Goal: Information Seeking & Learning: Learn about a topic

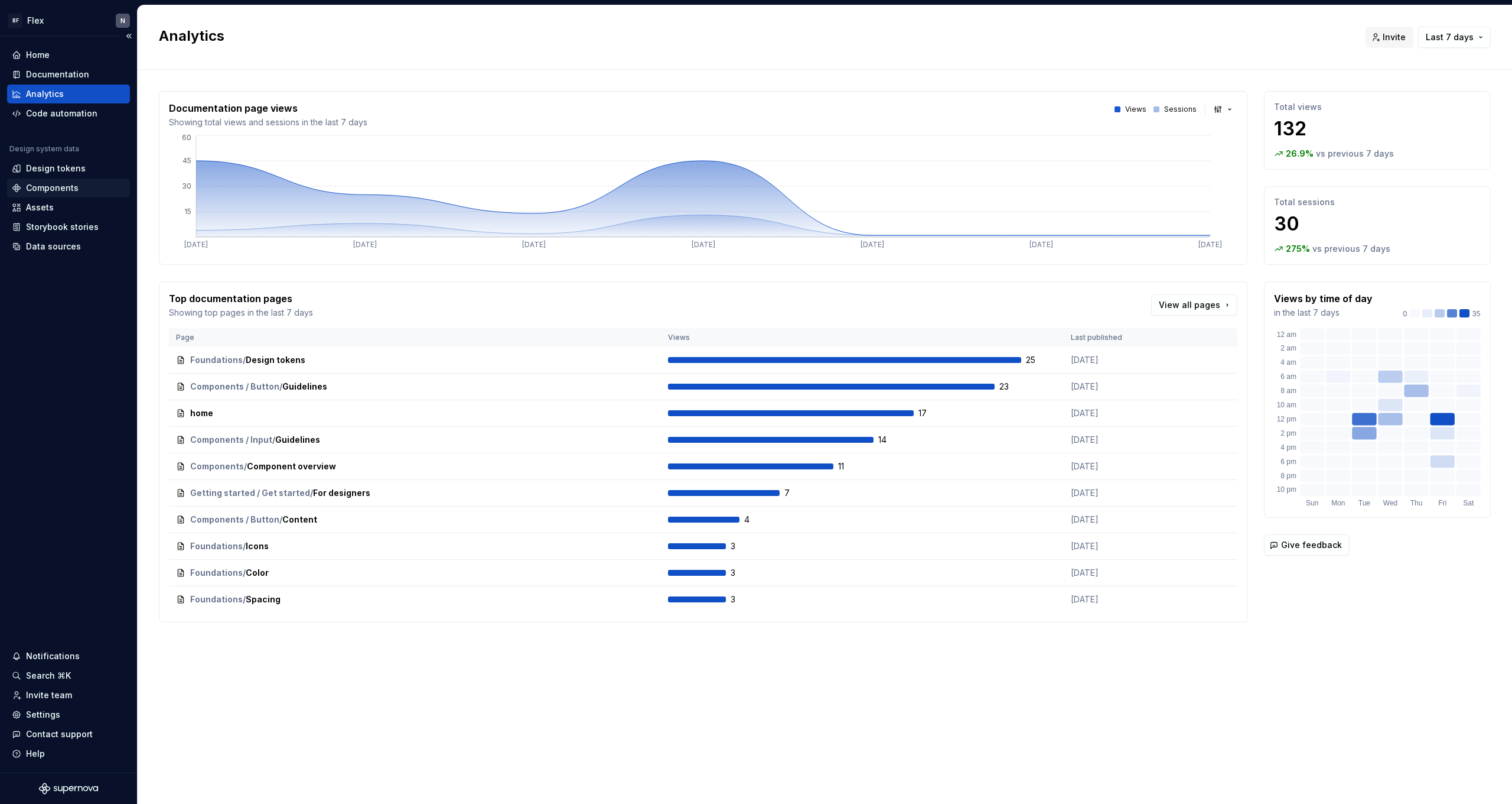
click at [58, 179] on div "Components" at bounding box center [68, 187] width 123 height 19
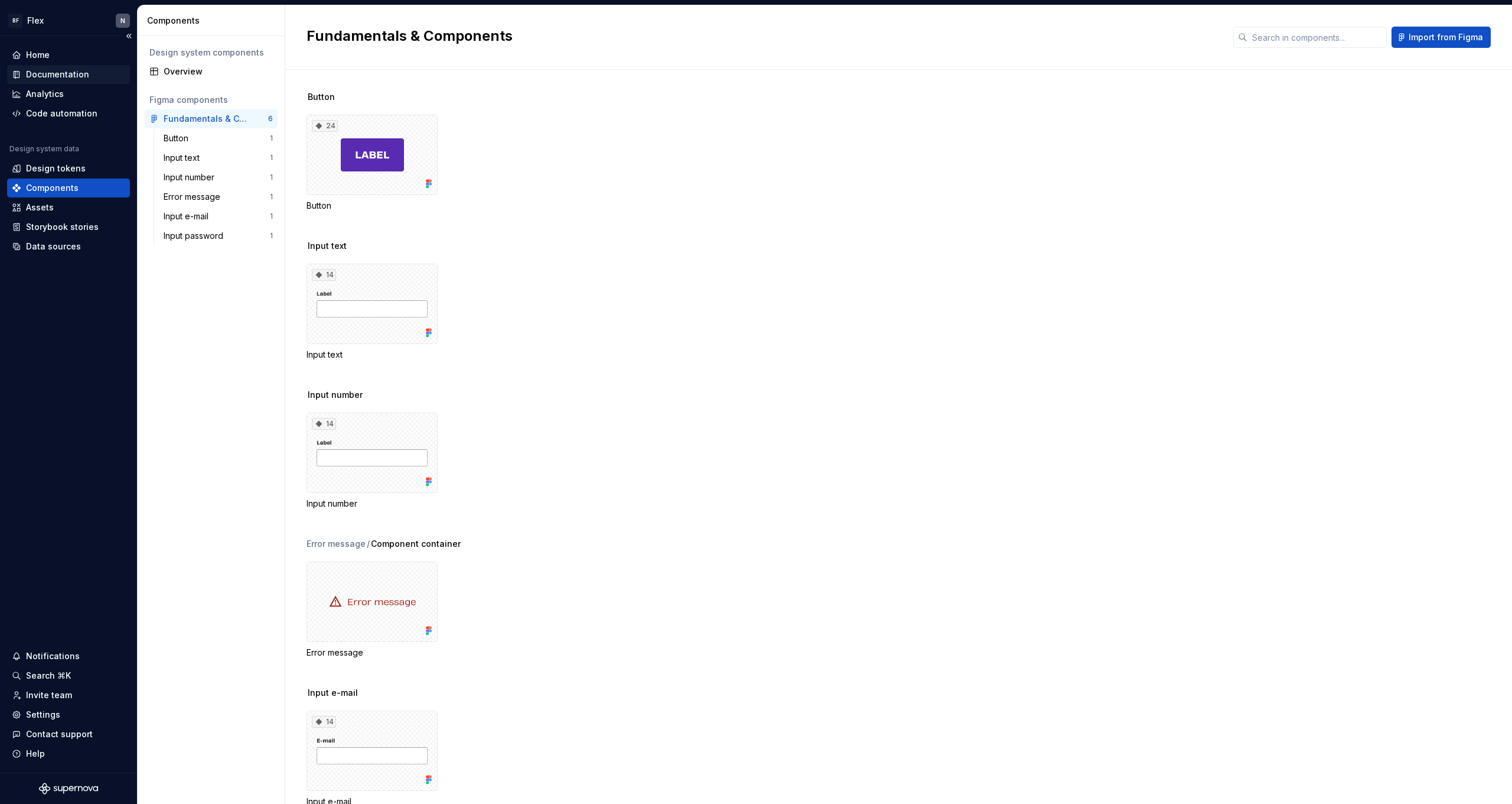
click at [59, 79] on div "Documentation" at bounding box center [57, 74] width 63 height 12
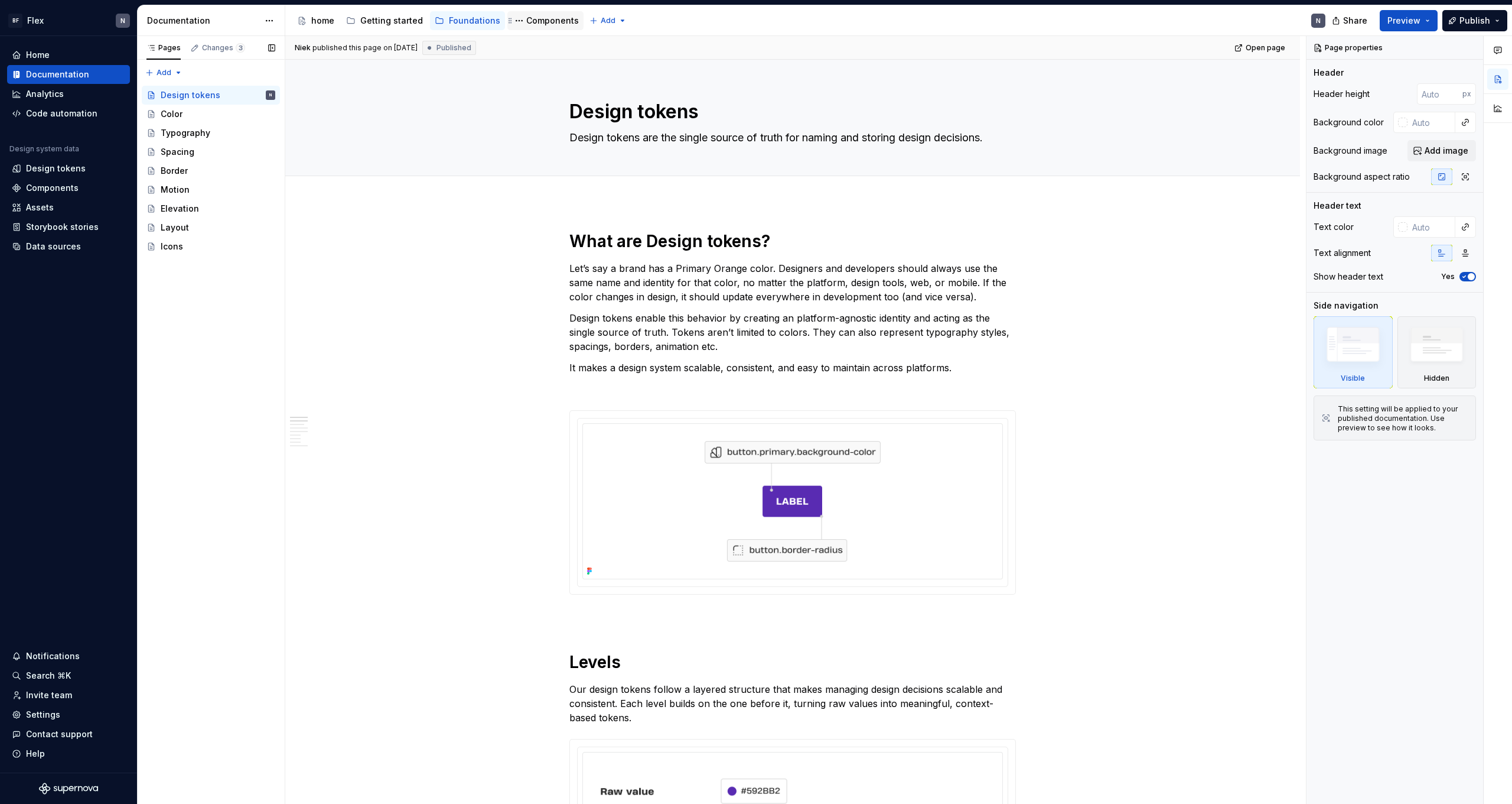
click at [536, 25] on div "Components" at bounding box center [552, 20] width 52 height 12
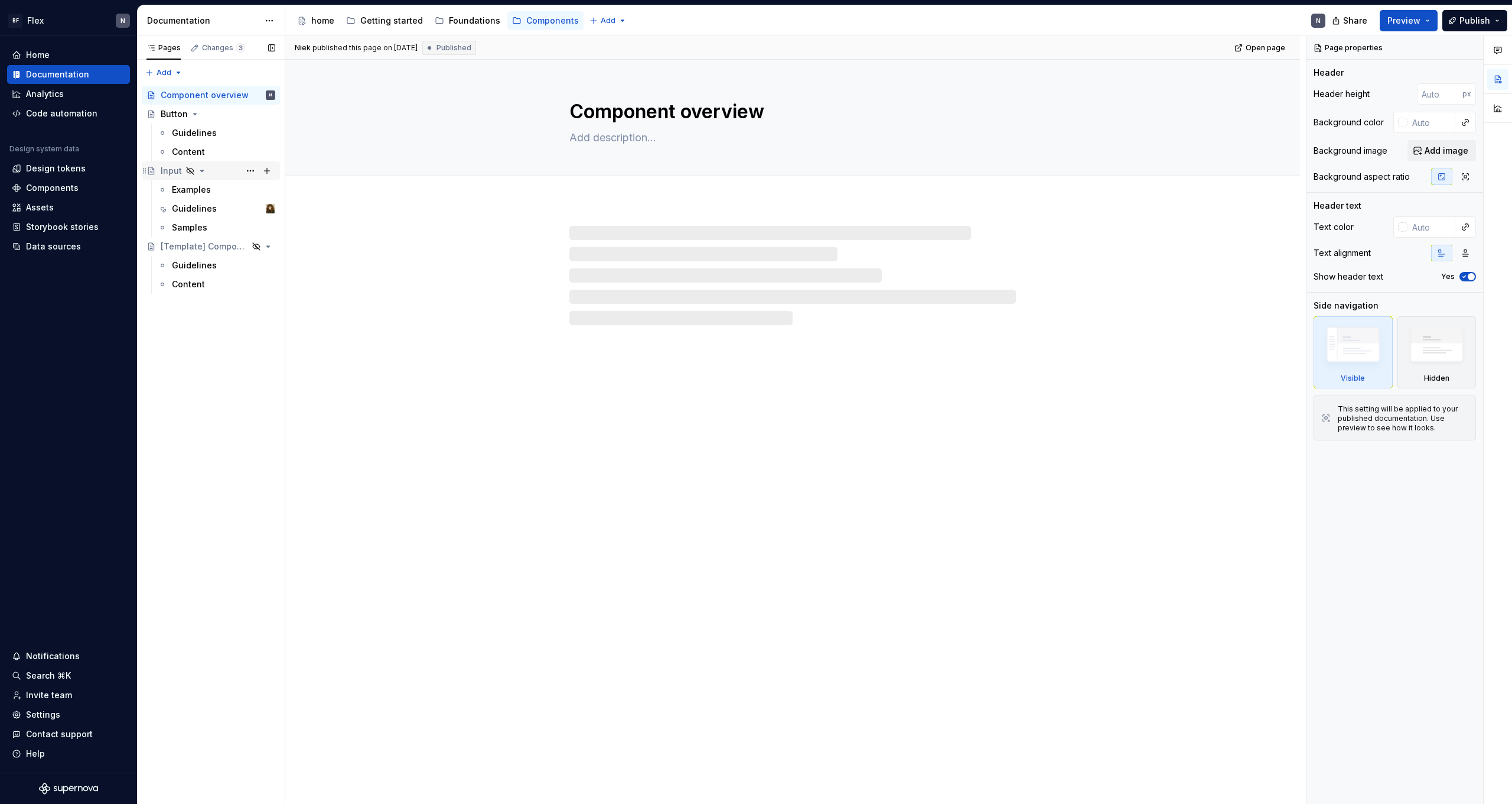
click at [167, 171] on div "Input" at bounding box center [171, 171] width 21 height 12
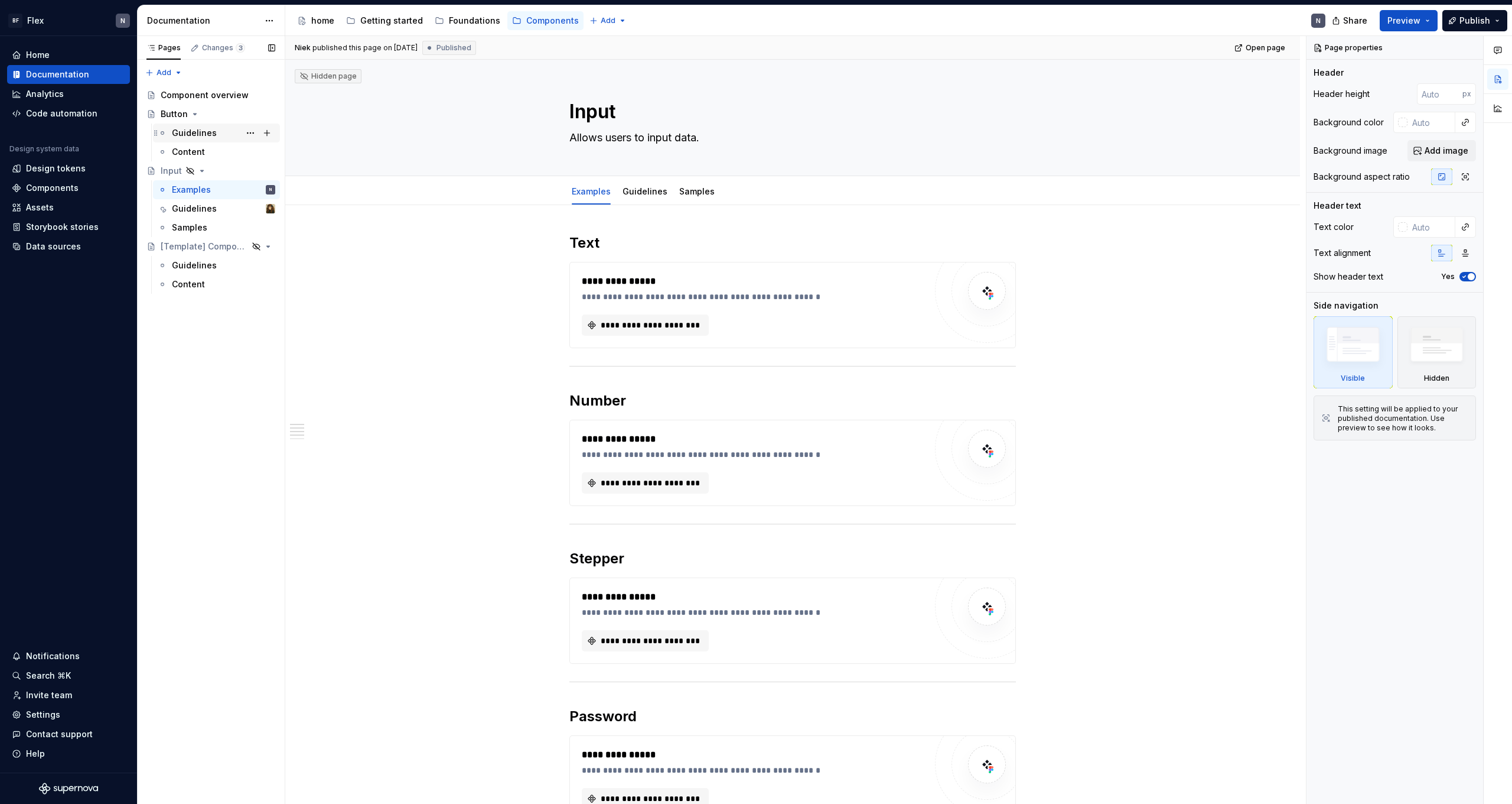
click at [202, 131] on div "Guidelines" at bounding box center [194, 133] width 45 height 12
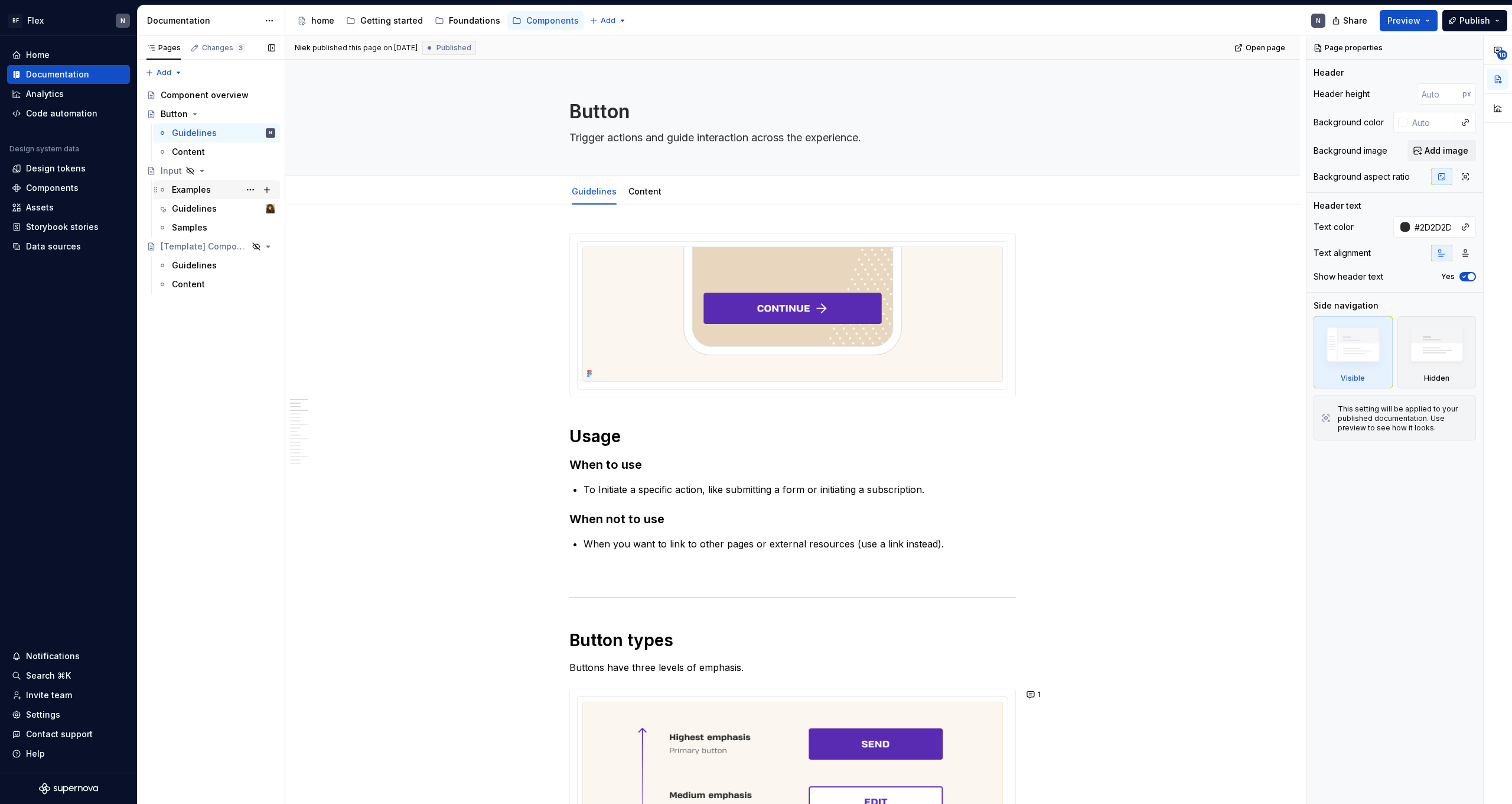
click at [198, 190] on div "Examples" at bounding box center [192, 190] width 39 height 12
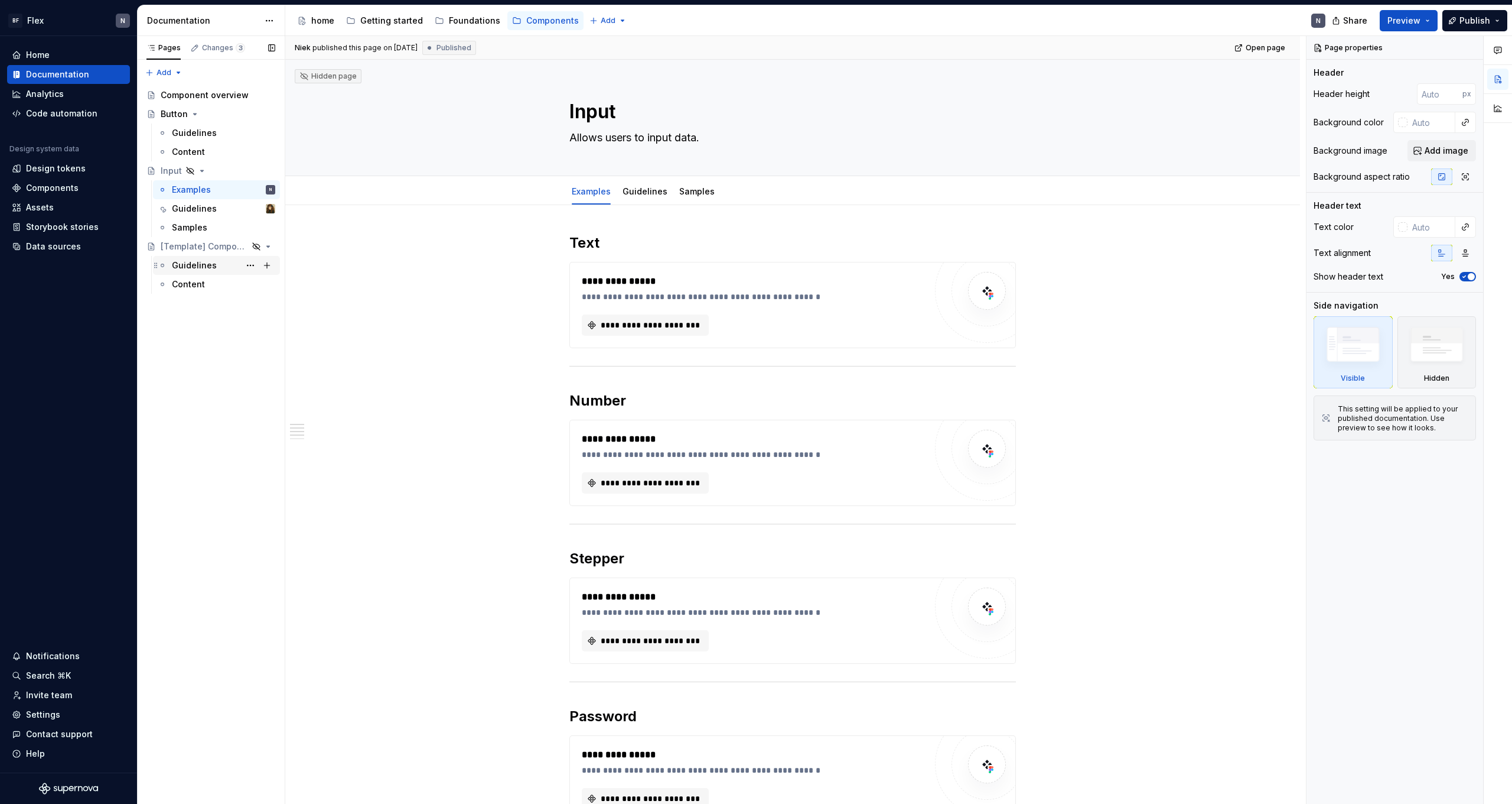
click at [208, 261] on div "Guidelines" at bounding box center [194, 265] width 45 height 12
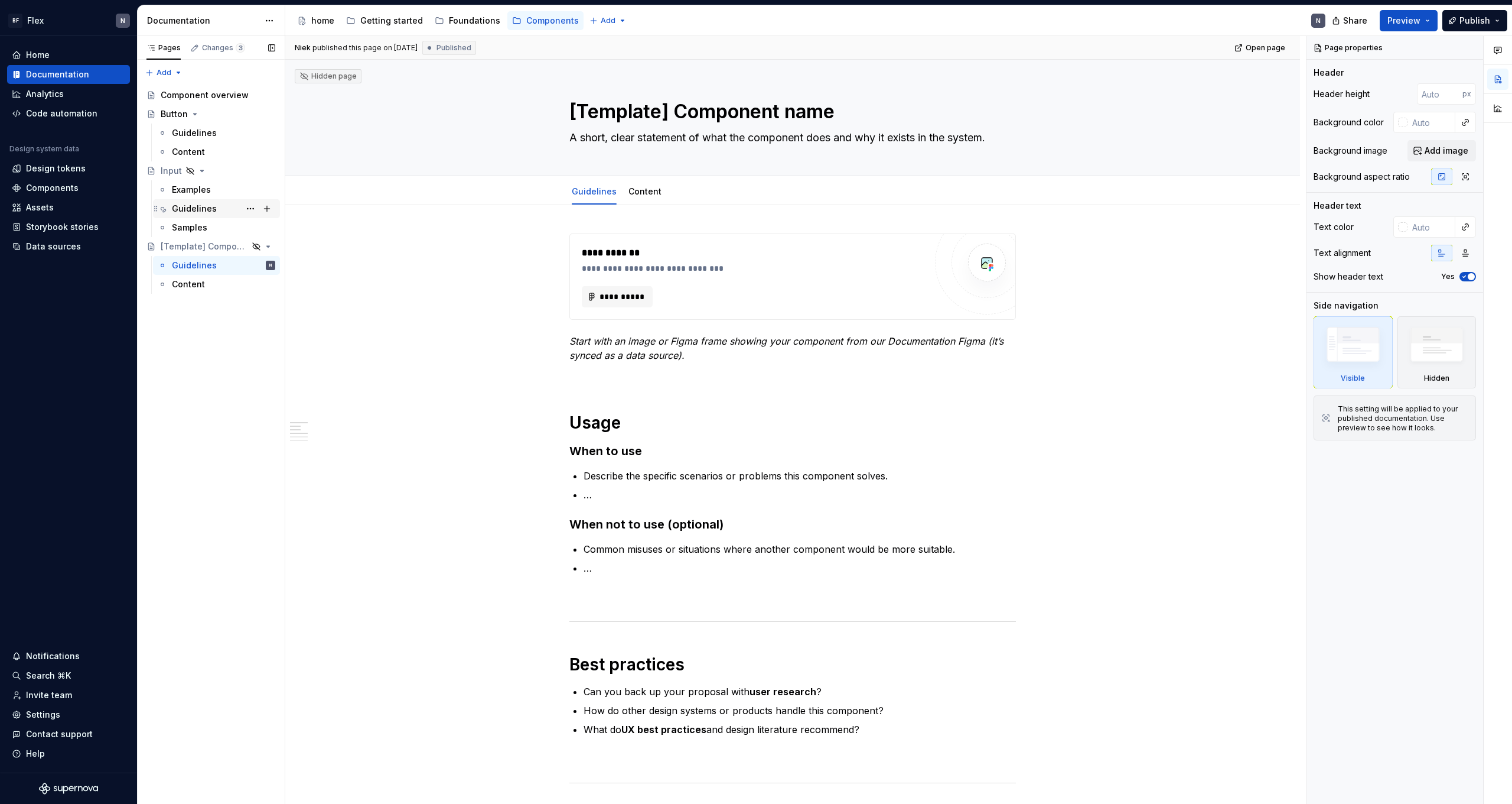
click at [185, 215] on div "Guidelines" at bounding box center [224, 209] width 103 height 17
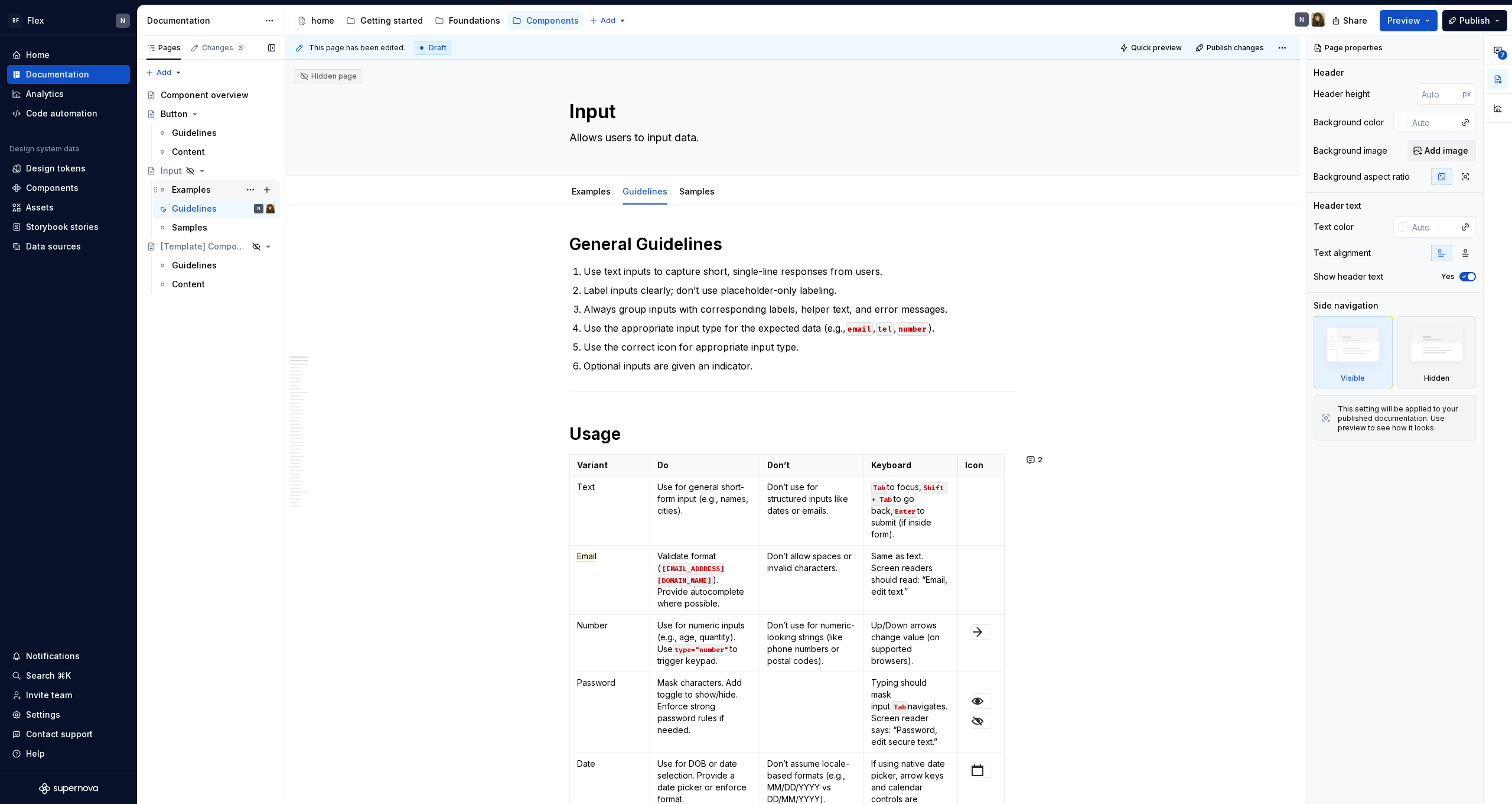
click at [186, 192] on div "Examples" at bounding box center [192, 190] width 39 height 12
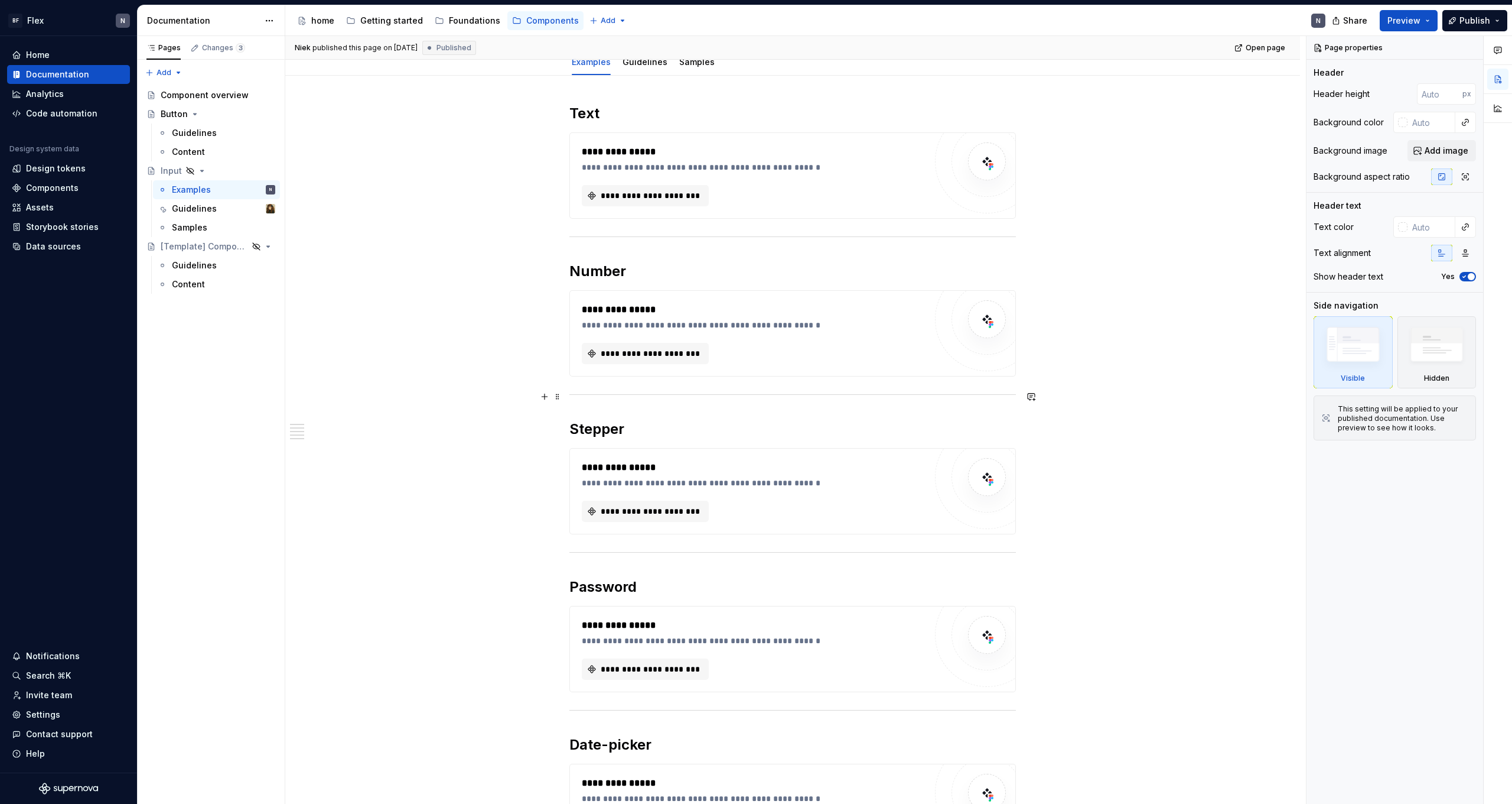
scroll to position [132, 0]
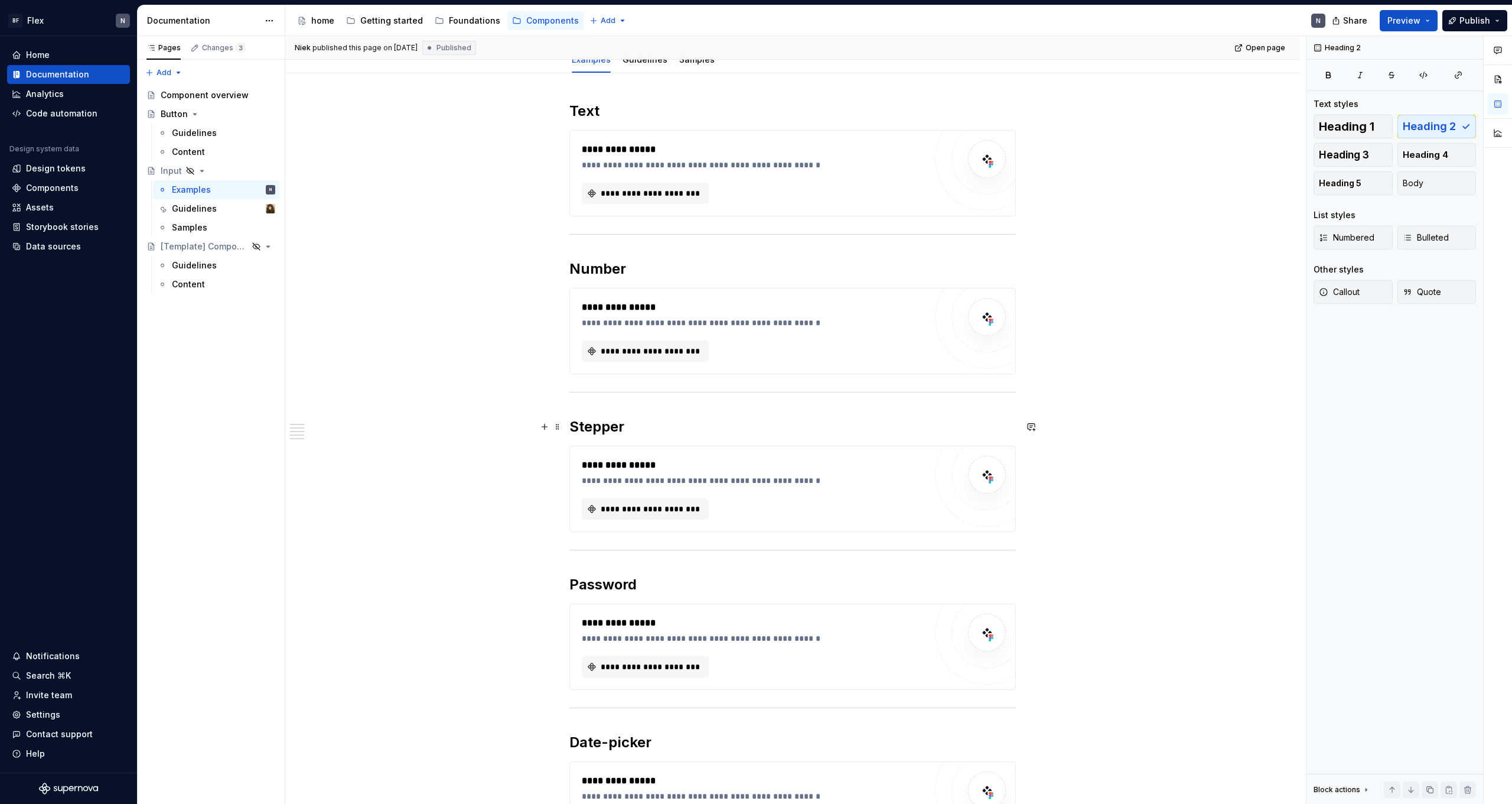
click at [596, 423] on h2 "Stepper" at bounding box center [793, 426] width 447 height 19
drag, startPoint x: 573, startPoint y: 428, endPoint x: 1042, endPoint y: 514, distance: 476.8
click at [1042, 514] on div "**********" at bounding box center [793, 692] width 1015 height 1236
click at [1038, 517] on div "**********" at bounding box center [793, 692] width 1015 height 1236
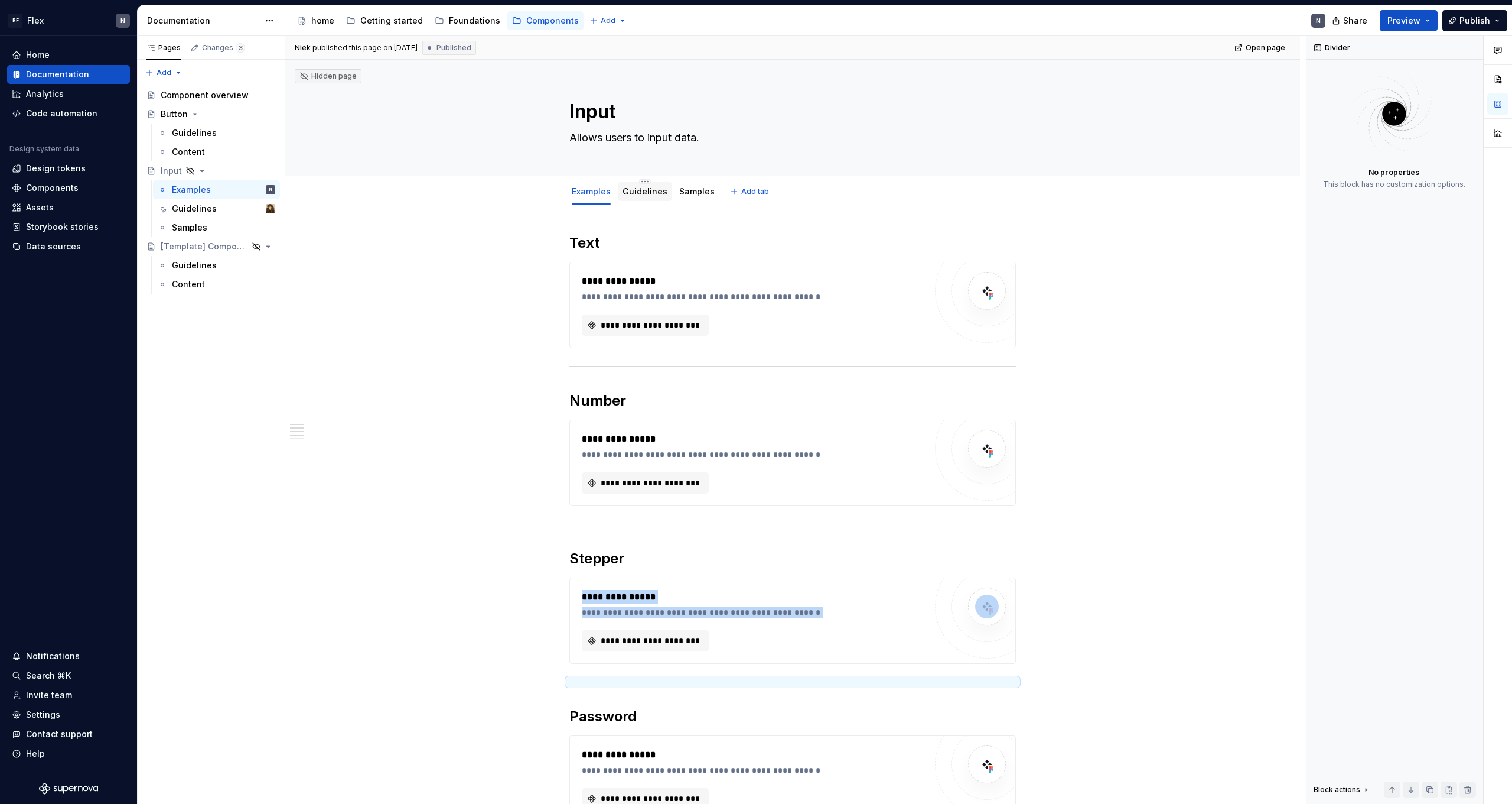
scroll to position [0, 0]
click at [635, 190] on link "Guidelines" at bounding box center [645, 191] width 45 height 10
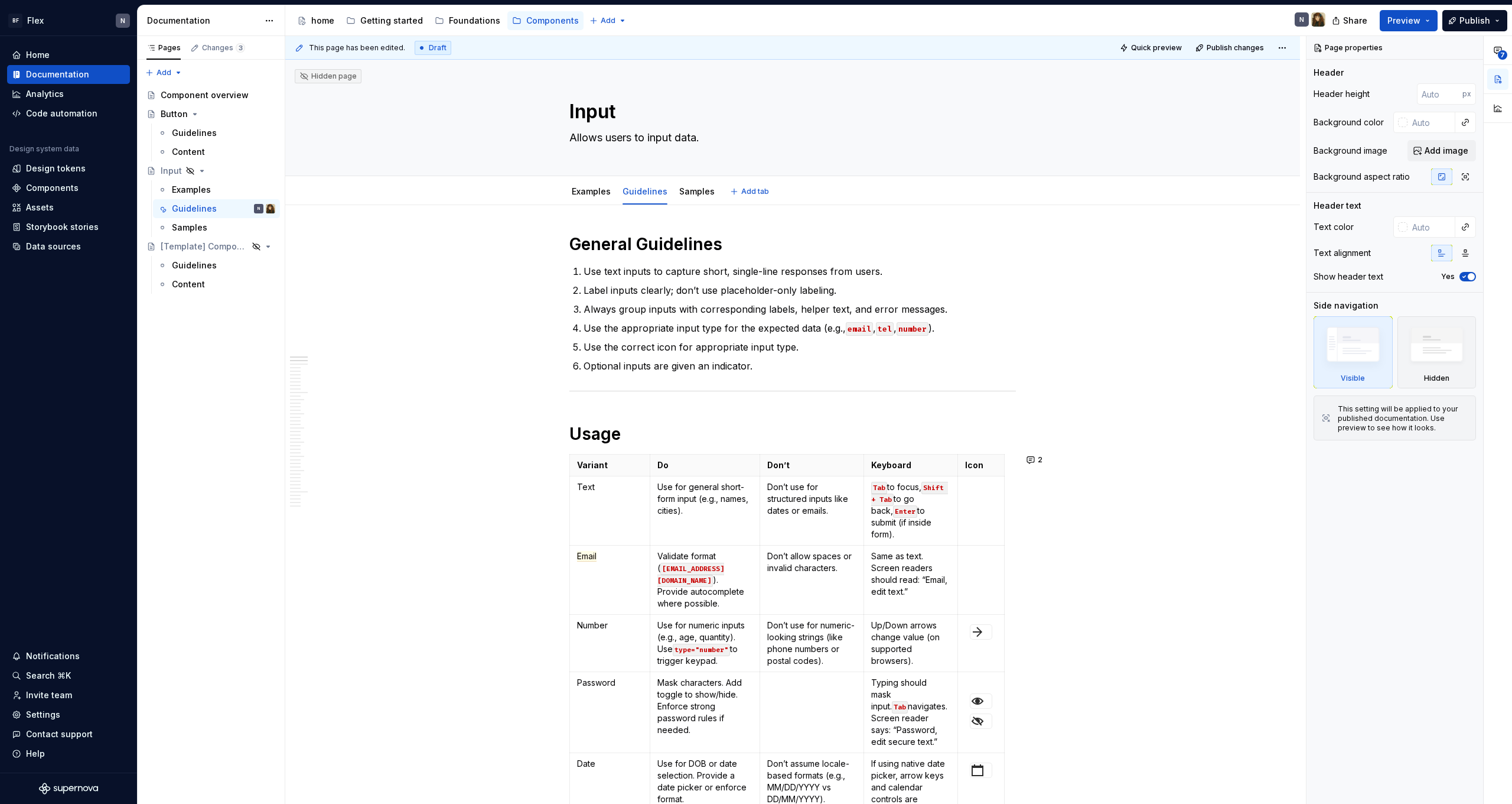
click at [598, 196] on div "Examples" at bounding box center [591, 192] width 39 height 12
click at [585, 192] on link "Examples" at bounding box center [591, 191] width 39 height 10
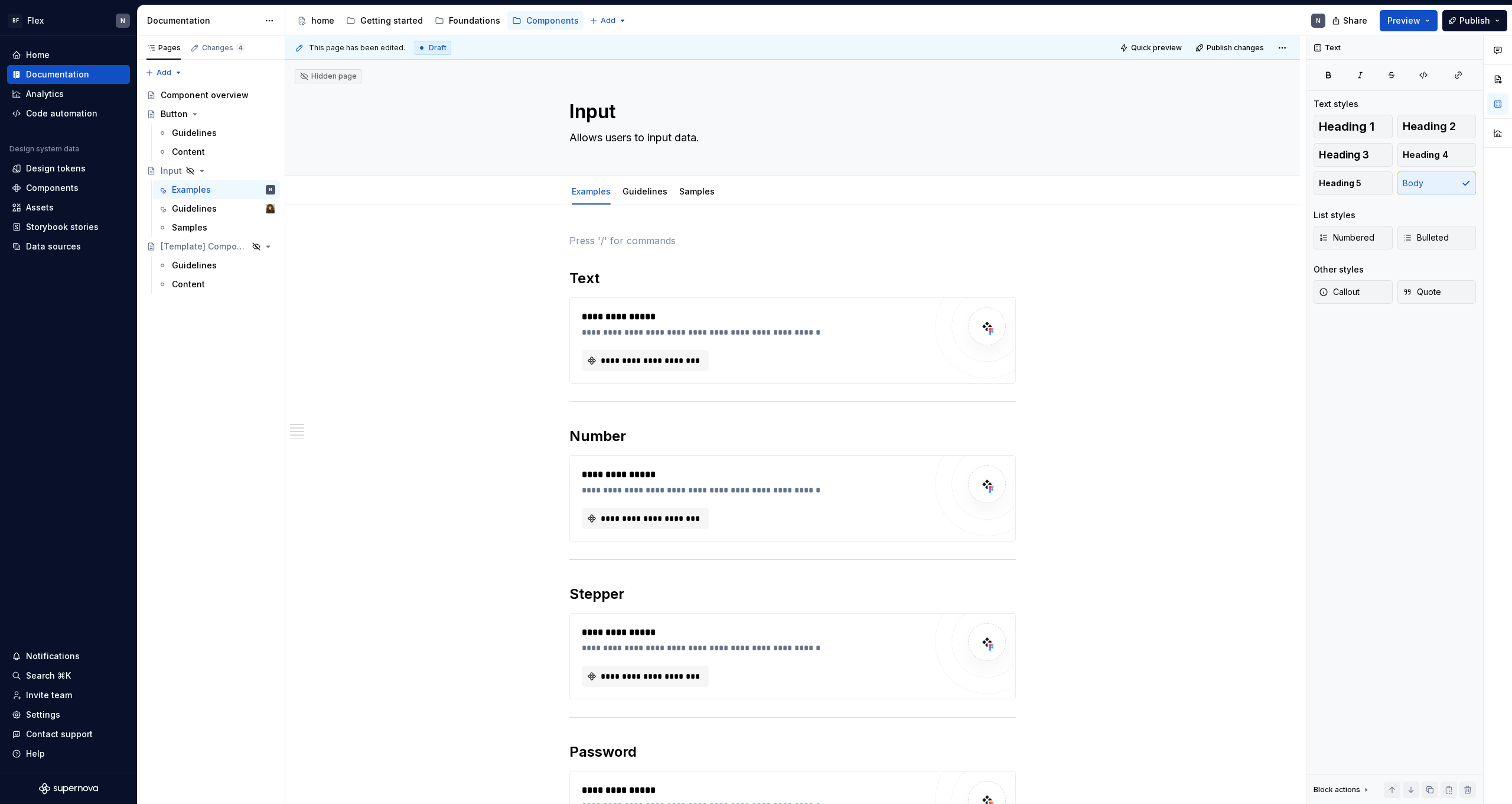
scroll to position [1, 0]
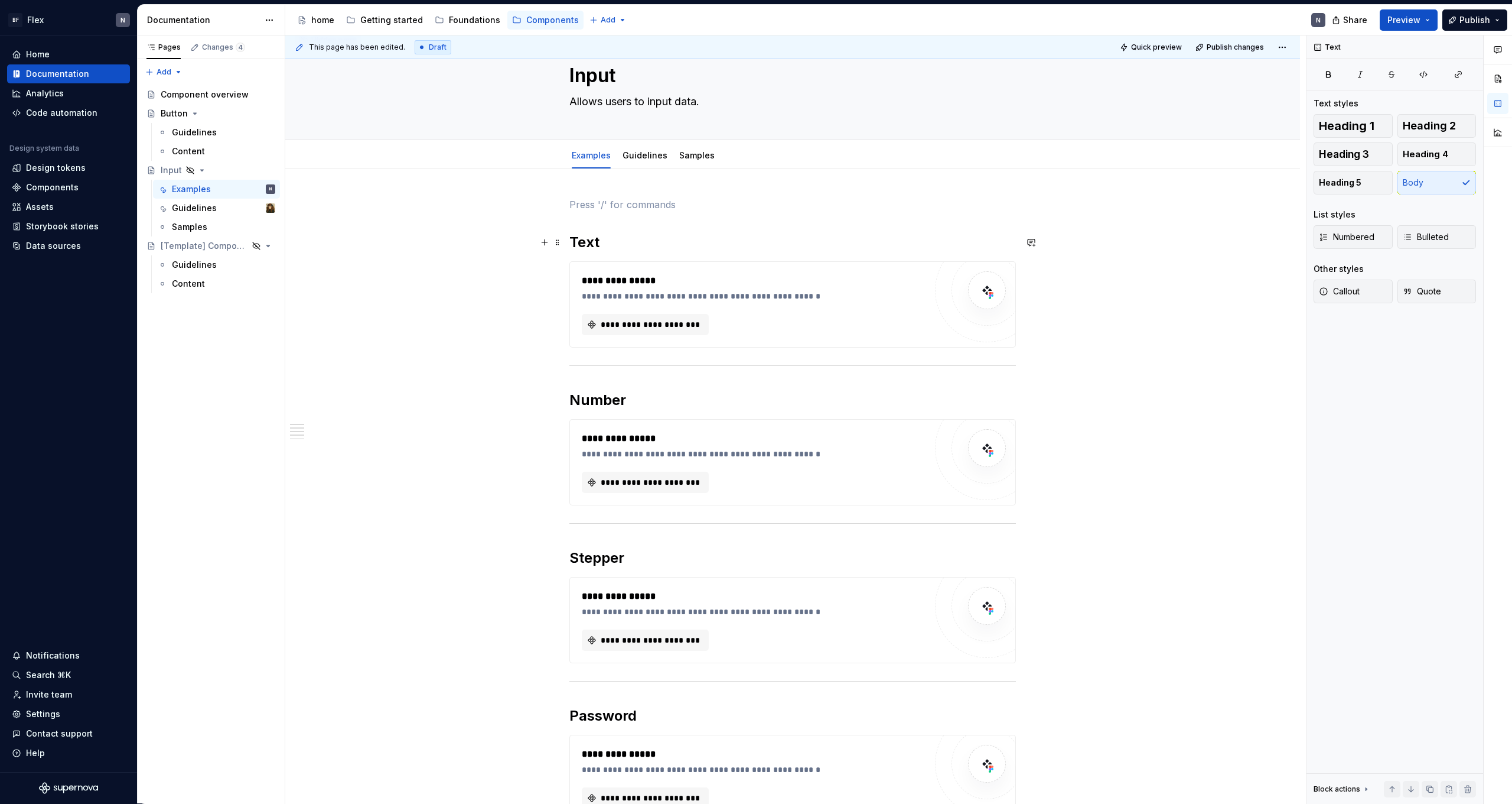
click at [570, 246] on div "**********" at bounding box center [793, 805] width 1015 height 1272
click at [599, 208] on p at bounding box center [793, 204] width 447 height 14
type textarea "*"
click at [1043, 204] on div "**********" at bounding box center [793, 805] width 1015 height 1272
click at [1040, 204] on button "button" at bounding box center [1032, 204] width 17 height 17
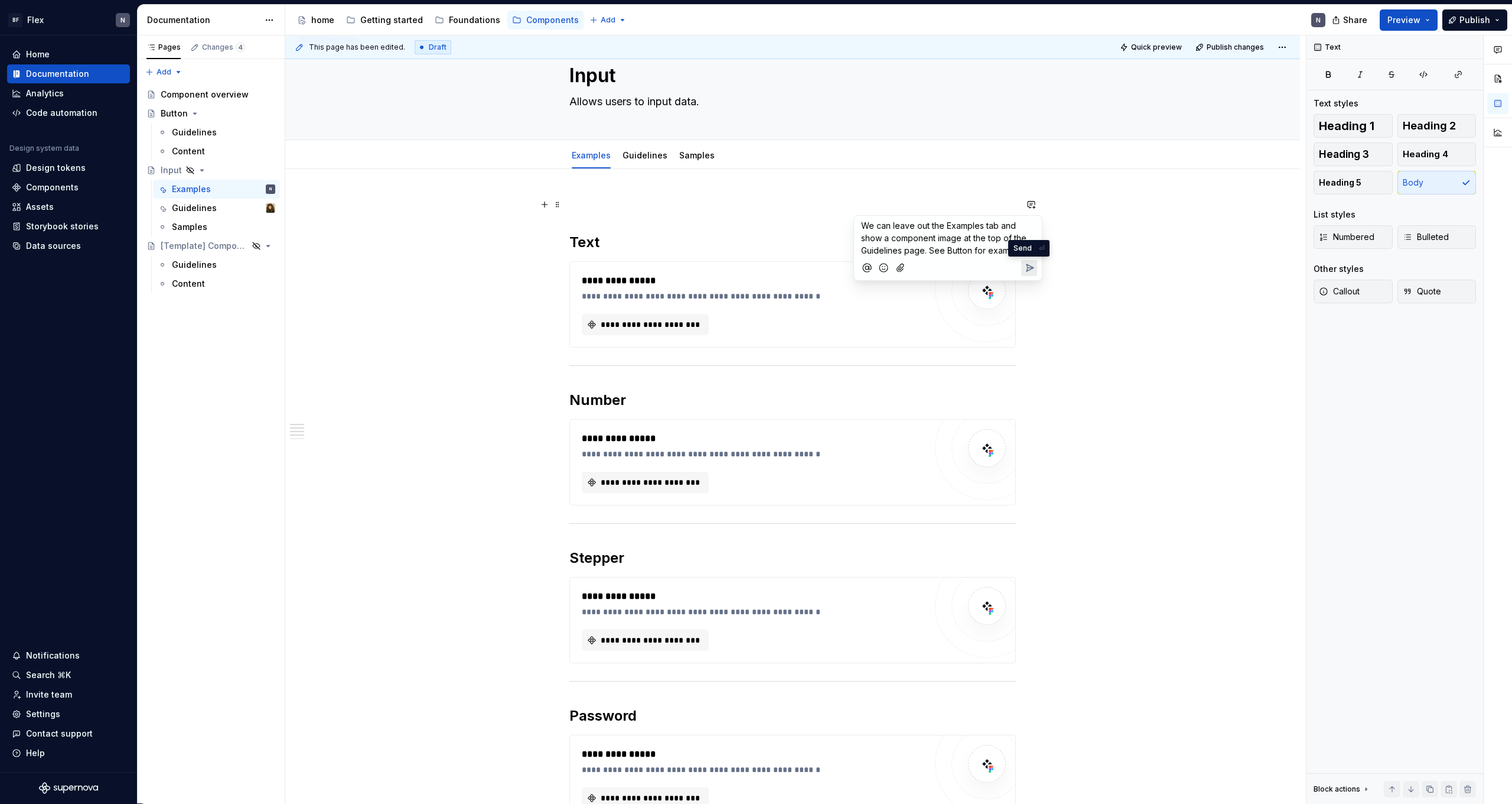
click at [1031, 267] on icon "Send" at bounding box center [1030, 268] width 7 height 7
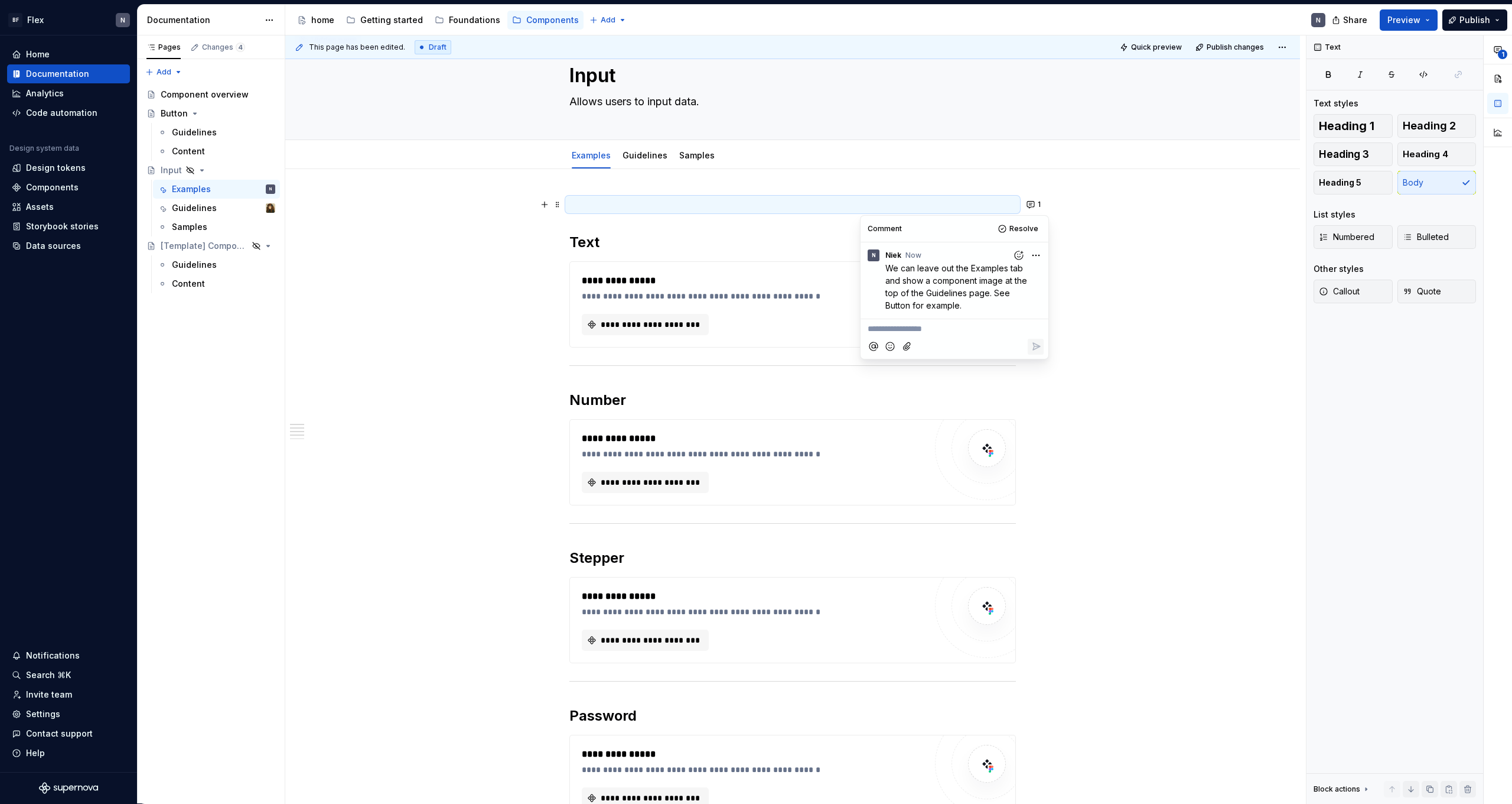
click at [764, 231] on div "**********" at bounding box center [793, 692] width 447 height 988
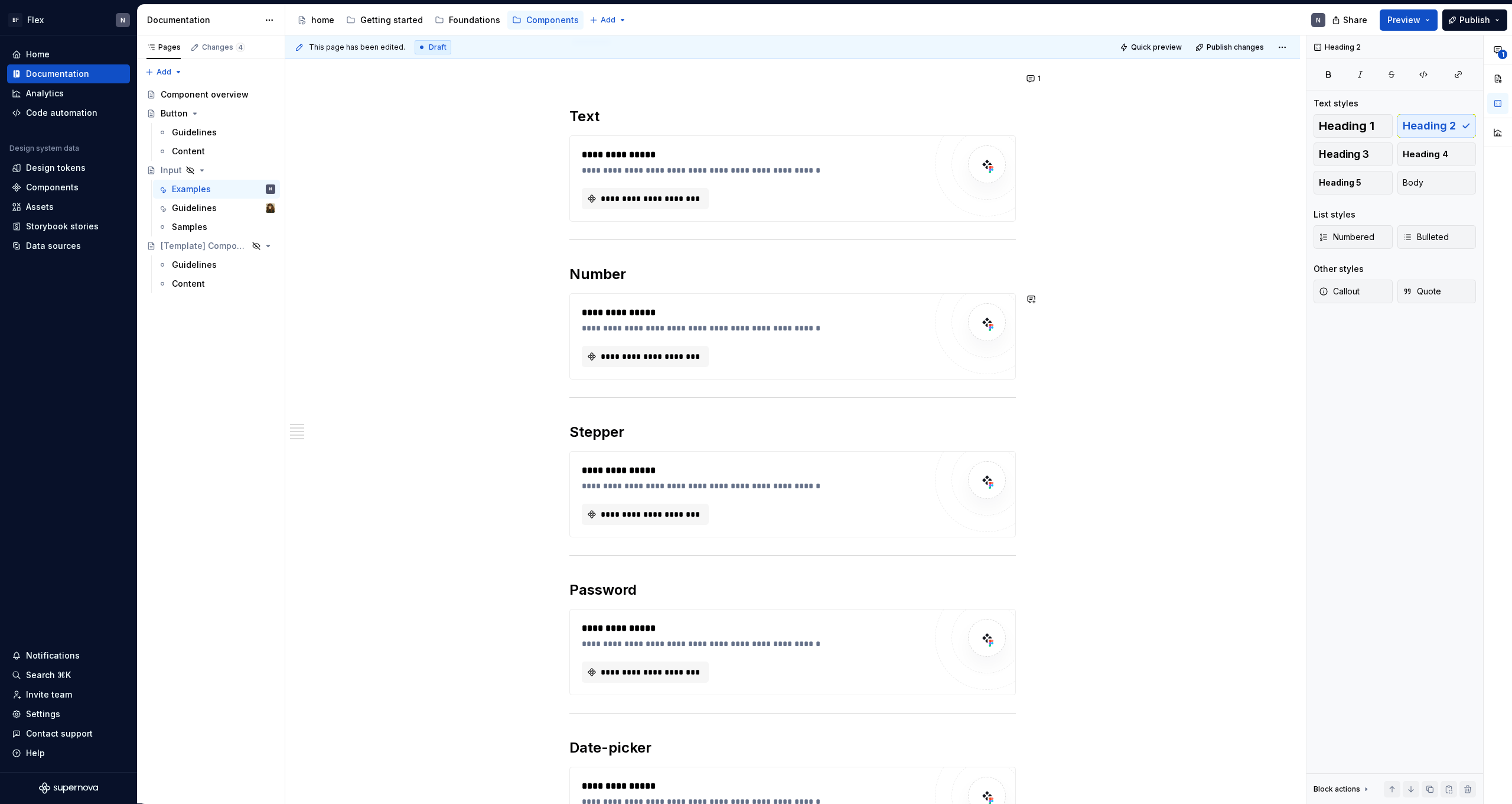
scroll to position [249, 0]
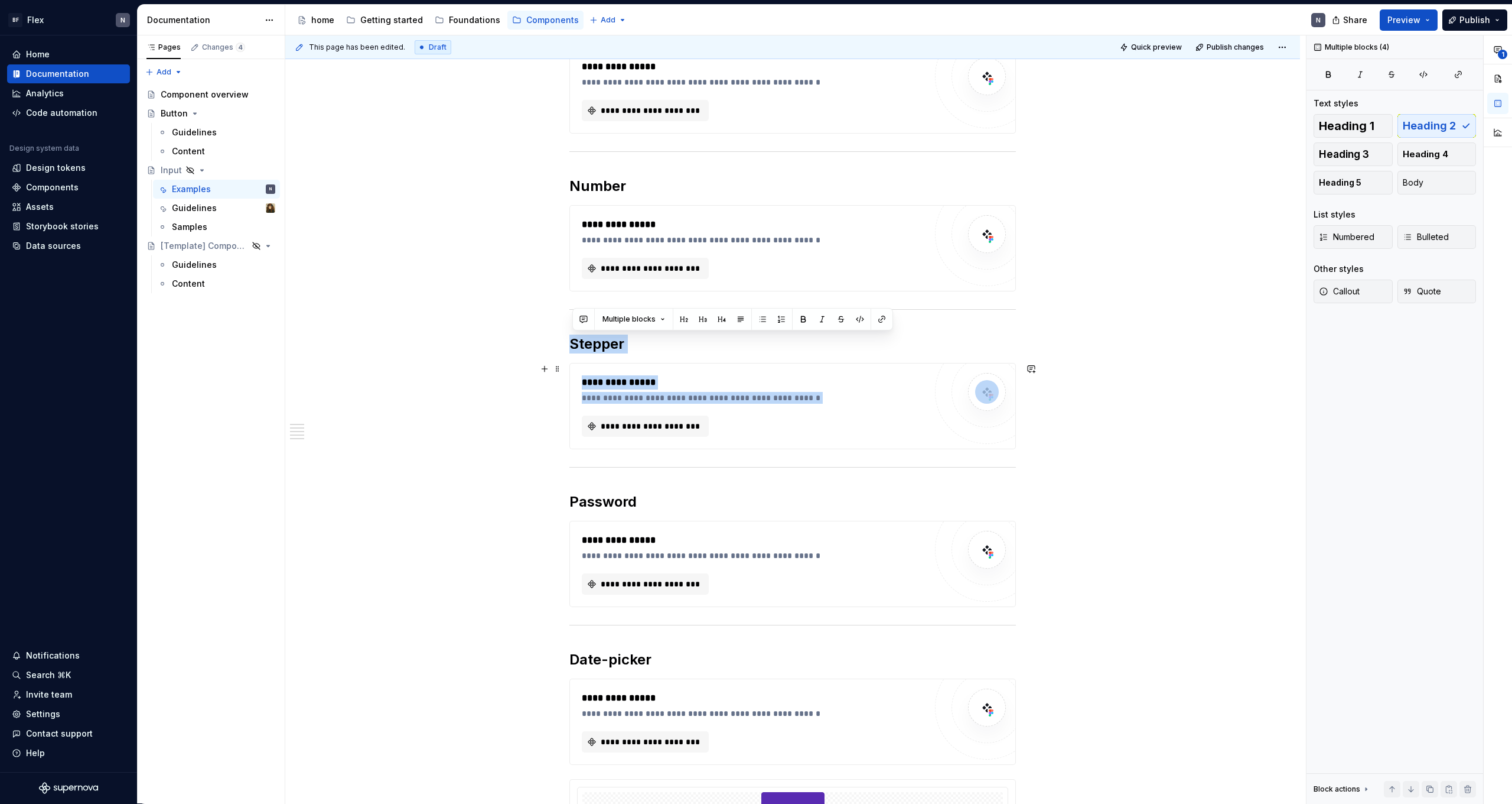
drag, startPoint x: 575, startPoint y: 341, endPoint x: 1068, endPoint y: 449, distance: 504.7
click at [1068, 449] on div "**********" at bounding box center [793, 591] width 1015 height 1272
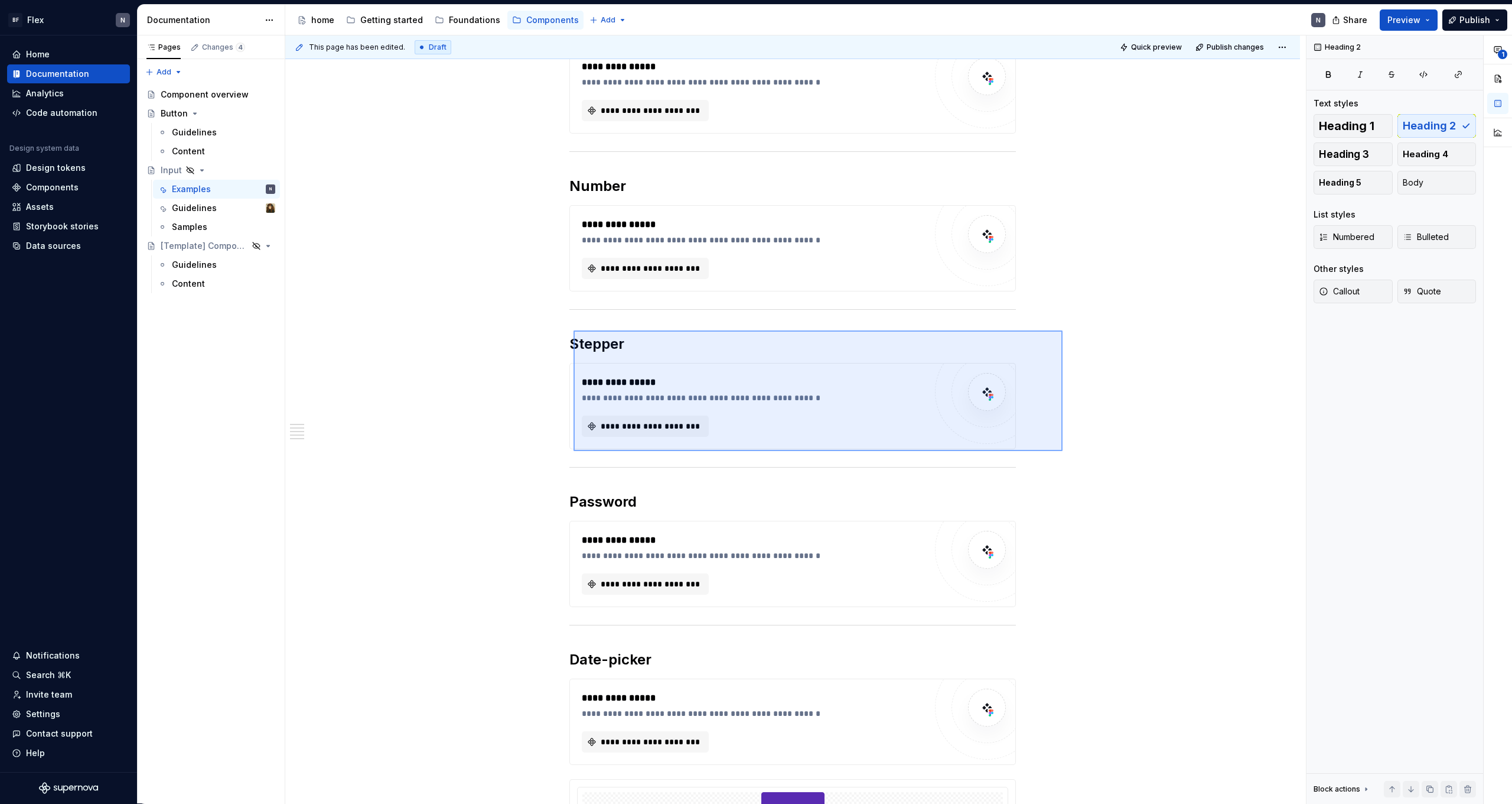
drag, startPoint x: 1063, startPoint y: 451, endPoint x: 573, endPoint y: 330, distance: 504.7
click at [573, 330] on div "**********" at bounding box center [795, 420] width 1021 height 769
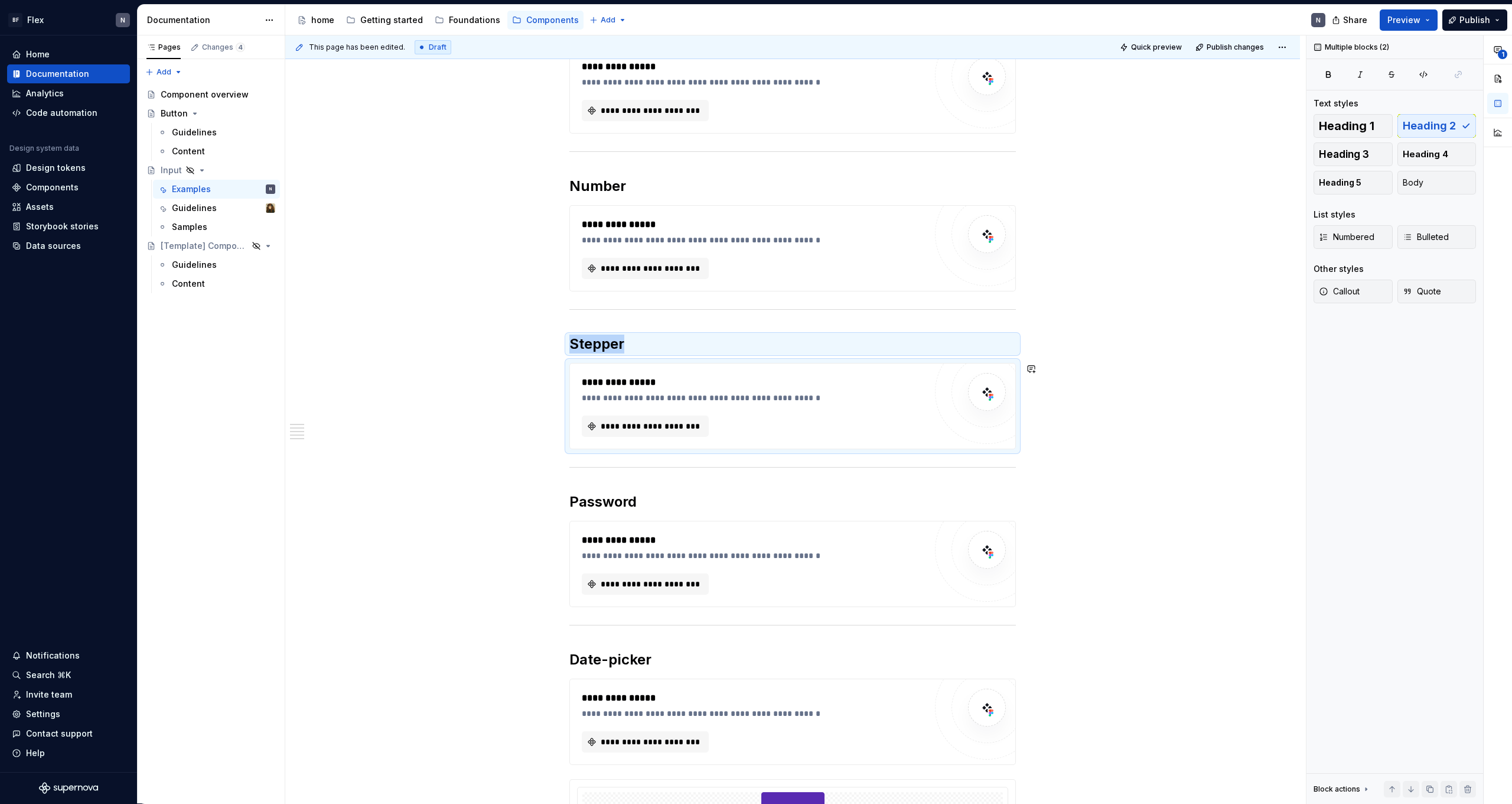
click at [710, 325] on div "**********" at bounding box center [793, 477] width 447 height 988
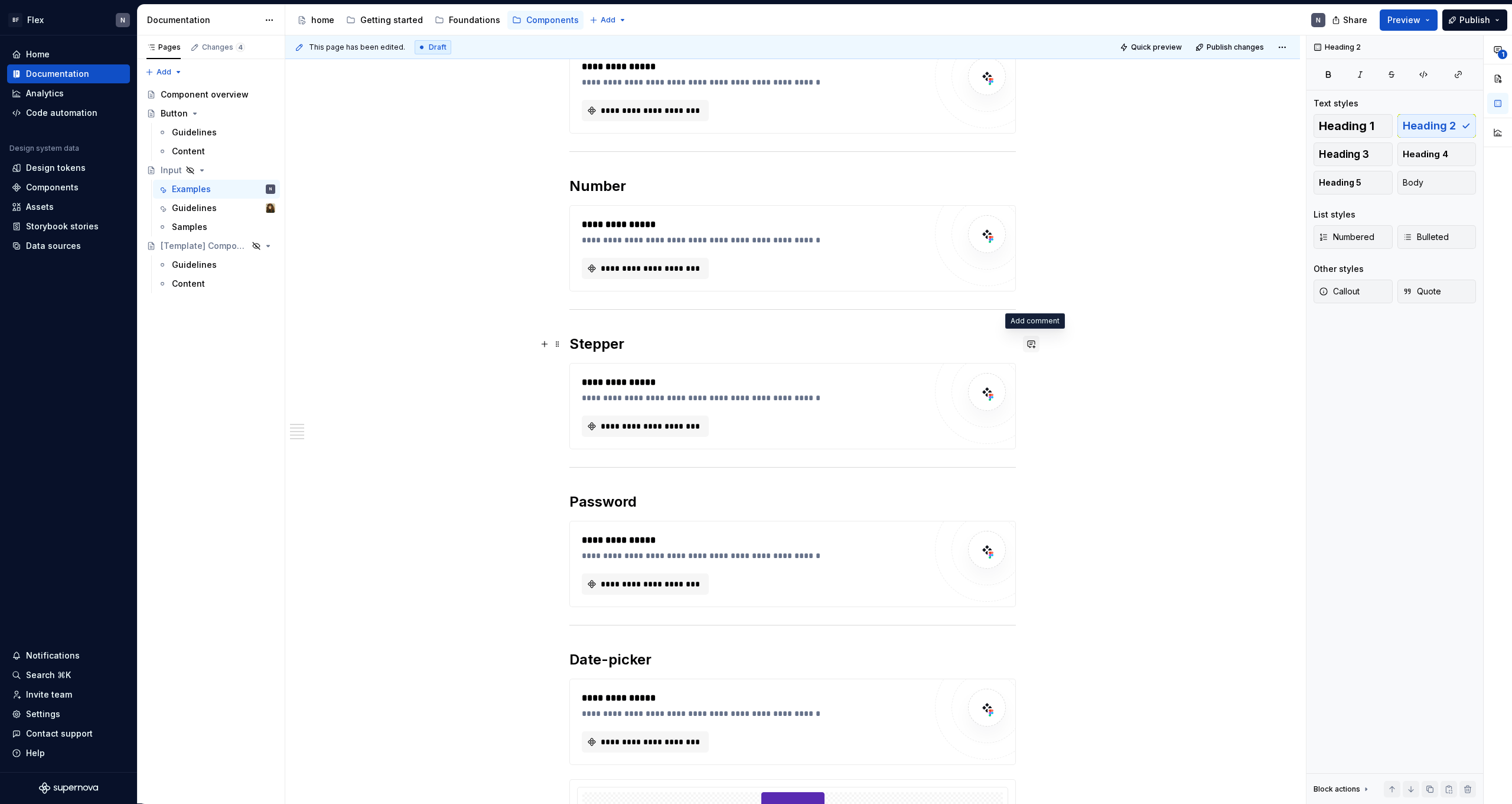
click at [1031, 343] on button "button" at bounding box center [1032, 344] width 17 height 17
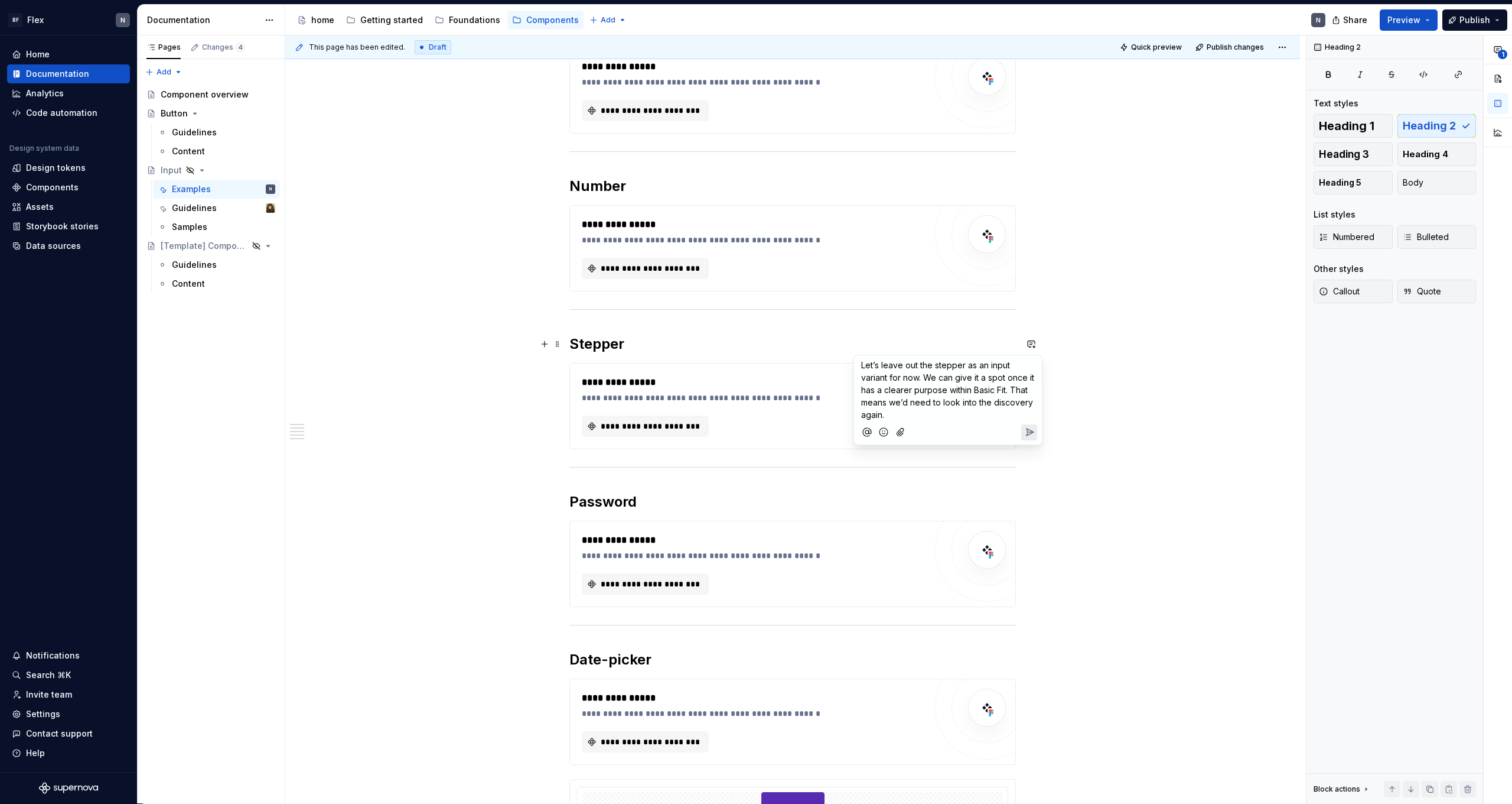
click at [927, 387] on span "Let’s leave out the stepper as an input variant for now. We can give it a spot …" at bounding box center [949, 389] width 176 height 60
click at [921, 398] on span "Let’s leave out the stepper as an input variant for now. We can give it a spot …" at bounding box center [949, 389] width 176 height 60
drag, startPoint x: 928, startPoint y: 378, endPoint x: 935, endPoint y: 412, distance: 34.7
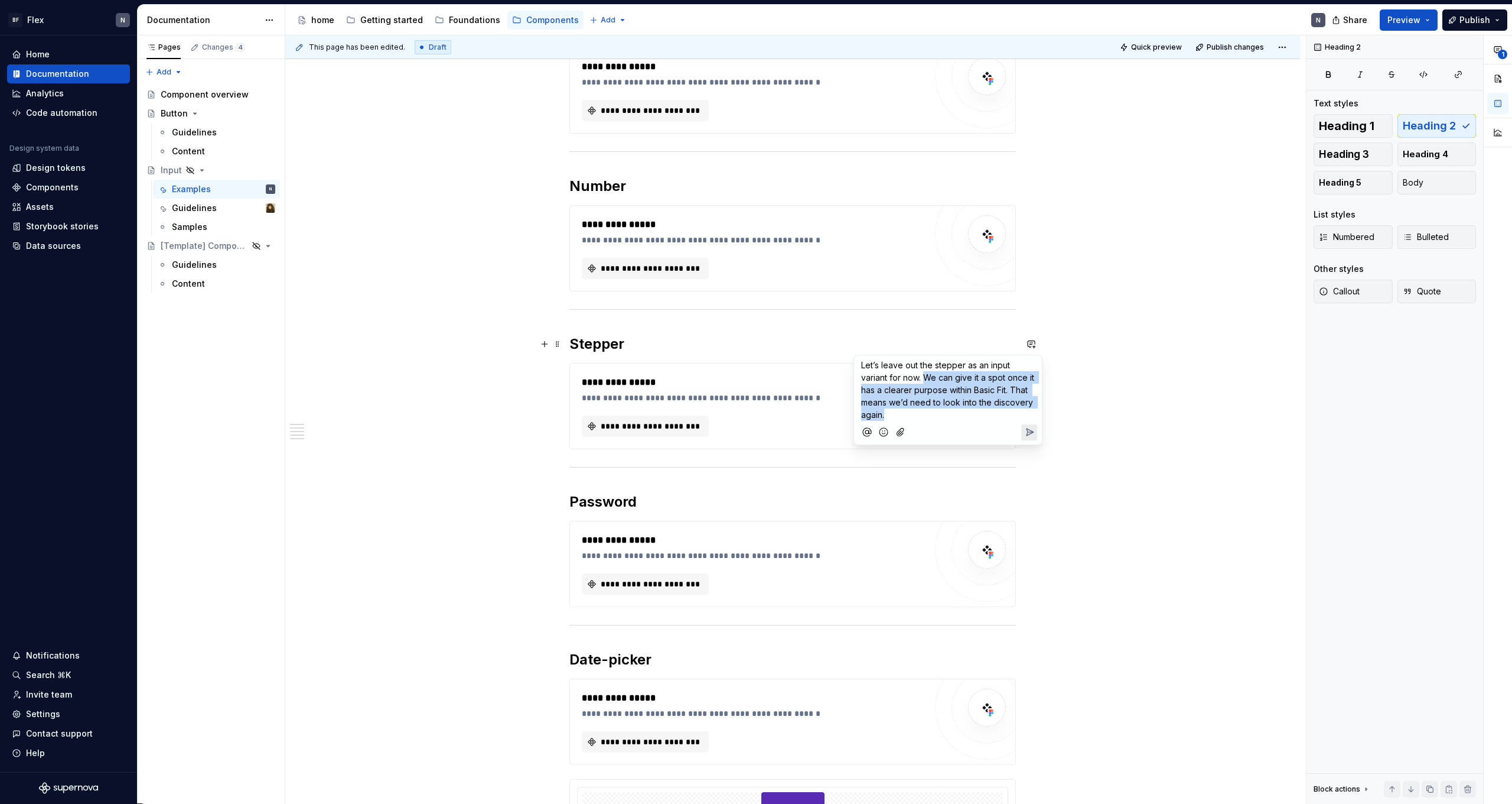
click at [935, 412] on p "Let’s leave out the stepper as an input variant for now. We can give it a spot …" at bounding box center [948, 389] width 174 height 62
drag, startPoint x: 935, startPoint y: 412, endPoint x: 982, endPoint y: 393, distance: 50.7
click at [982, 393] on p "Let’s leave out the stepper as an input variant for now. We can give it a spot …" at bounding box center [948, 389] width 174 height 62
click at [982, 393] on span "Let’s leave out the stepper as an input variant for now. We can give it a spot …" at bounding box center [949, 389] width 176 height 60
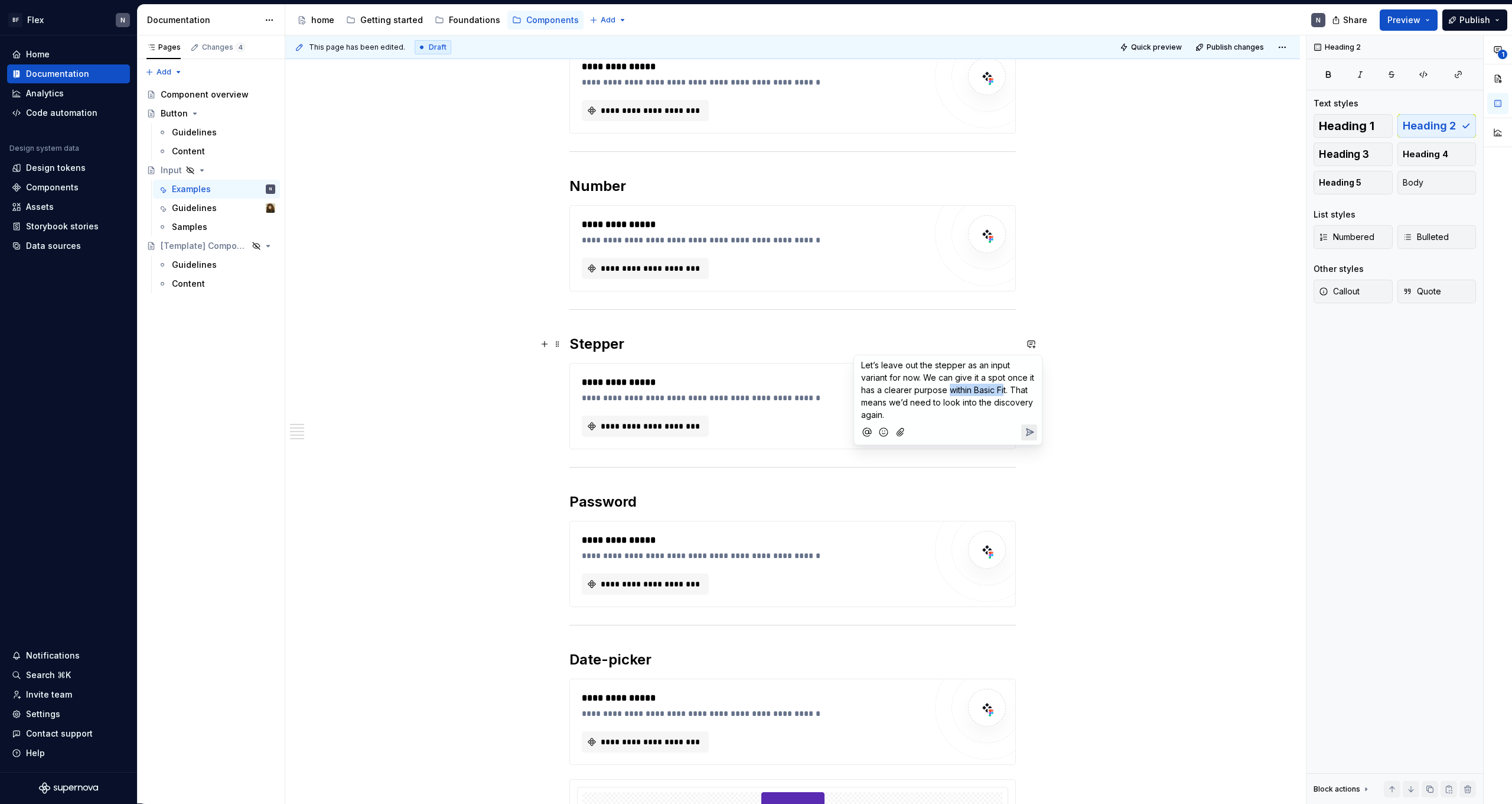
drag, startPoint x: 951, startPoint y: 393, endPoint x: 1005, endPoint y: 392, distance: 54.0
click at [1005, 392] on span "Let’s leave out the stepper as an input variant for now. We can give it a spot …" at bounding box center [949, 389] width 176 height 60
click at [1016, 399] on span "Let’s leave out the stepper as an input variant for now. We can give it a spot …" at bounding box center [949, 389] width 176 height 60
drag, startPoint x: 1012, startPoint y: 388, endPoint x: 1018, endPoint y: 410, distance: 22.8
click at [1018, 410] on p "Let’s leave out the stepper as an input variant for now. We can give it a spot …" at bounding box center [948, 389] width 174 height 62
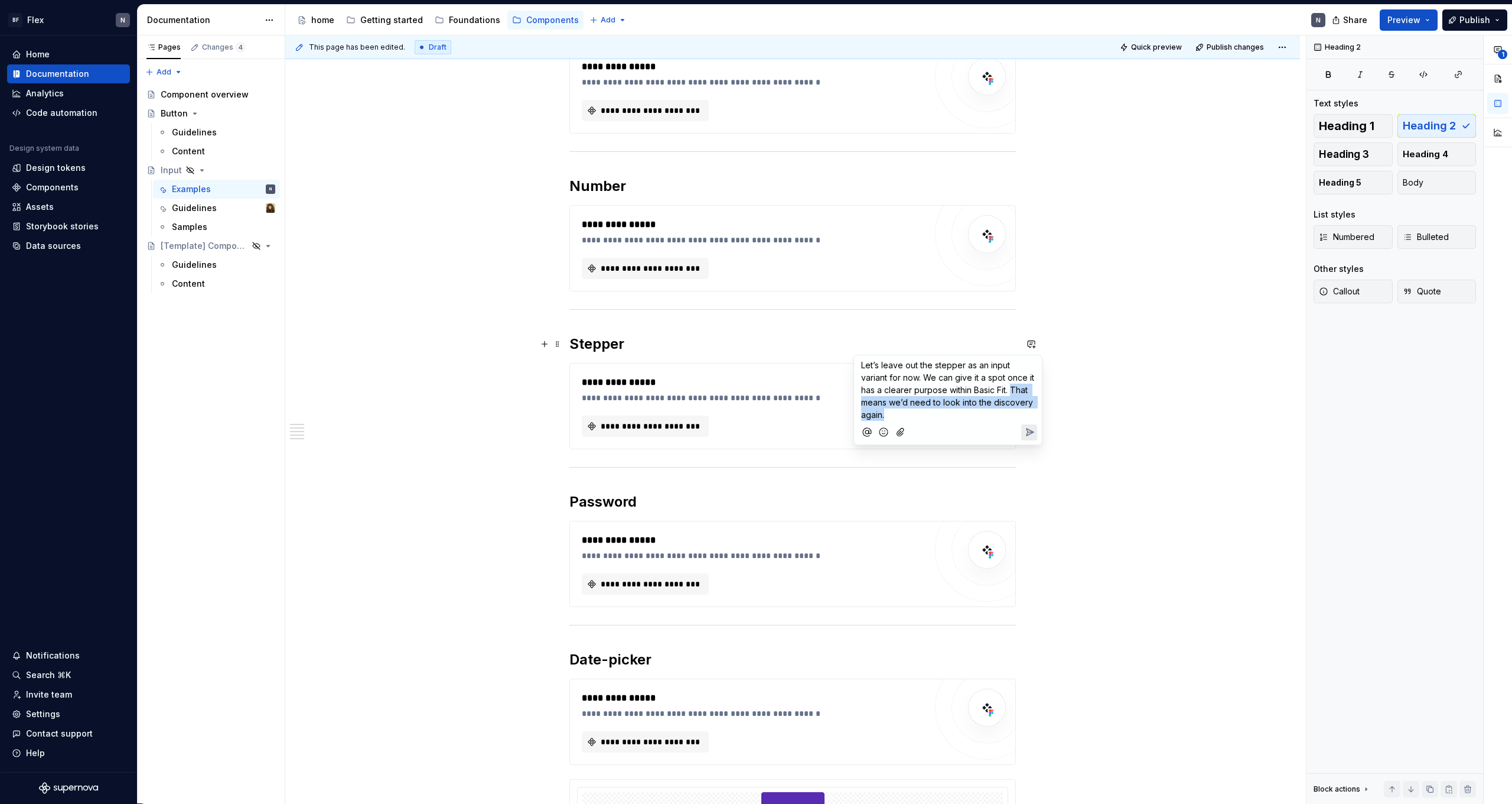
click at [1018, 410] on p "Let’s leave out the stepper as an input variant for now. We can give it a spot …" at bounding box center [948, 389] width 174 height 62
click at [1028, 434] on icon "Send" at bounding box center [1030, 432] width 12 height 12
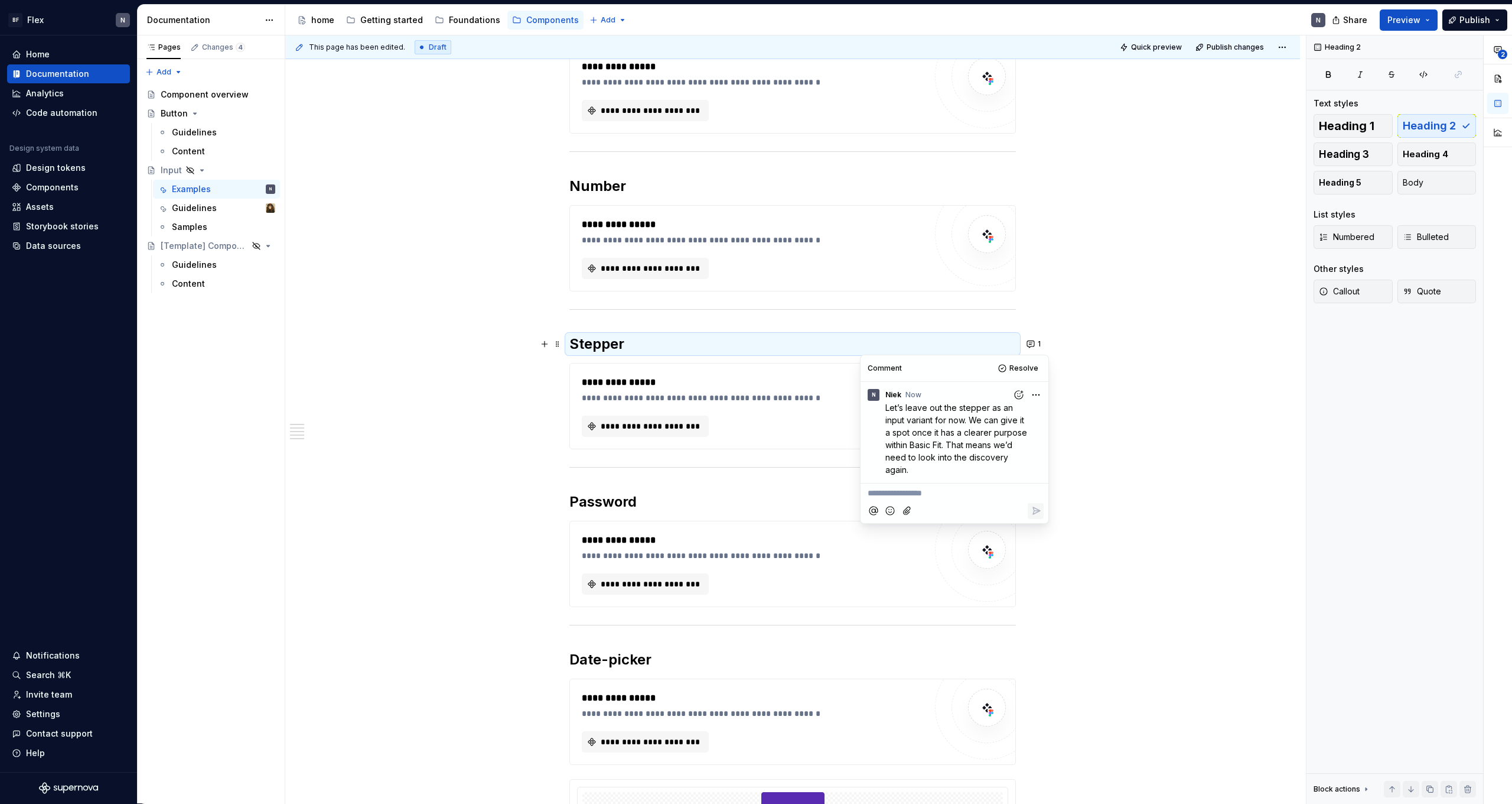
click at [601, 495] on h2 "Password" at bounding box center [793, 502] width 447 height 19
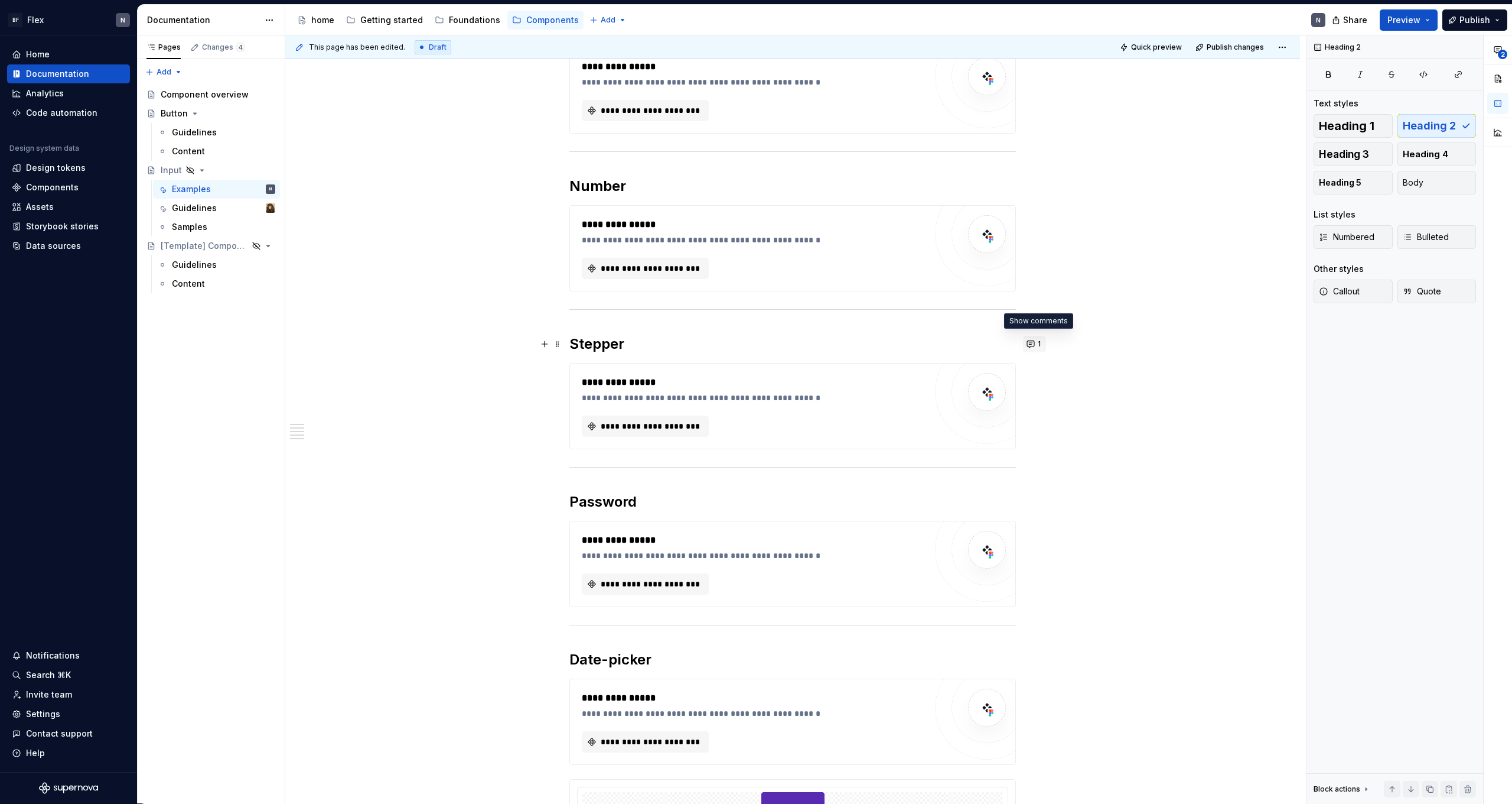
click at [1041, 344] on span "1" at bounding box center [1038, 344] width 3 height 9
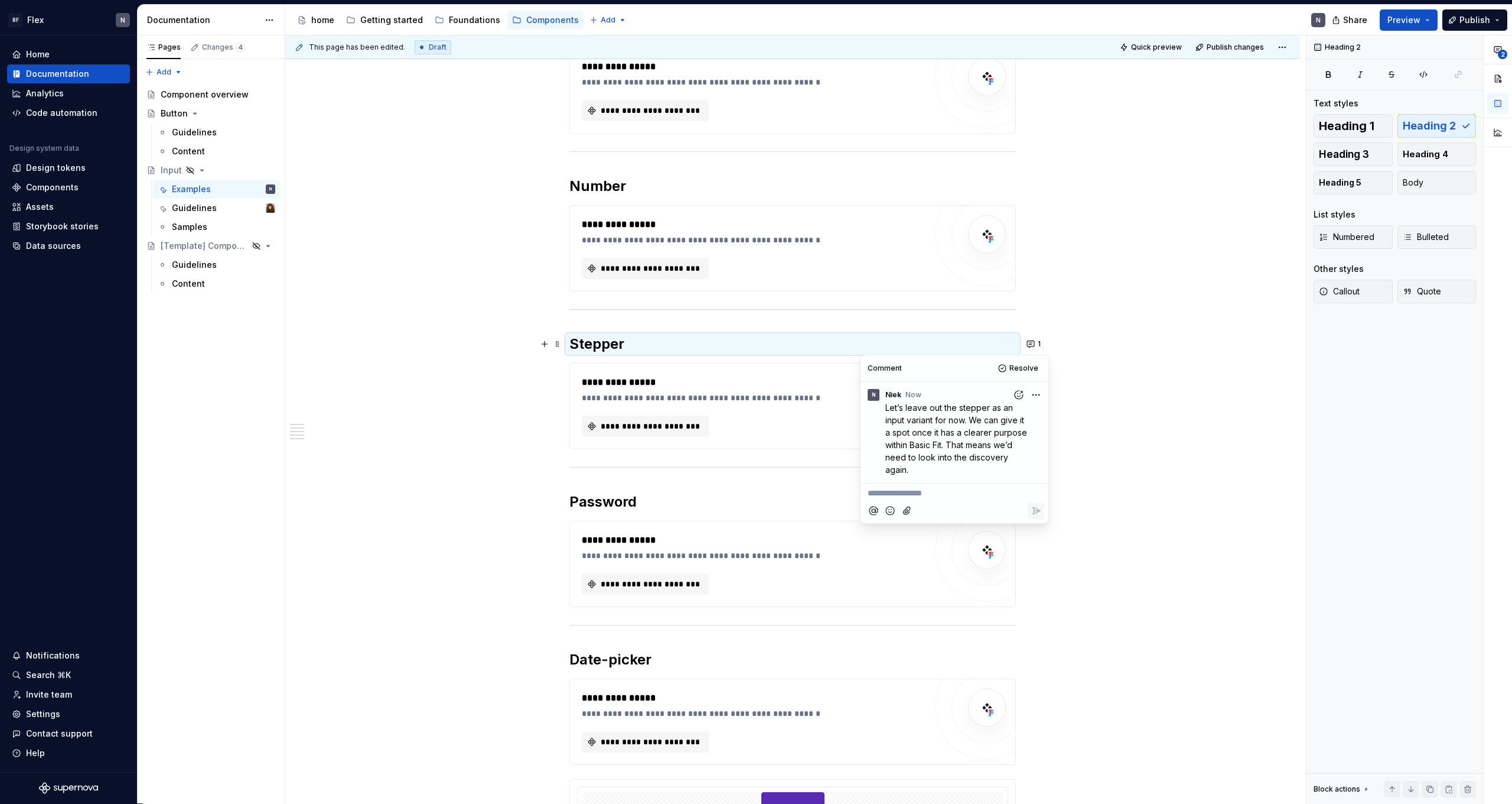
click at [1113, 360] on div "**********" at bounding box center [793, 591] width 1015 height 1272
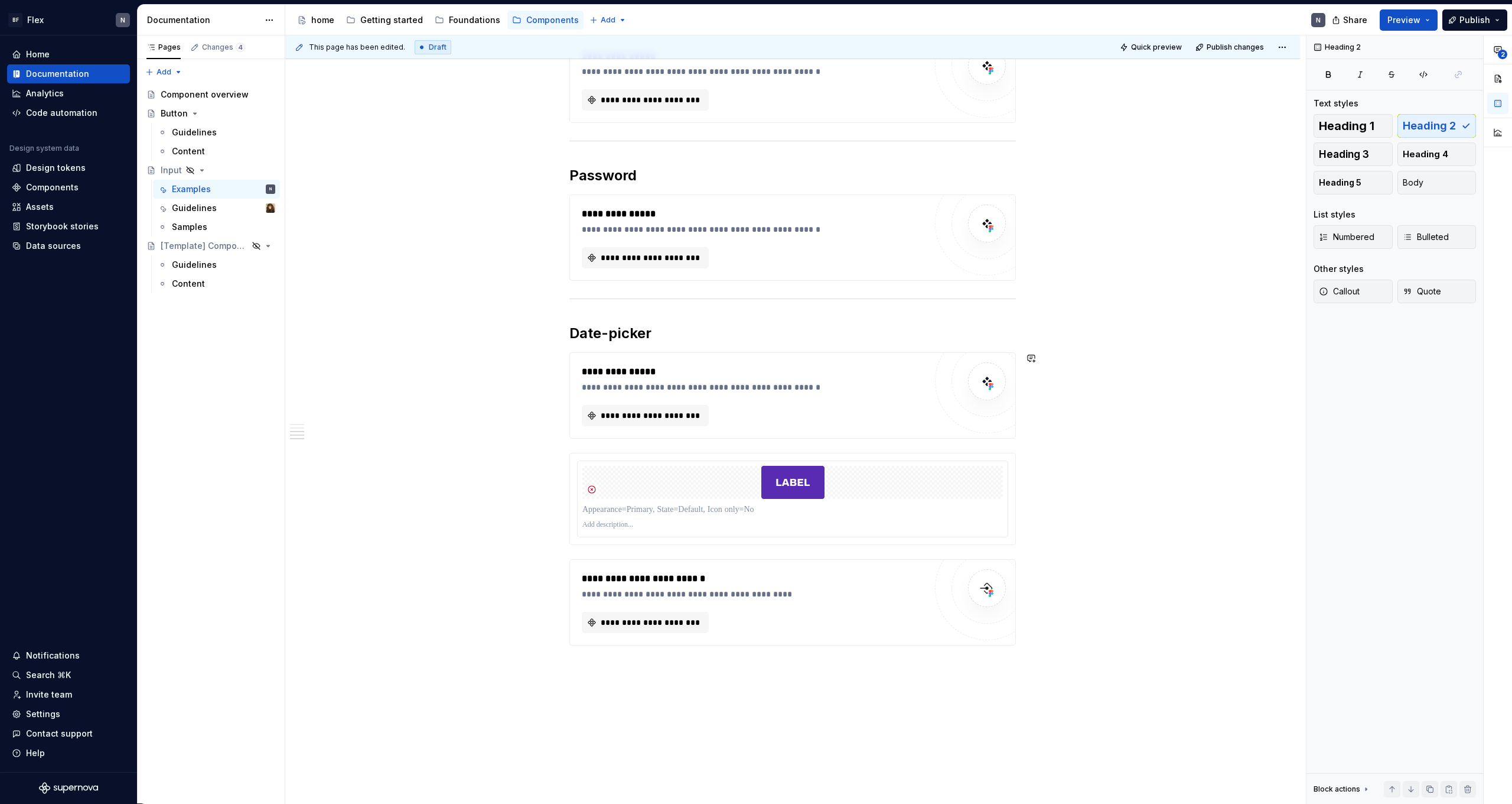
scroll to position [581, 0]
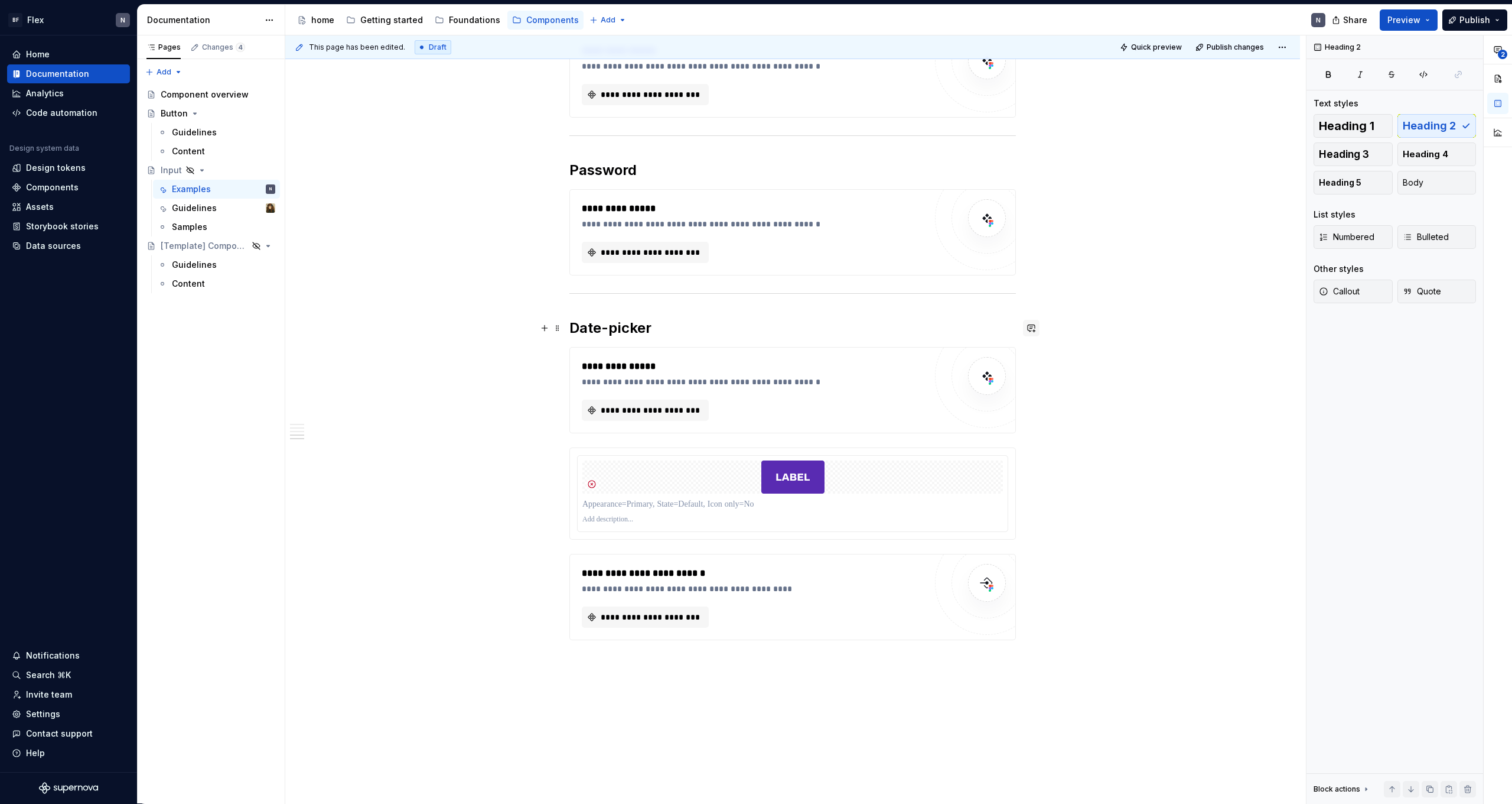
click at [1032, 328] on button "button" at bounding box center [1032, 329] width 17 height 17
click at [925, 349] on p "**********" at bounding box center [948, 349] width 174 height 13
click at [1028, 394] on icon "Send" at bounding box center [1030, 391] width 12 height 12
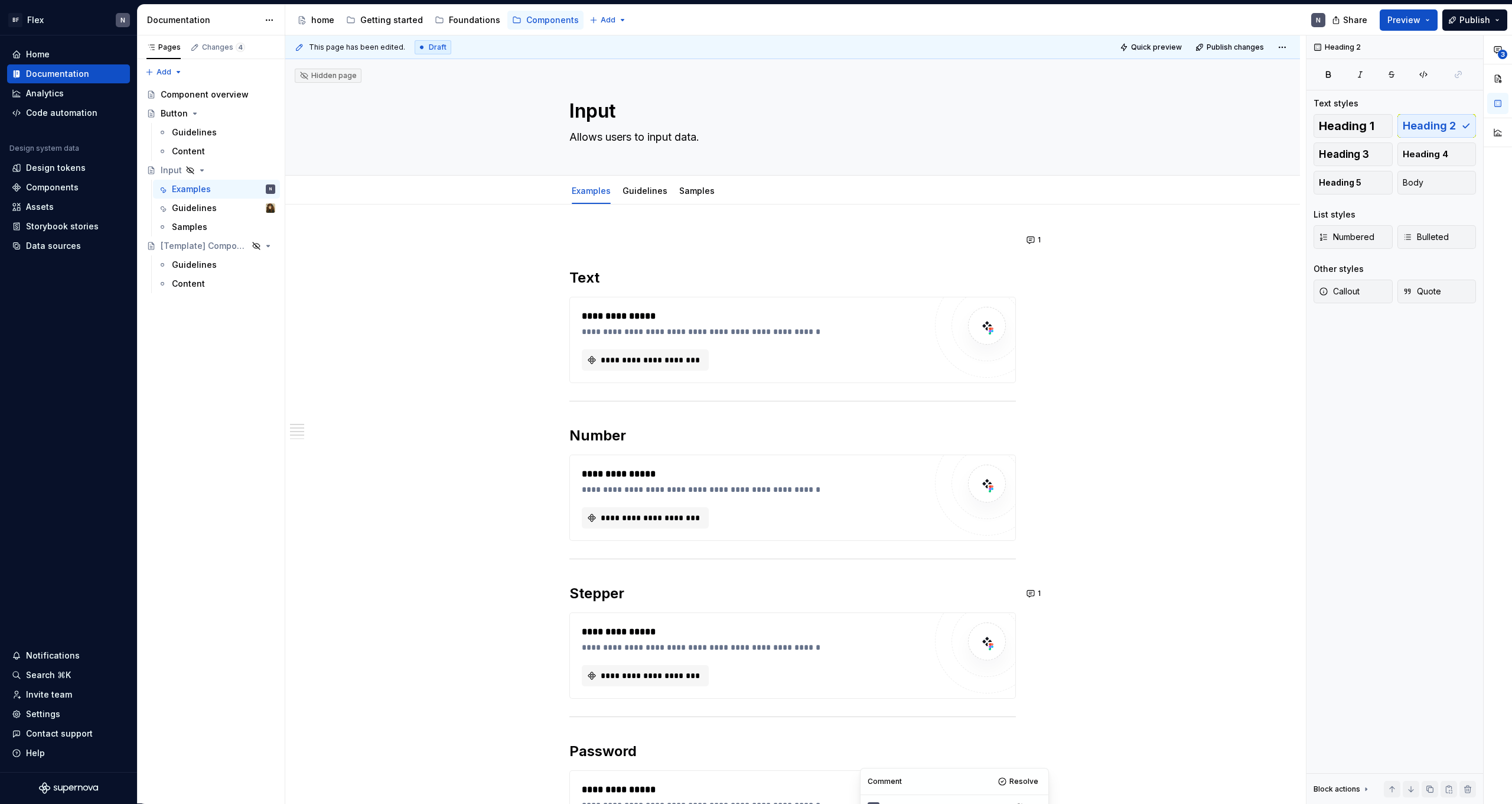
scroll to position [0, 0]
click at [648, 194] on link "Guidelines" at bounding box center [645, 191] width 45 height 10
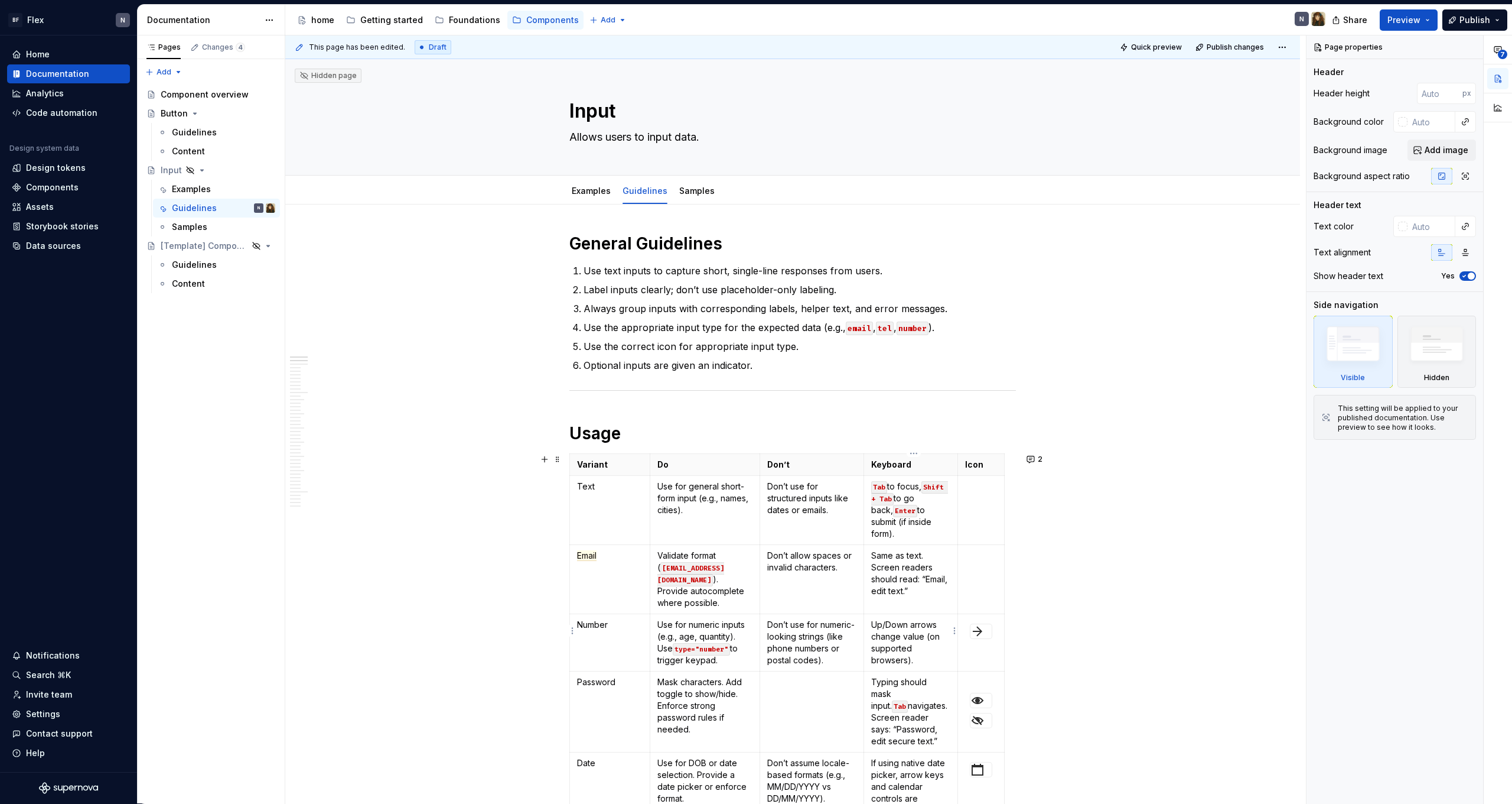
click at [940, 631] on p "Up/Down arrows change value (on supported browsers)." at bounding box center [911, 643] width 79 height 47
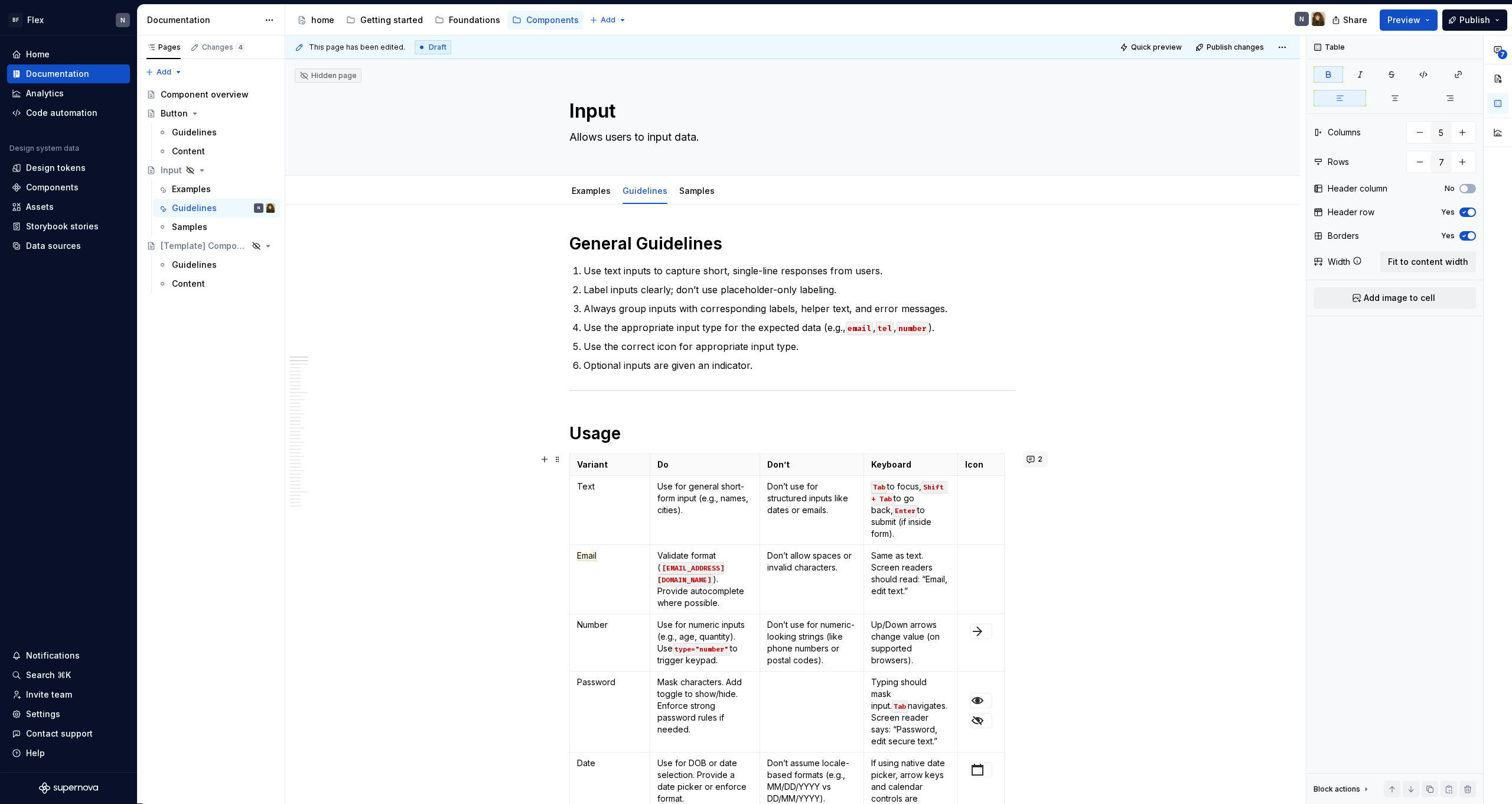
click at [1038, 460] on button "2" at bounding box center [1035, 459] width 24 height 17
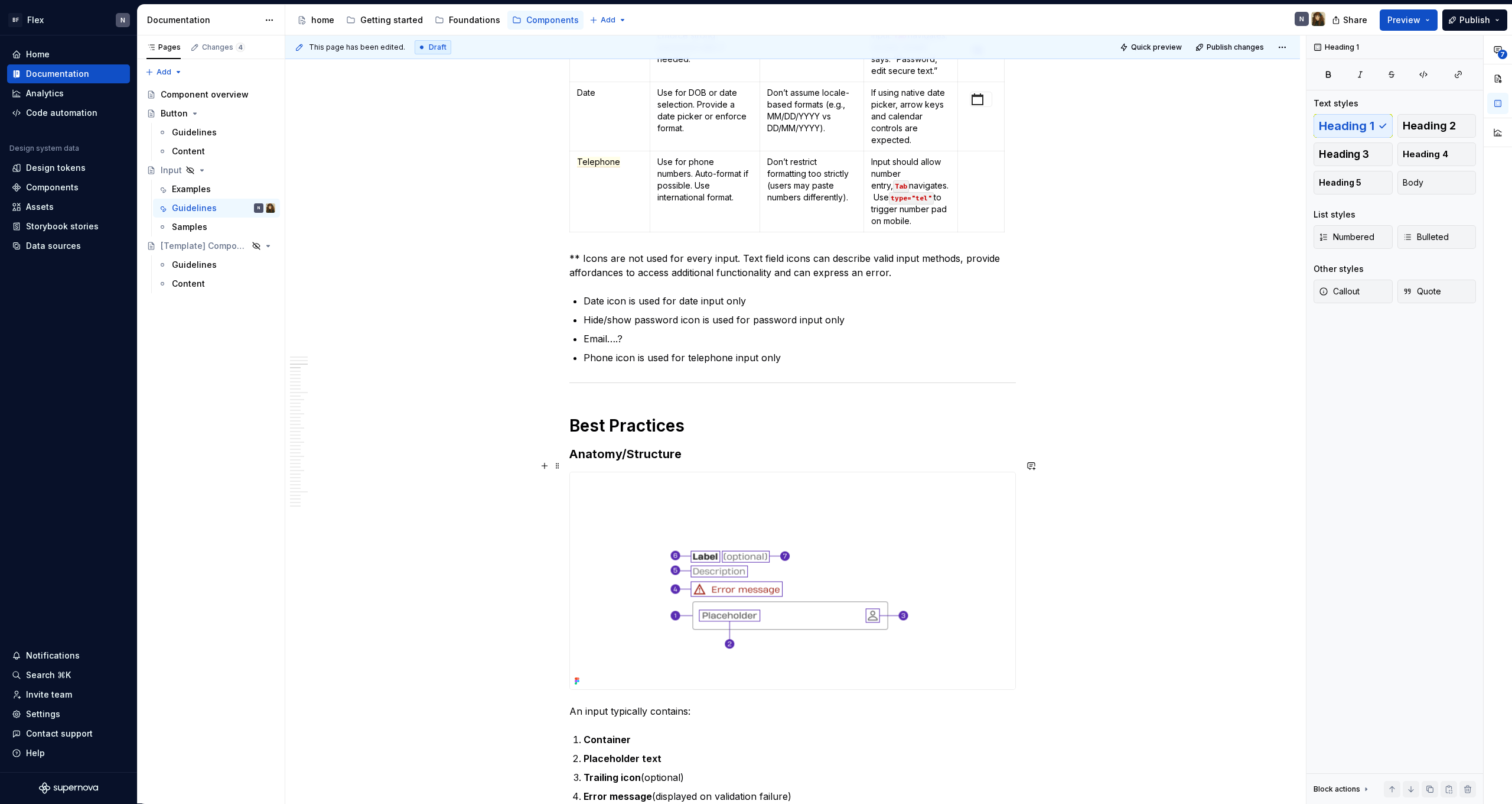
scroll to position [668, 0]
click at [695, 448] on h3 "Anatomy/Structure" at bounding box center [793, 456] width 447 height 17
click at [705, 508] on img at bounding box center [793, 580] width 446 height 217
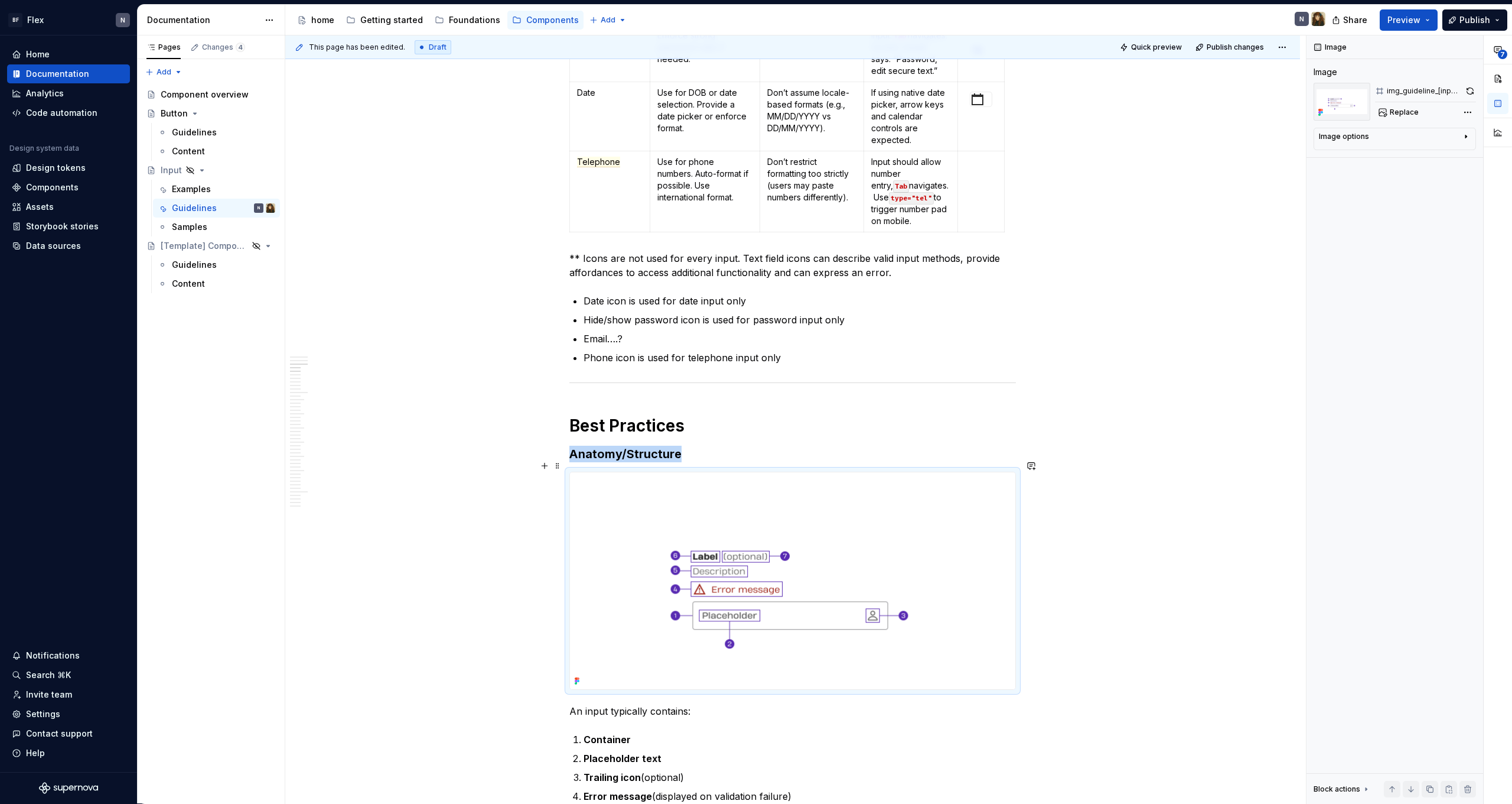
scroll to position [767, 0]
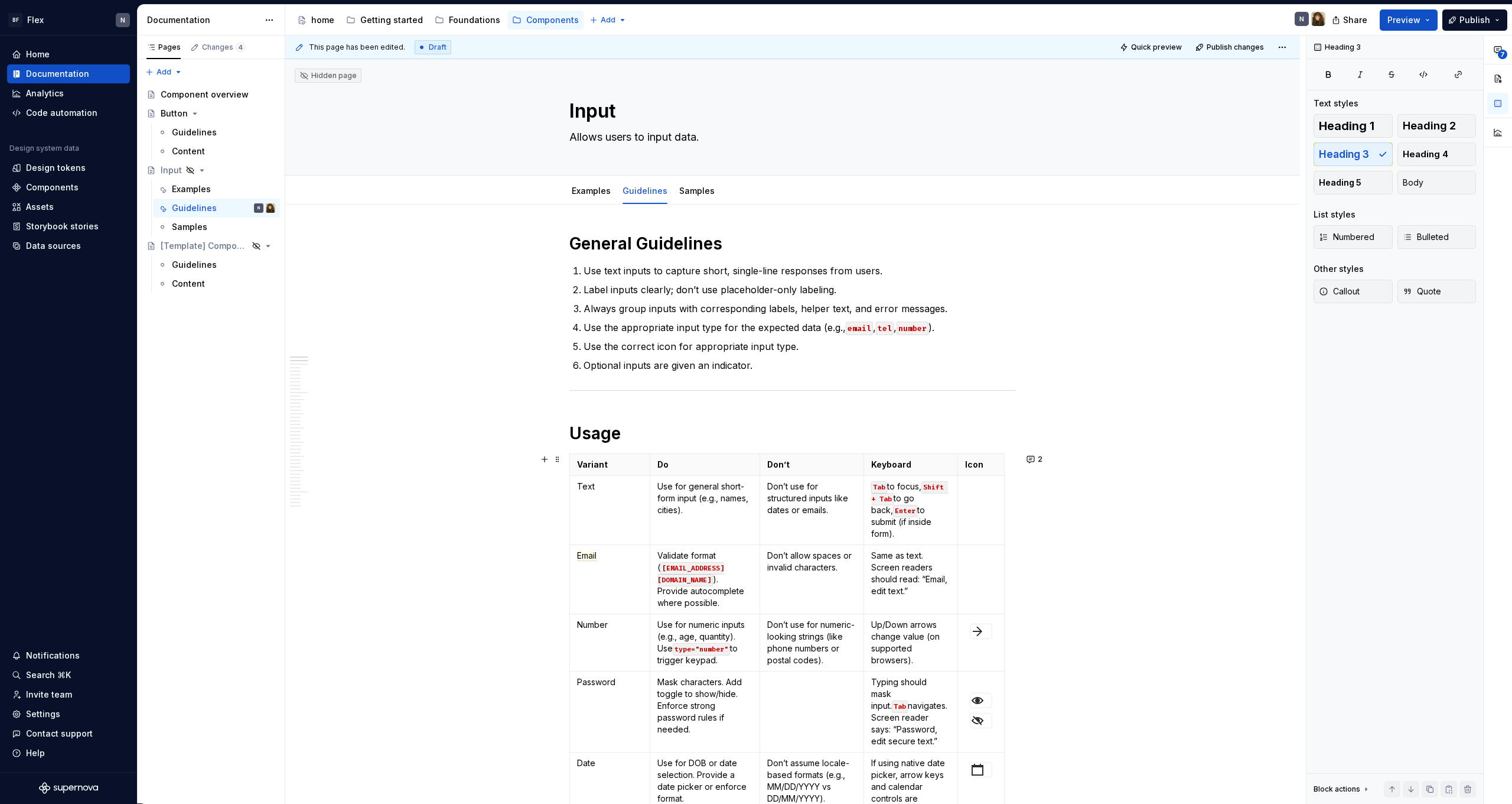
scroll to position [0, 0]
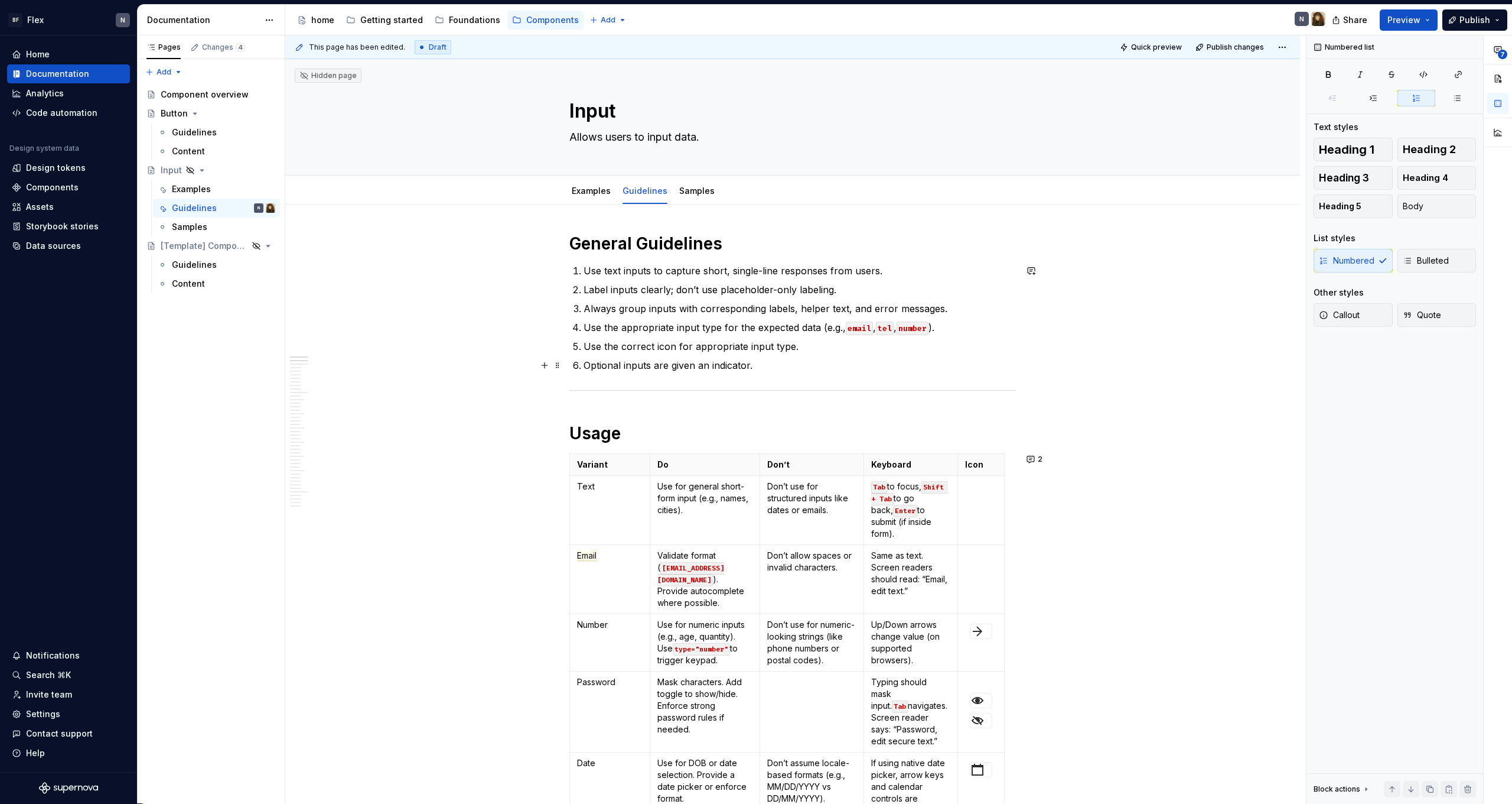
click at [862, 365] on p "Optional inputs are given an indicator." at bounding box center [799, 365] width 432 height 14
click at [837, 347] on p "Use the correct icon for appropriate input type." at bounding box center [799, 346] width 432 height 14
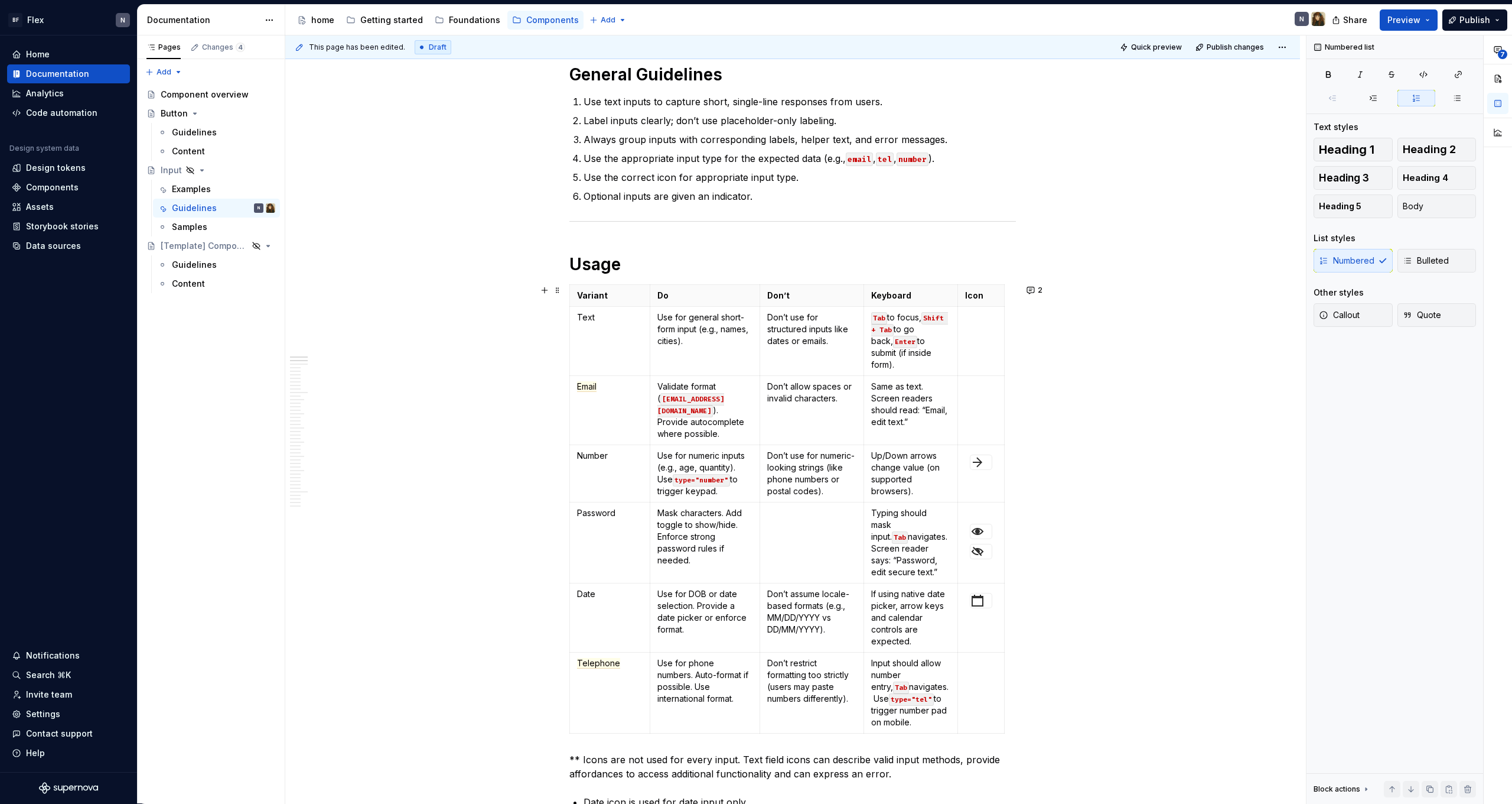
scroll to position [171, 0]
click at [831, 586] on p "Don’t assume locale-based formats (e.g., MM/DD/YYYY vs DD/MM/YYYY)." at bounding box center [812, 610] width 89 height 47
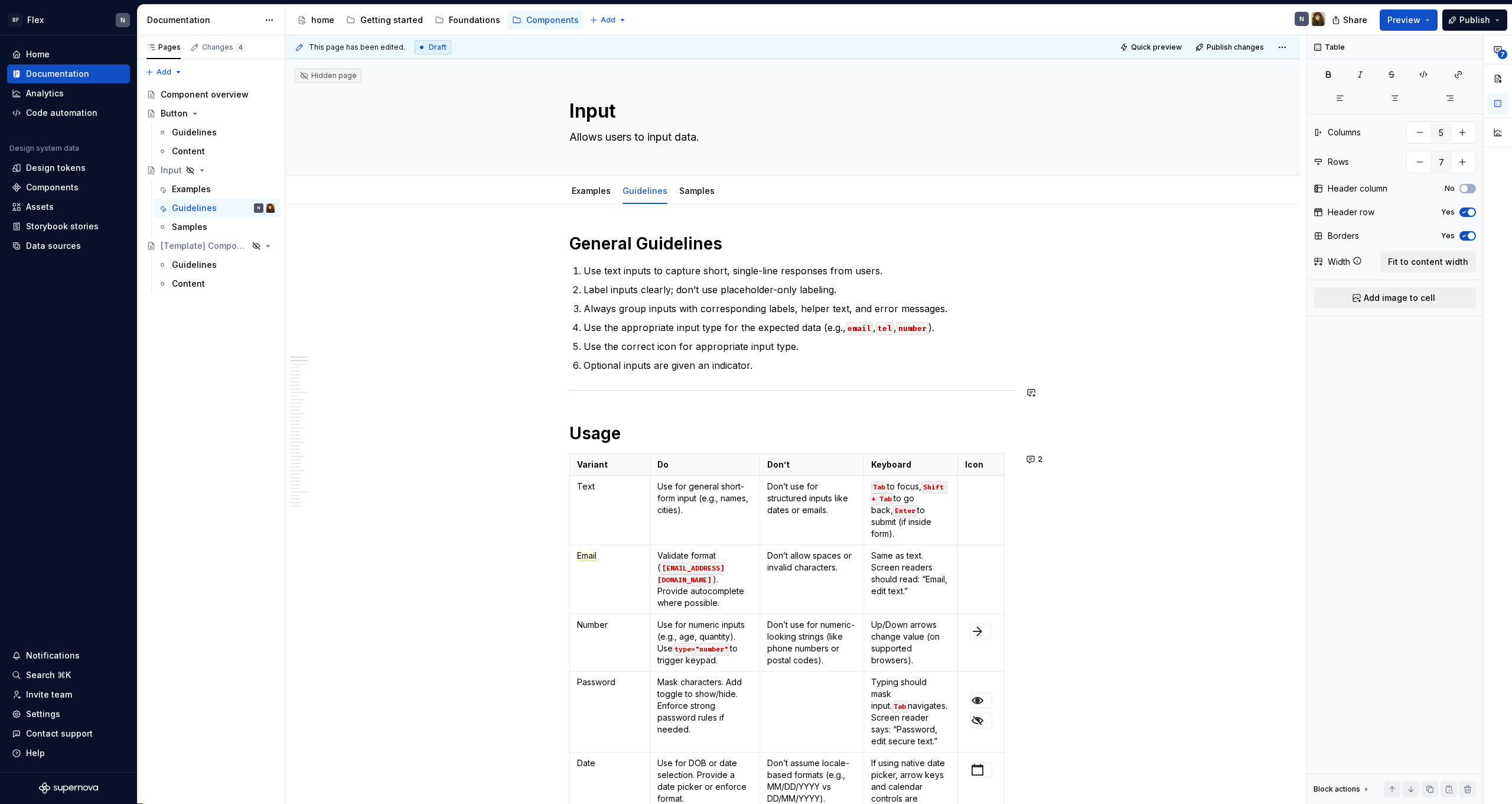
scroll to position [0, 0]
click at [778, 367] on p "Optional inputs are given an indicator." at bounding box center [799, 365] width 432 height 14
click at [740, 243] on h1 "General Guidelines" at bounding box center [793, 243] width 447 height 21
click at [746, 294] on p "Label inputs clearly; don’t use placeholder-only labeling." at bounding box center [799, 289] width 432 height 14
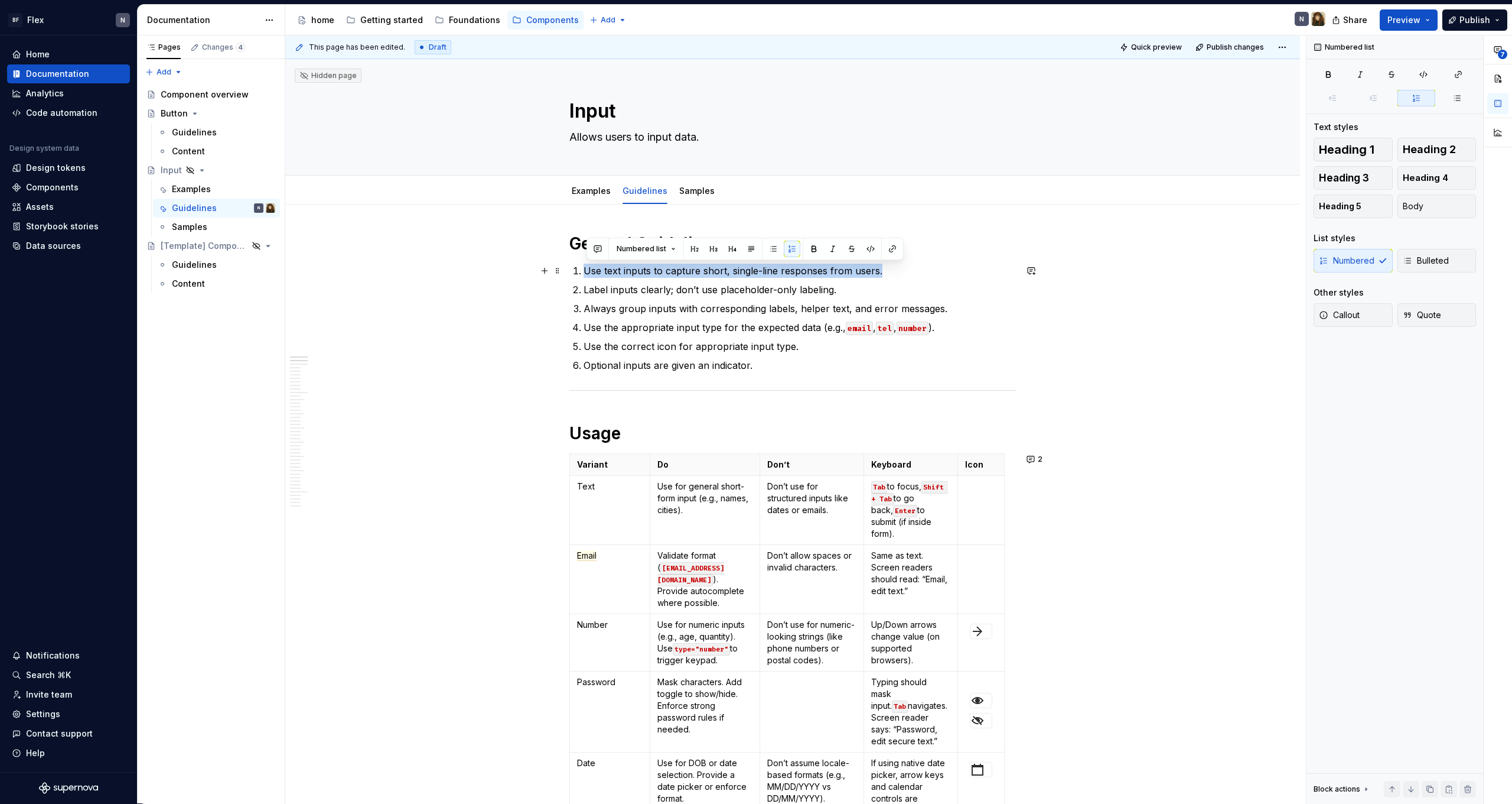
drag, startPoint x: 588, startPoint y: 272, endPoint x: 910, endPoint y: 270, distance: 322.0
click at [910, 270] on p "Use text inputs to capture short, single-line responses from users." at bounding box center [799, 270] width 432 height 14
copy p "Use text inputs to capture short, single-line responses from users."
click at [654, 271] on p "Use text inputs to capture short, single-line responses from users." at bounding box center [799, 270] width 432 height 14
click at [620, 270] on p "Use text inputs to capture short, single-line responses from users." at bounding box center [799, 270] width 432 height 14
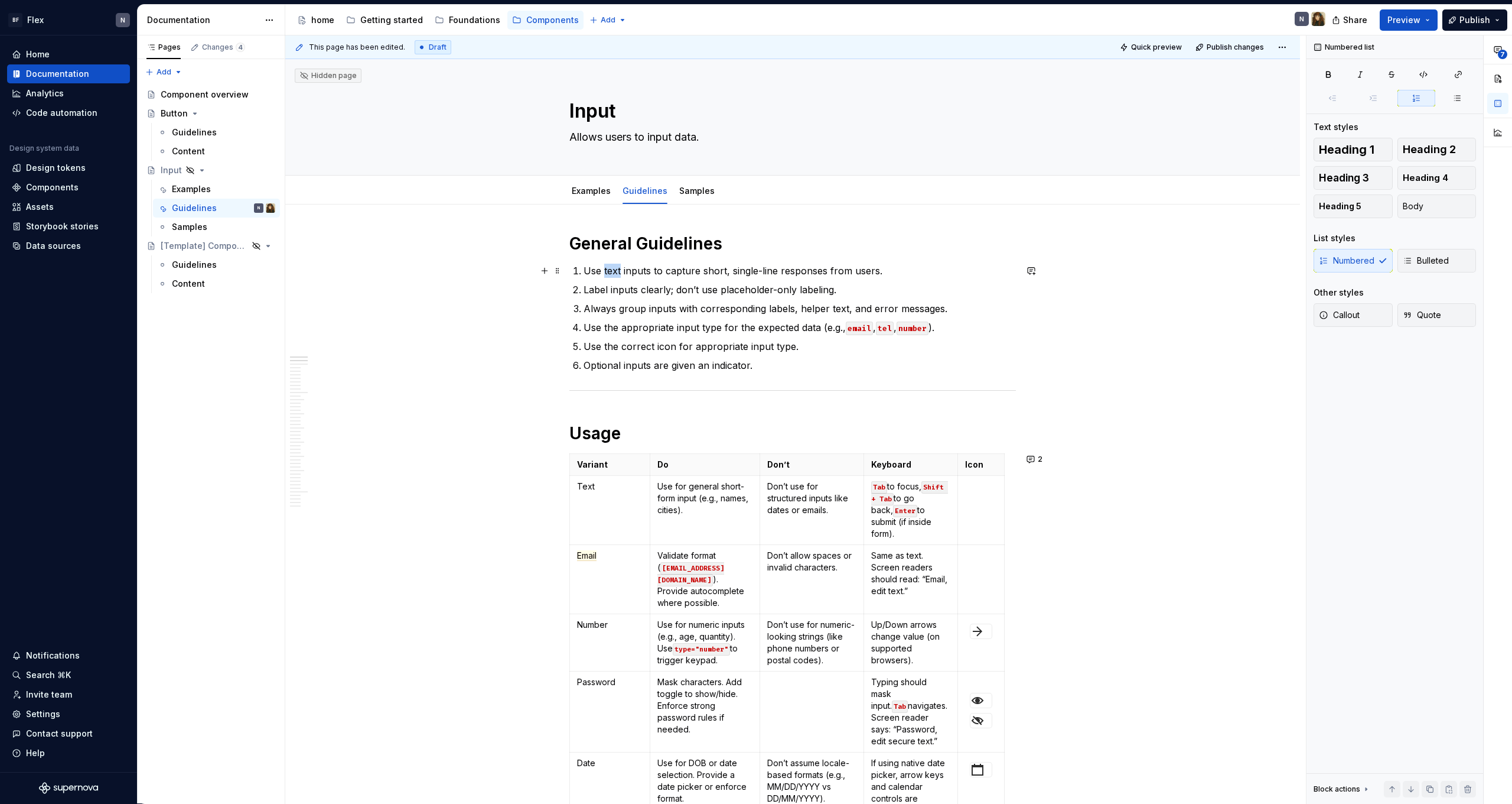
click at [620, 270] on p "Use text inputs to capture short, single-line responses from users." at bounding box center [799, 270] width 432 height 14
copy p "Use text inputs to capture short, single-line responses from users."
click at [196, 138] on div "Guidelines" at bounding box center [194, 133] width 45 height 12
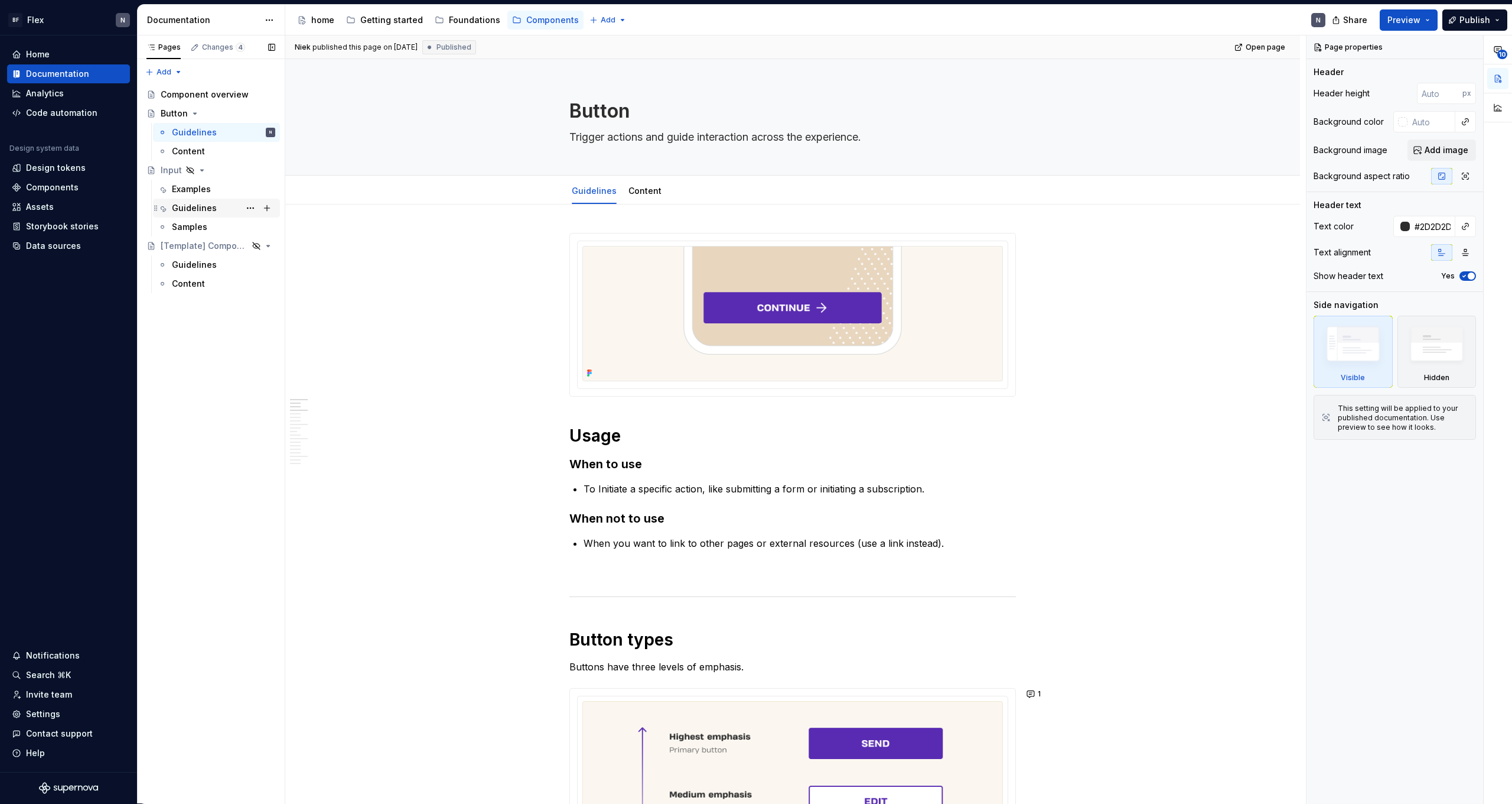
click at [207, 206] on div "Guidelines" at bounding box center [194, 208] width 45 height 12
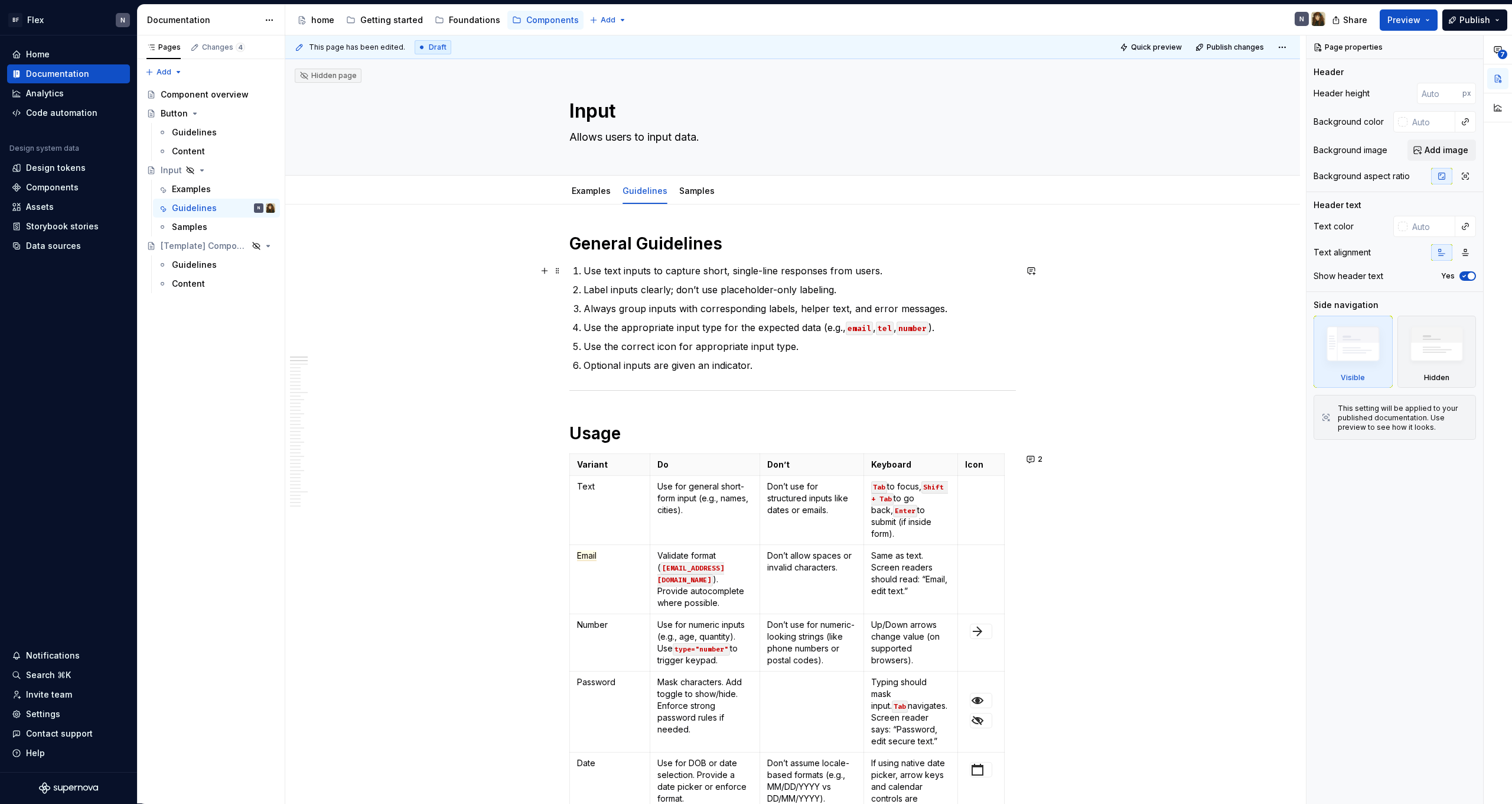
click at [645, 268] on p "Use text inputs to capture short, single-line responses from users." at bounding box center [799, 270] width 432 height 14
type textarea "*"
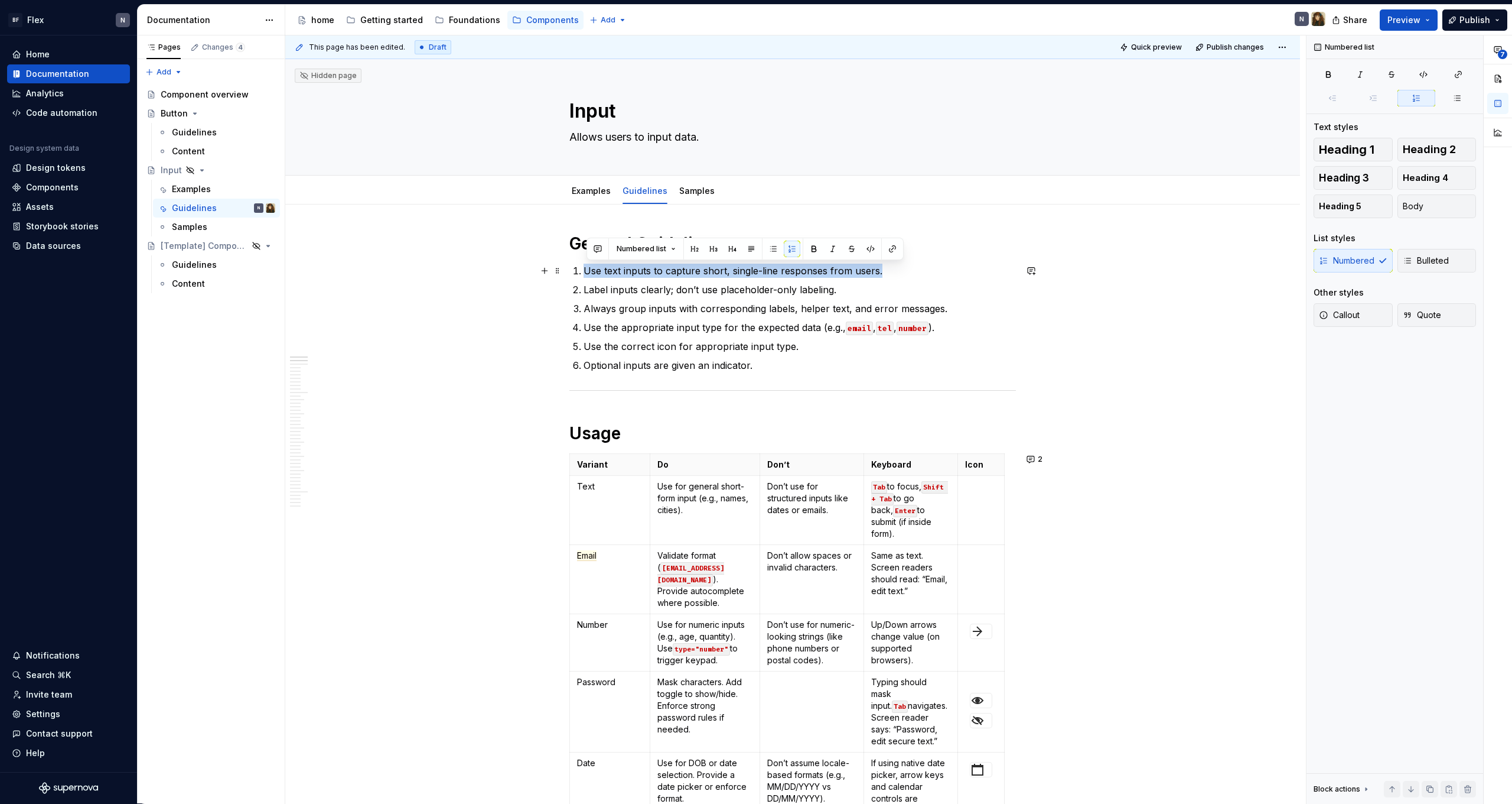
drag, startPoint x: 604, startPoint y: 269, endPoint x: 891, endPoint y: 267, distance: 287.0
click at [891, 267] on p "Use text inputs to capture short, single-line responses from users." at bounding box center [799, 270] width 432 height 14
click at [1032, 269] on button "button" at bounding box center [1032, 271] width 17 height 17
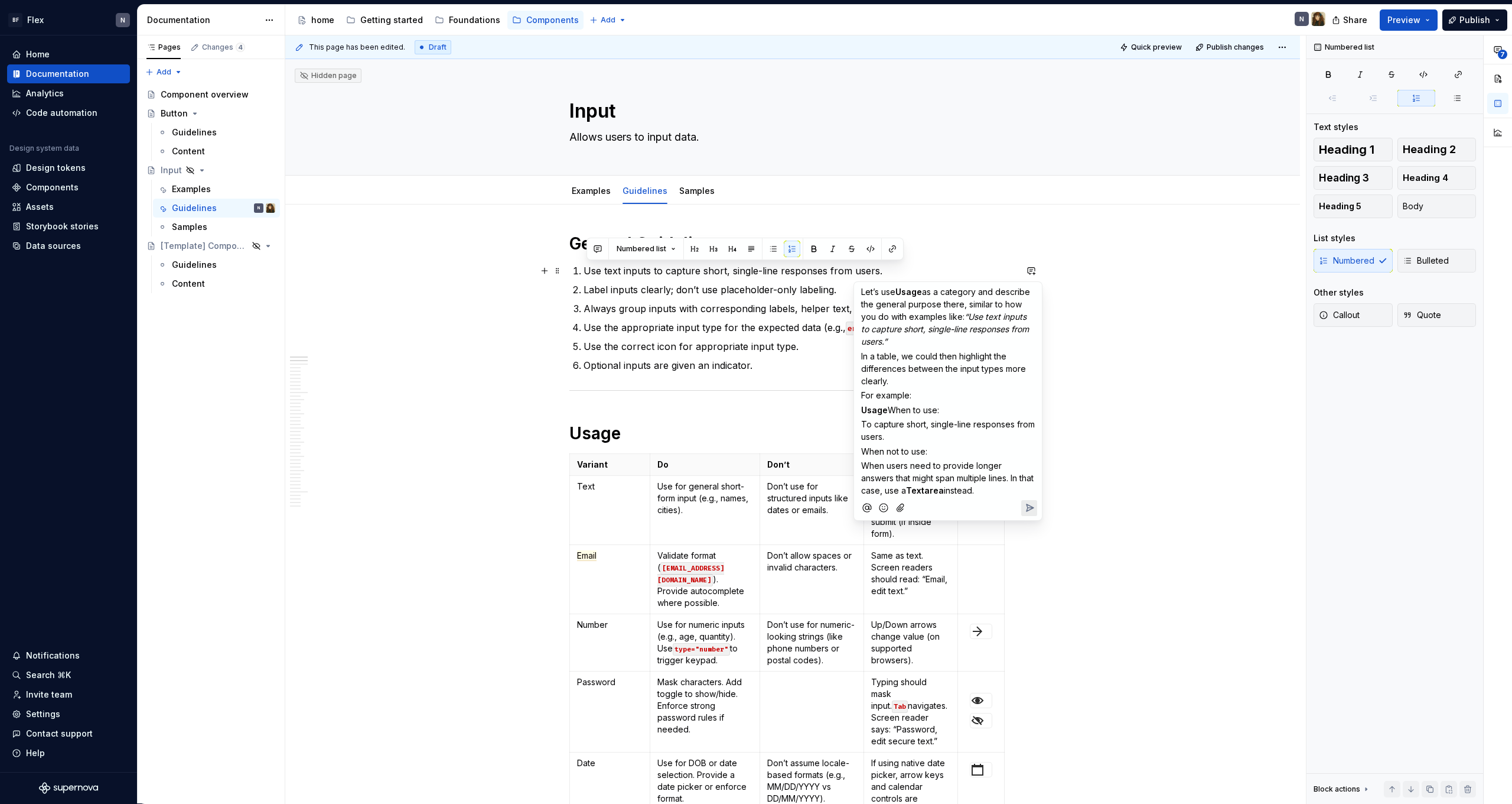
click at [908, 293] on span "Usage" at bounding box center [908, 291] width 26 height 10
click at [923, 305] on span "Let’s use Usage as a category and describe the general purpose there, similar t…" at bounding box center [948, 303] width 175 height 35
drag, startPoint x: 908, startPoint y: 306, endPoint x: 961, endPoint y: 307, distance: 53.0
click at [961, 307] on span "Let’s use Usage as a category and describe the general purpose there, similar t…" at bounding box center [948, 303] width 175 height 35
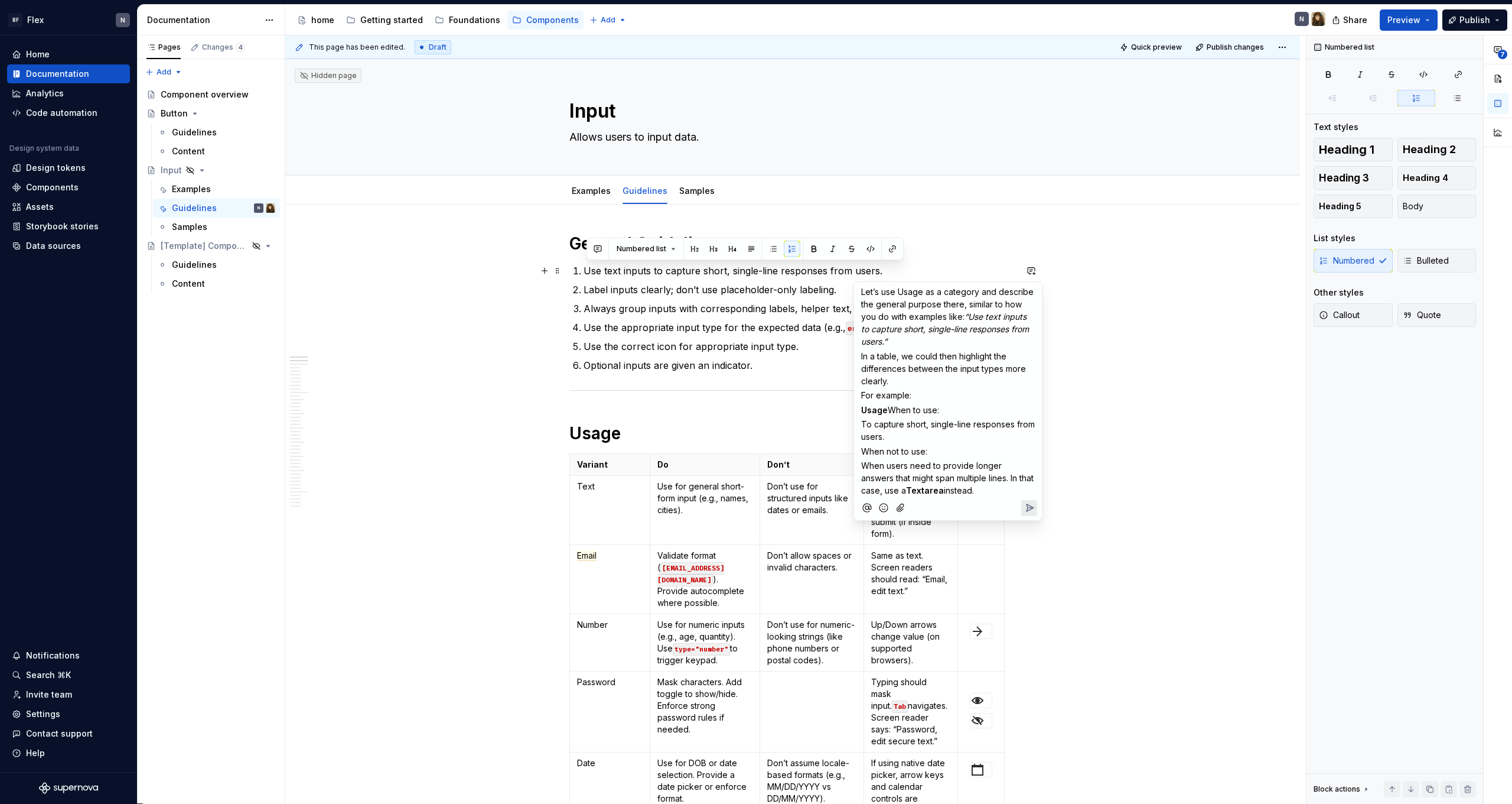
click at [954, 316] on span "Let’s use Usage as a category and describe the general purpose there, similar t…" at bounding box center [948, 303] width 175 height 35
drag, startPoint x: 908, startPoint y: 315, endPoint x: 961, endPoint y: 318, distance: 53.1
click at [961, 318] on span "Let’s use Usage as a category and describe the general purpose there, similar t…" at bounding box center [948, 303] width 175 height 35
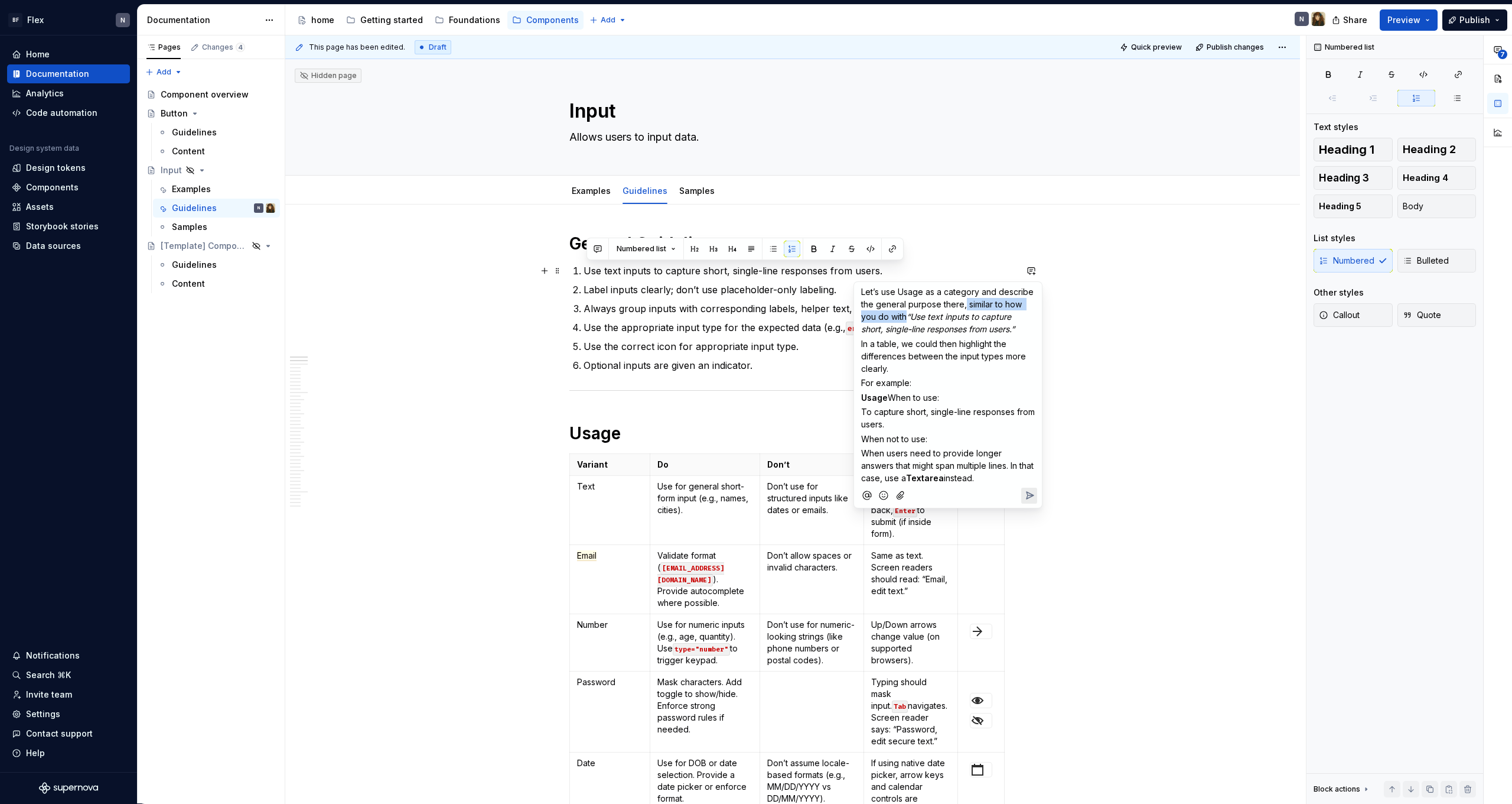
drag, startPoint x: 965, startPoint y: 306, endPoint x: 908, endPoint y: 319, distance: 58.5
click at [908, 319] on span "Let’s use Usage as a category and describe the general purpose there, similar t…" at bounding box center [948, 303] width 175 height 35
click at [991, 296] on span "Let’s use Usage as a category and describe the general purpose there, similar t…" at bounding box center [948, 303] width 175 height 35
drag, startPoint x: 966, startPoint y: 306, endPoint x: 1004, endPoint y: 307, distance: 38.0
click at [1004, 307] on span "Let’s use Usage as a category and describe the general purpose there, similar t…" at bounding box center [948, 303] width 175 height 35
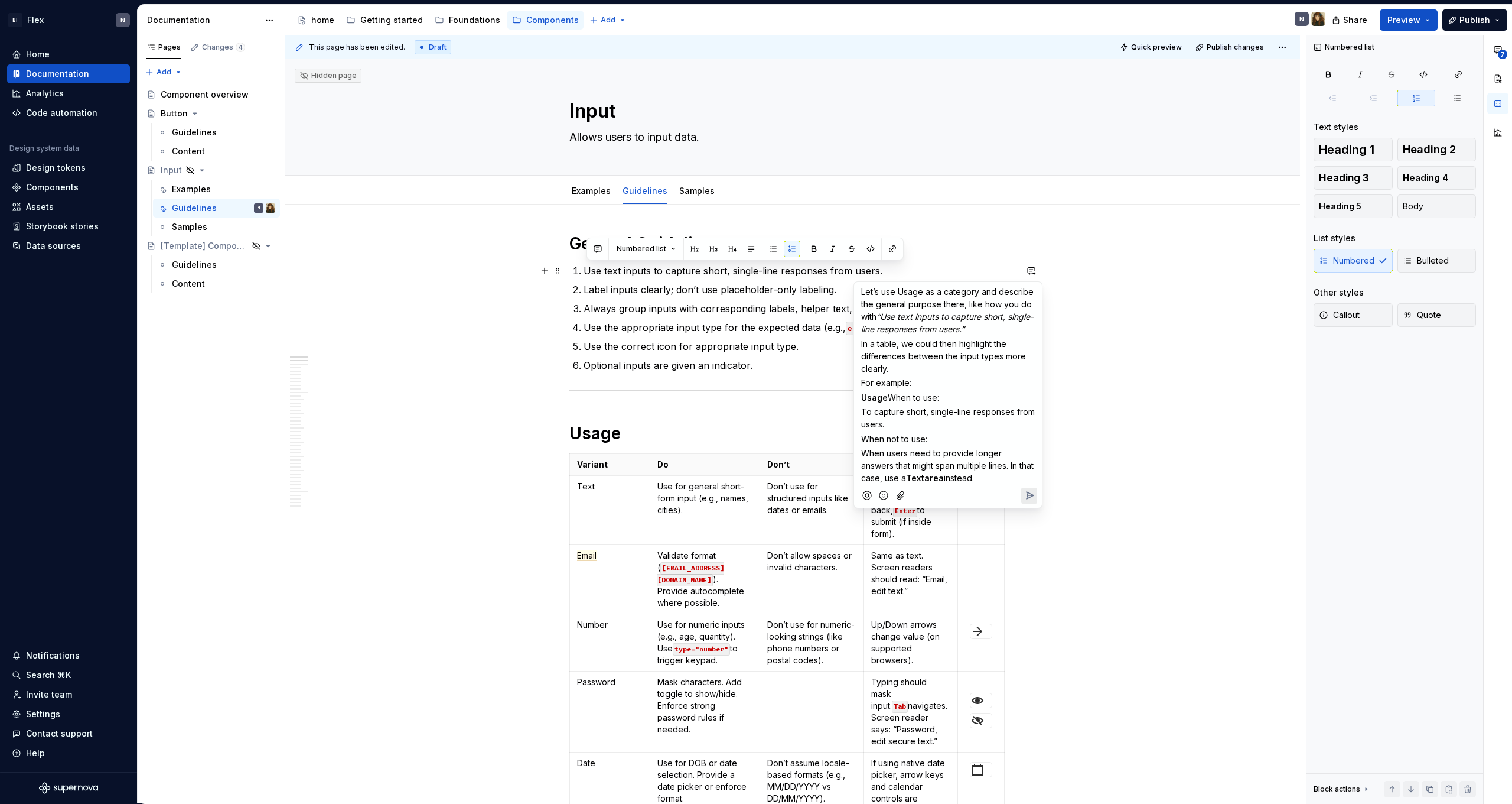
click at [922, 318] on span "“Use text inputs to capture short, single-line responses from users.”" at bounding box center [947, 323] width 172 height 23
click at [1011, 328] on p "Let’s use Usage as a category and describe the general purpose there, like how …" at bounding box center [948, 310] width 174 height 50
click at [913, 367] on p "In a table, we could then highlight the differences between the input types mor…" at bounding box center [948, 356] width 174 height 37
click at [864, 347] on span "In a table, we could then highlight the differences between the input types mor…" at bounding box center [945, 356] width 167 height 35
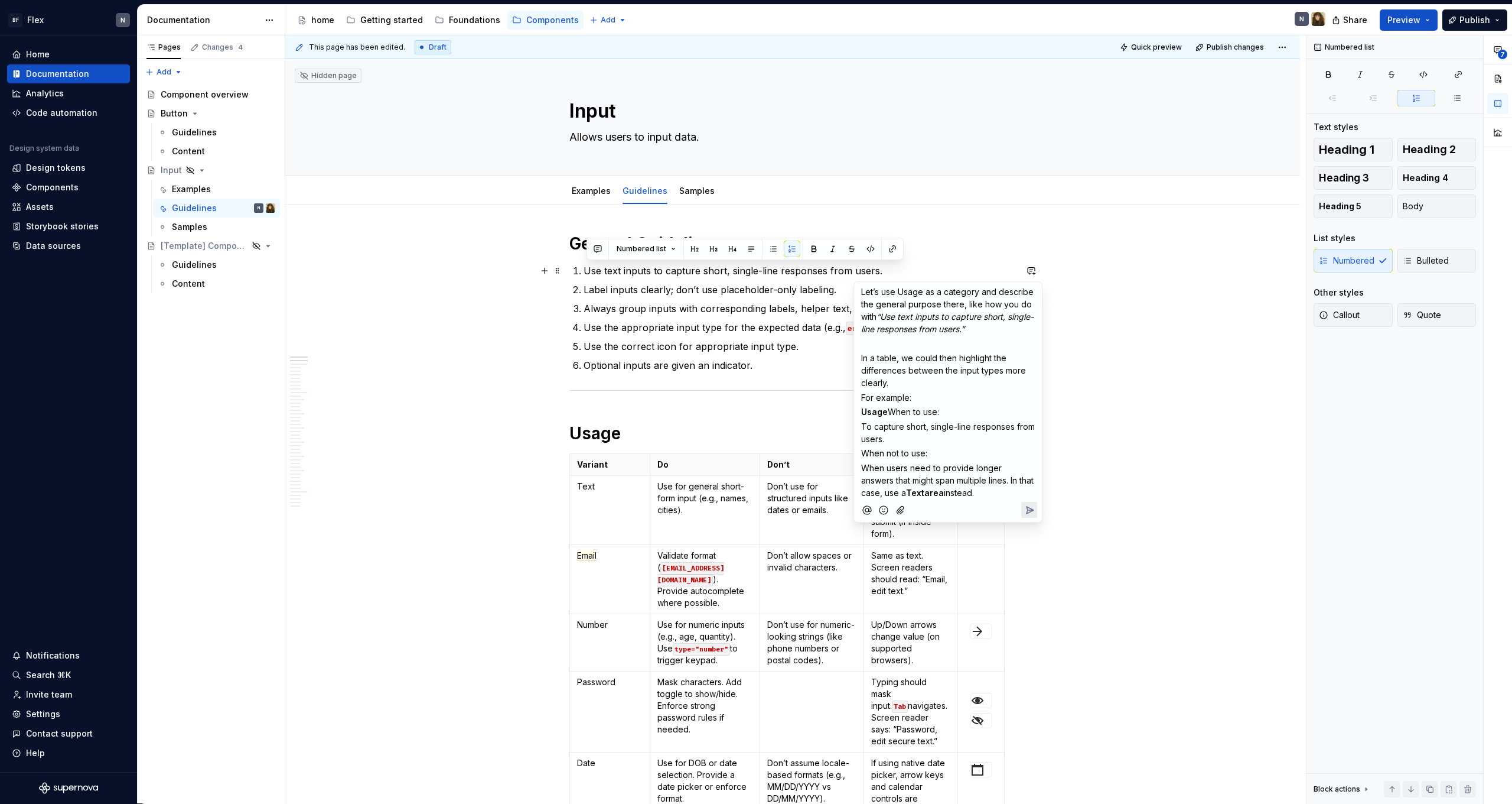
click at [906, 378] on p "In a table, we could then highlight the differences between the input types mor…" at bounding box center [948, 370] width 174 height 37
click at [862, 399] on span "For example:" at bounding box center [886, 398] width 50 height 10
drag, startPoint x: 864, startPoint y: 412, endPoint x: 1011, endPoint y: 526, distance: 186.0
click at [1011, 526] on div "Let’s use Usage as a category and describe the general purpose there, like how …" at bounding box center [947, 410] width 178 height 255
click at [971, 501] on p "When users need to provide longer answers that might span multiple lines. In th…" at bounding box center [948, 494] width 174 height 37
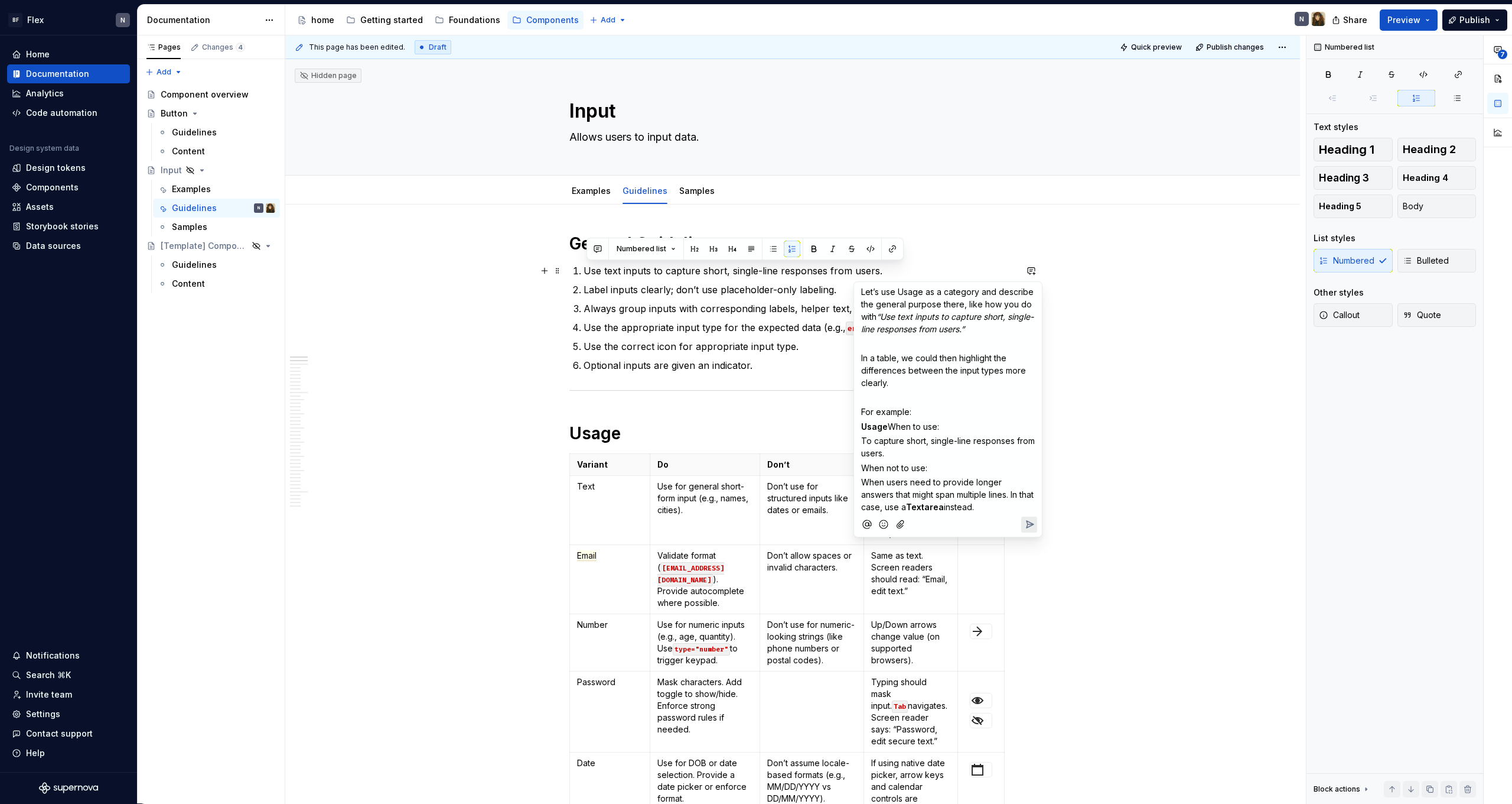
drag, startPoint x: 971, startPoint y: 508, endPoint x: 861, endPoint y: 412, distance: 146.0
click at [861, 412] on div "Let’s use Usage as a category and describe the general purpose there, like how …" at bounding box center [947, 398] width 178 height 231
copy div "For example: Usage When to use: To capture short, single-line responses from us…"
click at [899, 345] on p "﻿" at bounding box center [948, 344] width 174 height 13
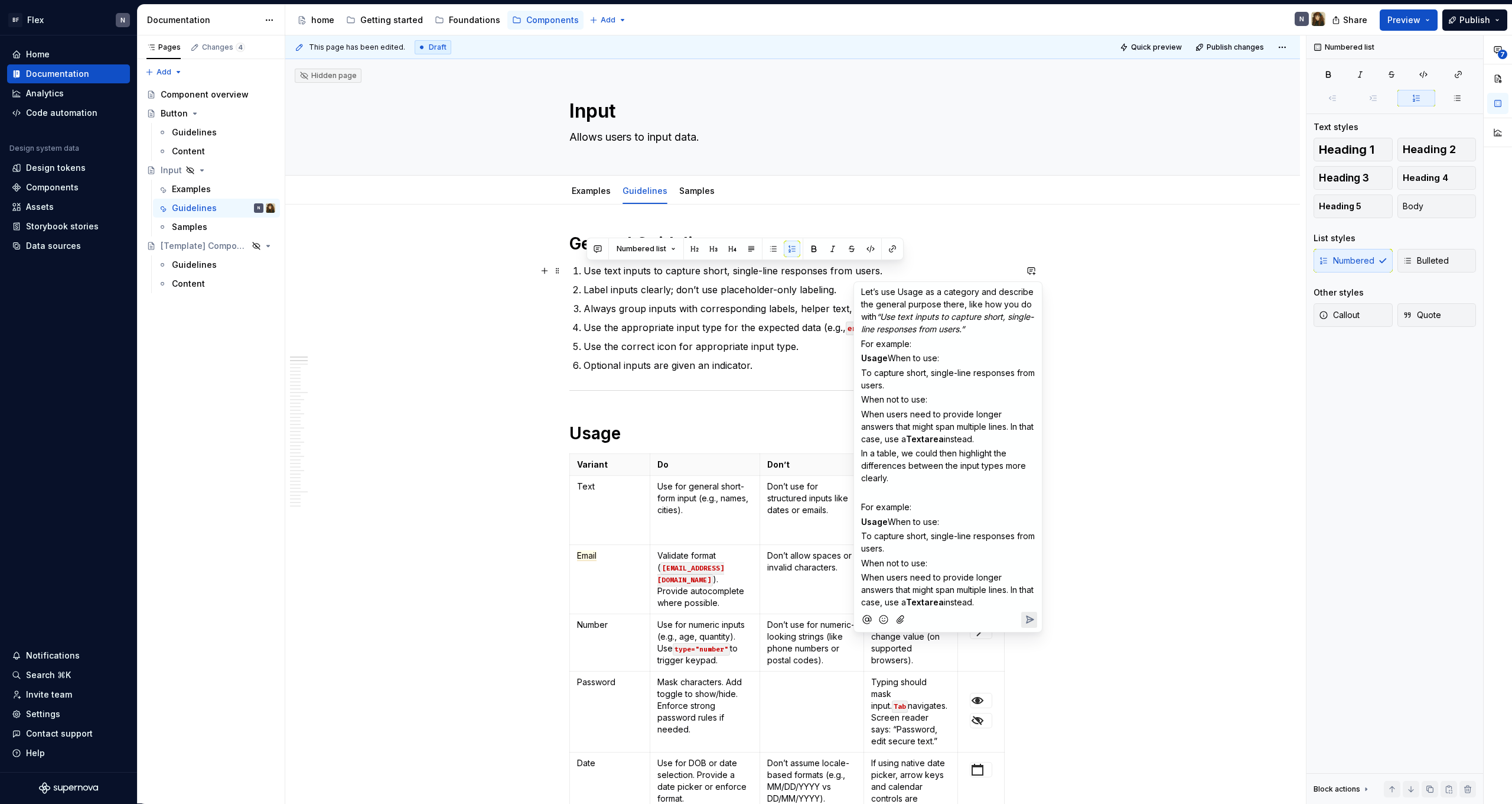
drag, startPoint x: 877, startPoint y: 496, endPoint x: 1059, endPoint y: 644, distance: 234.6
click at [1059, 644] on body "BF Flex N Home Documentation Analytics Code automation Design system data Desig…" at bounding box center [756, 402] width 1512 height 804
click at [865, 459] on p "In a table, we could then highlight the differences between the input types mor…" at bounding box center [948, 465] width 174 height 37
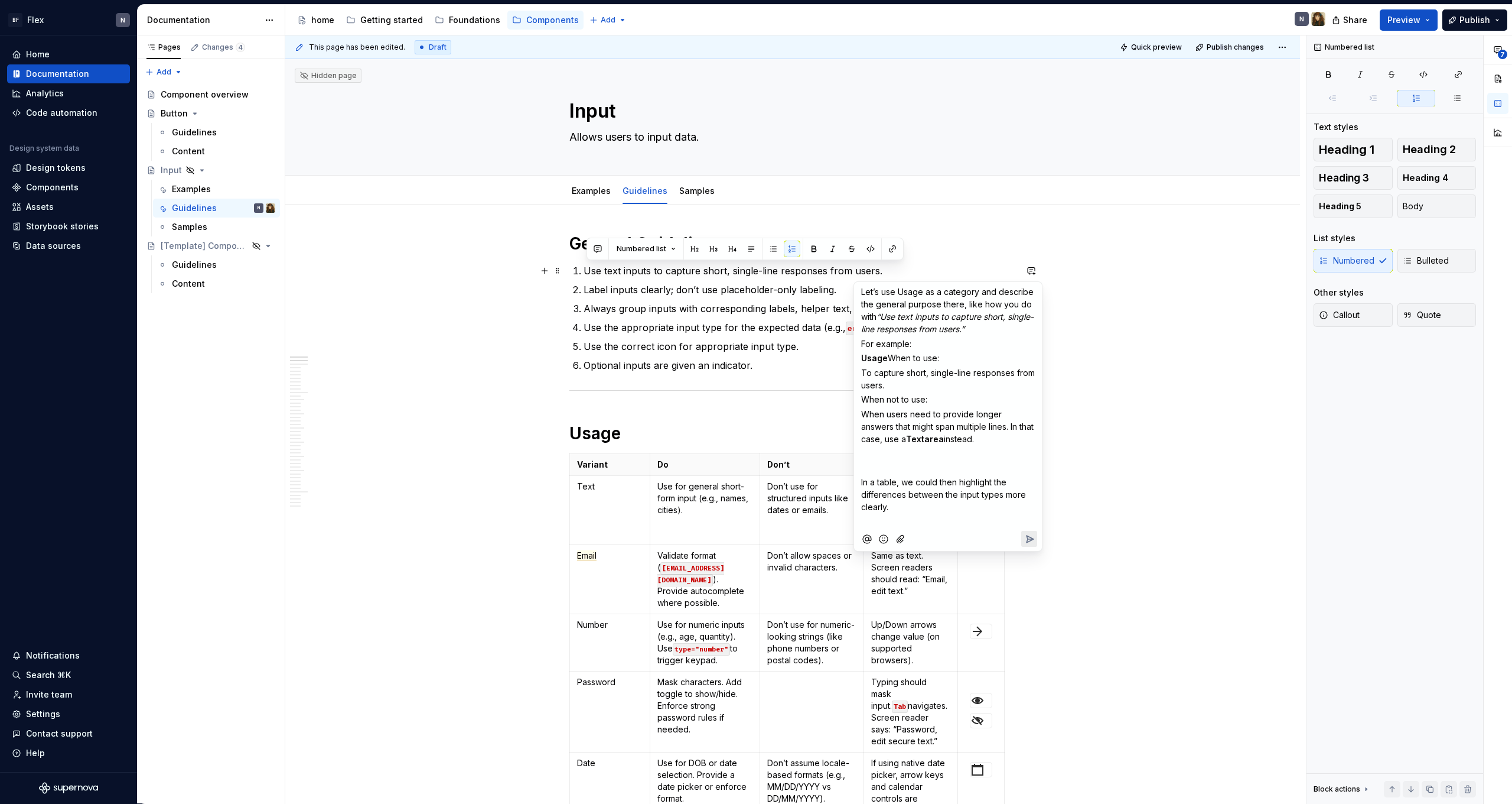
click at [894, 451] on p "﻿" at bounding box center [948, 453] width 174 height 13
click at [890, 361] on span "When to use:" at bounding box center [913, 358] width 51 height 10
click at [862, 390] on span "To capture short, single-line responses from users." at bounding box center [949, 393] width 176 height 23
click at [863, 428] on span "When users need to provide longer answers that might span multiple lines. In th…" at bounding box center [948, 440] width 175 height 35
click at [1003, 458] on p "- When users need to provide longer answers that might span multiple lines. In …" at bounding box center [948, 441] width 174 height 37
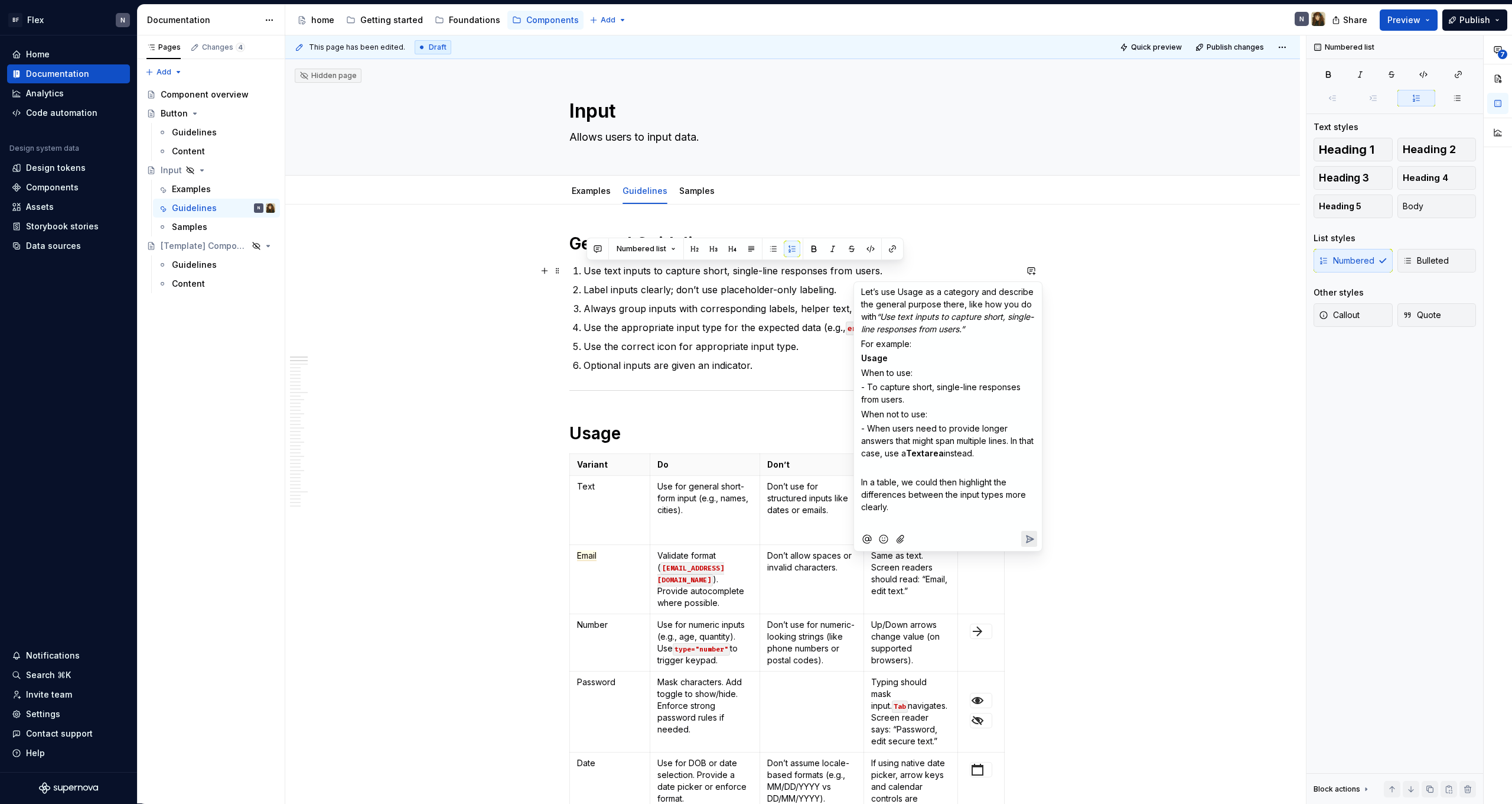
click at [937, 455] on span "Textarea" at bounding box center [924, 453] width 38 height 10
click at [861, 356] on span "Usage" at bounding box center [874, 358] width 26 height 10
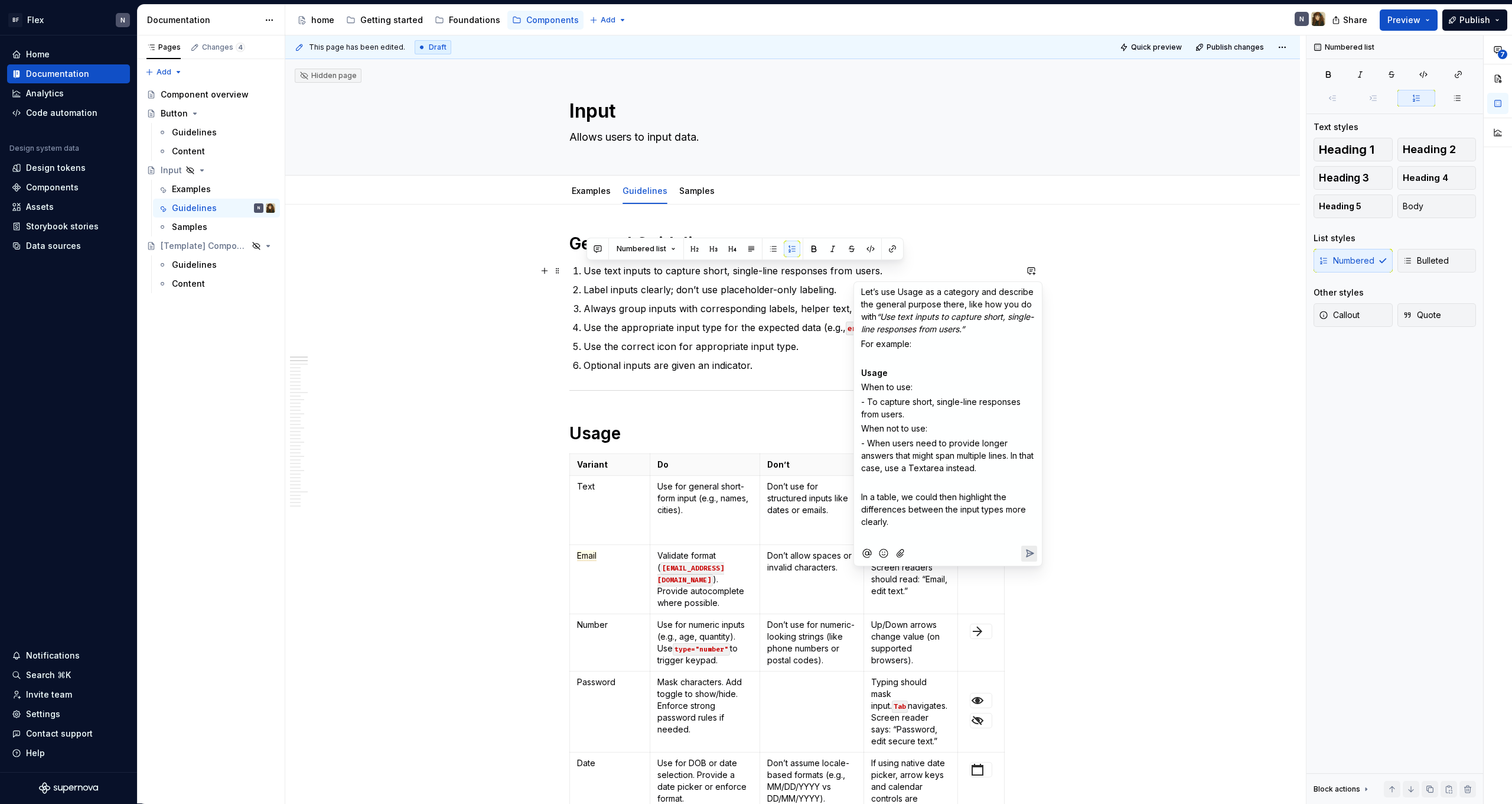
click at [925, 341] on p "For example:" at bounding box center [948, 344] width 174 height 13
click at [925, 357] on p "﻿" at bounding box center [948, 357] width 174 height 13
click at [947, 416] on p "- To capture short, single-line responses from users." at bounding box center [948, 407] width 174 height 24
click at [940, 428] on p "When not to use:" at bounding box center [948, 428] width 174 height 13
drag, startPoint x: 999, startPoint y: 474, endPoint x: 864, endPoint y: 446, distance: 137.9
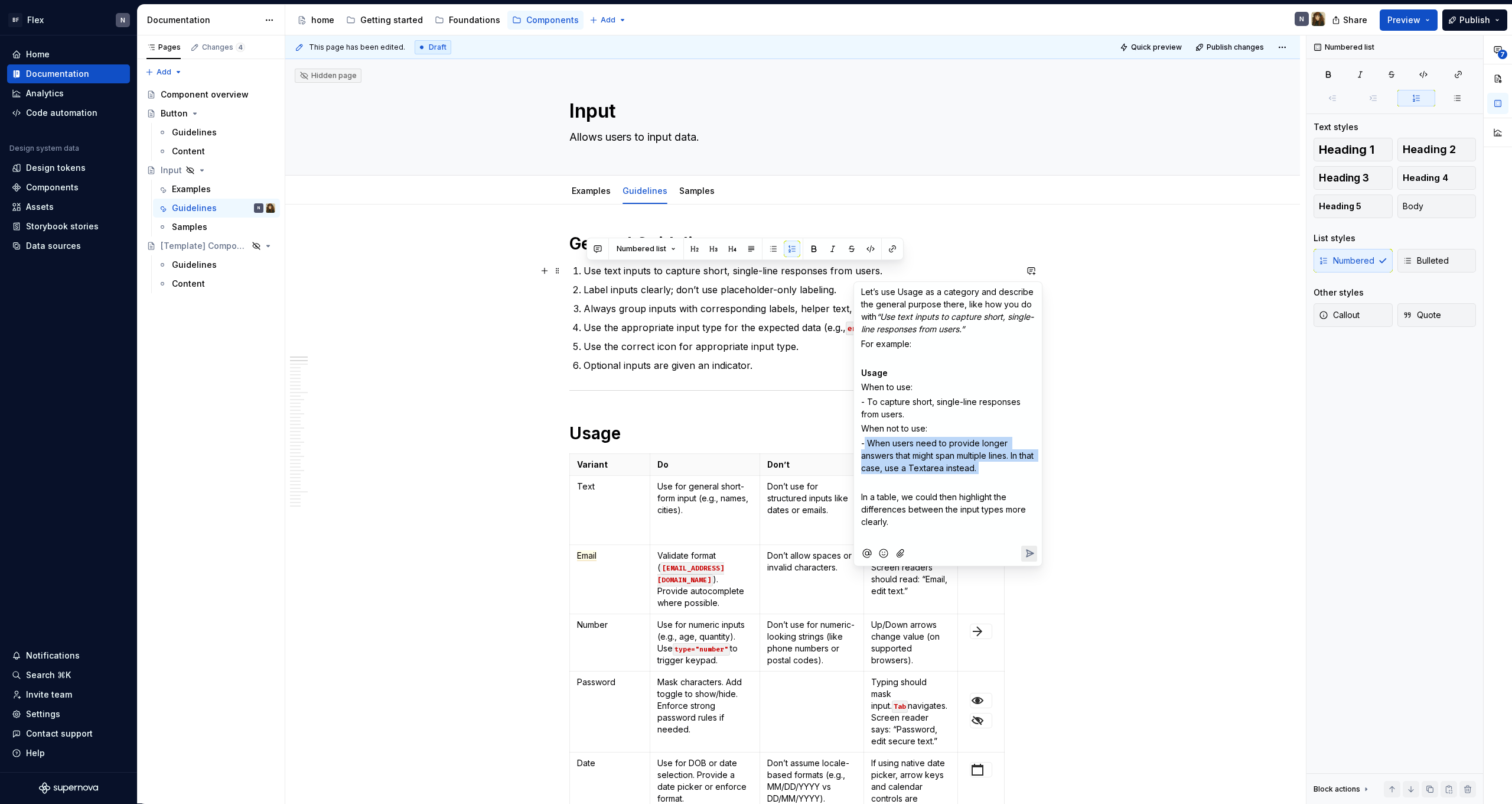
click at [864, 446] on div "Let’s use Usage as a category and describe the general purpose there, like how …" at bounding box center [947, 412] width 178 height 260
click at [1005, 466] on p "- When users need to provide longer answers that might span multiple lines. In …" at bounding box center [948, 455] width 174 height 37
drag, startPoint x: 1006, startPoint y: 470, endPoint x: 861, endPoint y: 375, distance: 173.3
click at [861, 375] on div "Let’s use Usage as a category and describe the general purpose there, like how …" at bounding box center [947, 412] width 178 height 260
click at [924, 417] on p "- To capture short, single-line responses from users." at bounding box center [948, 407] width 174 height 24
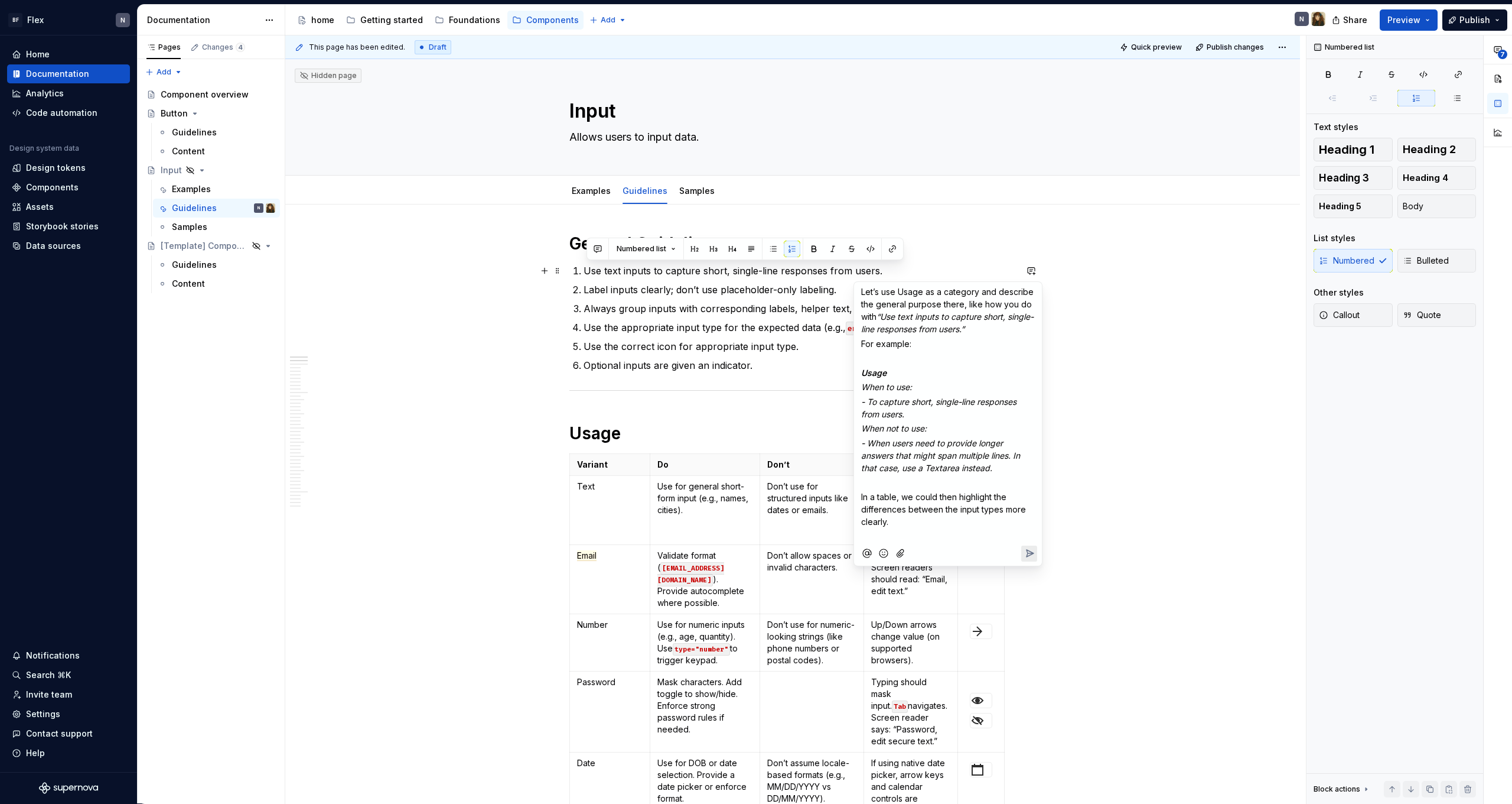
click at [940, 492] on span "In a table, we could then highlight the differences between the input types mor…" at bounding box center [945, 508] width 167 height 35
click at [940, 480] on p "﻿" at bounding box center [948, 481] width 174 height 13
drag, startPoint x: 1003, startPoint y: 508, endPoint x: 1003, endPoint y: 524, distance: 16.0
click at [1003, 524] on p "In a table, we could then highlight the differences between the input types mor…" at bounding box center [948, 509] width 174 height 37
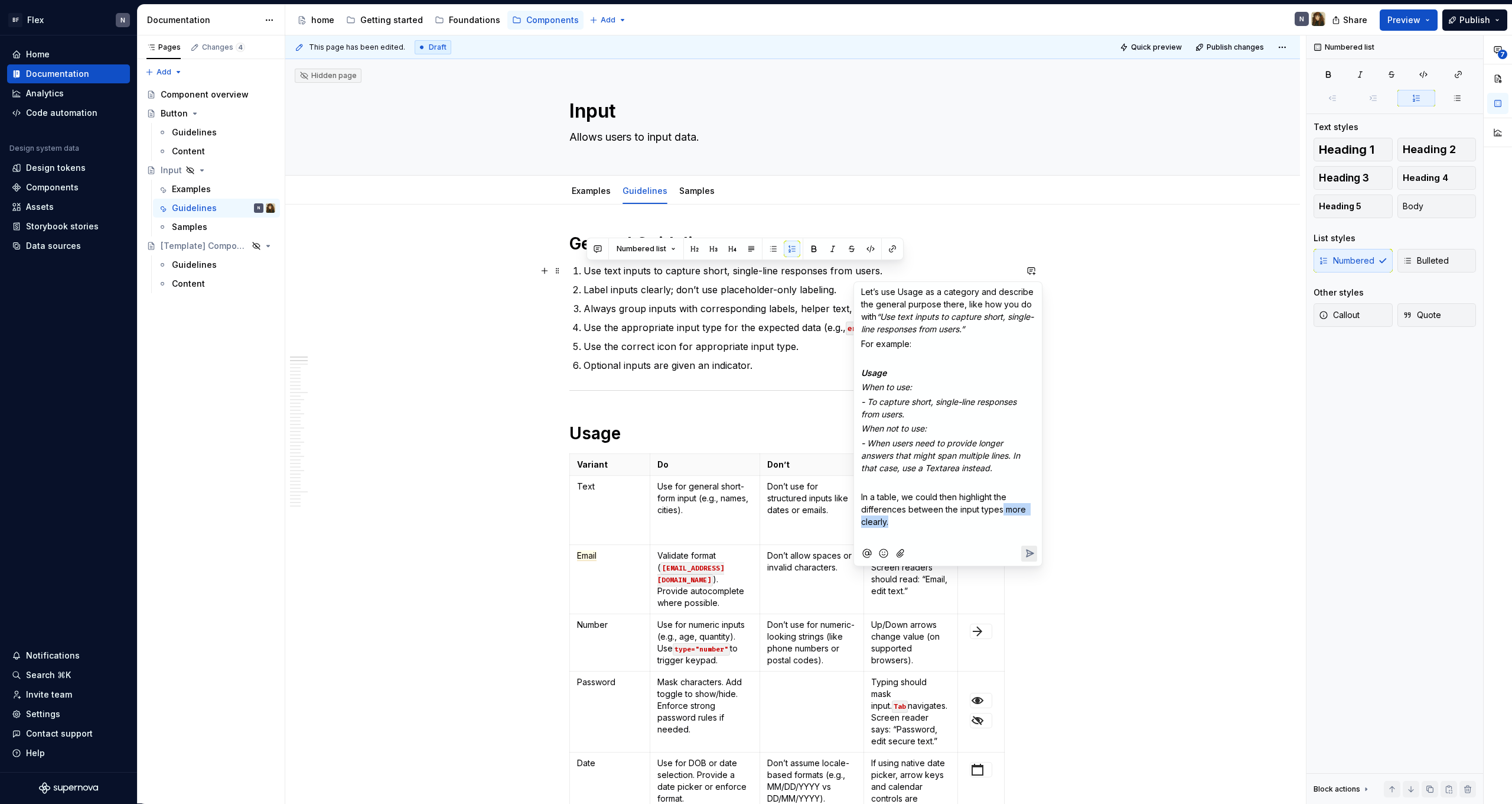
drag, startPoint x: 1003, startPoint y: 509, endPoint x: 1005, endPoint y: 523, distance: 14.1
click at [1005, 523] on p "In a table, we could then highlight the differences between the input types mor…" at bounding box center [948, 509] width 174 height 37
click at [1029, 537] on icon "Send" at bounding box center [1030, 541] width 12 height 12
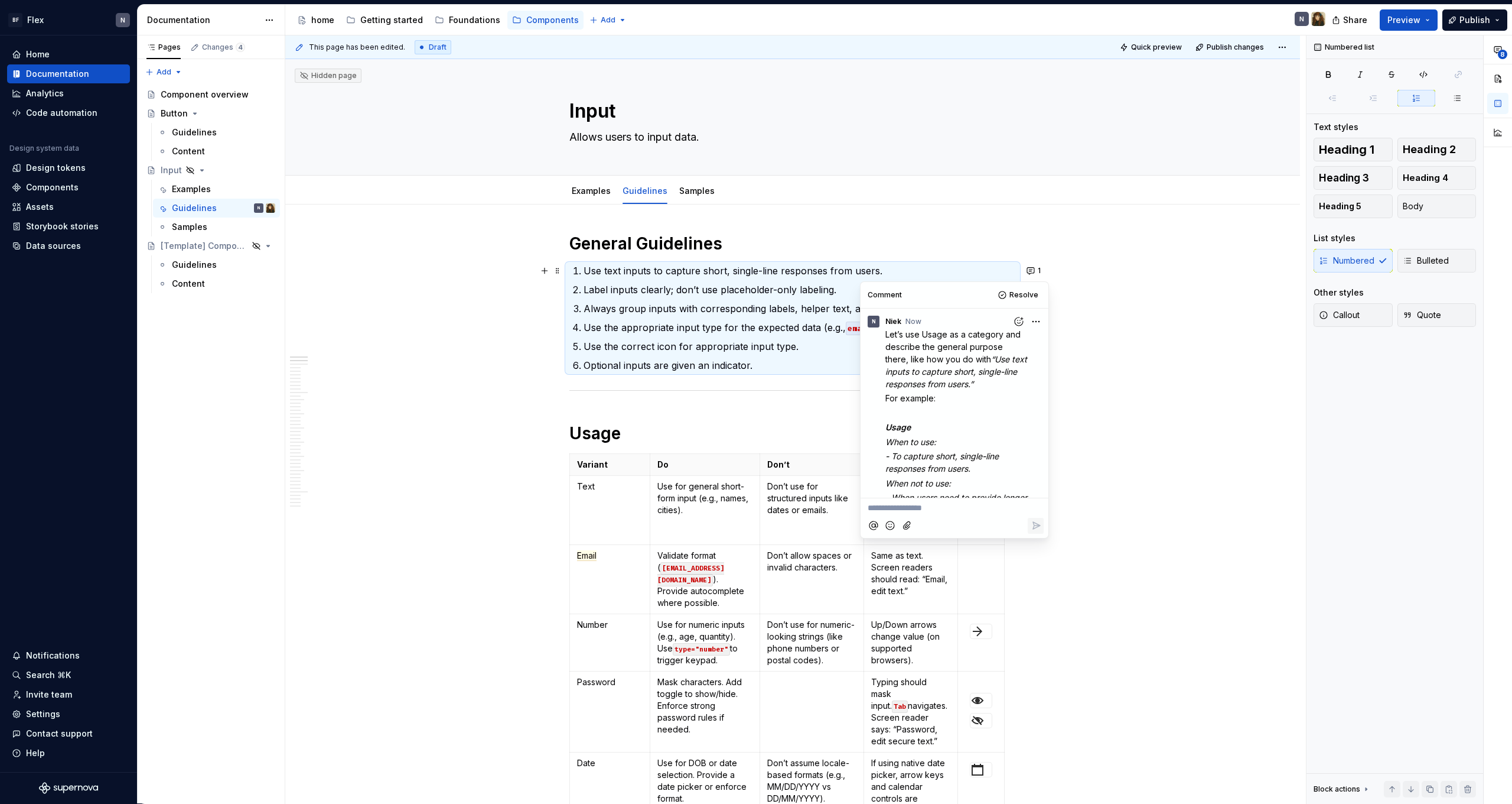
type textarea "*"
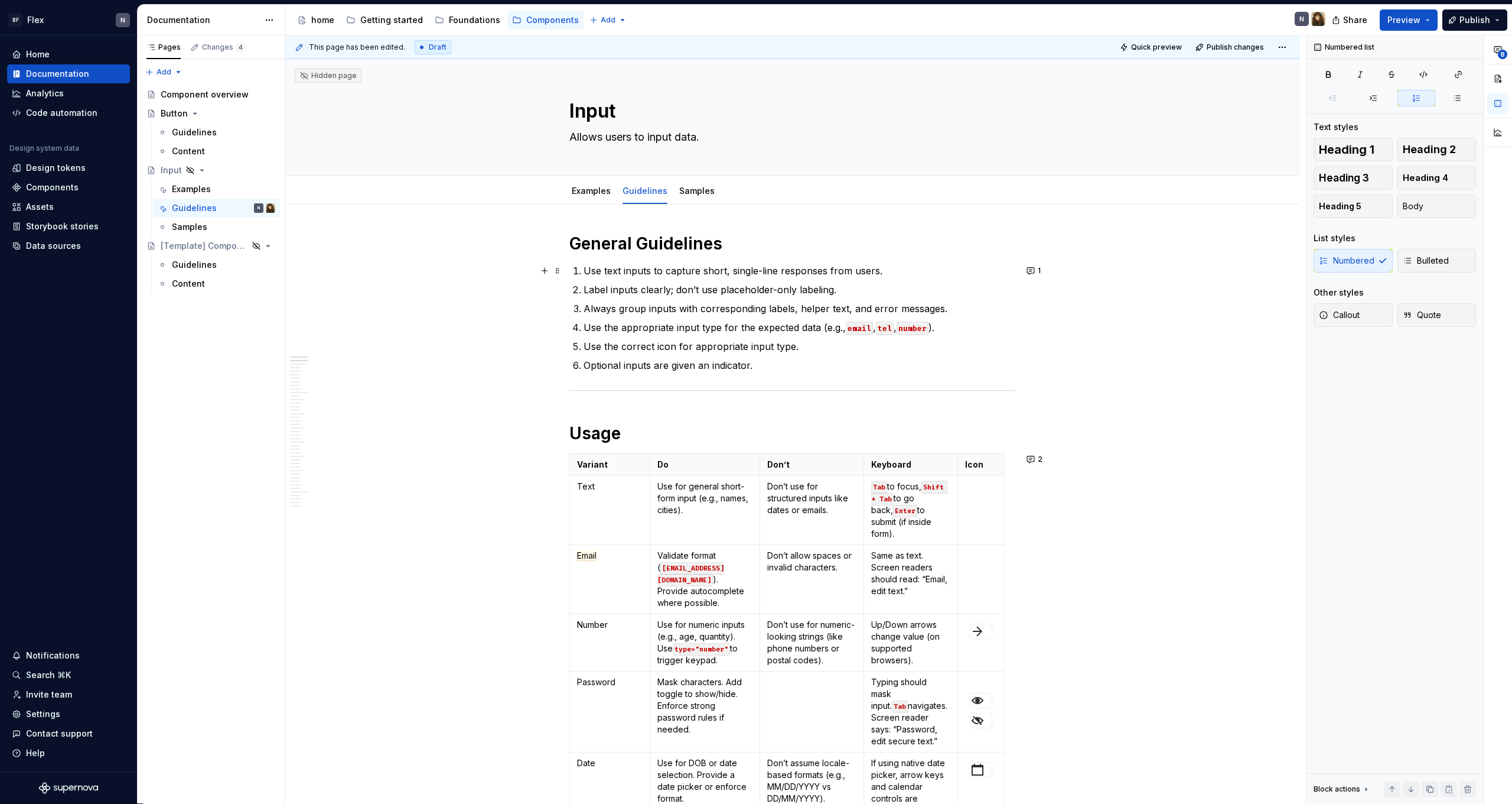
click at [761, 274] on p "Use text inputs to capture short, single-line responses from users." at bounding box center [799, 270] width 432 height 14
drag, startPoint x: 585, startPoint y: 290, endPoint x: 878, endPoint y: 291, distance: 293.0
click at [853, 286] on p "Label inputs clearly; don’t use placeholder-only labeling." at bounding box center [799, 289] width 432 height 14
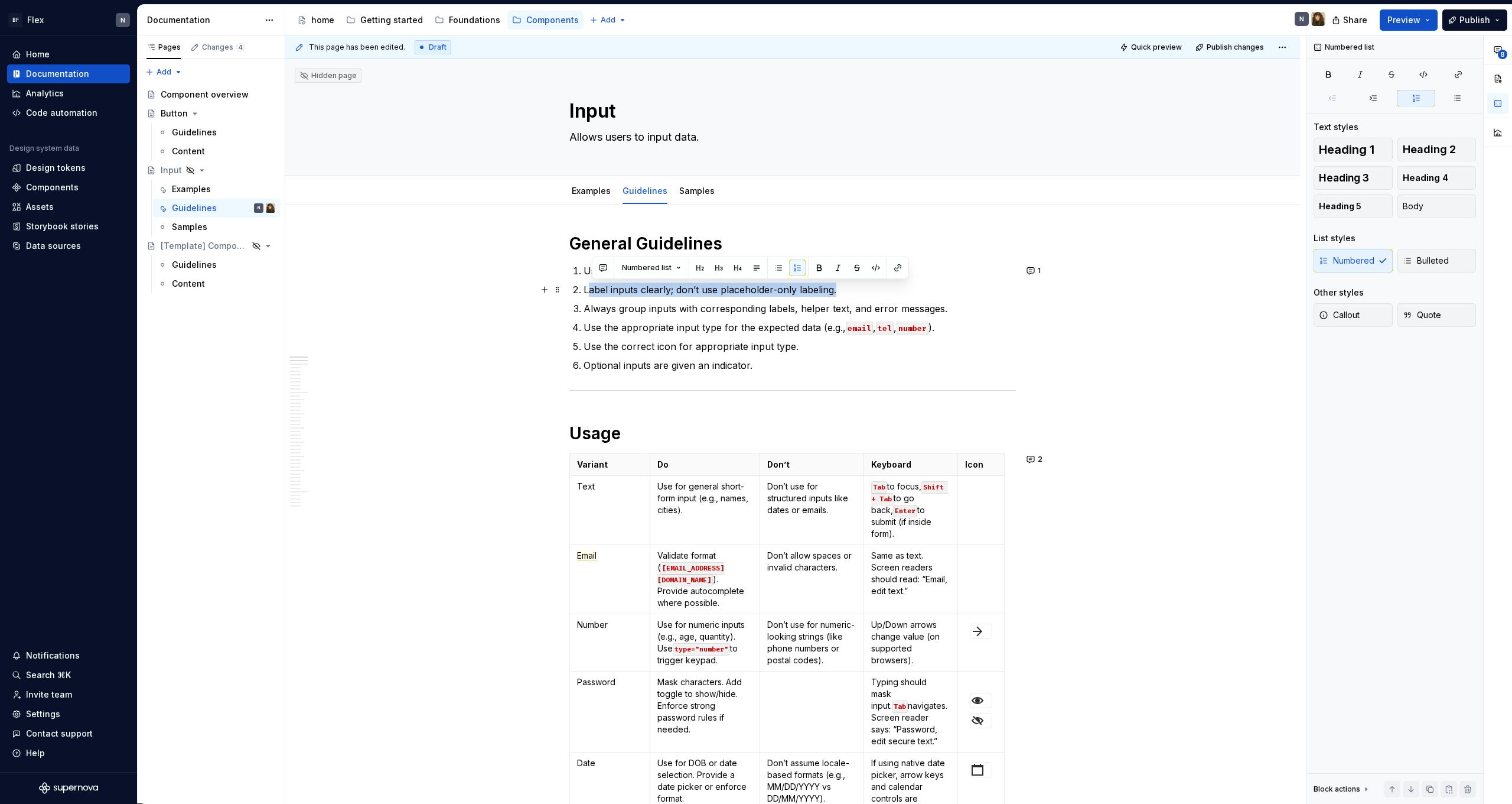
drag, startPoint x: 851, startPoint y: 288, endPoint x: 590, endPoint y: 292, distance: 261.0
click at [590, 292] on p "Label inputs clearly; don’t use placeholder-only labeling." at bounding box center [799, 289] width 432 height 14
click at [588, 292] on p "Label inputs clearly; don’t use placeholder-only labeling." at bounding box center [799, 289] width 432 height 14
drag, startPoint x: 587, startPoint y: 292, endPoint x: 943, endPoint y: 295, distance: 356.0
click at [943, 295] on p "Label inputs clearly; don’t use placeholder-only labeling." at bounding box center [799, 289] width 432 height 14
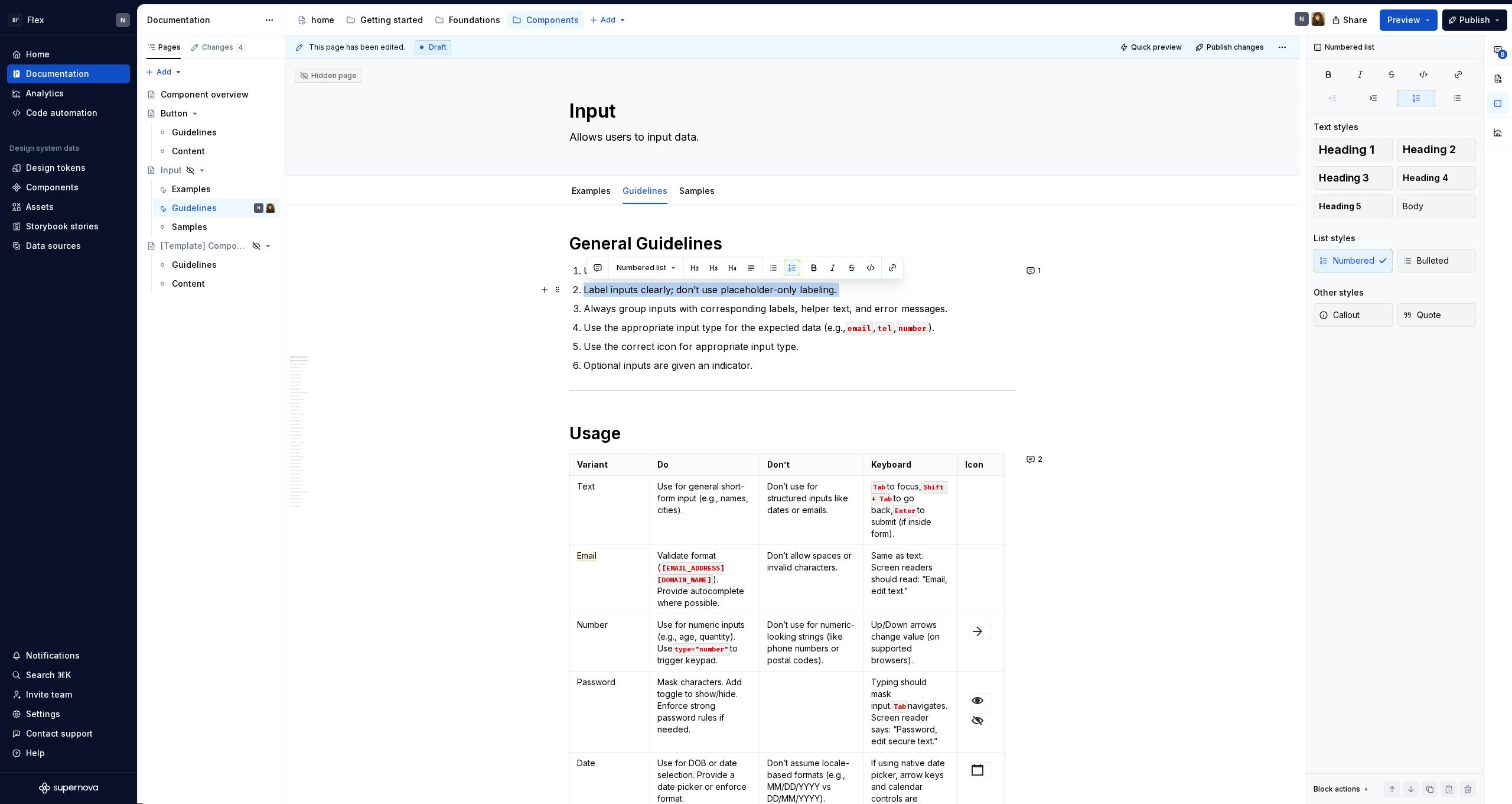
click at [943, 295] on p "Label inputs clearly; don’t use placeholder-only labeling." at bounding box center [799, 289] width 432 height 14
click at [765, 291] on p "Label inputs clearly; don’t use placeholder-only labeling." at bounding box center [799, 289] width 432 height 14
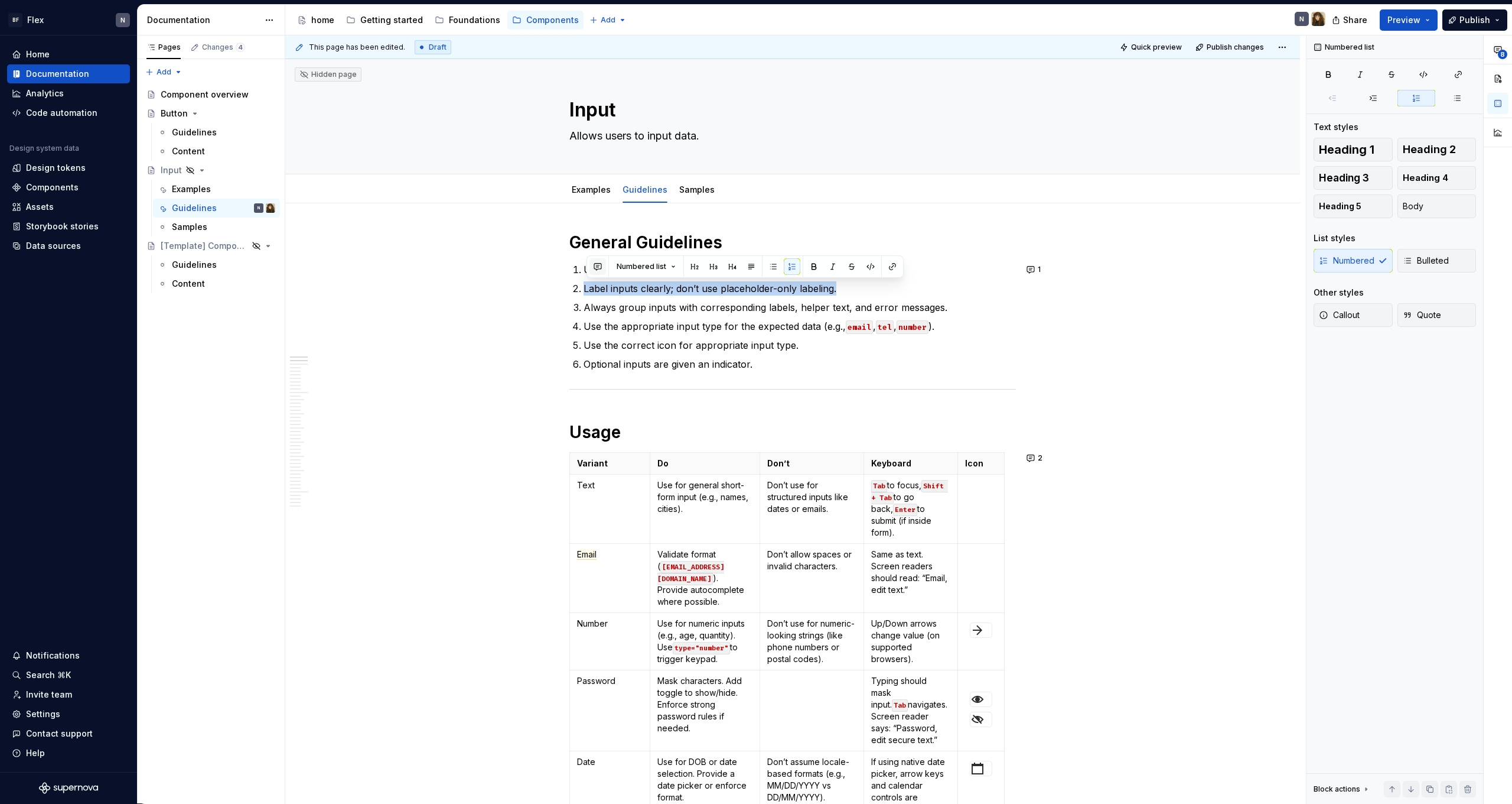
click at [603, 262] on button "button" at bounding box center [598, 267] width 17 height 17
click at [597, 290] on div "Can be part of a best practice, or content guideline." at bounding box center [684, 292] width 178 height 29
click at [653, 292] on span "Can be part of a best practice, or content guideline." at bounding box center [679, 293] width 165 height 23
click at [653, 296] on p "Can be part of a best practice, or content guideline." at bounding box center [684, 293] width 174 height 24
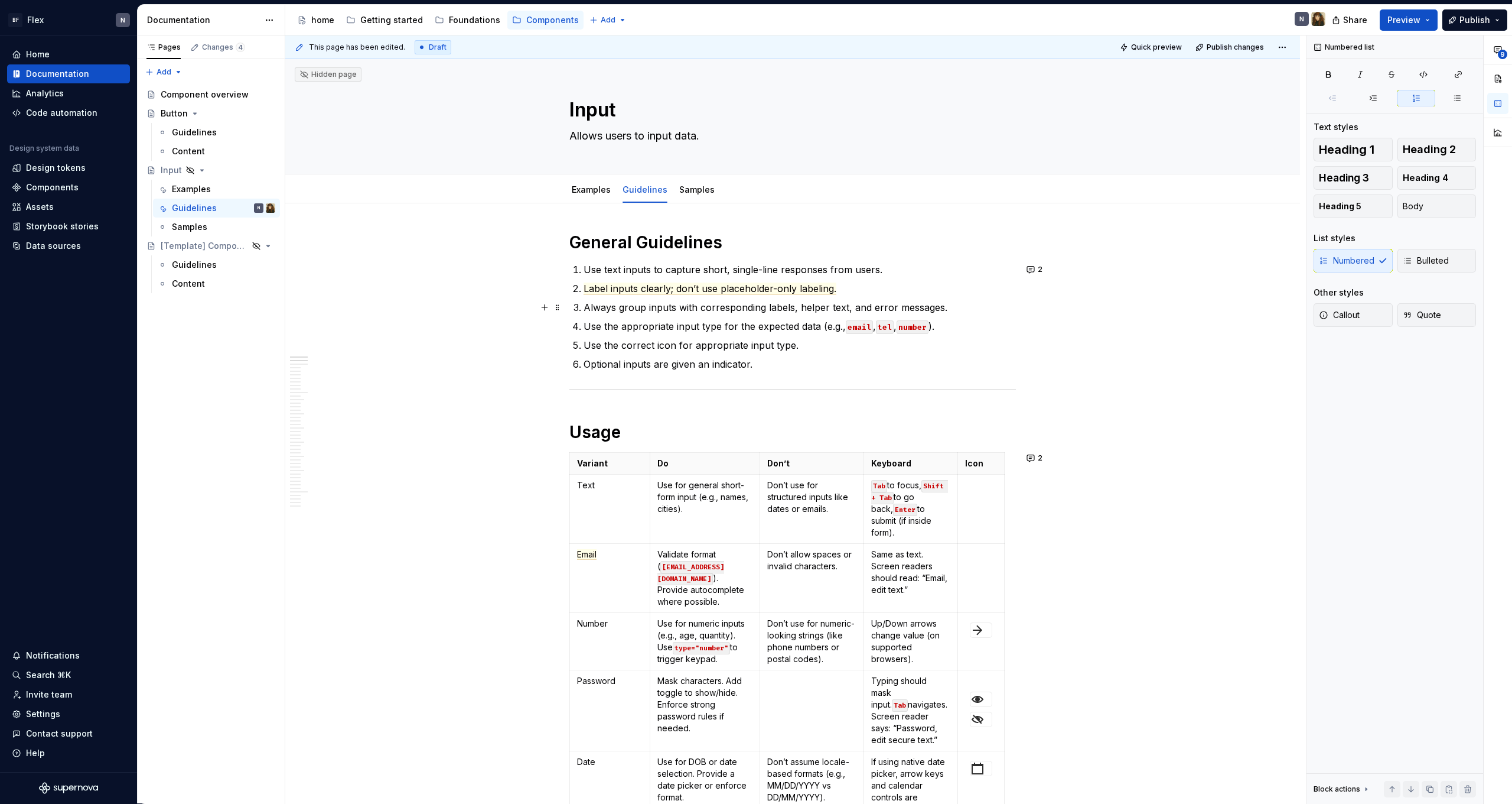
click at [659, 304] on p "Always group inputs with corresponding labels, helper text, and error messages." at bounding box center [799, 307] width 432 height 14
click at [779, 323] on p "Use the appropriate input type for the expected data (e.g., email , tel , numbe…" at bounding box center [799, 326] width 432 height 14
click at [779, 307] on p "Always group inputs with corresponding labels, helper text, and error messages." at bounding box center [799, 307] width 432 height 14
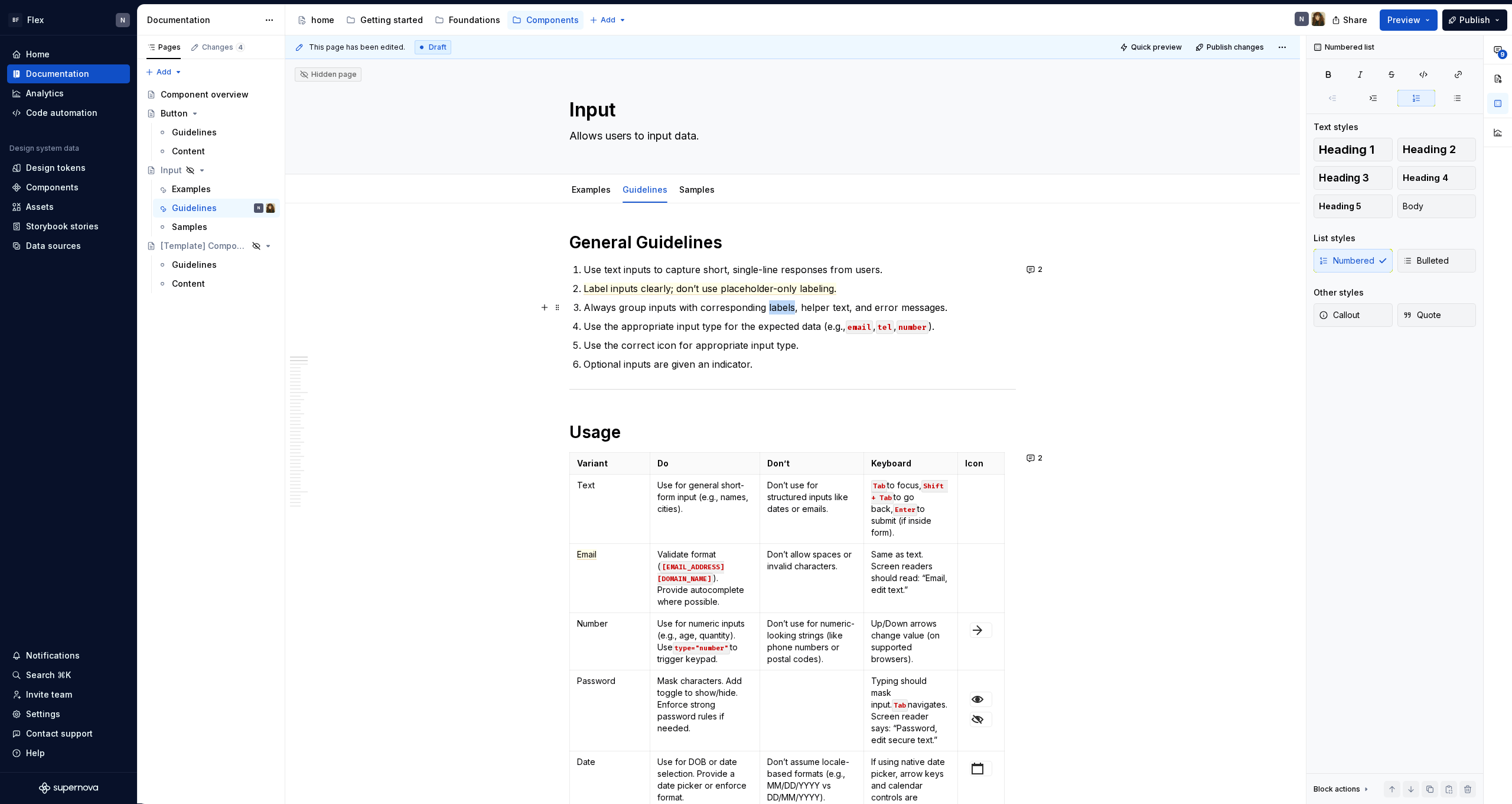
click at [779, 307] on p "Always group inputs with corresponding labels, helper text, and error messages." at bounding box center [799, 307] width 432 height 14
click at [598, 285] on button "button" at bounding box center [598, 285] width 17 height 17
click at [734, 319] on span "I believe that when writing documentation, we should focus on the essentials—in…" at bounding box center [685, 325] width 176 height 47
click at [615, 308] on span "I believe that when writing documentation, we should focus on the essentials in…" at bounding box center [685, 325] width 176 height 47
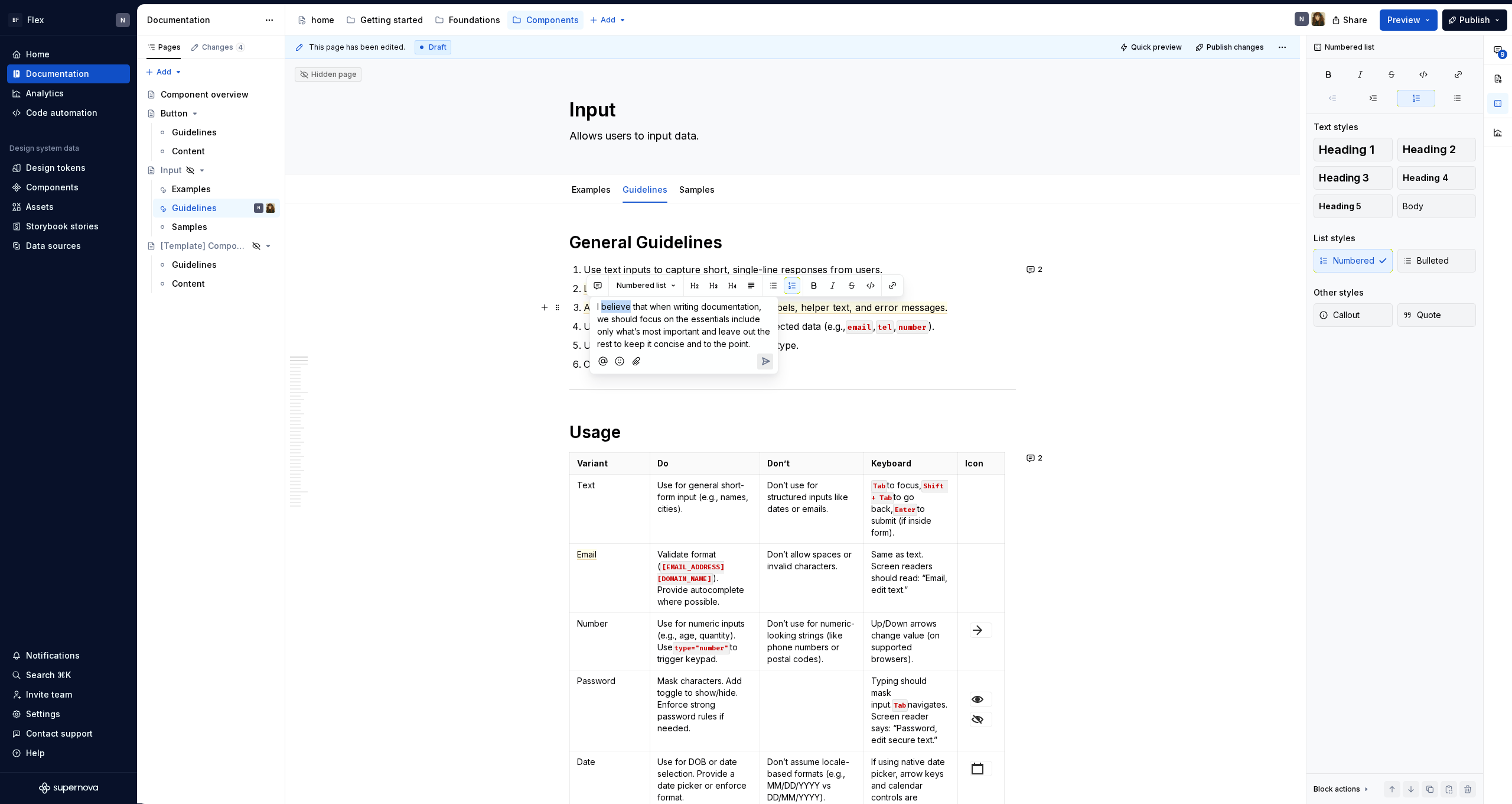
click at [615, 308] on span "I believe that when writing documentation, we should focus on the essentials in…" at bounding box center [685, 325] width 176 height 47
click at [675, 312] on p "I think that when writing documentation, we should focus on the essentials incl…" at bounding box center [684, 324] width 174 height 50
click at [675, 332] on span "I think that when writing documentation, we should focus on the essentials incl…" at bounding box center [684, 325] width 174 height 47
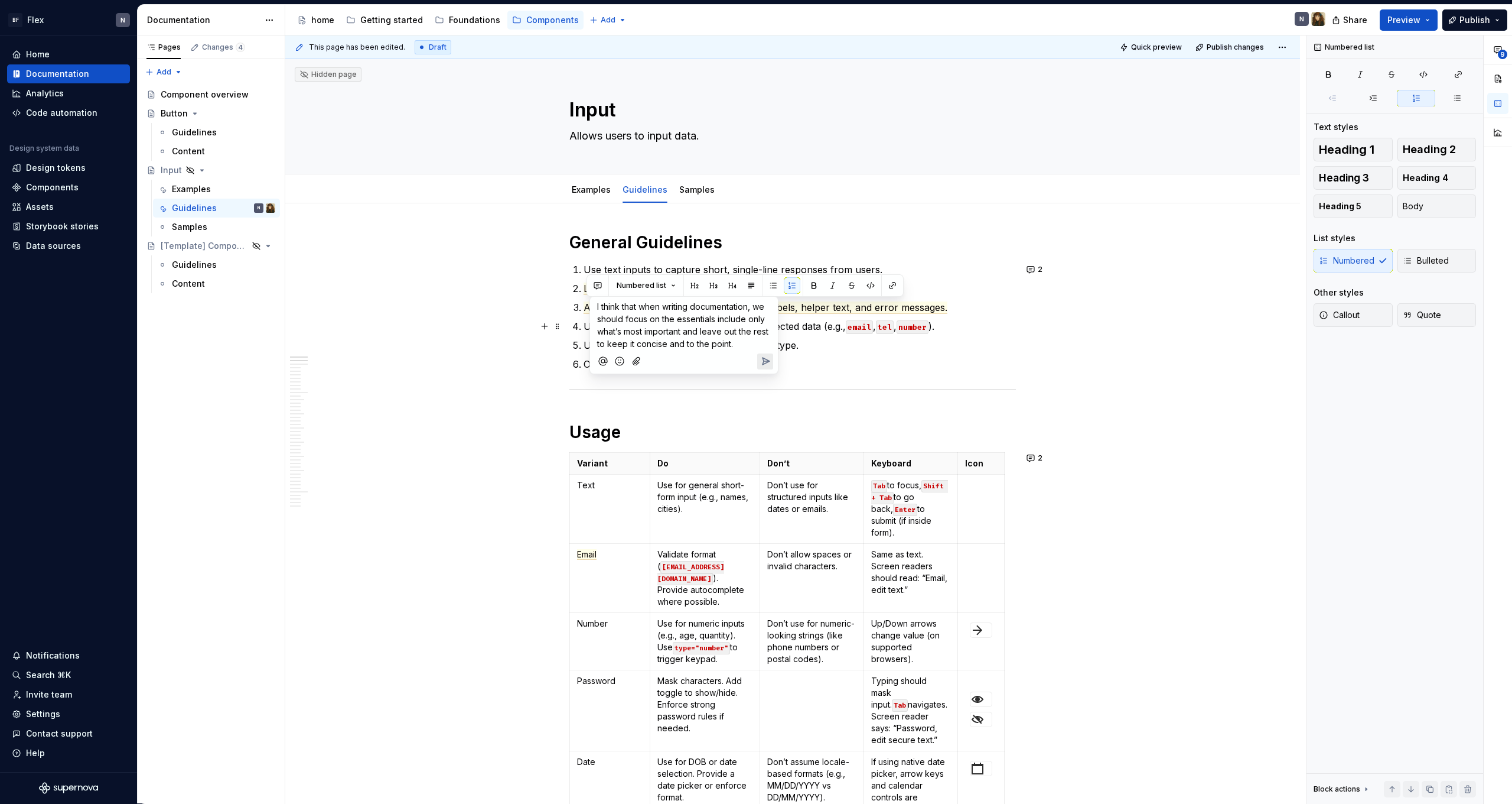
click at [696, 318] on span "I think that when writing documentation, we should focus on the essentials incl…" at bounding box center [684, 325] width 174 height 47
click at [610, 330] on span "I think that when writing documentation, we should focus on the most important …" at bounding box center [682, 331] width 171 height 60
click at [689, 327] on span "I think that when writing documentation, we should focus on the essentials incl…" at bounding box center [684, 325] width 174 height 47
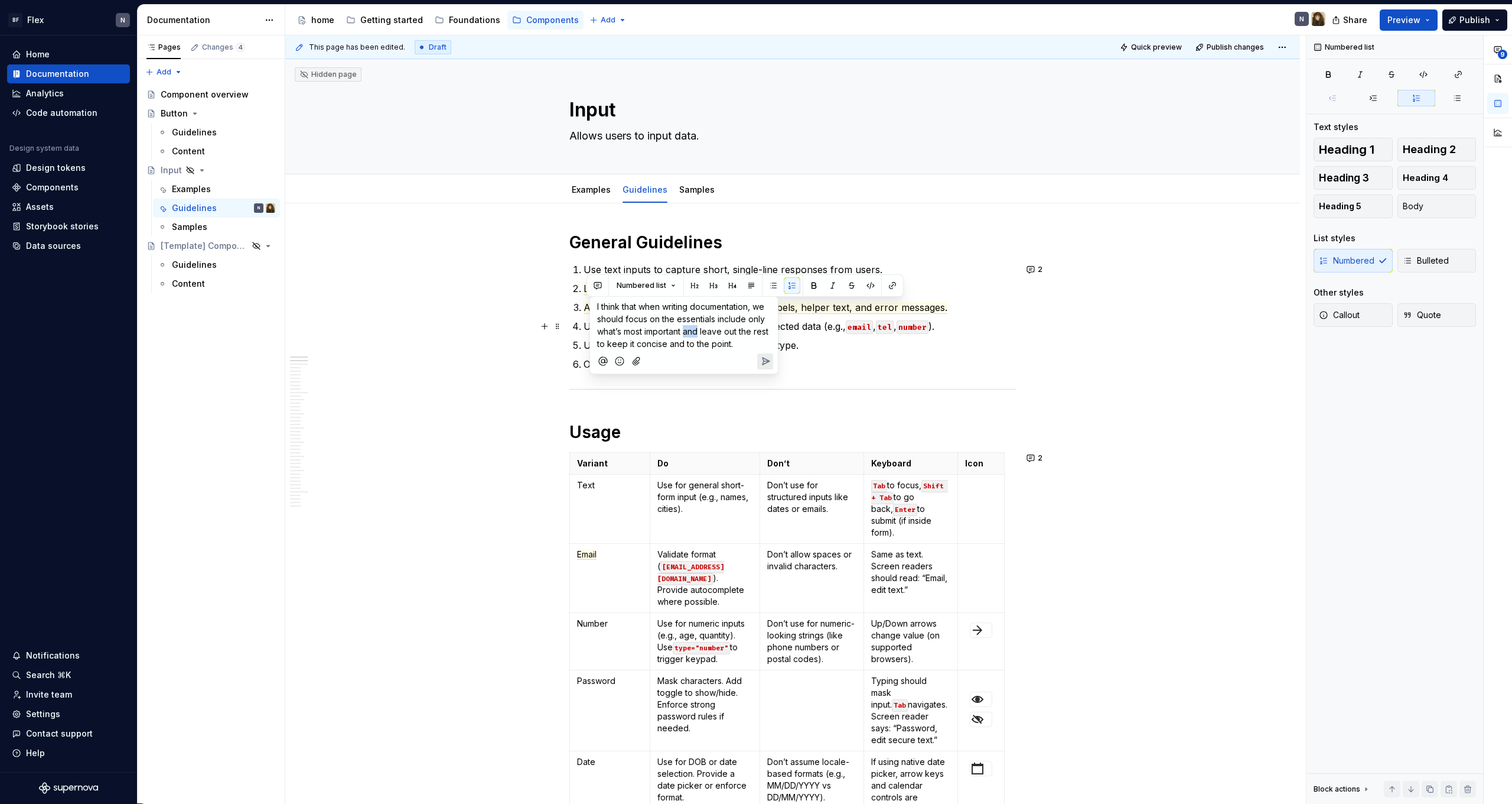
click at [689, 327] on span "I think that when writing documentation, we should focus on the essentials incl…" at bounding box center [684, 325] width 174 height 47
click at [690, 332] on span "I think that when writing documentation, we should focus on the essentials incl…" at bounding box center [684, 325] width 174 height 47
drag, startPoint x: 683, startPoint y: 330, endPoint x: 751, endPoint y: 343, distance: 69.2
click at [751, 343] on p "I think that when writing documentation, we should focus on the essentials incl…" at bounding box center [684, 324] width 174 height 50
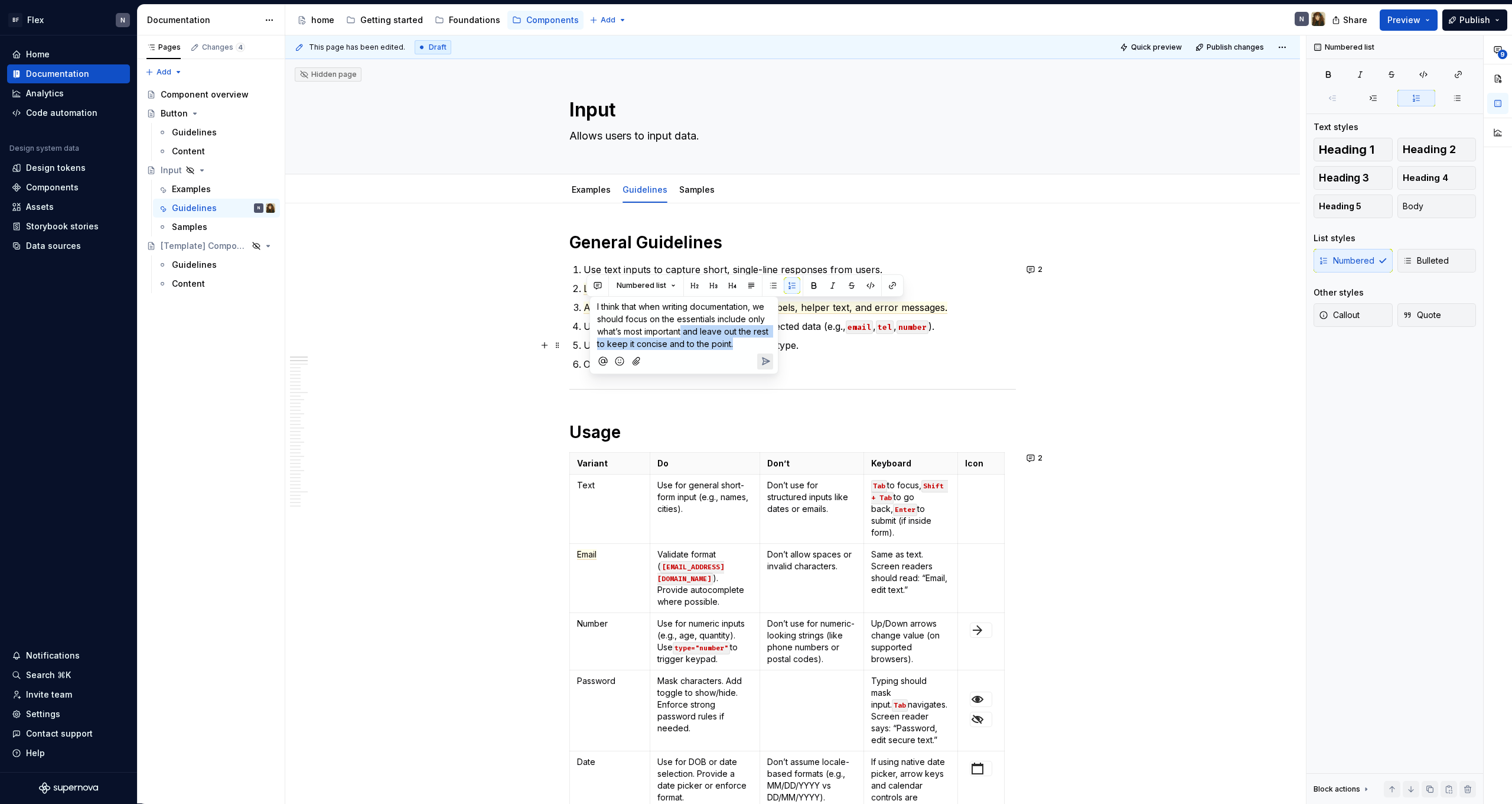
click at [751, 343] on p "I think that when writing documentation, we should focus on the essentials incl…" at bounding box center [684, 324] width 174 height 50
drag, startPoint x: 633, startPoint y: 345, endPoint x: 761, endPoint y: 350, distance: 128.1
click at [761, 350] on p "I think that when writing documentation, we should focus on the essentials incl…" at bounding box center [684, 324] width 174 height 50
click at [747, 345] on p "I think that when writing documentation, we should focus on the essentials incl…" at bounding box center [684, 324] width 174 height 50
drag, startPoint x: 747, startPoint y: 345, endPoint x: 583, endPoint y: 345, distance: 164.0
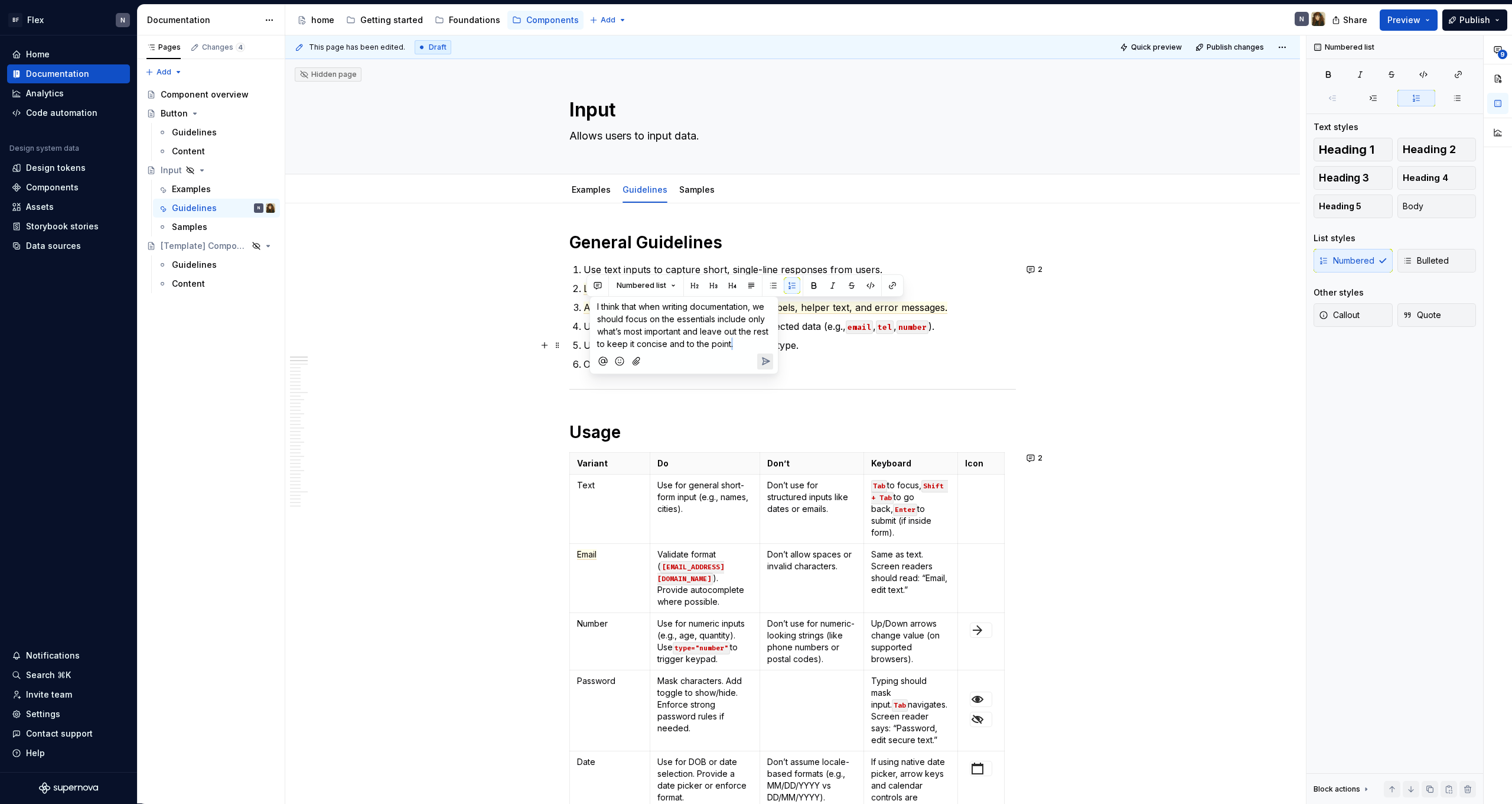
click at [583, 345] on body "BF Flex N Home Documentation Analytics Code automation Design system data Desig…" at bounding box center [756, 402] width 1512 height 804
click at [674, 347] on span "I think that when writing documentation, we should focus on the essentials incl…" at bounding box center [684, 325] width 174 height 47
click at [742, 336] on span "I think that when writing documentation, we should focus on the essentials incl…" at bounding box center [684, 325] width 174 height 47
drag, startPoint x: 737, startPoint y: 342, endPoint x: 599, endPoint y: 343, distance: 138.0
click at [599, 343] on p "I think that when writing documentation, we should focus on the essentials incl…" at bounding box center [684, 324] width 174 height 50
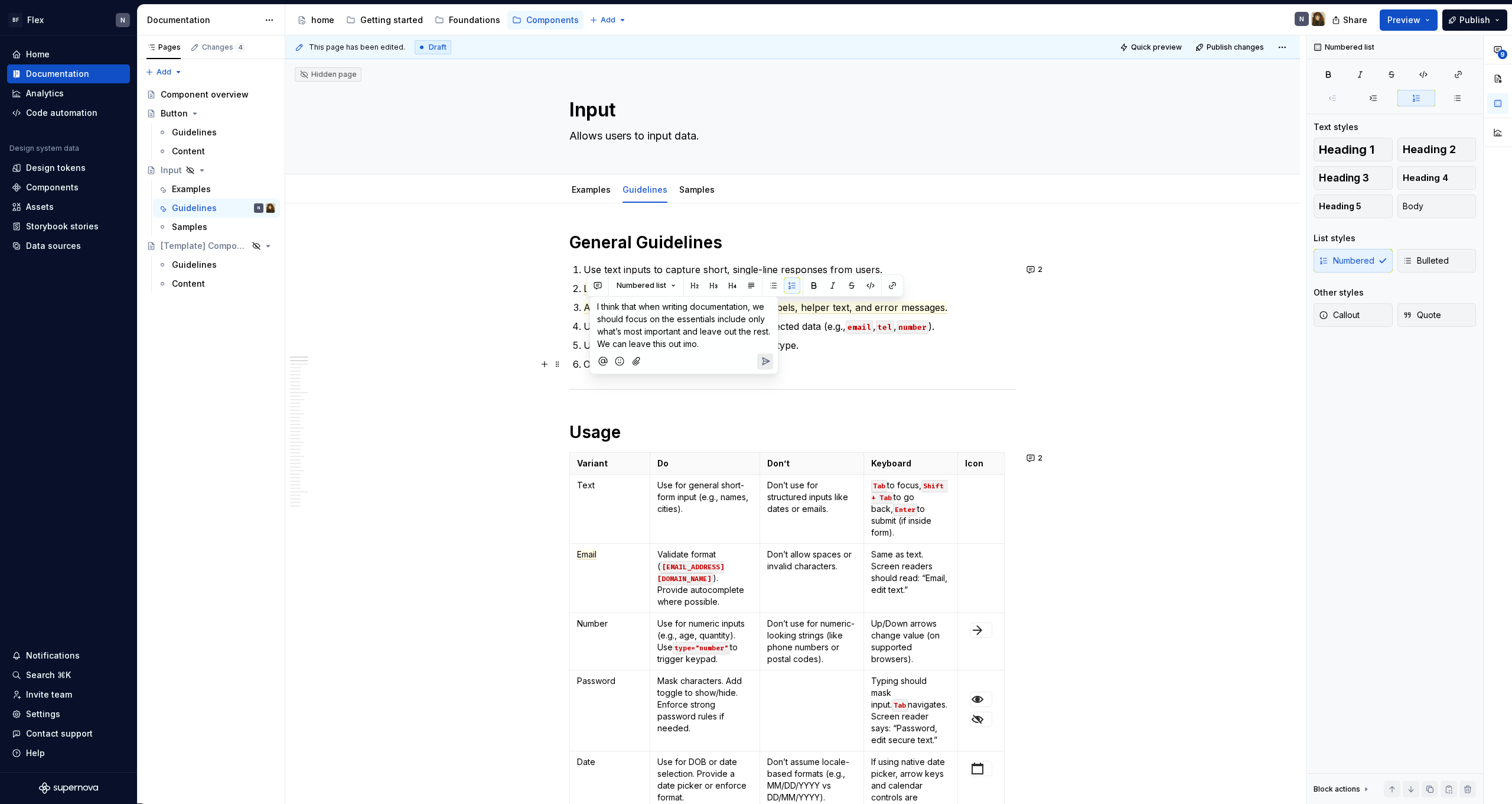
click at [770, 359] on icon "Send" at bounding box center [766, 361] width 12 height 12
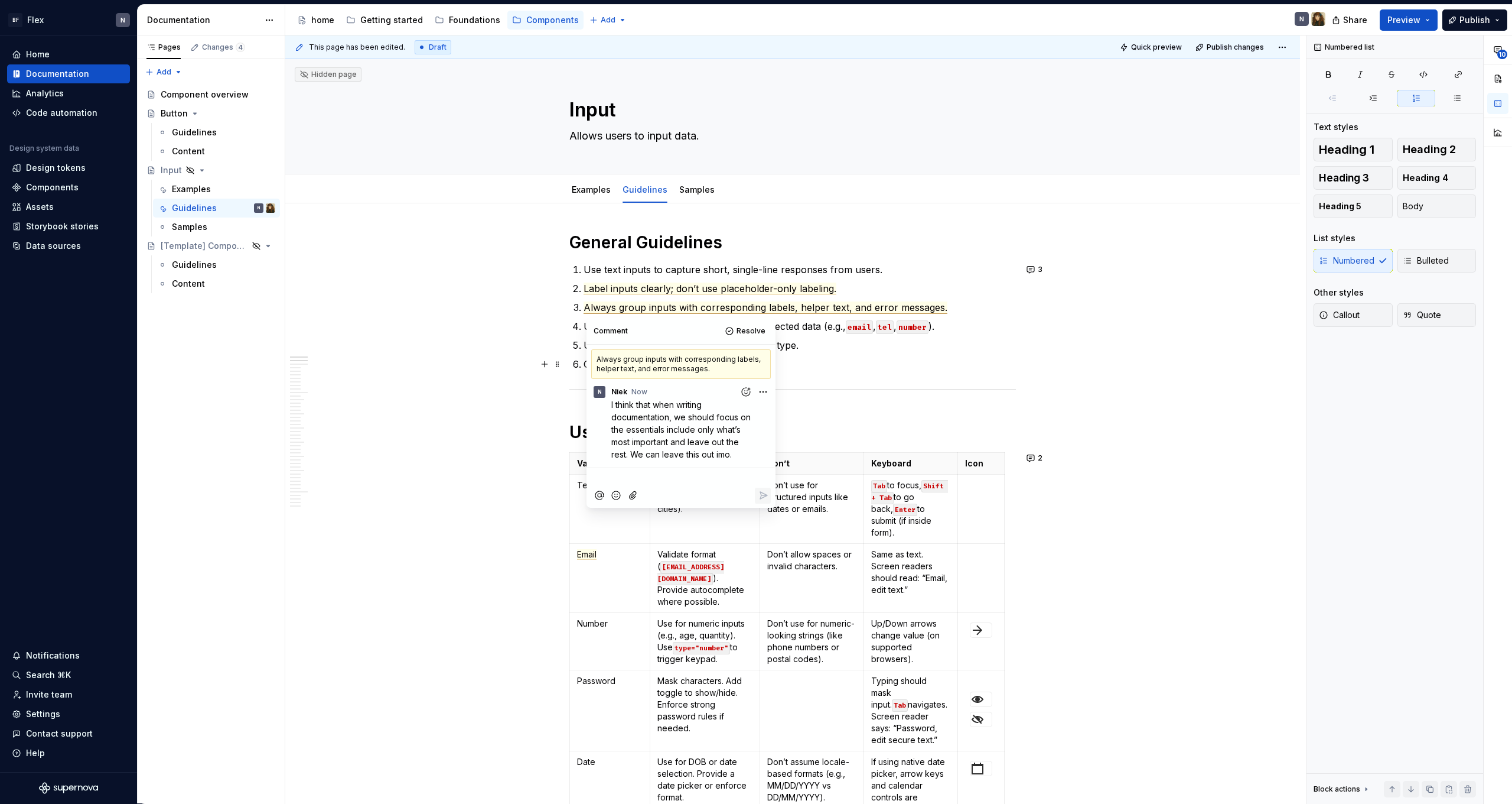
type textarea "*"
click at [934, 292] on p "Label inputs clearly; don’t use placeholder-only labeling." at bounding box center [799, 288] width 432 height 14
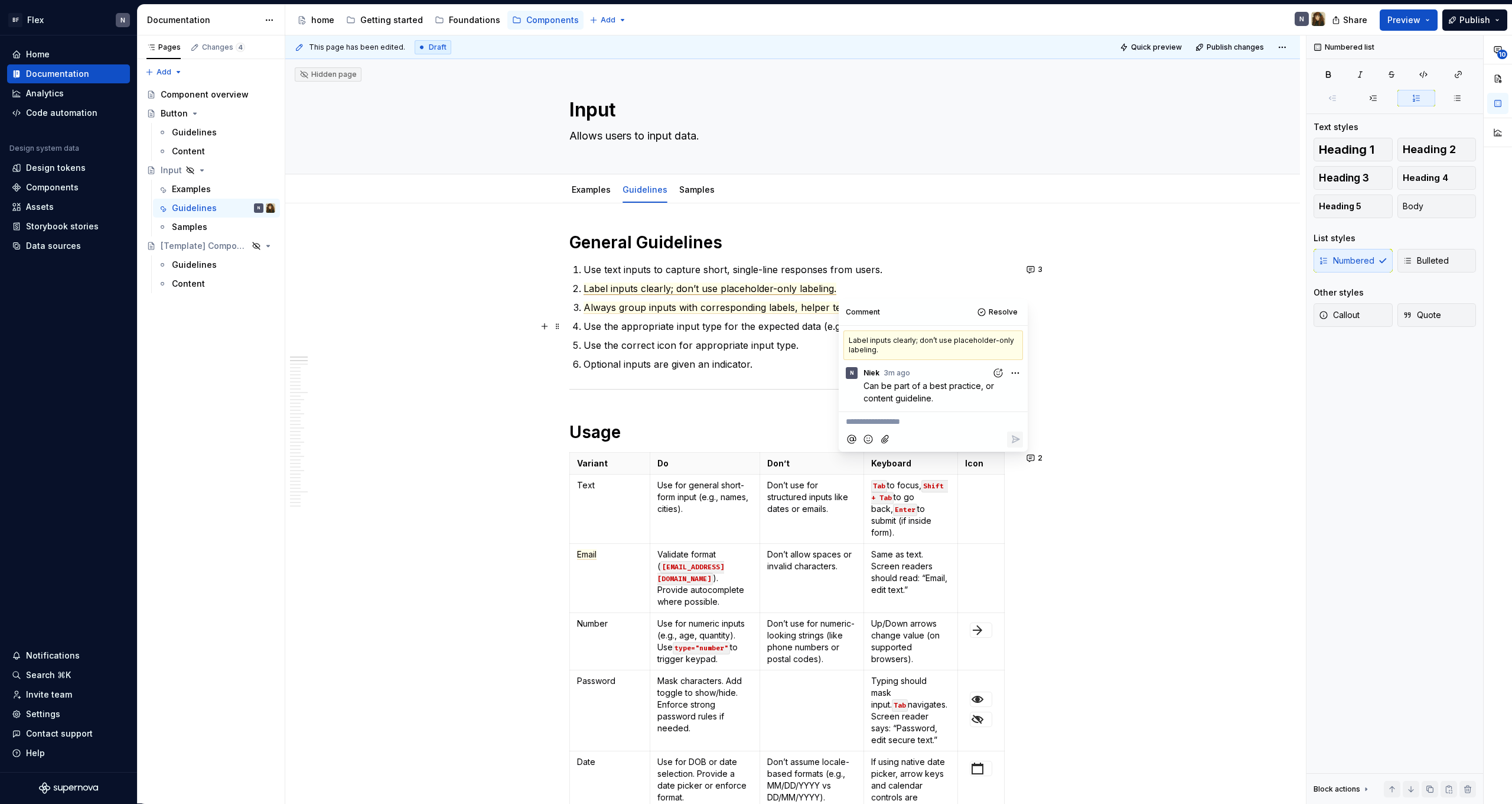
click at [767, 328] on p "Use the appropriate input type for the expected data (e.g., email , tel , numbe…" at bounding box center [799, 326] width 432 height 14
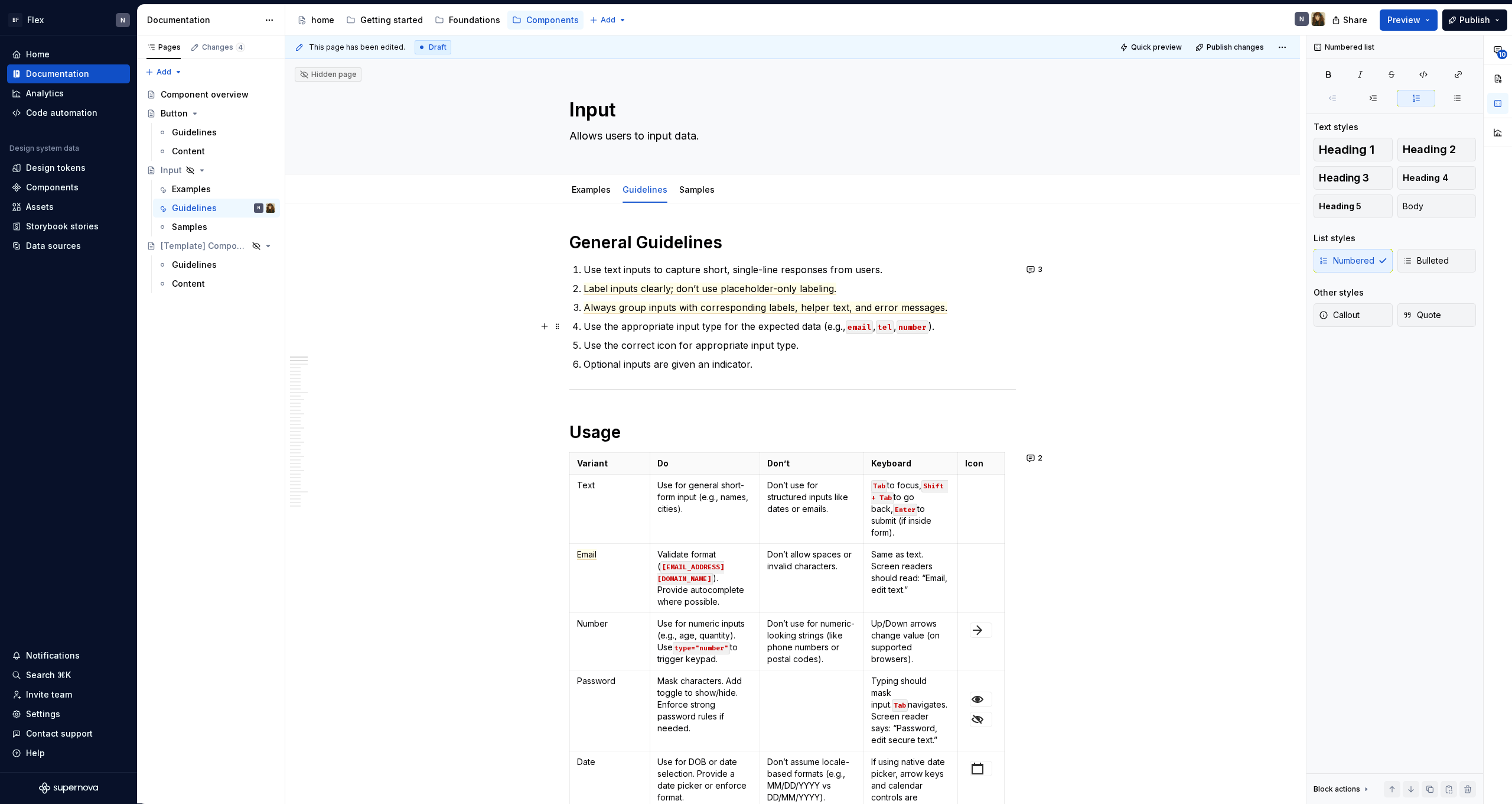
click at [751, 326] on p "Use the appropriate input type for the expected data (e.g., email , tel , numbe…" at bounding box center [799, 326] width 432 height 14
click at [603, 302] on button "button" at bounding box center [598, 305] width 17 height 17
click at [869, 367] on p "Optional inputs are given an indicator." at bounding box center [799, 364] width 432 height 14
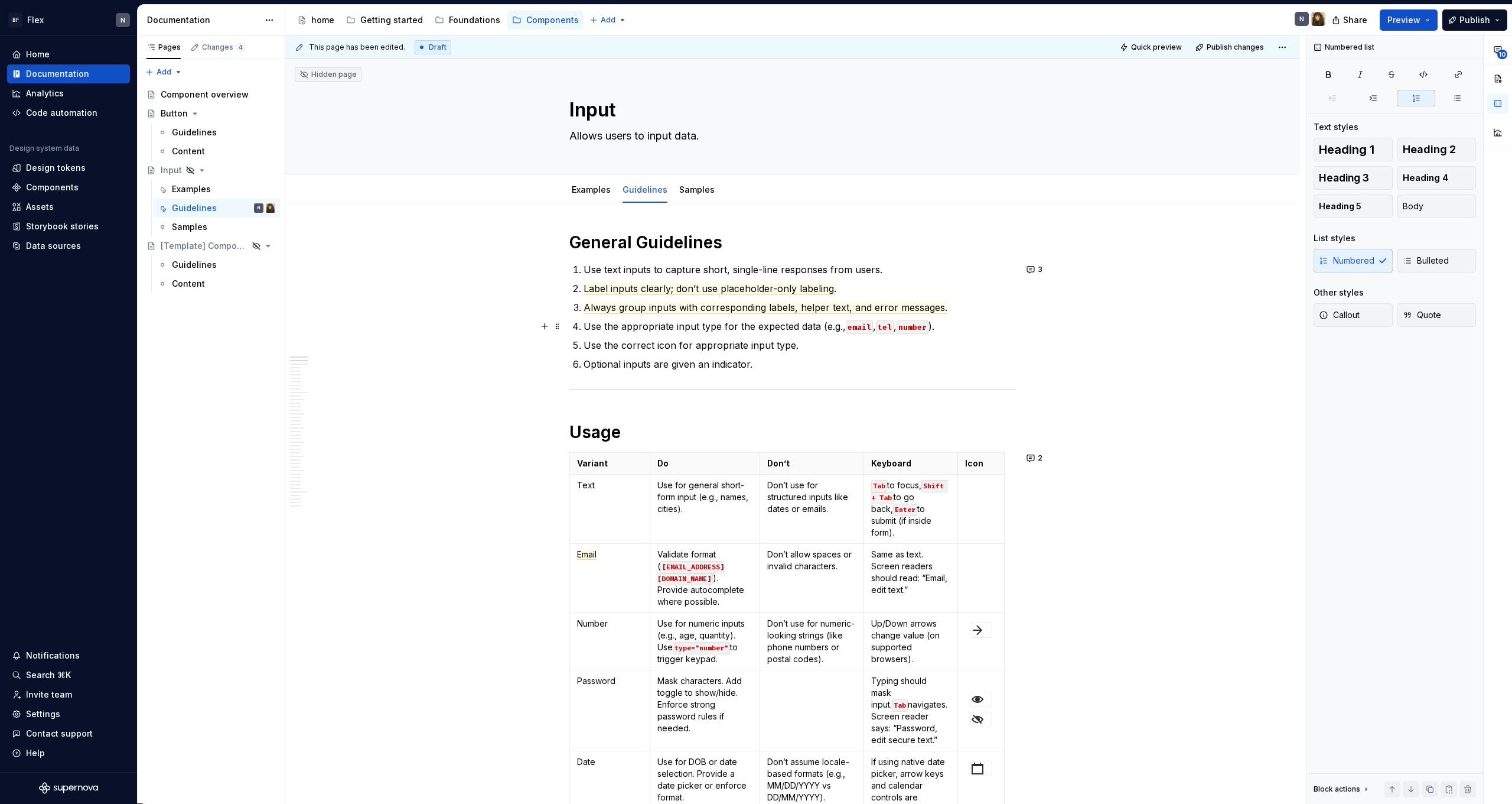
drag, startPoint x: 588, startPoint y: 329, endPoint x: 956, endPoint y: 326, distance: 368.0
click at [956, 326] on p "Use the appropriate input type for the expected data (e.g., email , tel , numbe…" at bounding box center [799, 326] width 432 height 14
click at [1042, 267] on span "3" at bounding box center [1040, 269] width 5 height 9
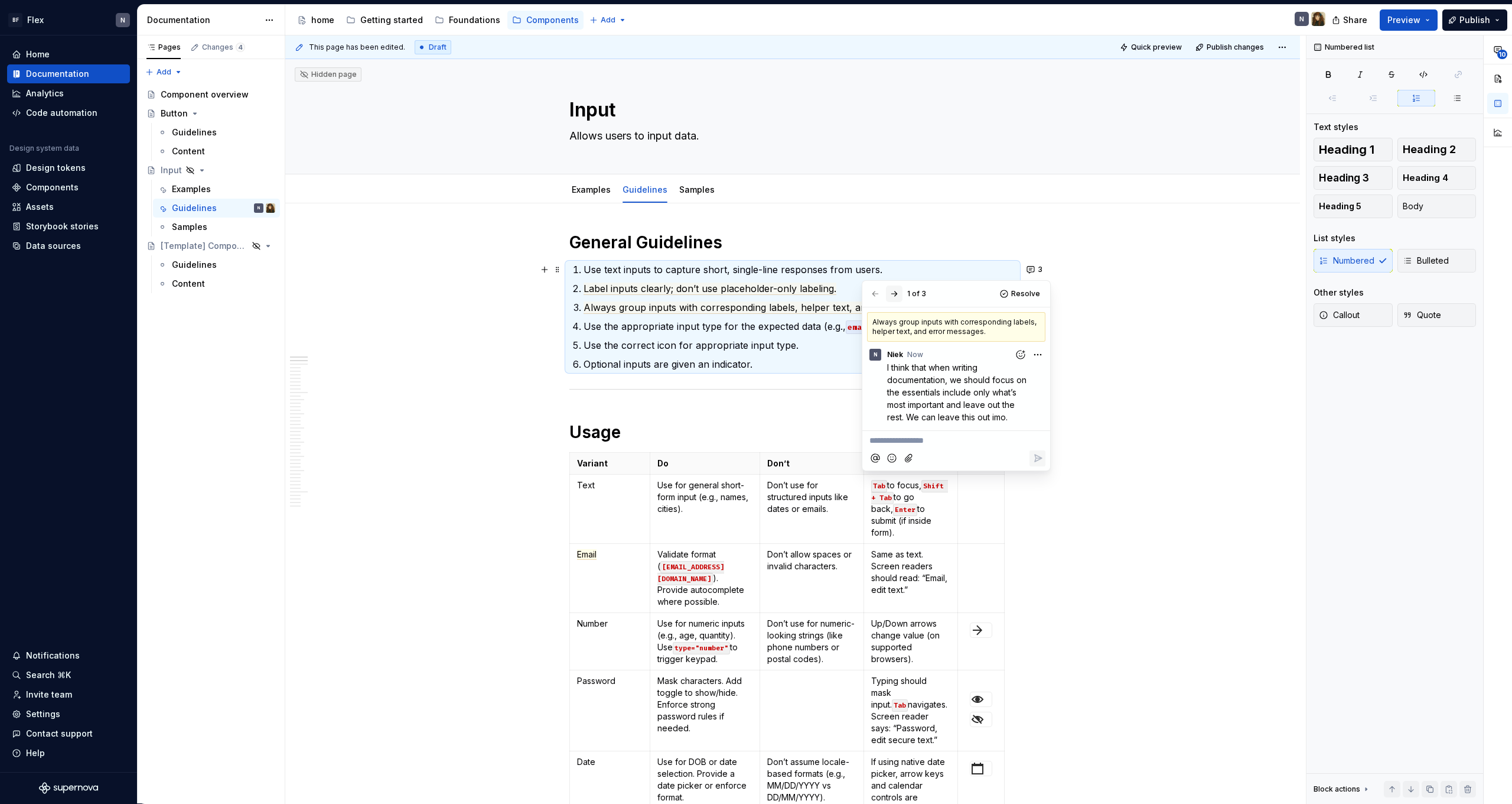
click at [894, 291] on button "button" at bounding box center [895, 294] width 17 height 17
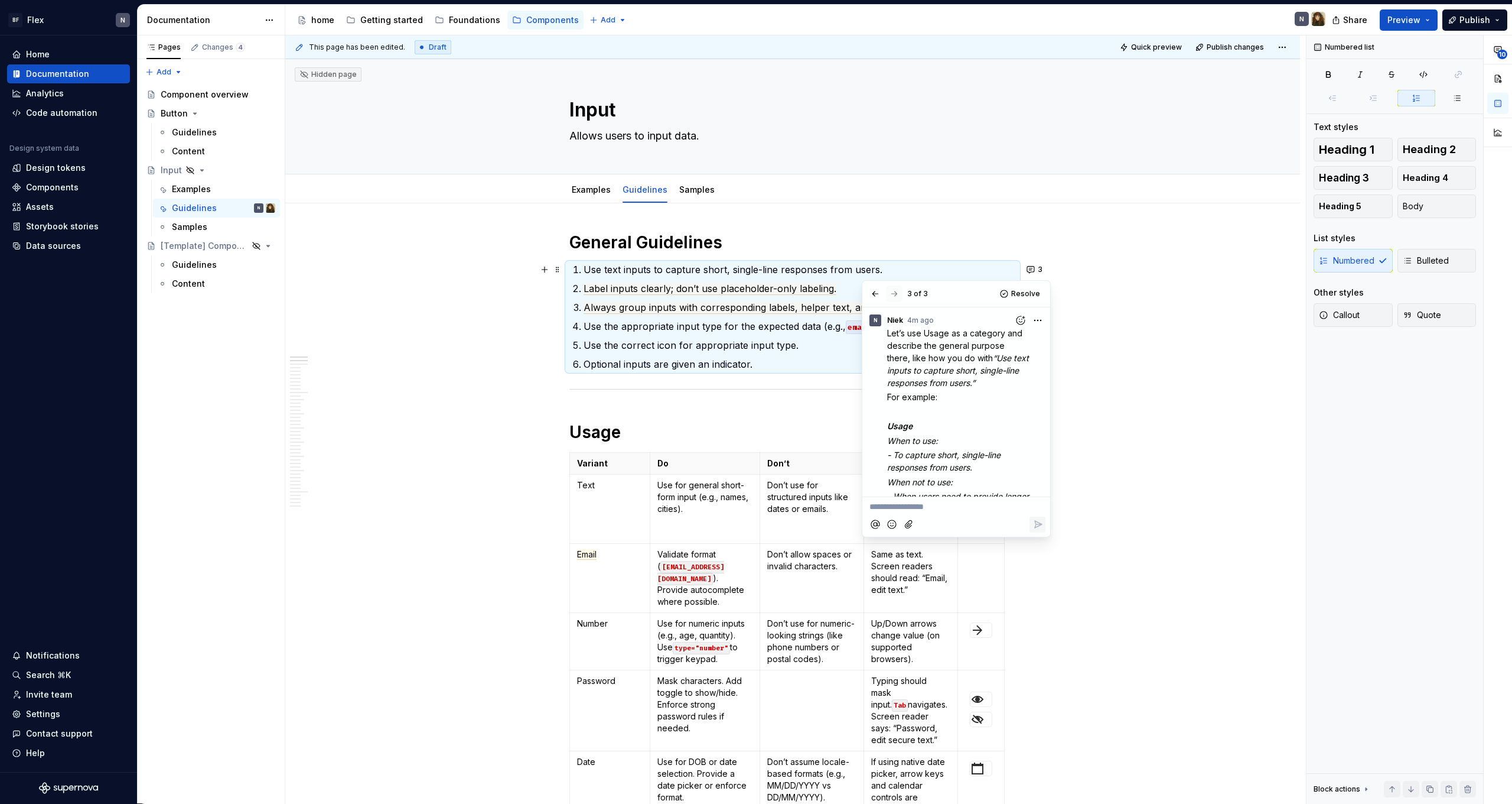
scroll to position [119, 0]
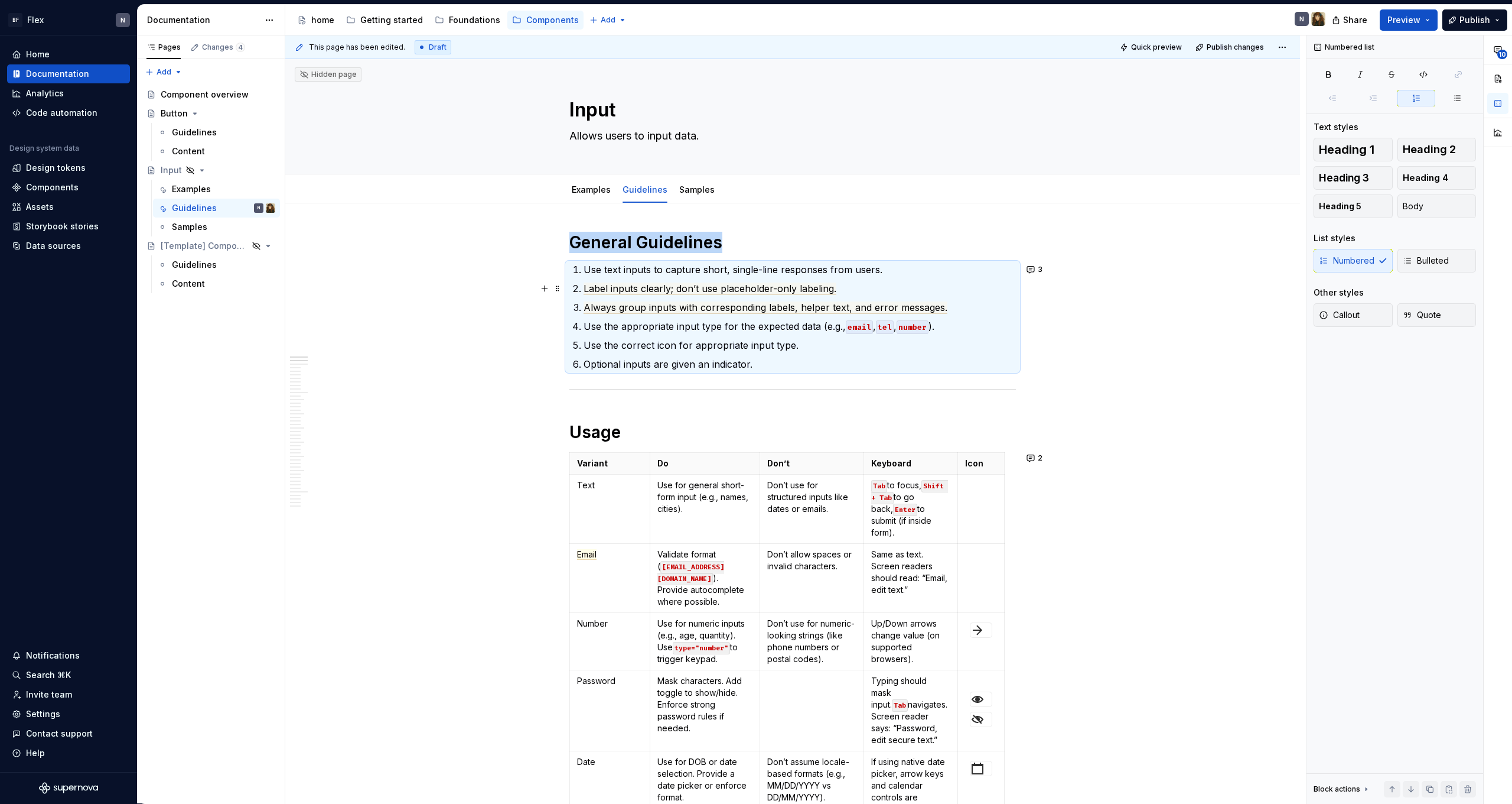
click at [779, 280] on ol "Use text inputs to capture short, single-line responses from users. Label input…" at bounding box center [799, 317] width 432 height 109
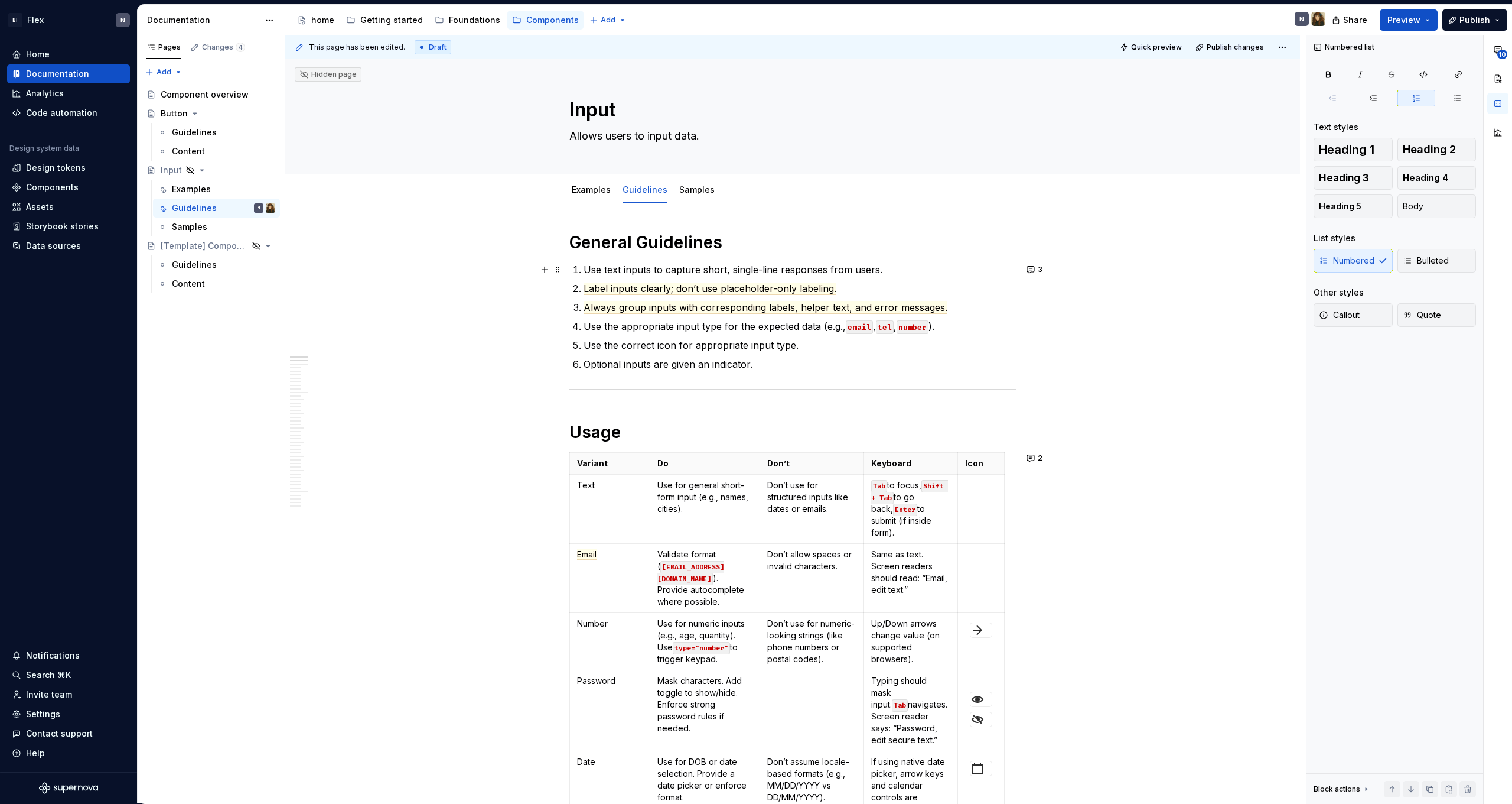
click at [792, 269] on p "Use text inputs to capture short, single-line responses from users." at bounding box center [799, 269] width 432 height 14
click at [835, 267] on p "Use text inputs to capture short, single-line responses from users." at bounding box center [799, 269] width 432 height 14
click at [1039, 269] on button "3" at bounding box center [1035, 269] width 24 height 17
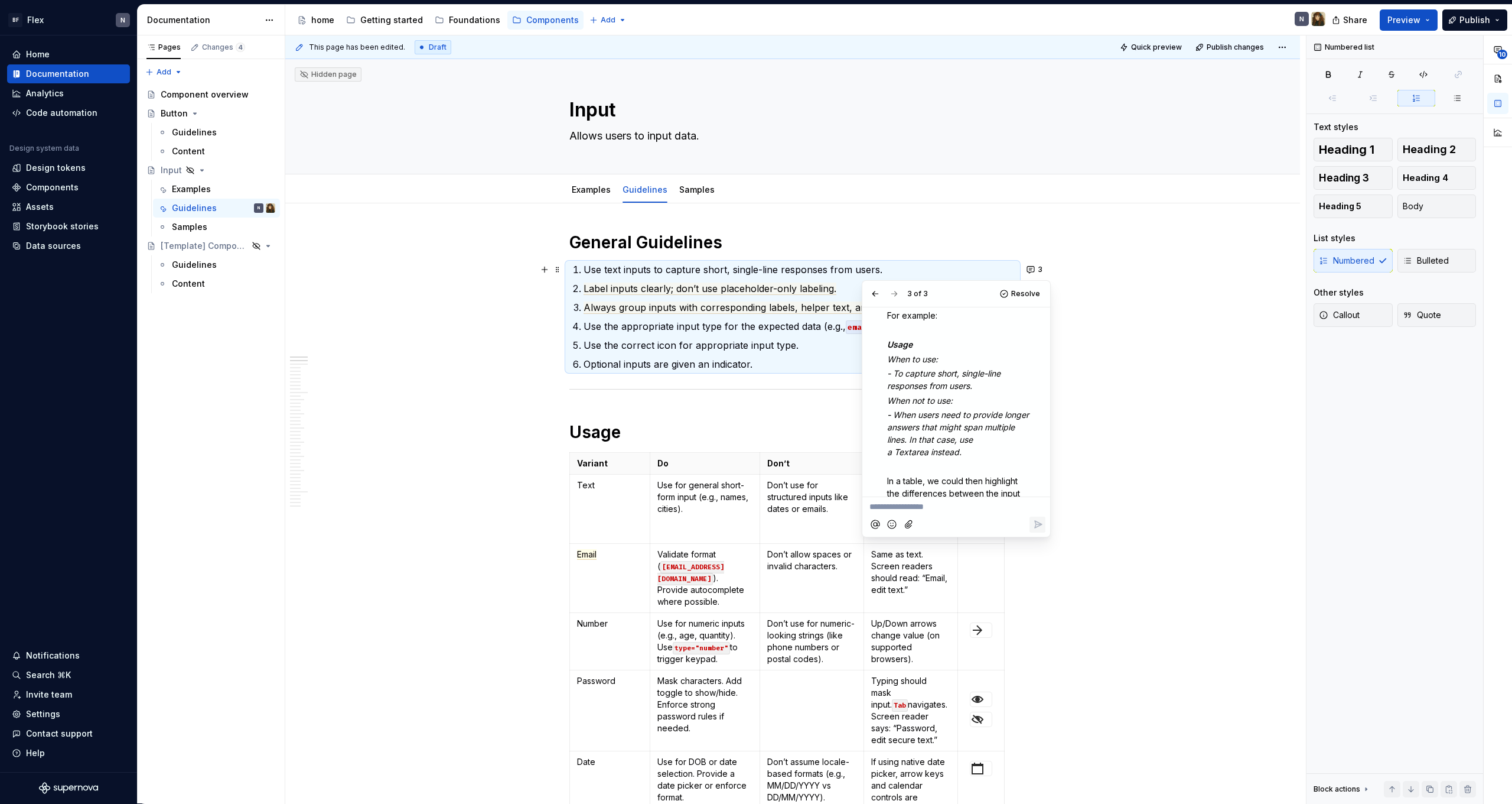
scroll to position [83, 0]
click at [943, 383] on em "- To capture short, single-line responses from users." at bounding box center [945, 378] width 116 height 23
click at [1036, 323] on html "BF Flex N Home Documentation Analytics Code automation Design system data Desig…" at bounding box center [756, 402] width 1512 height 804
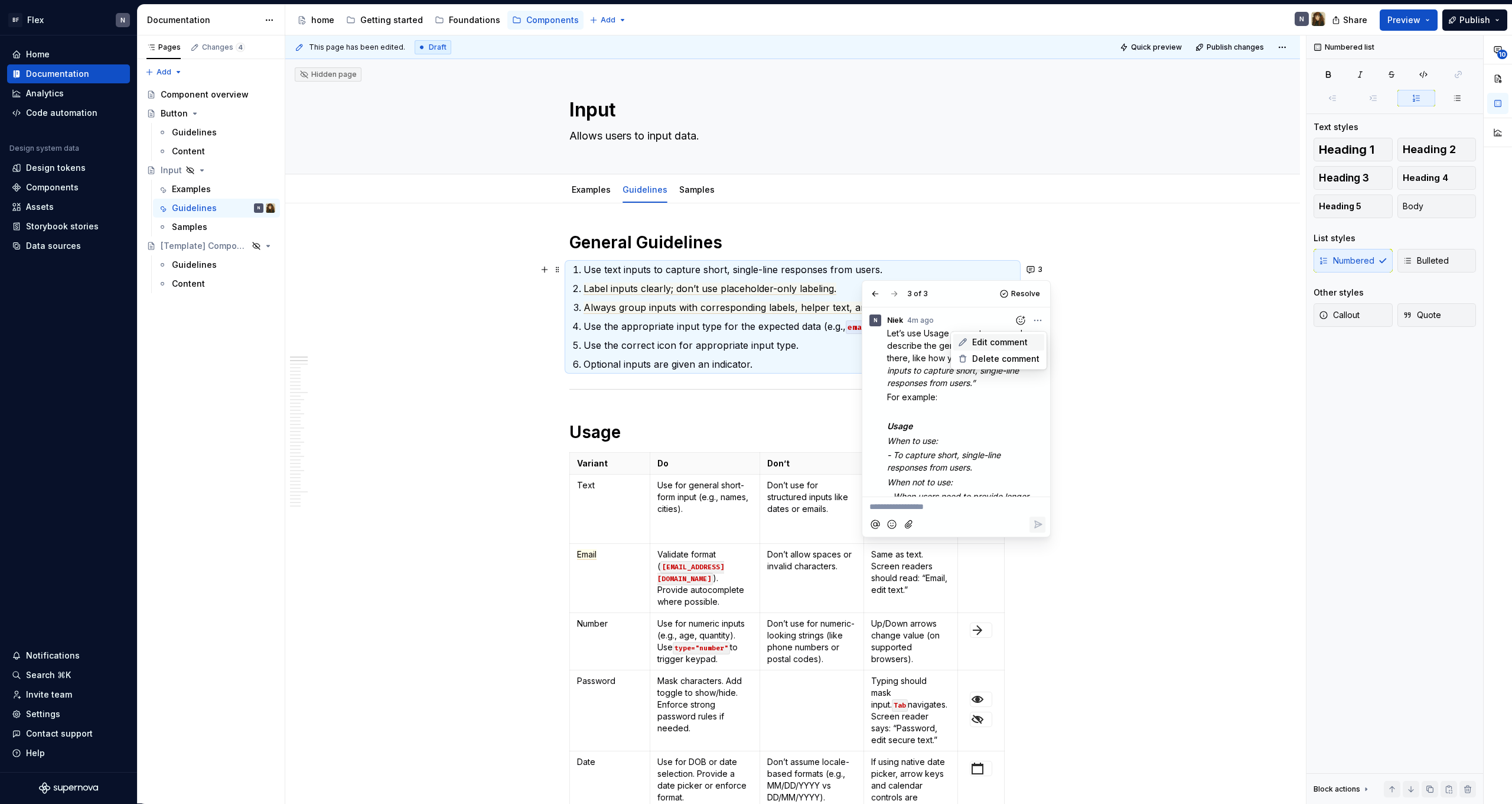
click at [1024, 340] on span "Edit comment" at bounding box center [1000, 342] width 56 height 12
click at [660, 328] on p "Use the appropriate input type for the expected data (e.g., email , tel , numbe…" at bounding box center [799, 326] width 432 height 14
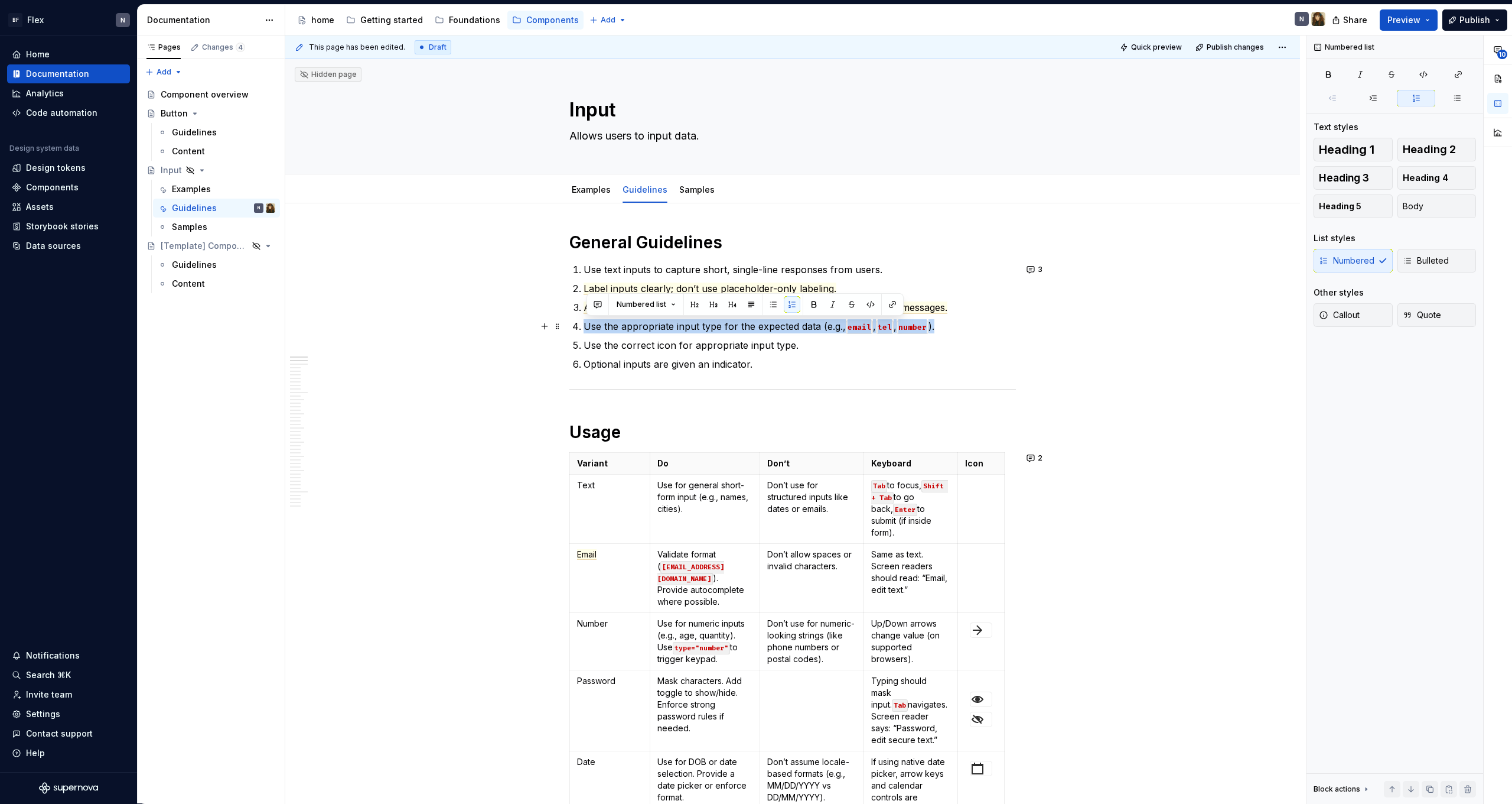
drag, startPoint x: 588, startPoint y: 327, endPoint x: 950, endPoint y: 322, distance: 362.0
click at [950, 322] on p "Use the appropriate input type for the expected data (e.g., email , tel , numbe…" at bounding box center [799, 326] width 432 height 14
copy p "Use the appropriate input type for the expected data (e.g., email , tel , numbe…"
click at [1036, 266] on button "3" at bounding box center [1035, 269] width 24 height 17
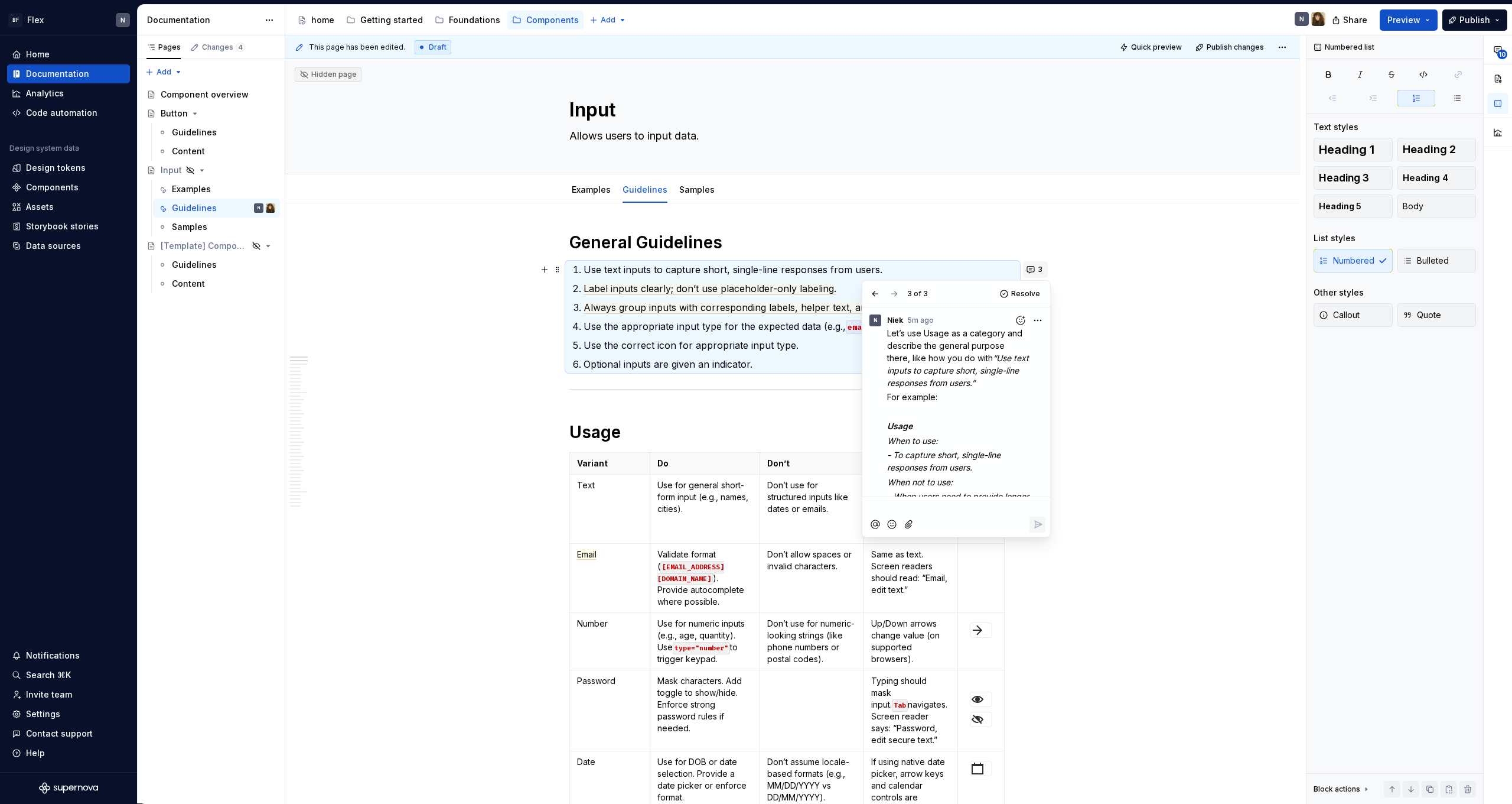
scroll to position [119, 0]
click at [980, 415] on p "- When users need to provide longer answers that might span multiple lines. In …" at bounding box center [959, 395] width 144 height 50
click at [978, 360] on p "When not to use:" at bounding box center [959, 363] width 144 height 13
click at [941, 350] on em "- To capture short, single-line responses from users." at bounding box center [945, 342] width 116 height 23
click at [978, 350] on p "- To capture short, single-line responses from users." at bounding box center [959, 341] width 144 height 24
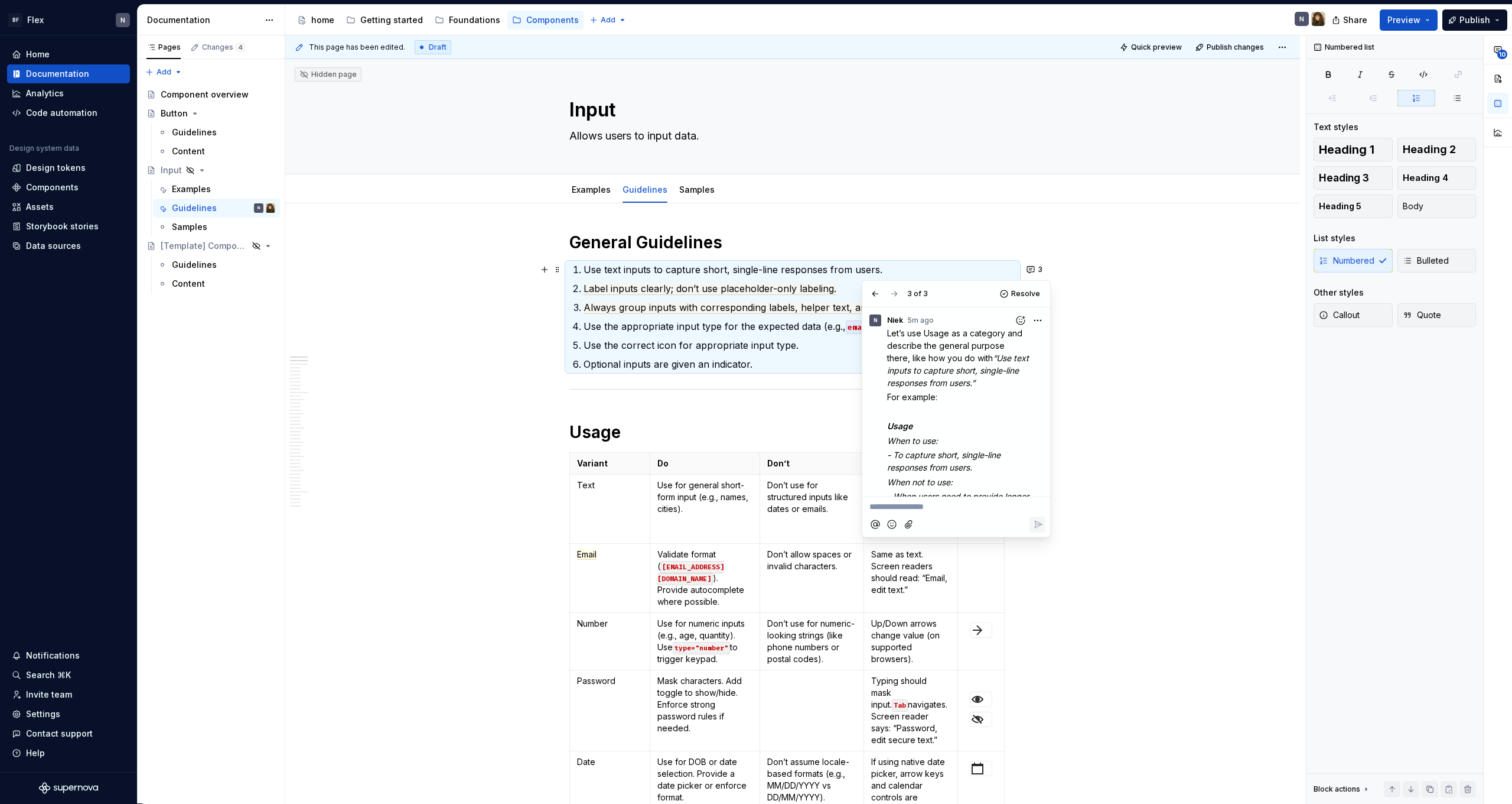
scroll to position [0, 0]
click at [1039, 318] on html "BF Flex N Home Documentation Analytics Code automation Design system data Desig…" at bounding box center [756, 402] width 1512 height 804
click at [1027, 338] on div "Edit comment" at bounding box center [999, 342] width 91 height 17
click at [984, 432] on p "When not to use:" at bounding box center [959, 430] width 144 height 13
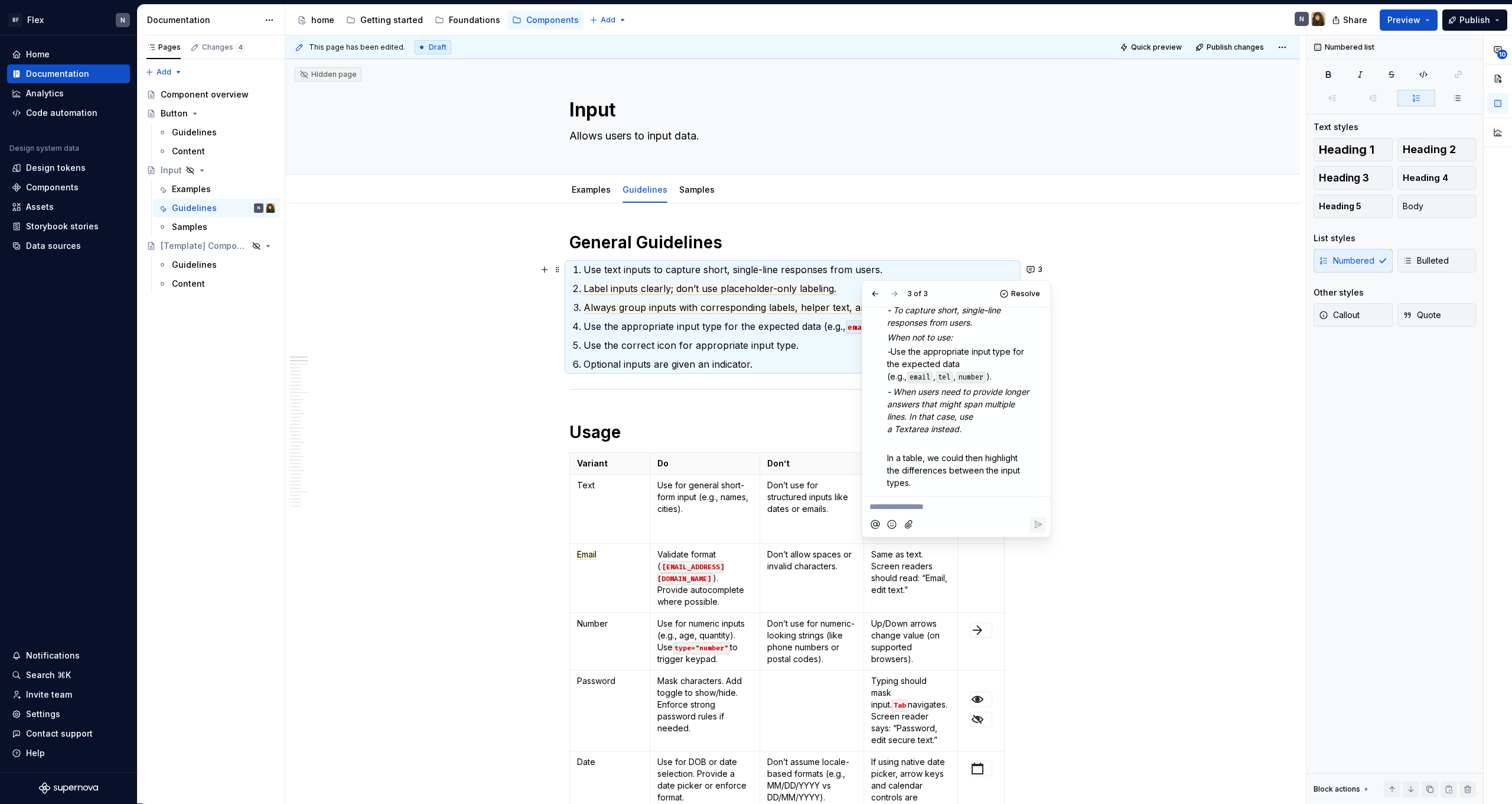
scroll to position [146, 0]
drag, startPoint x: 973, startPoint y: 381, endPoint x: 880, endPoint y: 351, distance: 97.7
click at [880, 351] on div "Let’s use Usage as a category and describe the general purpose there, like how …" at bounding box center [956, 353] width 178 height 345
click at [1036, 479] on icon "Save" at bounding box center [1038, 476] width 7 height 5
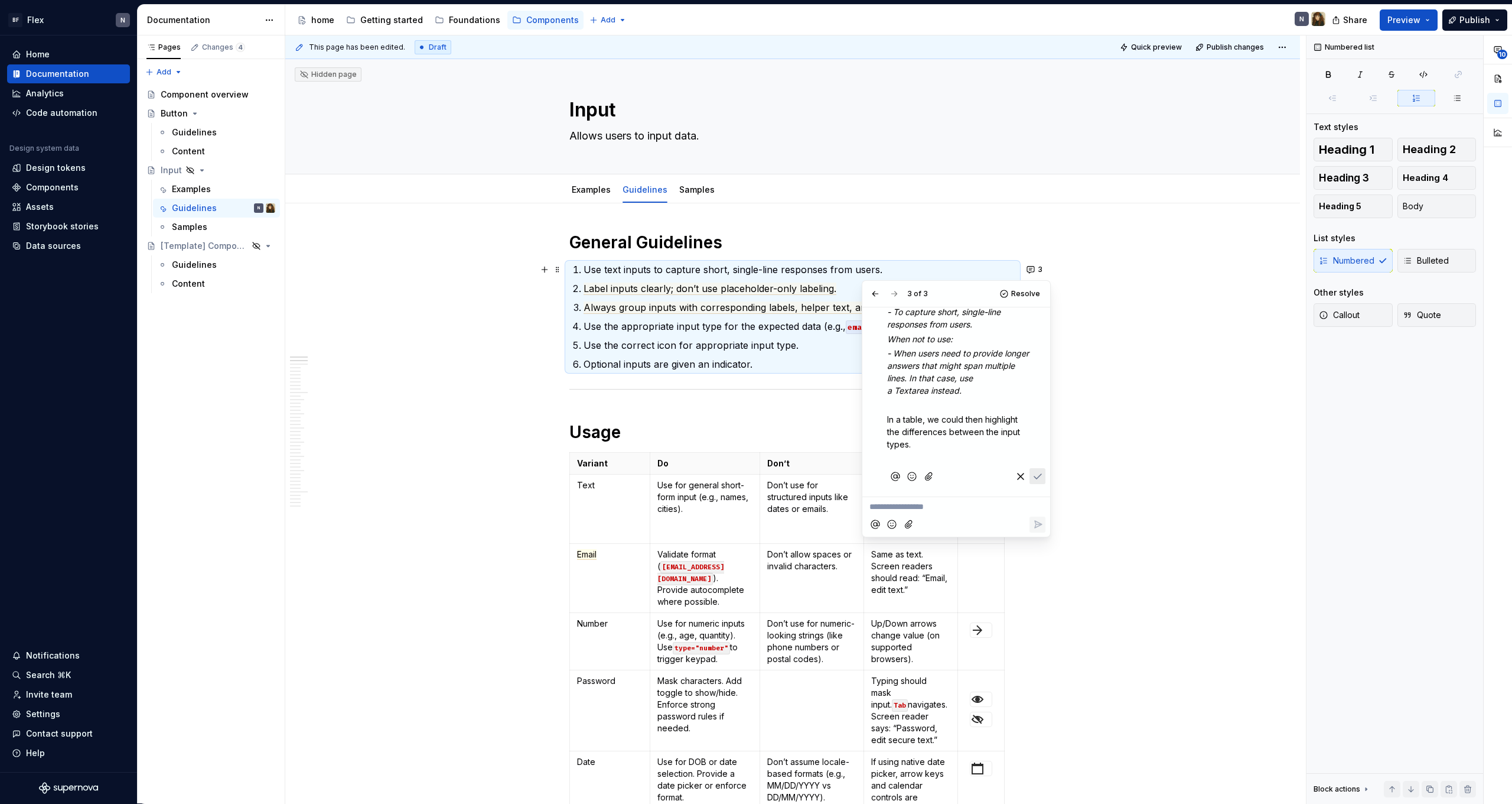
scroll to position [119, 0]
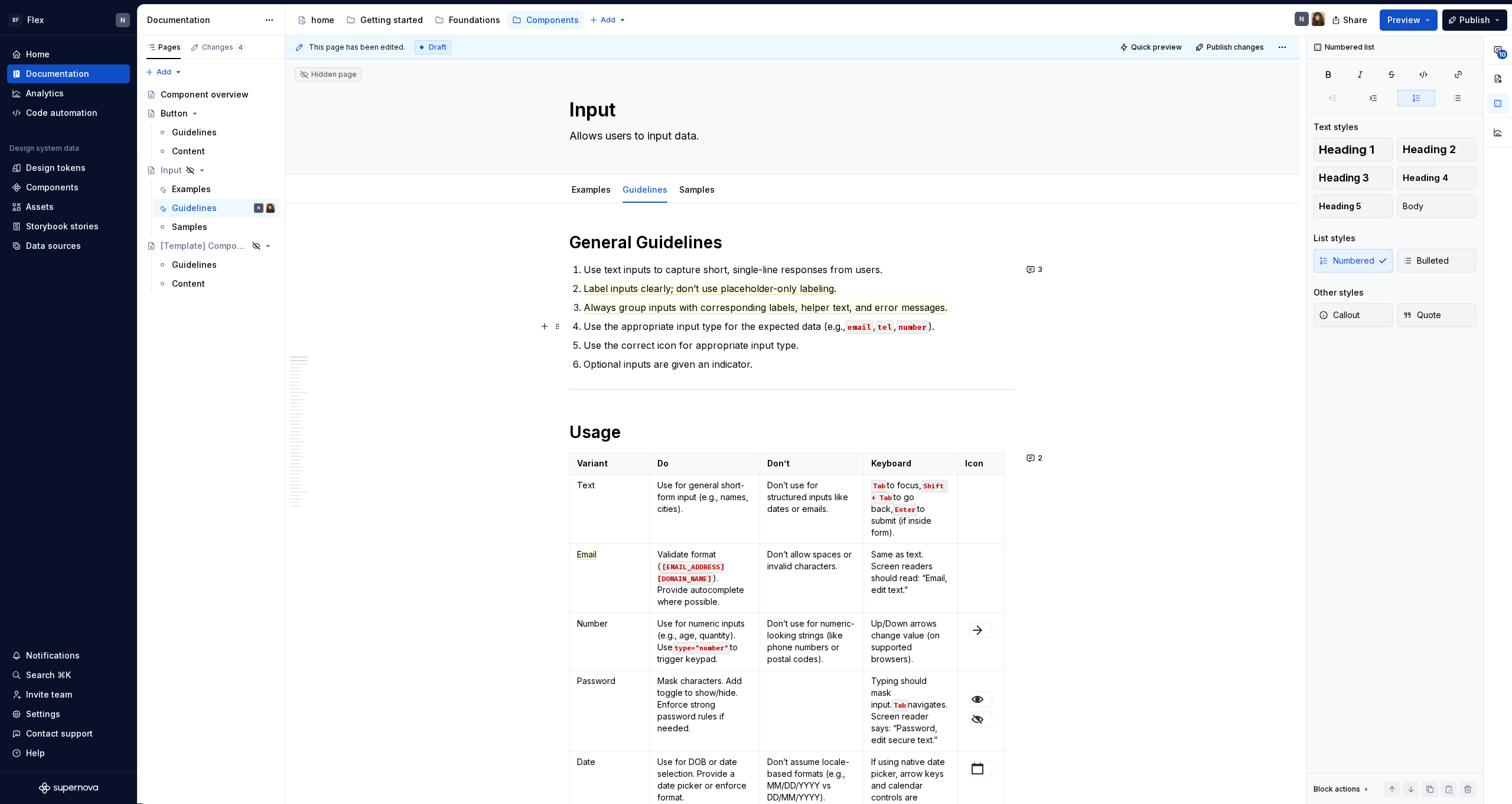
click at [738, 333] on p "Use the appropriate input type for the expected data (e.g., email , tel , numbe…" at bounding box center [799, 326] width 432 height 14
drag, startPoint x: 590, startPoint y: 327, endPoint x: 976, endPoint y: 328, distance: 386.0
click at [976, 328] on p "Use the appropriate input type for the expected data (e.g., email , tel , numbe…" at bounding box center [799, 326] width 432 height 14
click at [608, 305] on button "button" at bounding box center [604, 305] width 17 height 17
click at [606, 326] on span "Part of a best practice or intro on the do/don't table?" at bounding box center [677, 331] width 147 height 23
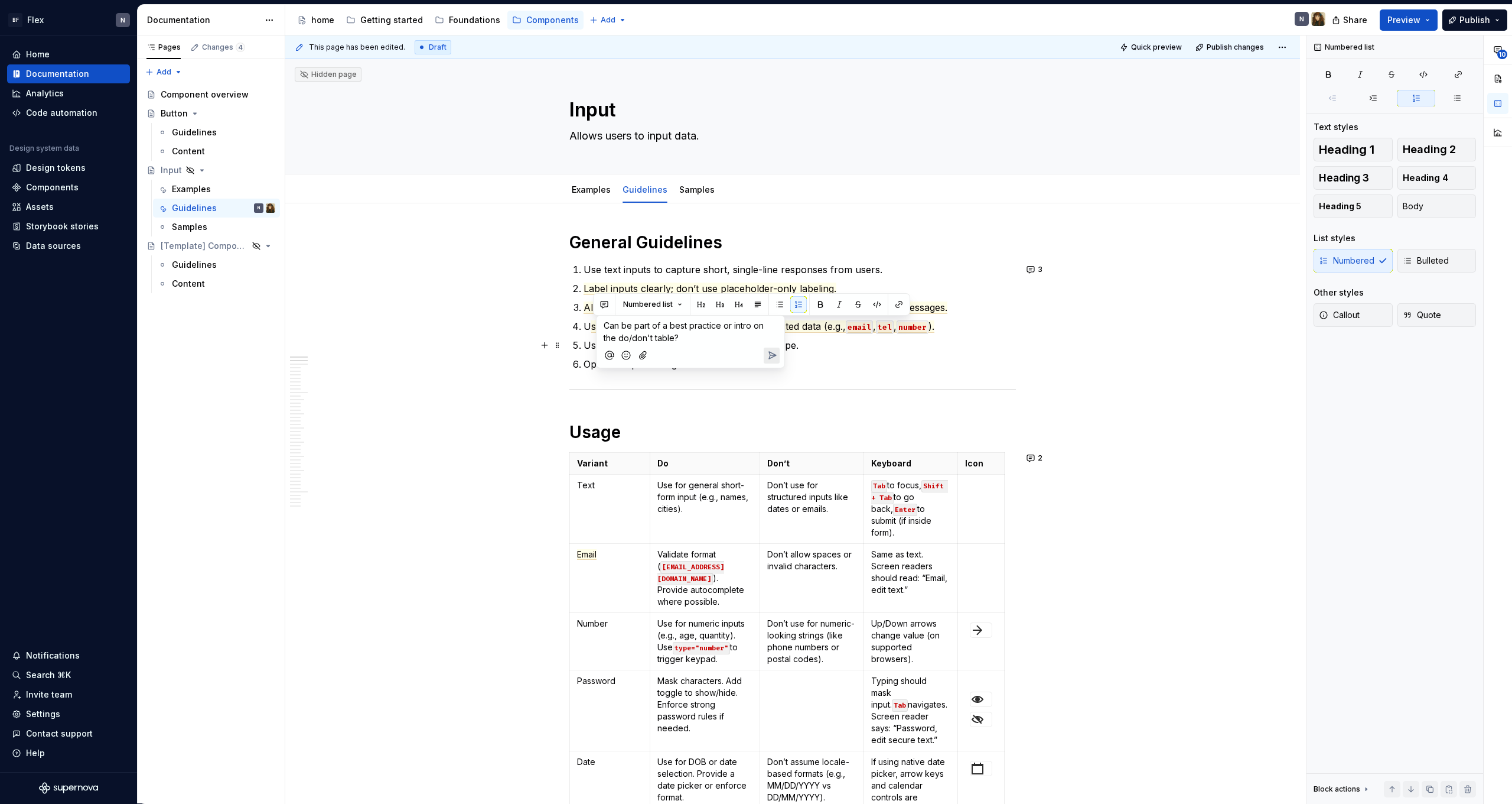
click at [710, 334] on p "Can be part of a best practice or intro on the do/don't table?" at bounding box center [691, 331] width 174 height 24
click at [772, 356] on icon "Send" at bounding box center [772, 355] width 7 height 7
type textarea "*"
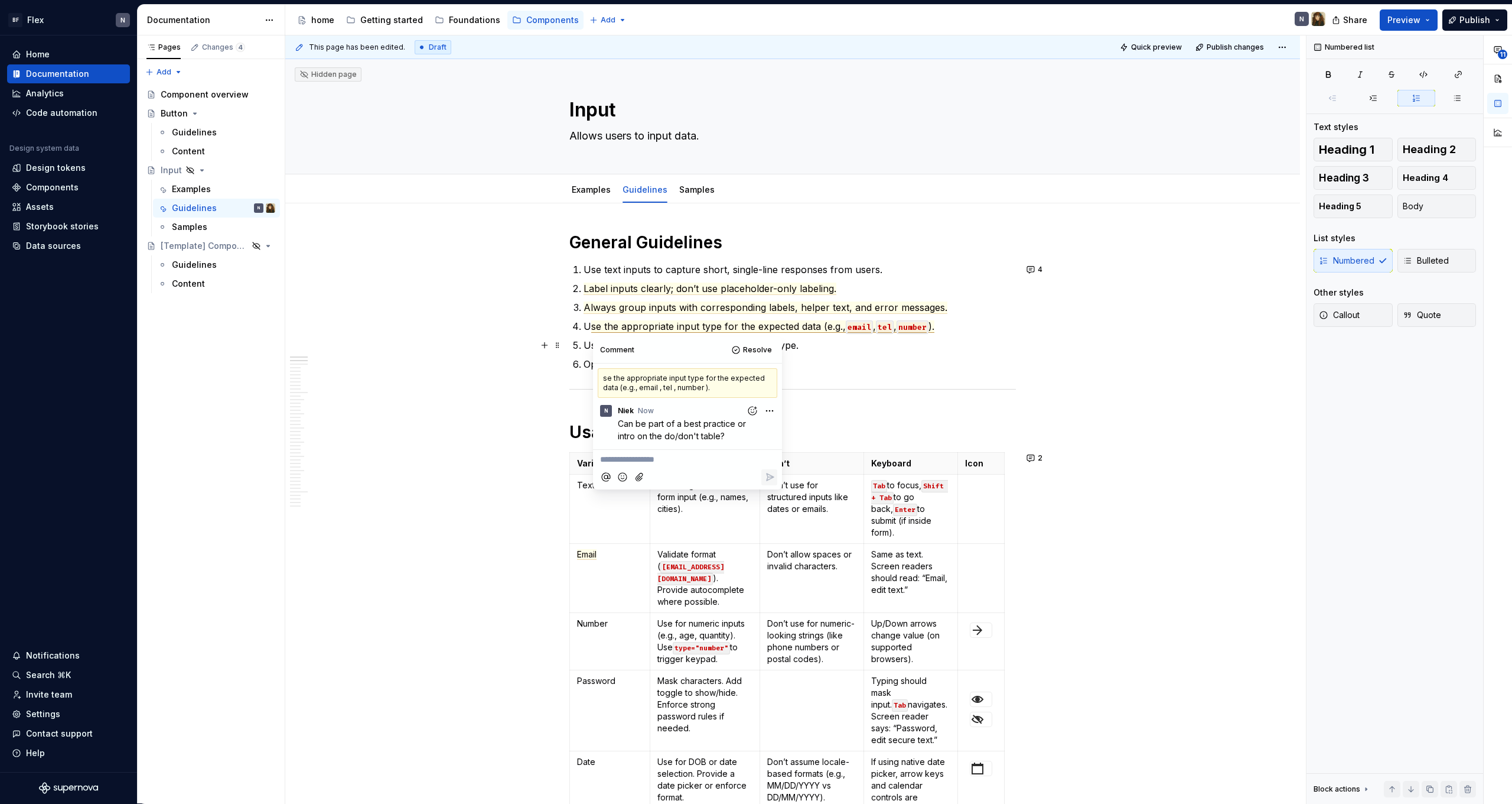
click at [814, 350] on p "Use the correct icon for appropriate input type." at bounding box center [799, 345] width 432 height 14
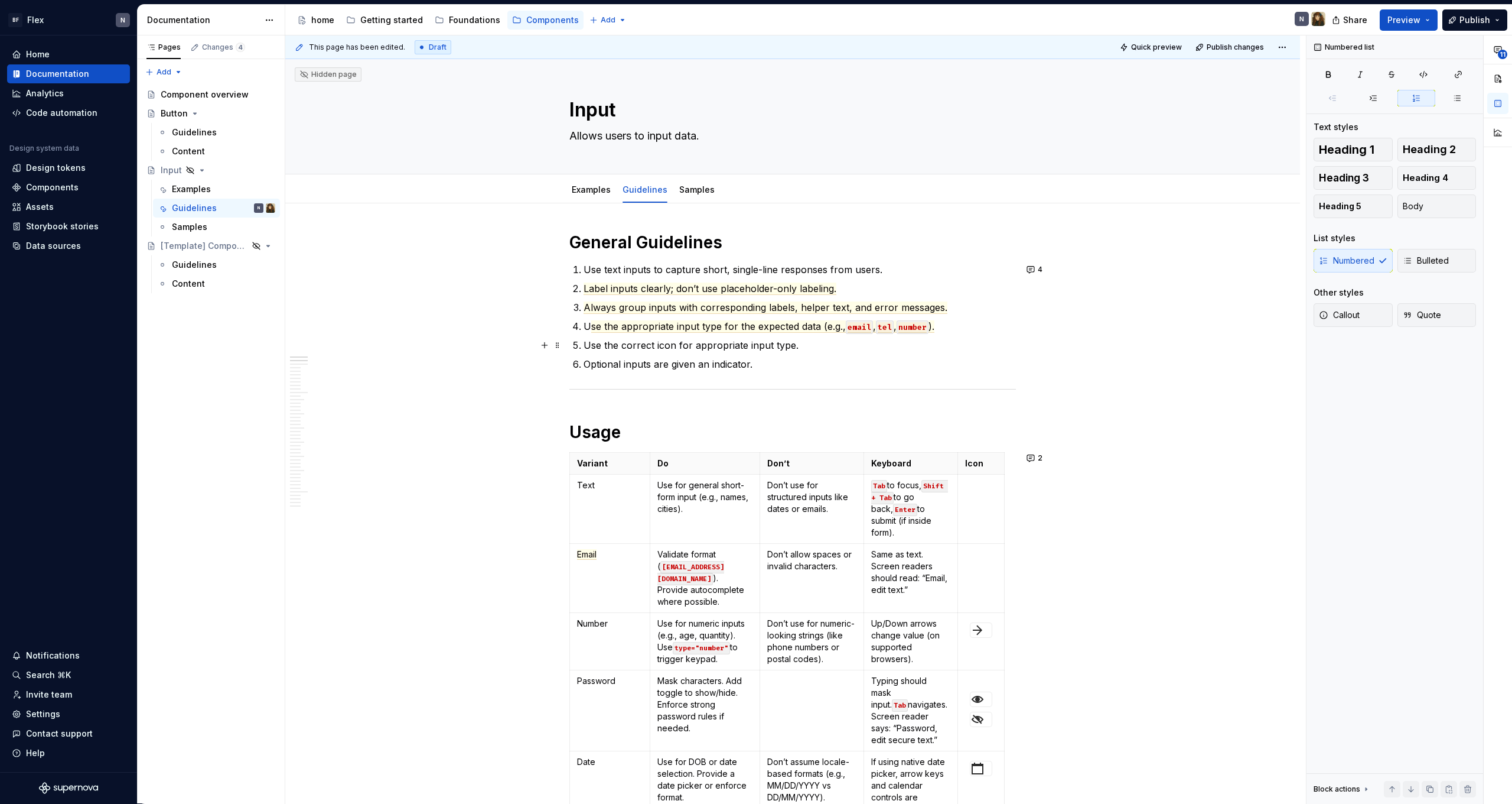
click at [694, 347] on p "Use the correct icon for appropriate input type." at bounding box center [799, 345] width 432 height 14
click at [602, 326] on button "button" at bounding box center [598, 323] width 17 height 17
click at [767, 362] on icon "Send" at bounding box center [766, 361] width 7 height 7
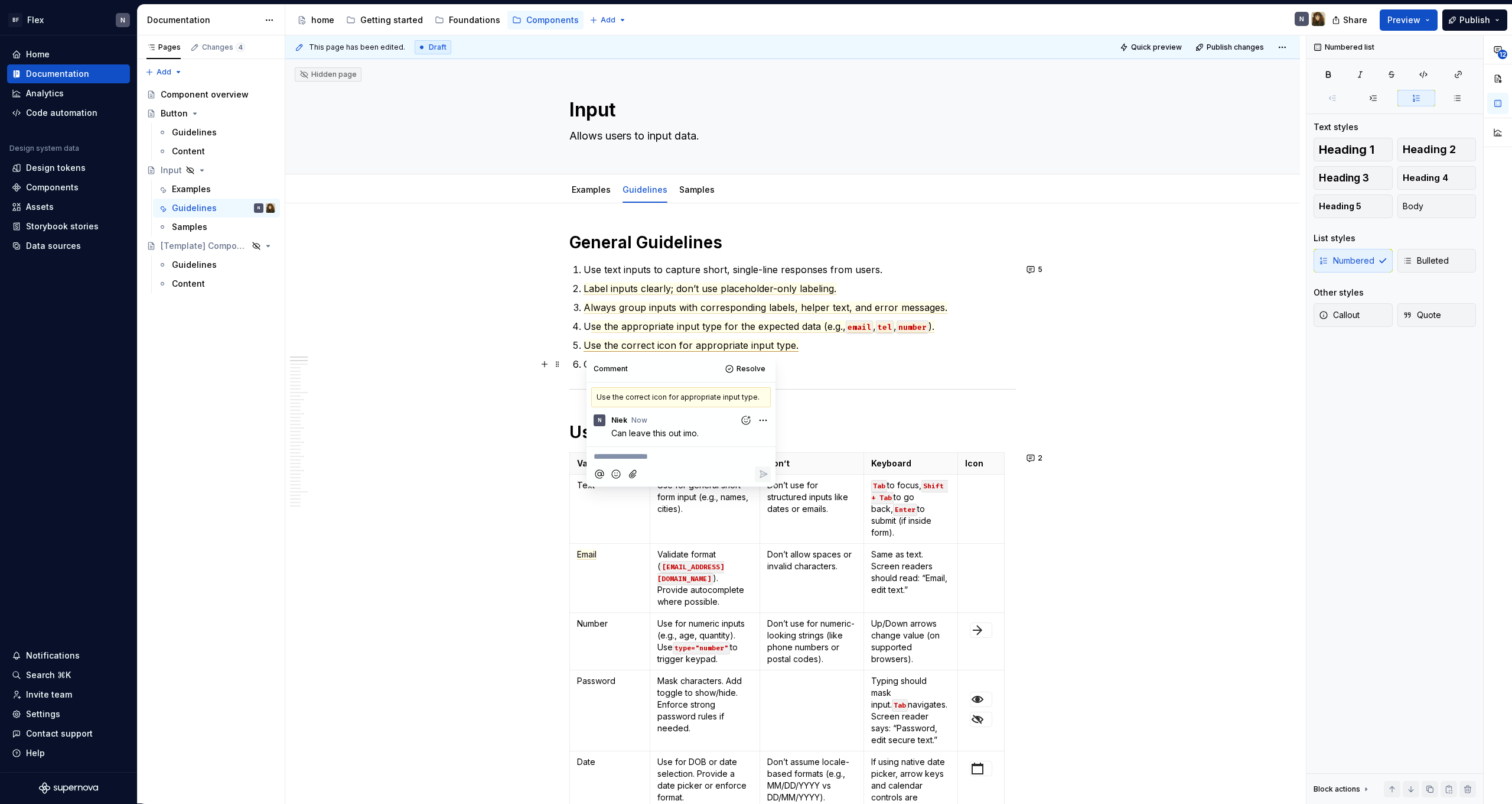
click at [851, 356] on ol "Use text inputs to capture short, single-line responses from users. Label input…" at bounding box center [799, 317] width 432 height 109
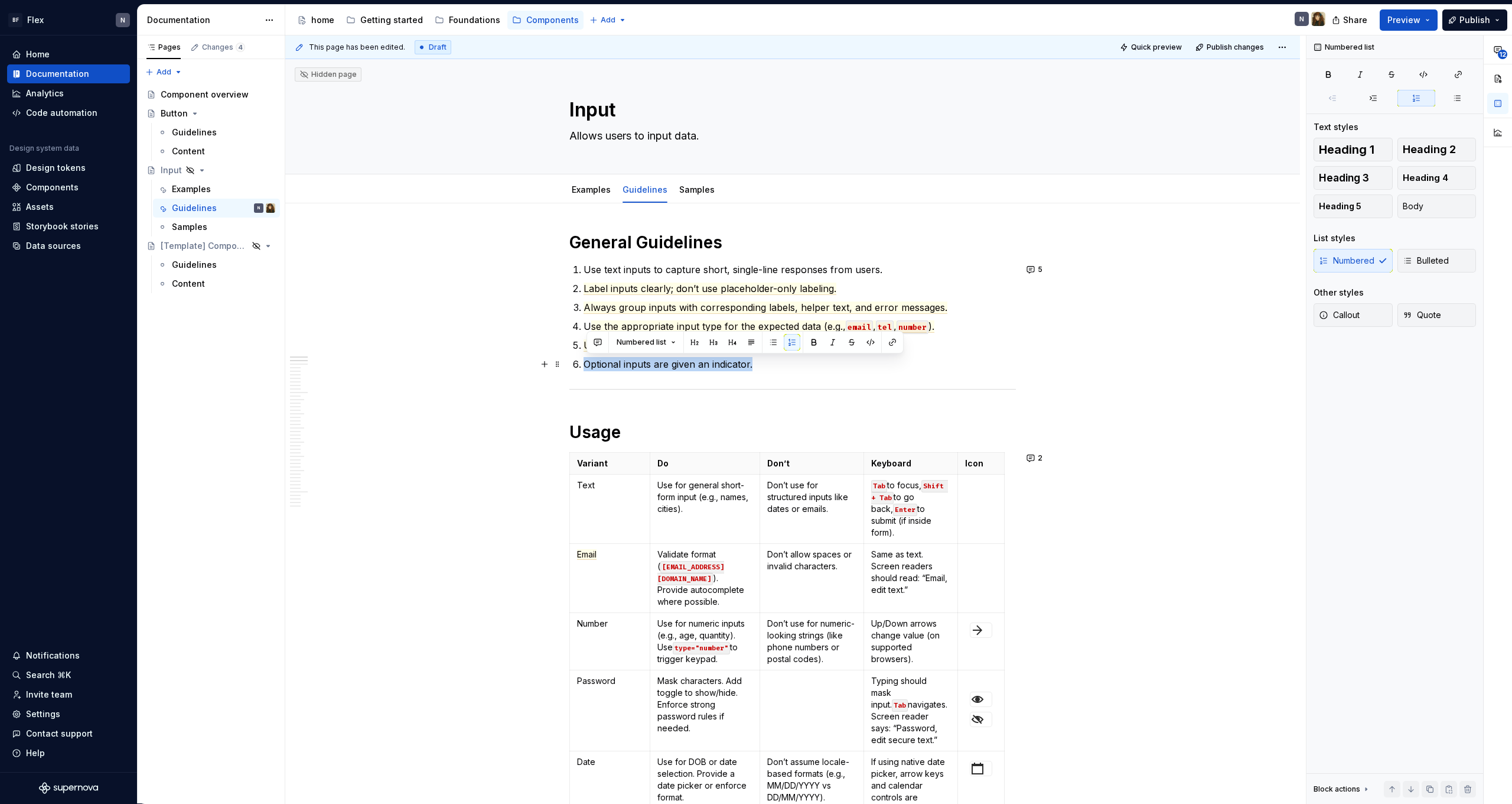
drag, startPoint x: 794, startPoint y: 362, endPoint x: 586, endPoint y: 361, distance: 208.0
click at [604, 338] on button "button" at bounding box center [598, 342] width 17 height 17
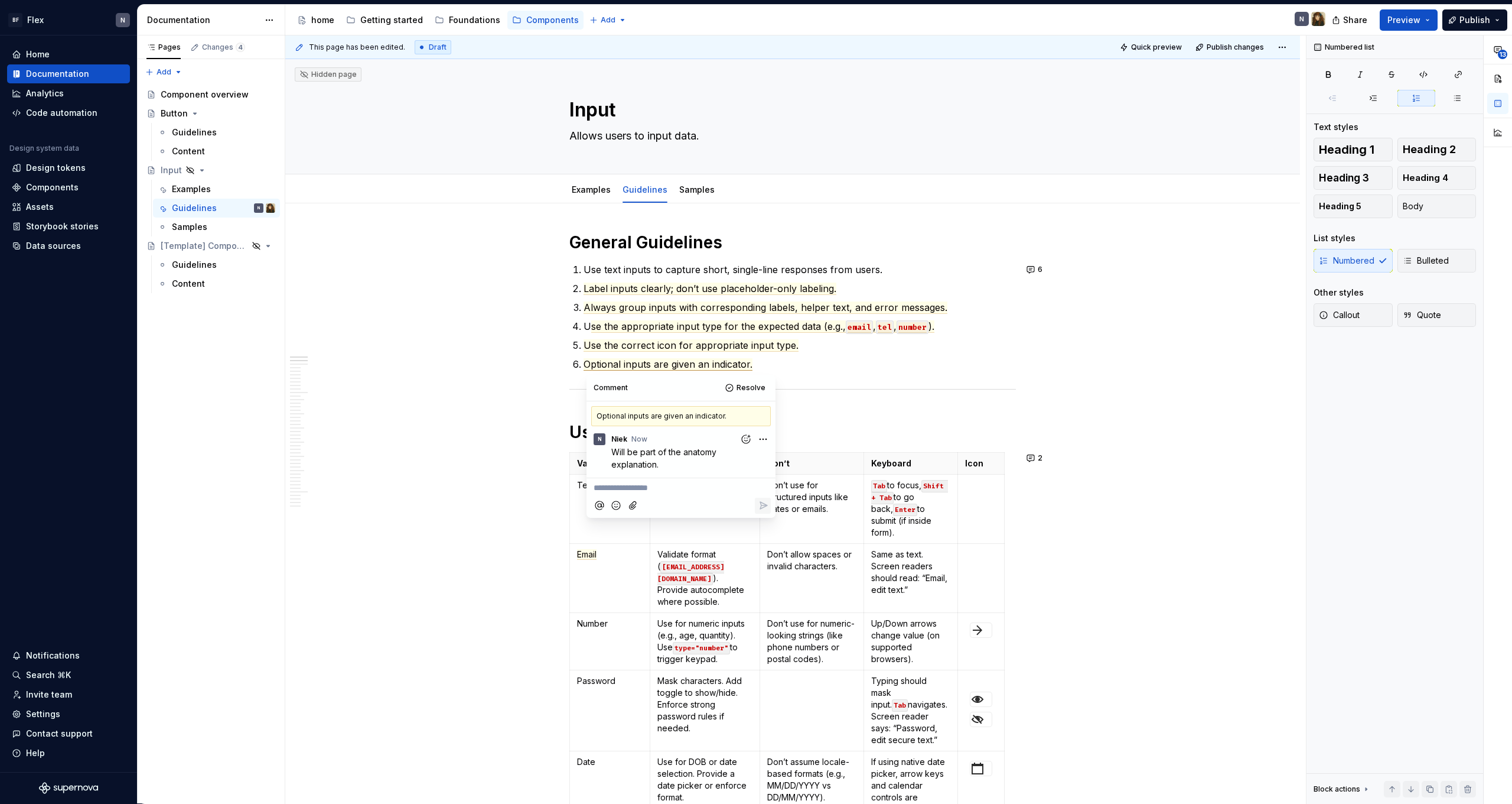
type textarea "*"
click at [875, 556] on p "Same as text. Screen readers should read: “Email, edit text.”" at bounding box center [911, 572] width 79 height 47
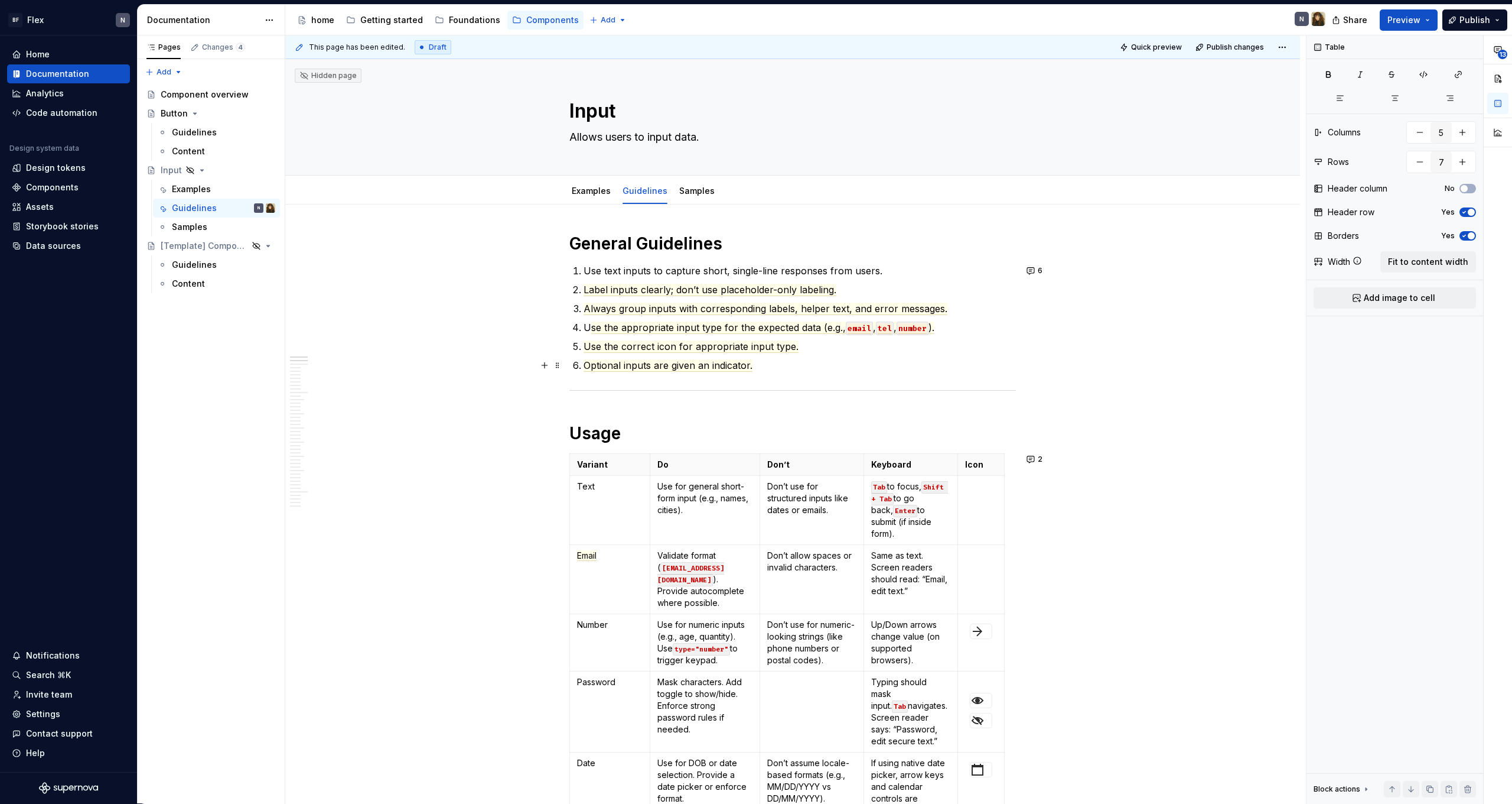
scroll to position [-1, 0]
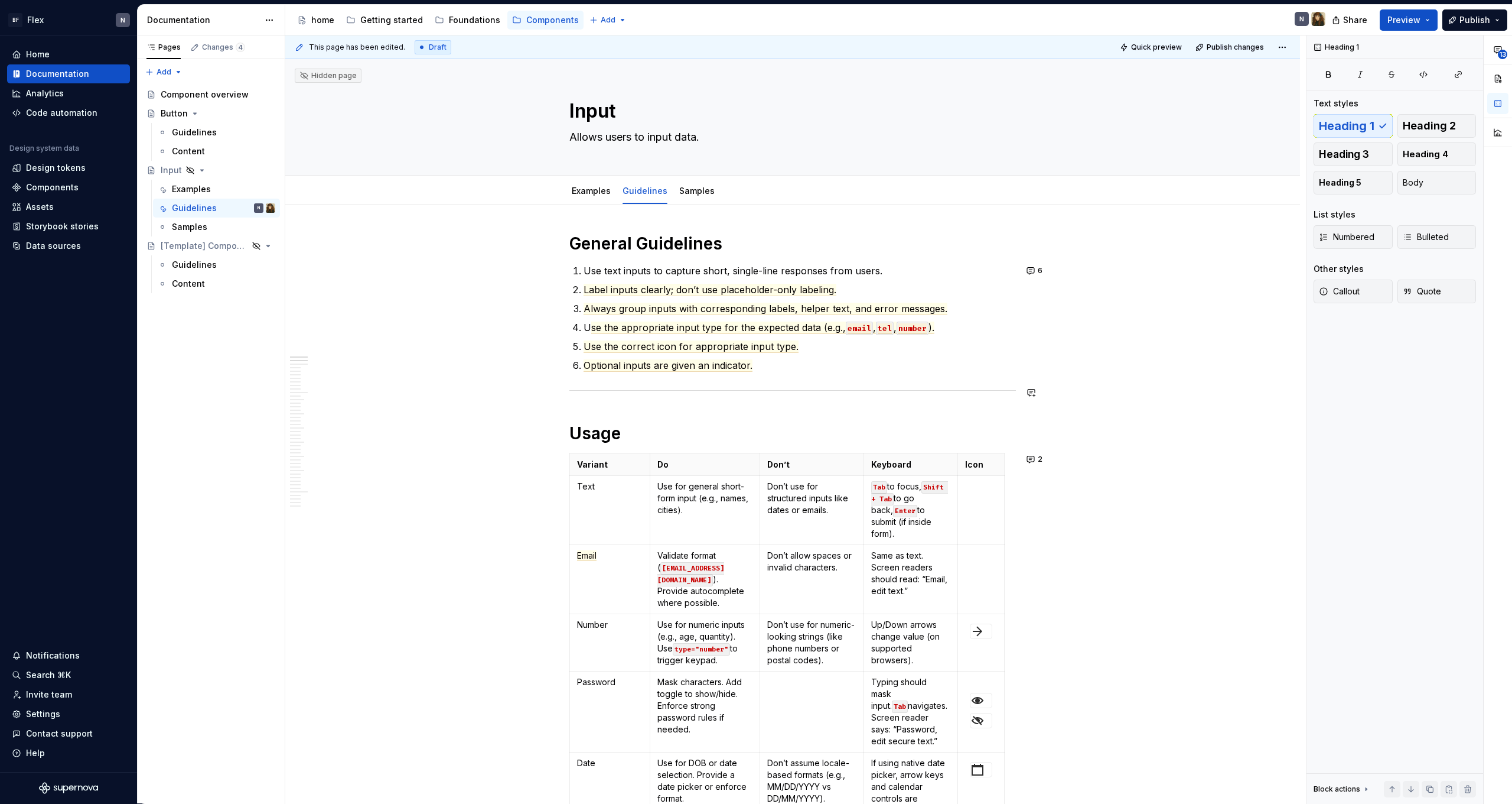
click at [644, 437] on h1 "Usage" at bounding box center [793, 432] width 447 height 21
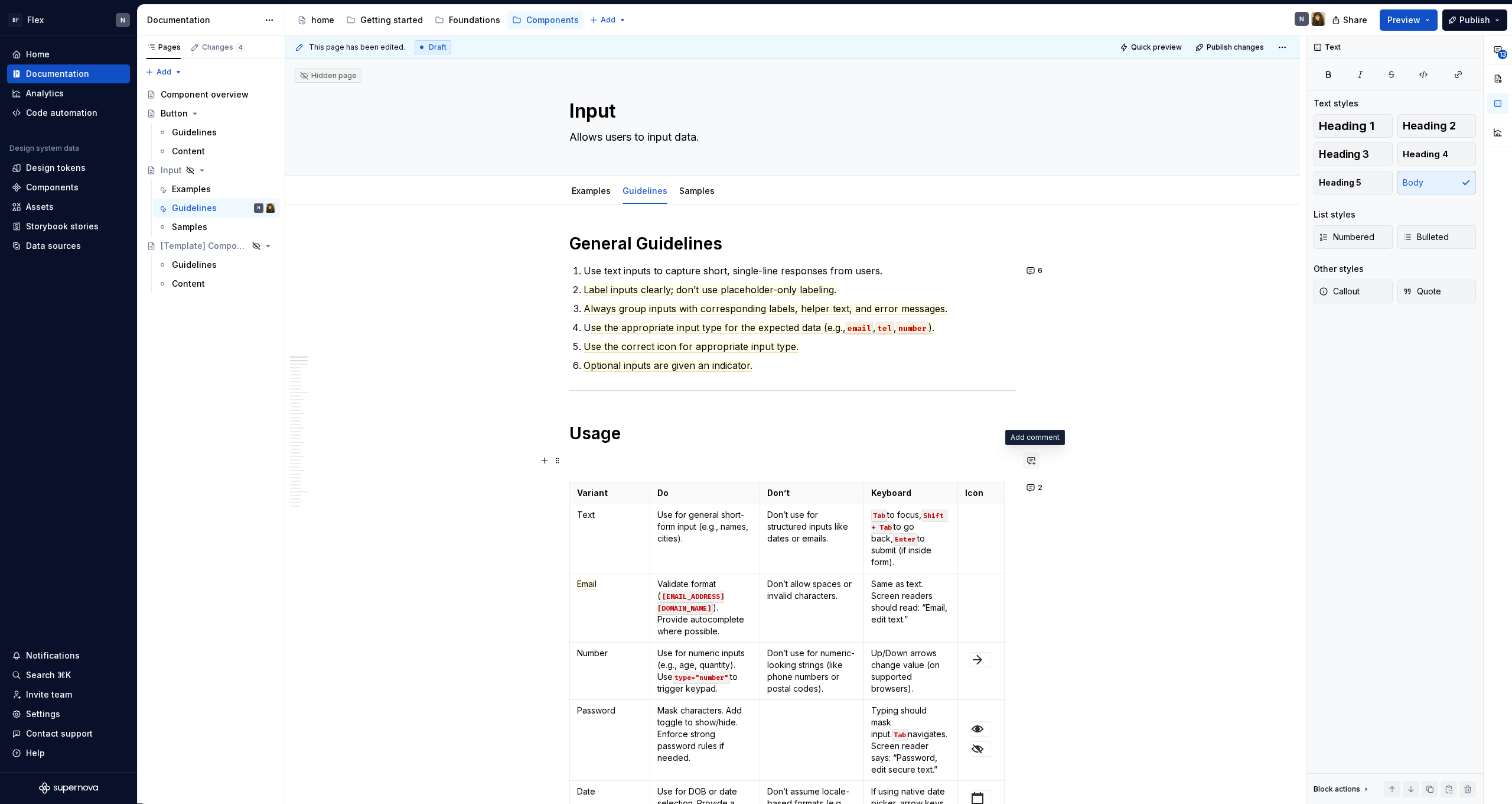
click at [1032, 460] on button "button" at bounding box center [1032, 460] width 17 height 17
click at [898, 483] on p "Le" at bounding box center [948, 481] width 174 height 13
click at [898, 483] on p "[PERSON_NAME]" at bounding box center [948, 481] width 174 height 13
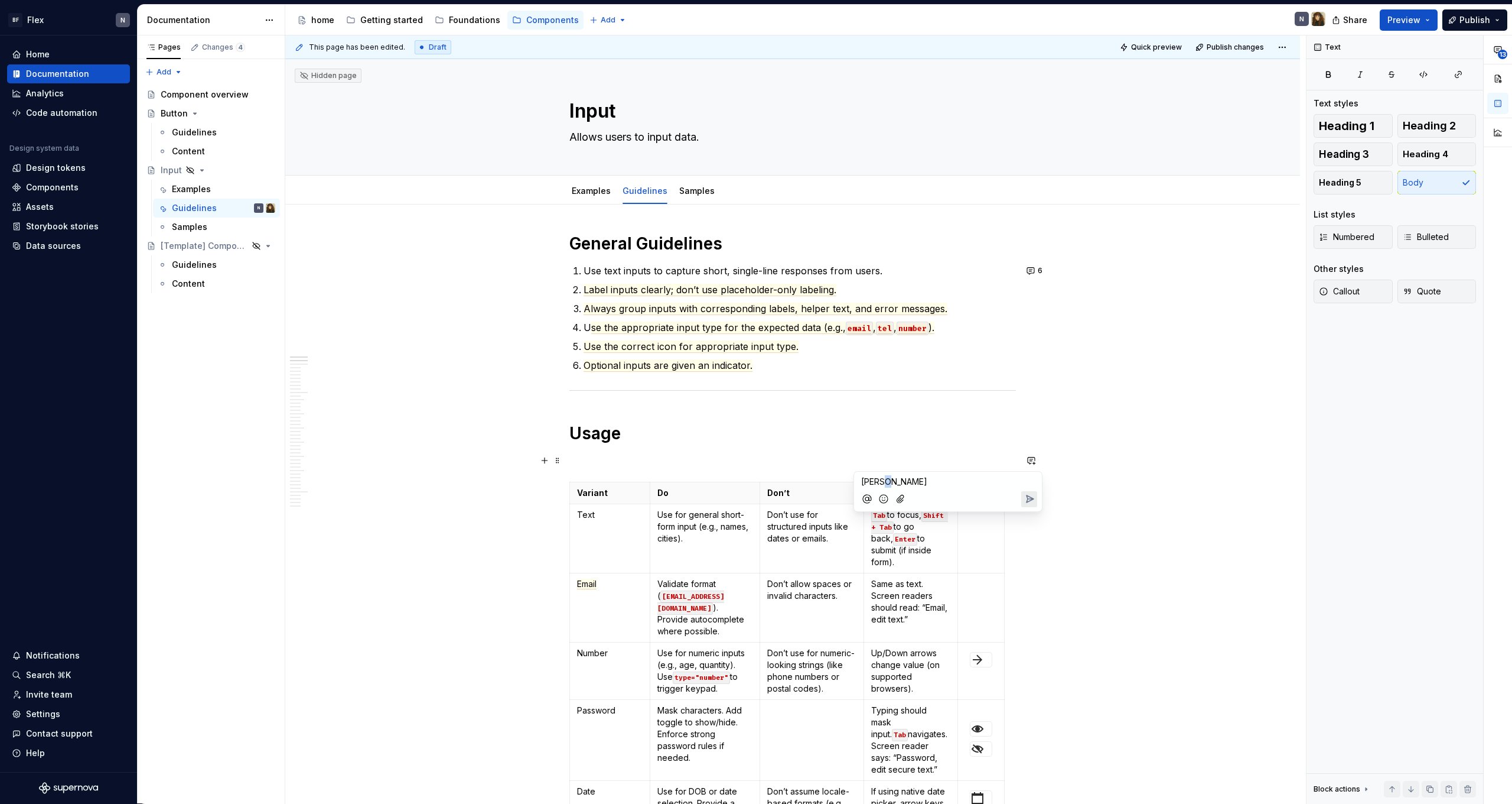
click at [898, 483] on p "[PERSON_NAME]" at bounding box center [948, 481] width 174 height 13
drag, startPoint x: 951, startPoint y: 495, endPoint x: 1026, endPoint y: 495, distance: 75.0
click at [1026, 495] on p "Let’s start with an image that shows the different inputs to give some context." at bounding box center [948, 487] width 174 height 24
click at [962, 497] on span "Let’s start with an image that shows the different inputs to give some context." at bounding box center [937, 487] width 153 height 23
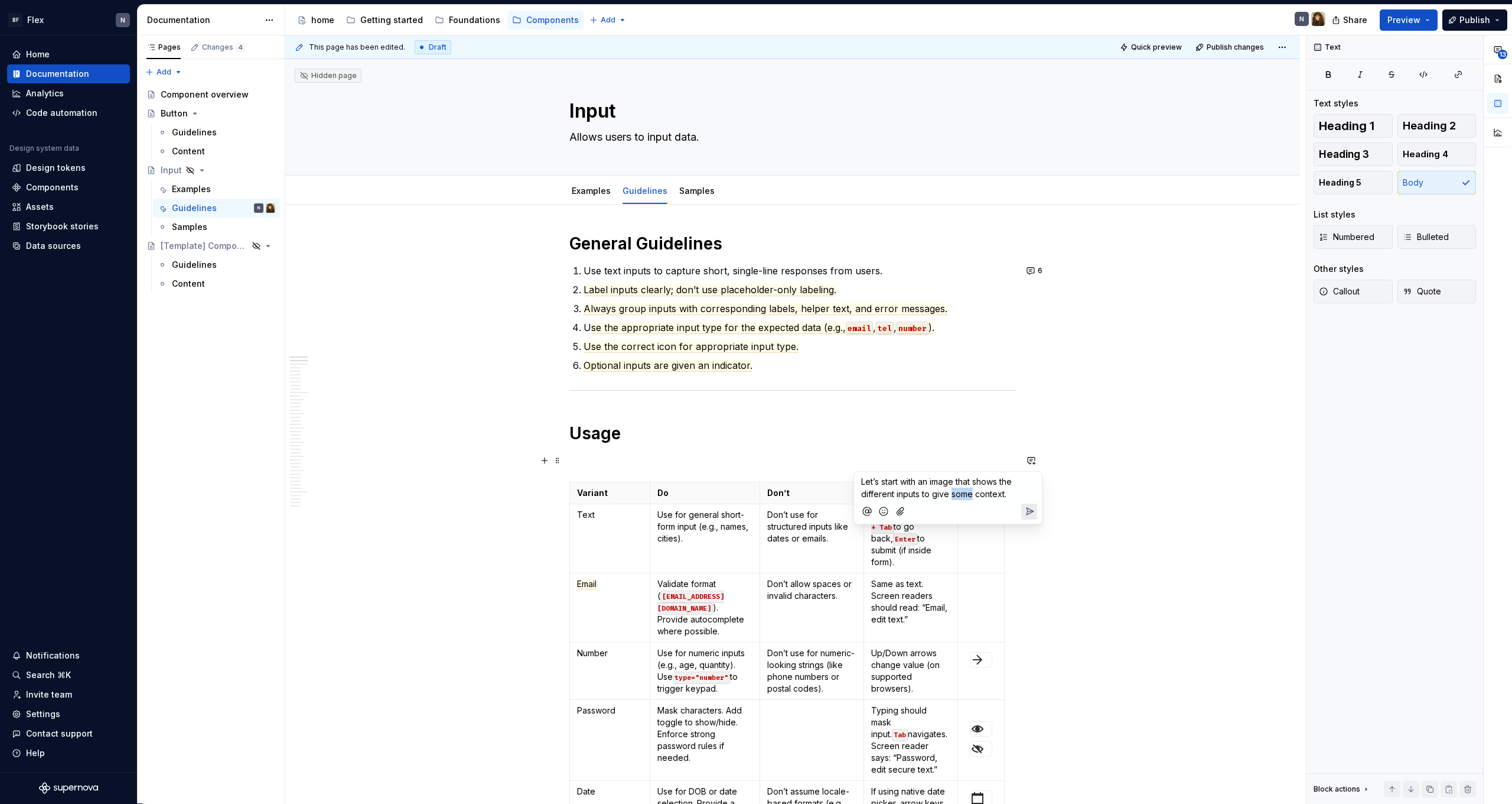
click at [962, 497] on span "Let’s start with an image that shows the different inputs to give some context." at bounding box center [937, 487] width 153 height 23
click at [1020, 491] on p "Let’s start with an image that shows the different inputs to give more context." at bounding box center [948, 487] width 174 height 24
click at [1029, 509] on icon "Send" at bounding box center [1030, 511] width 7 height 7
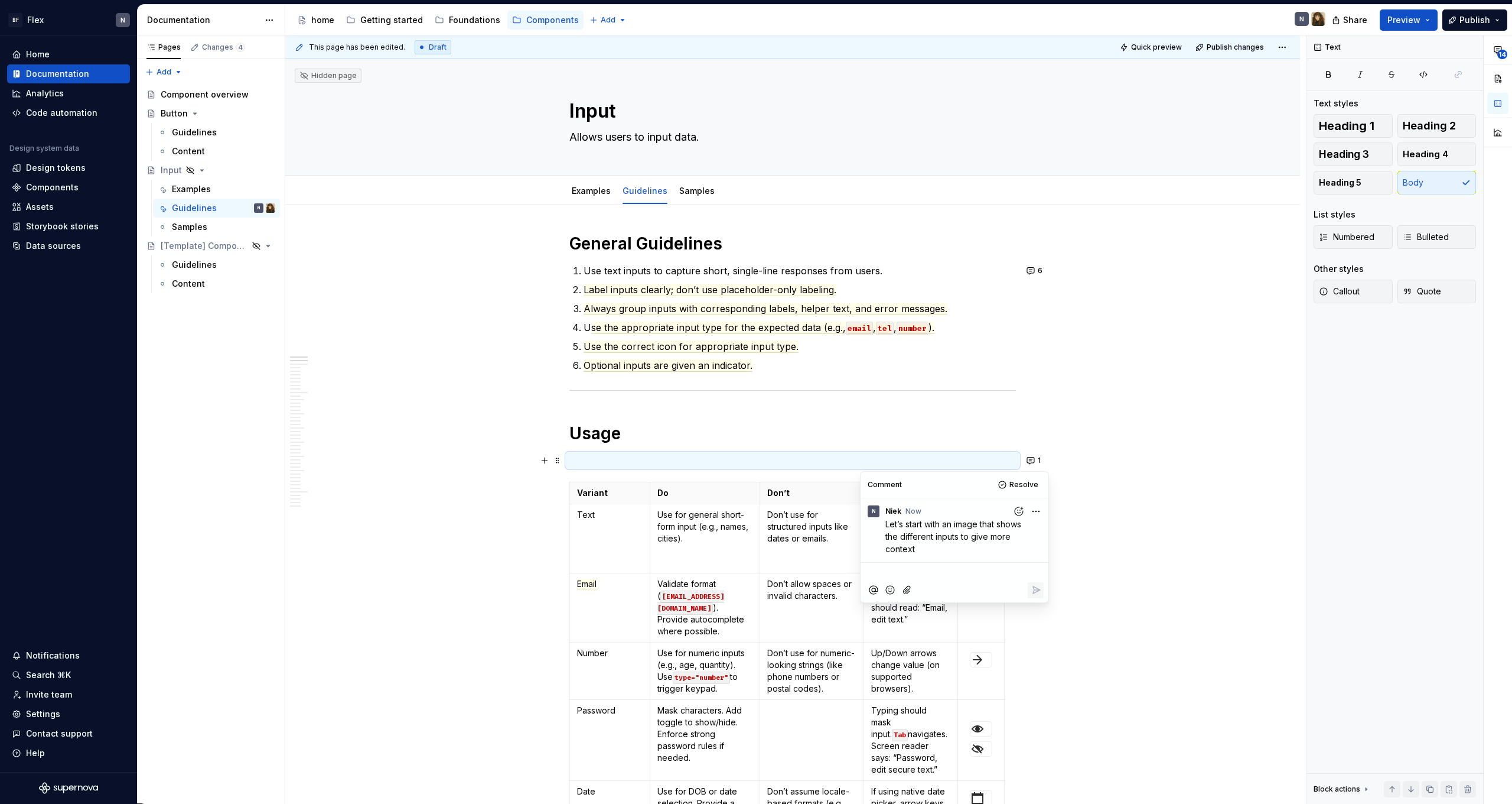
type textarea "*"
click at [1032, 488] on button "2" at bounding box center [1035, 487] width 24 height 17
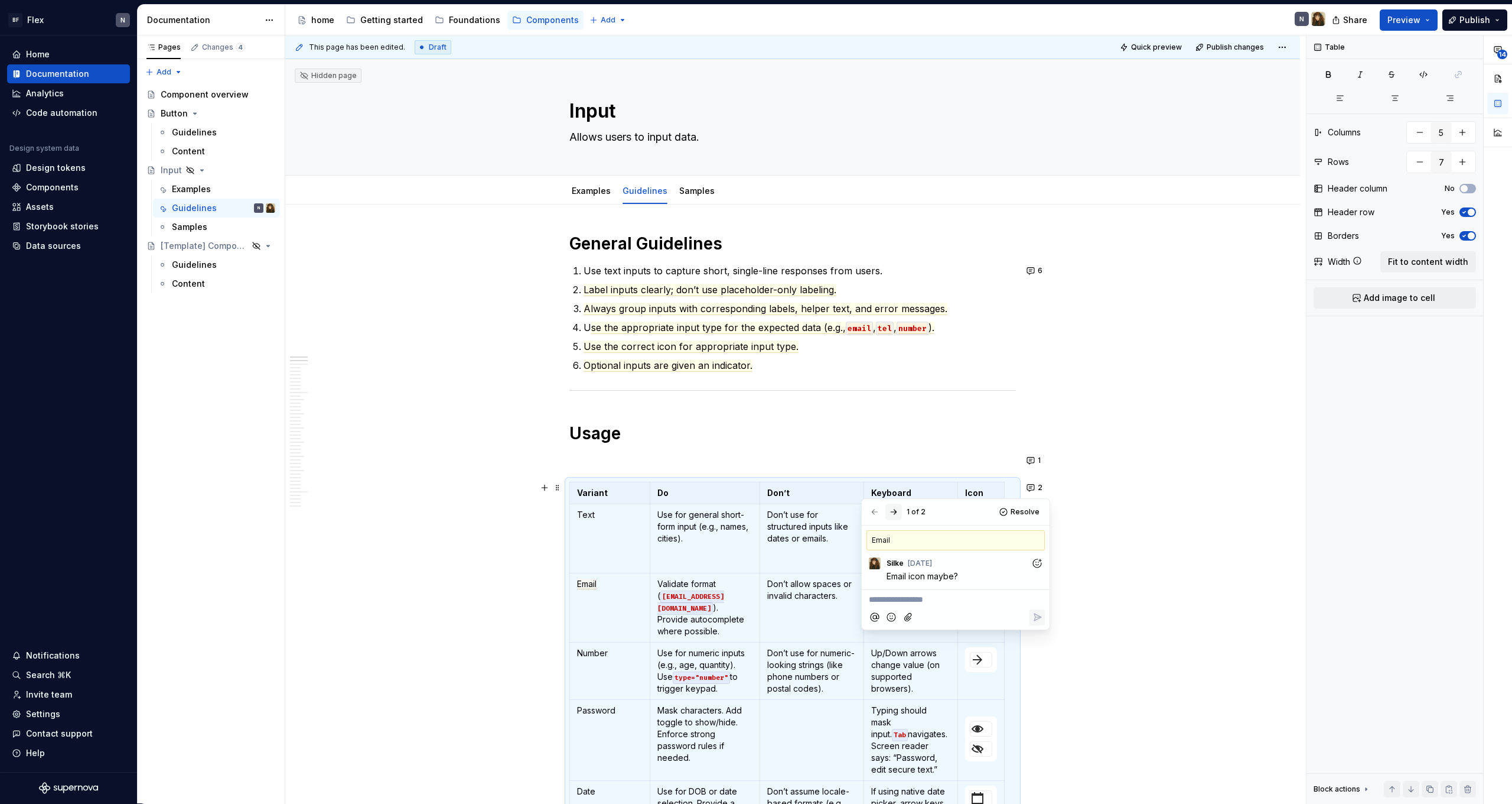
click at [894, 513] on button "button" at bounding box center [894, 512] width 17 height 17
click at [894, 513] on div at bounding box center [885, 512] width 35 height 17
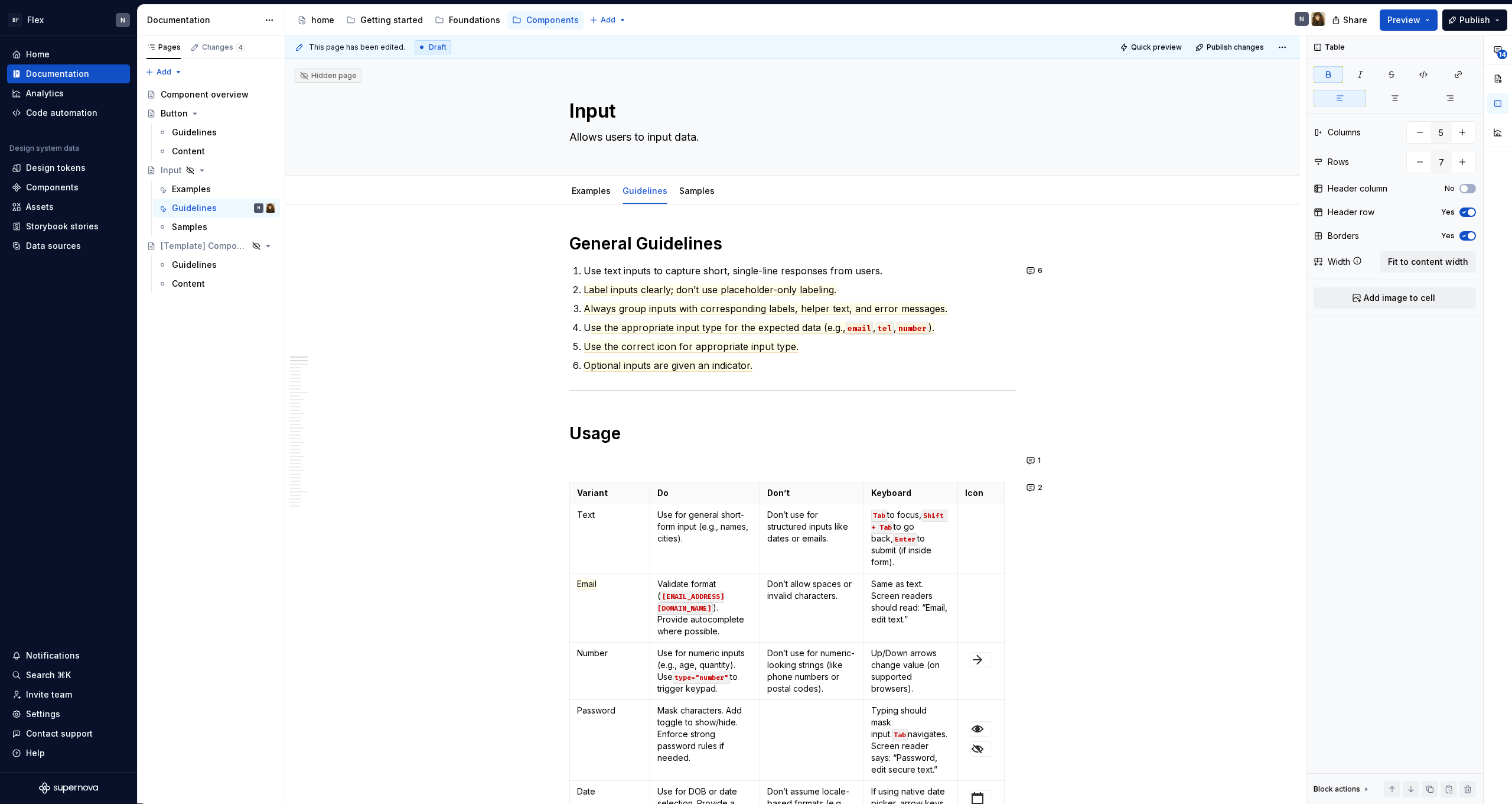
click at [619, 466] on p at bounding box center [793, 460] width 447 height 14
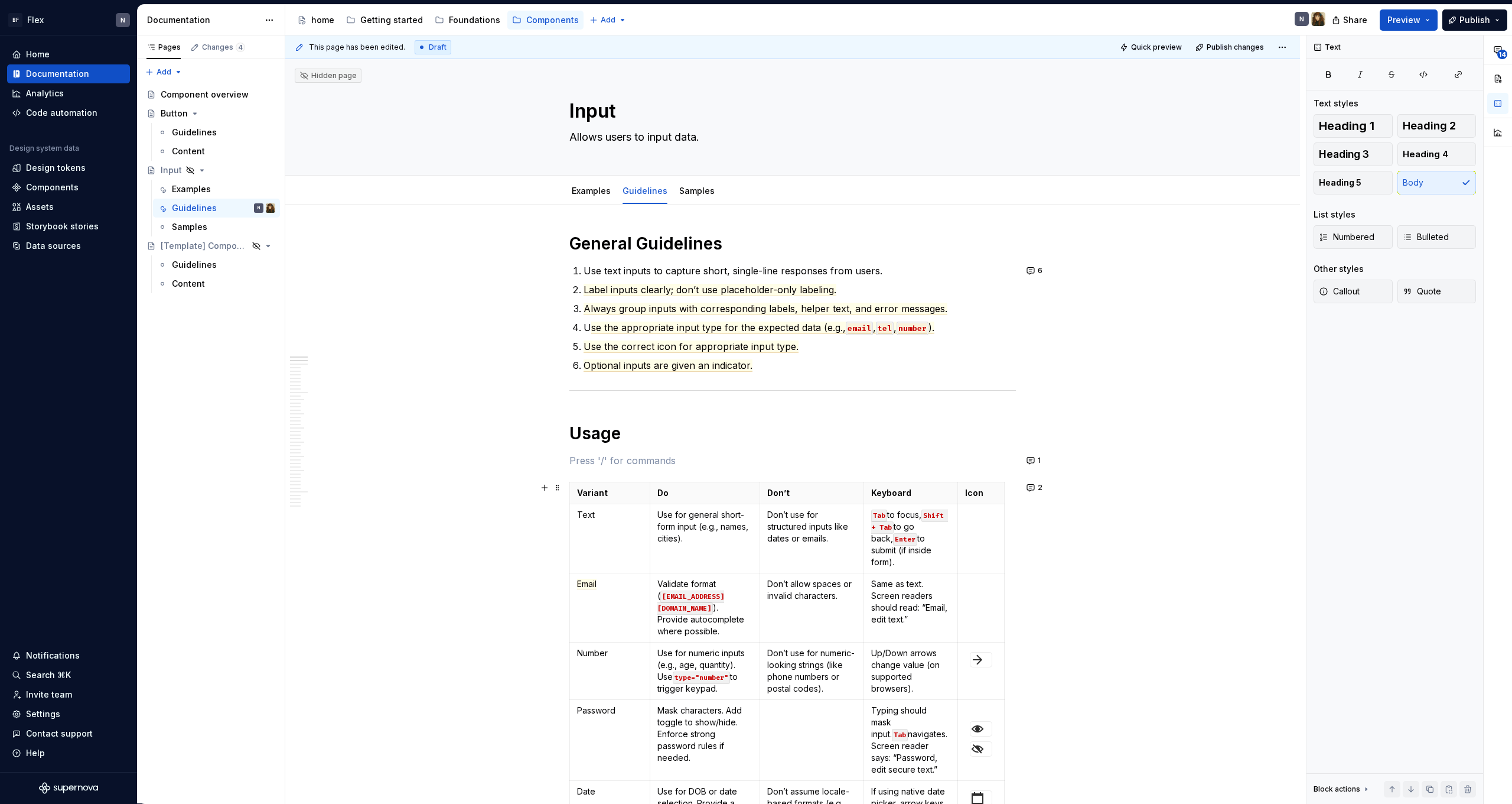
scroll to position [69, 0]
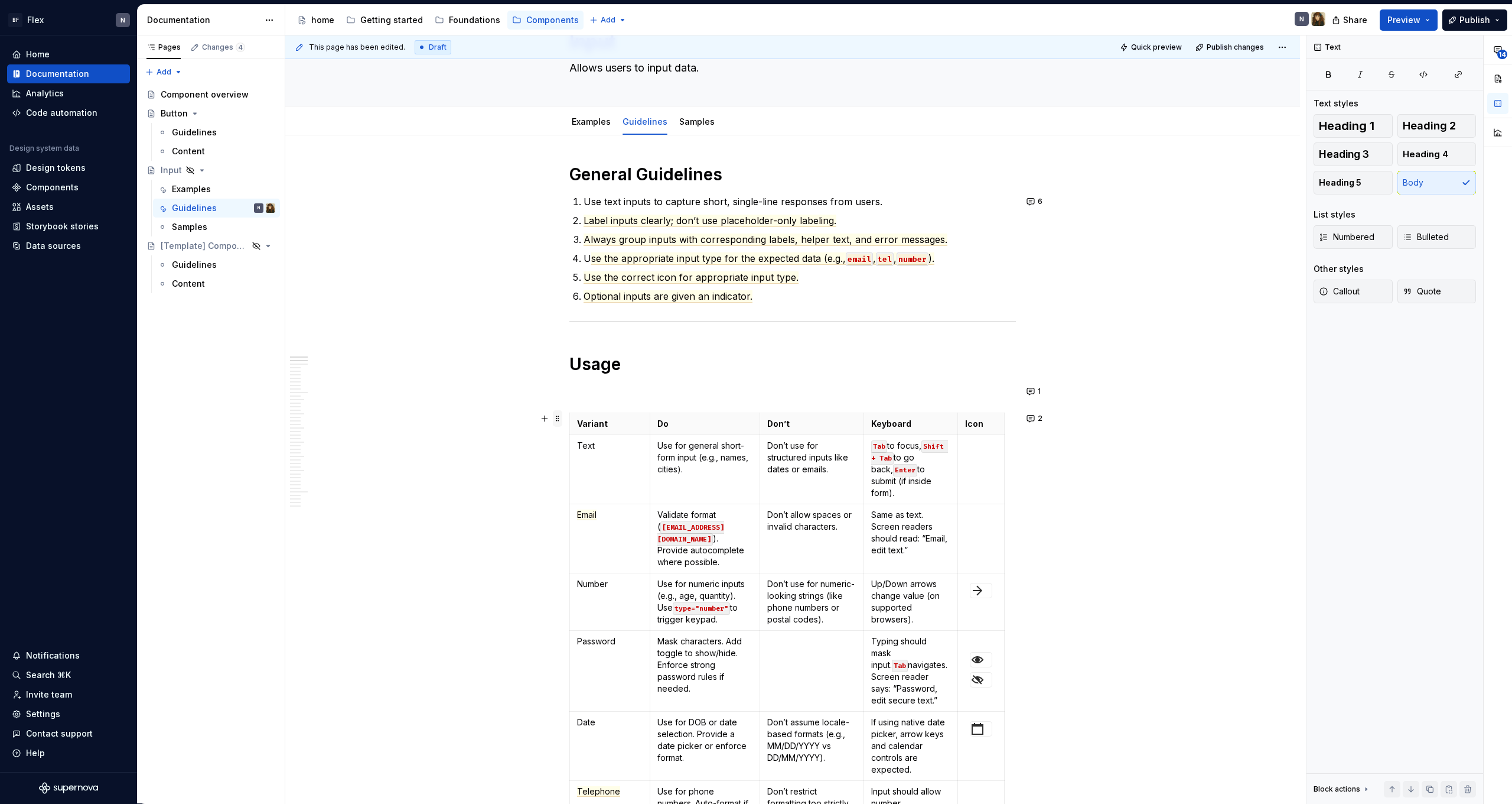
click at [559, 421] on span at bounding box center [557, 419] width 9 height 17
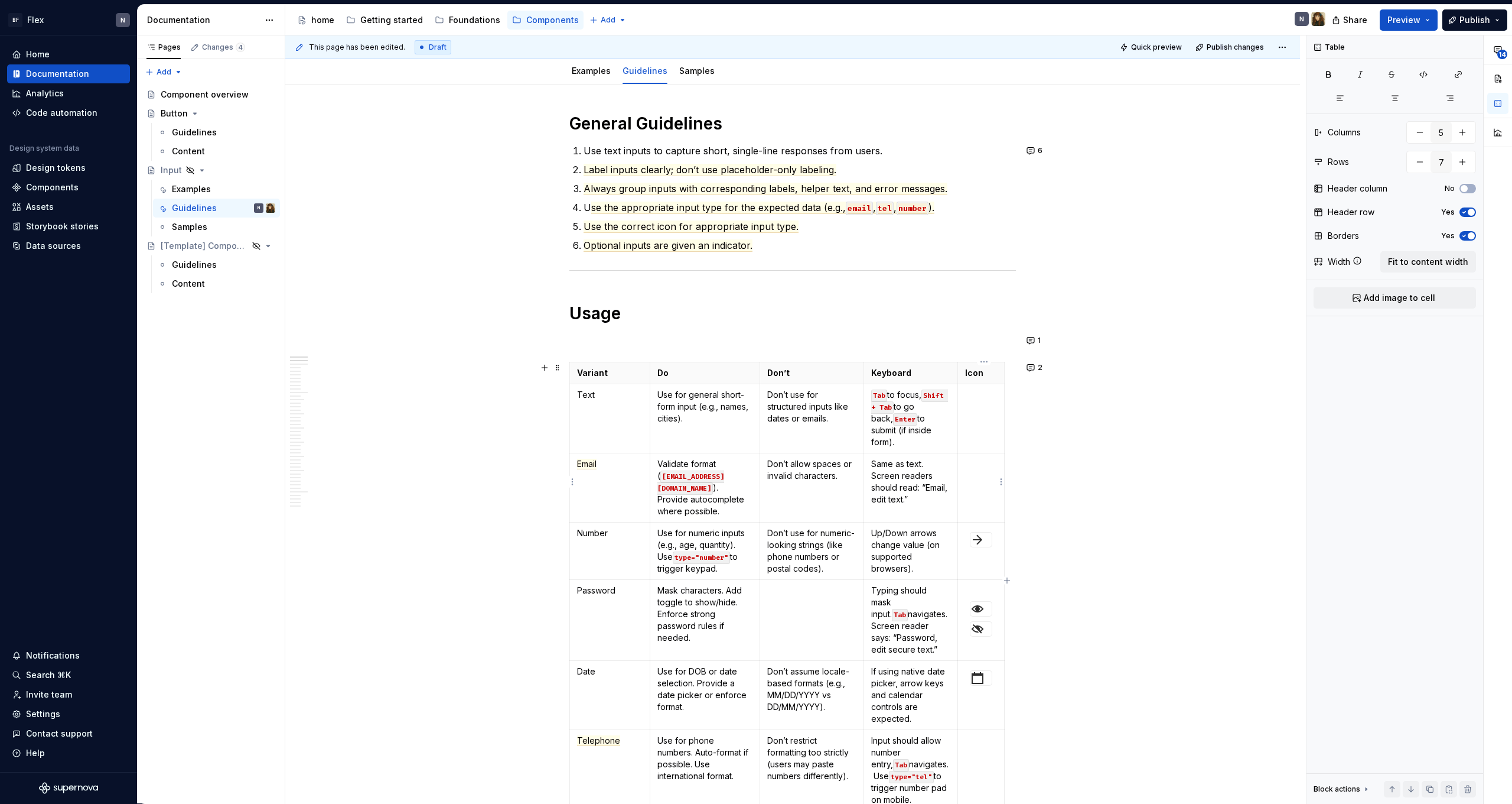
click at [1009, 495] on div "Variant Do Don’t Keyboard Icon Text Use for general short-form input (e.g., nam…" at bounding box center [793, 588] width 447 height 454
click at [989, 489] on td at bounding box center [981, 488] width 46 height 69
click at [1016, 444] on div "Variant Do Don’t Keyboard Icon Text Use for general short-form input (e.g., nam…" at bounding box center [793, 588] width 447 height 454
click at [1016, 367] on div "Variant Do Don’t Keyboard Icon Text Use for general short-form input (e.g., nam…" at bounding box center [793, 588] width 447 height 454
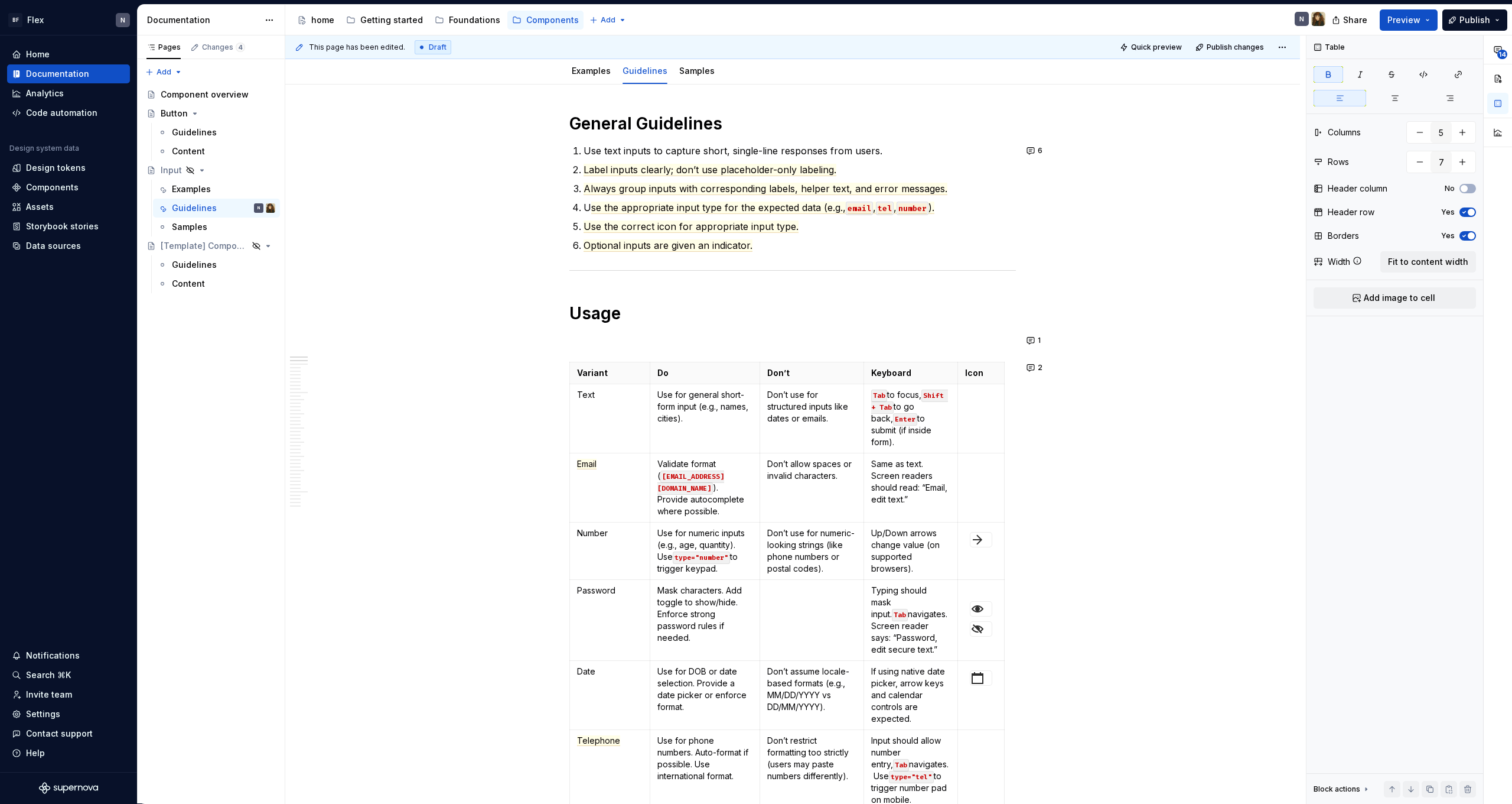
click at [599, 371] on strong "Variant" at bounding box center [593, 372] width 30 height 10
click at [591, 353] on button "button" at bounding box center [592, 352] width 17 height 17
click at [666, 377] on p "**********" at bounding box center [678, 372] width 174 height 13
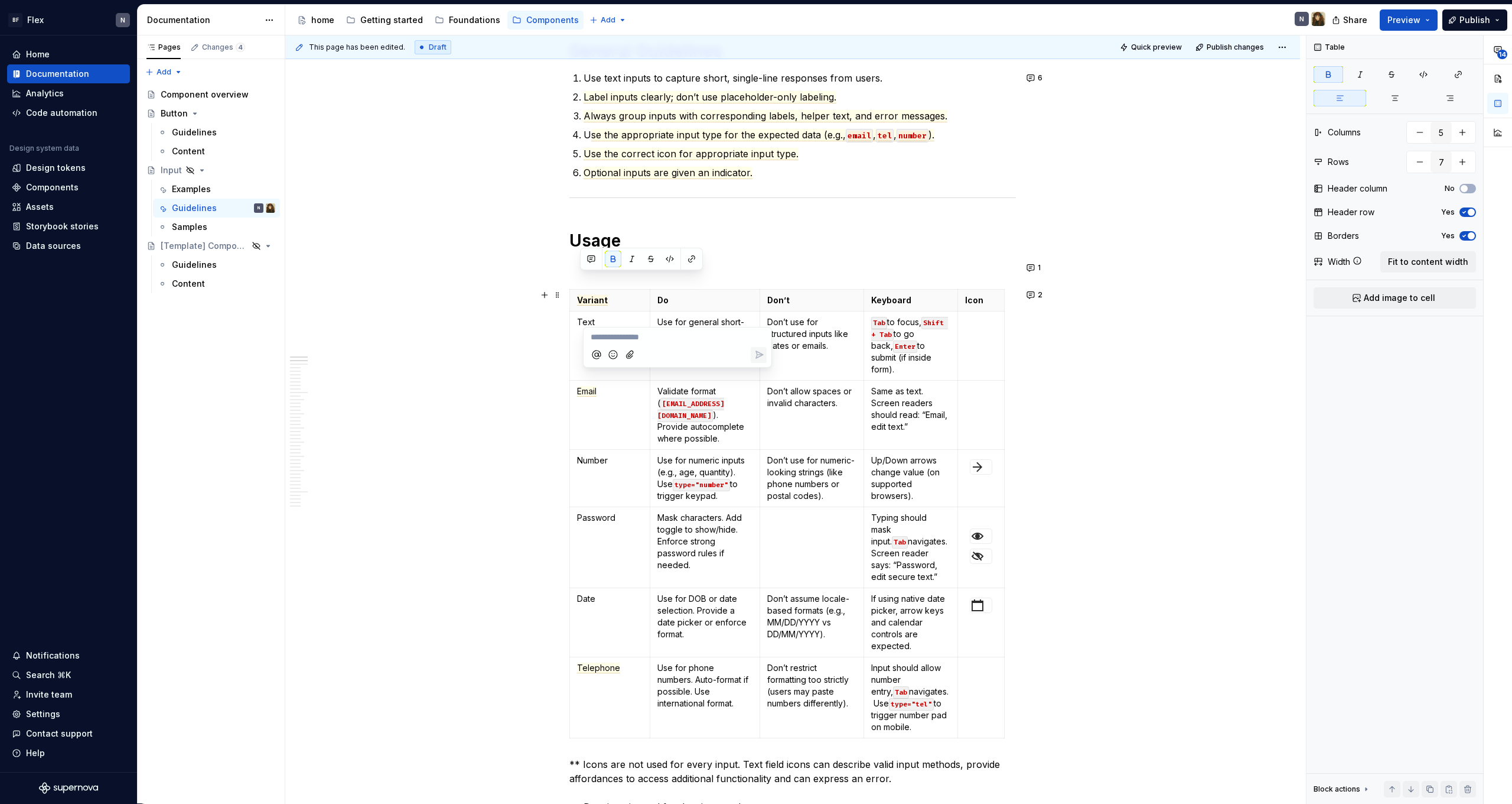
scroll to position [188, 0]
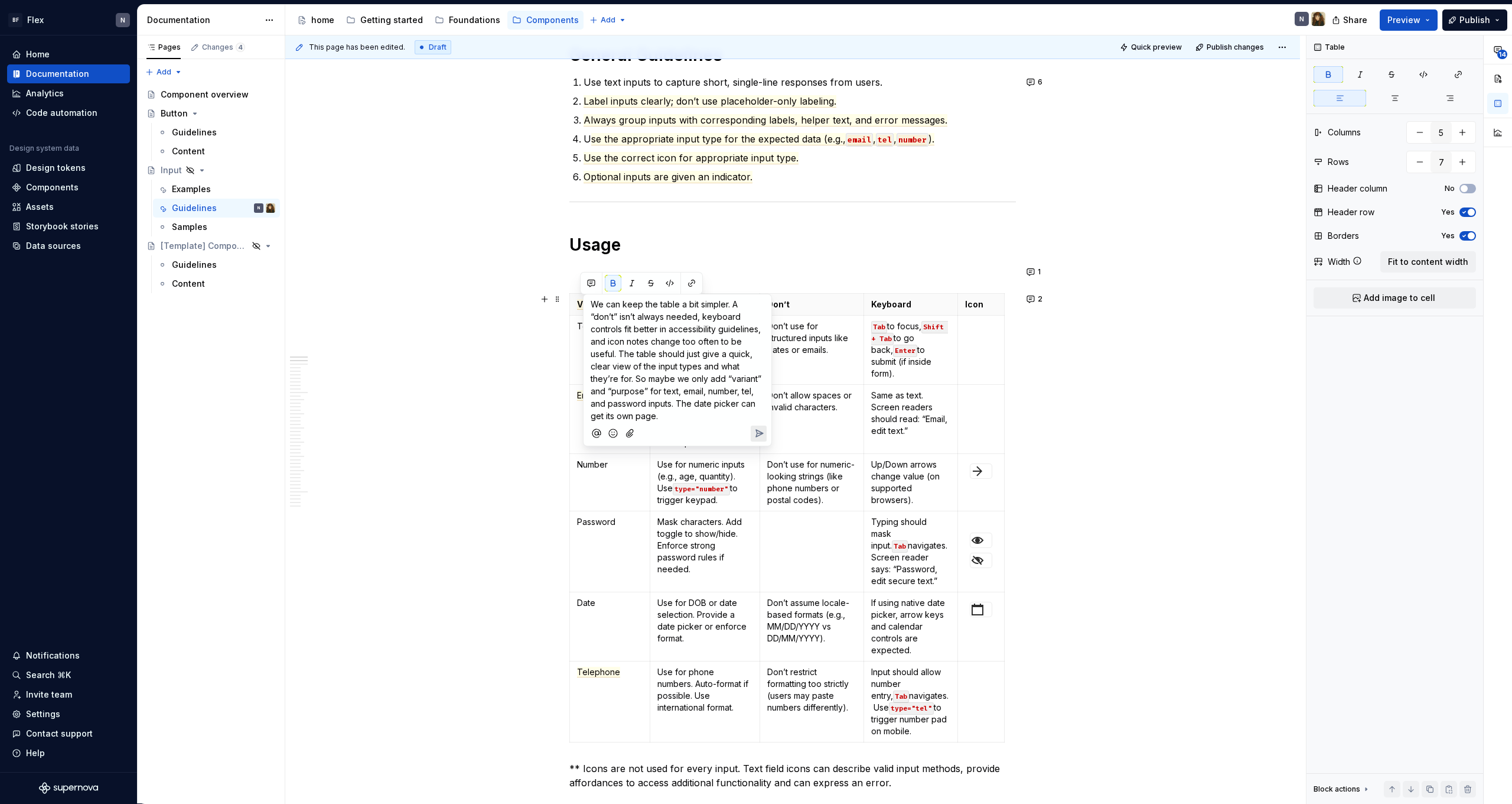
click at [593, 316] on span "We can keep the table a bit simpler. A “don’t” isn’t always needed, keyboard co…" at bounding box center [677, 360] width 173 height 122
click at [616, 316] on span "We can keep the table a bit simpler. A "don’t” isn’t always needed, keyboard co…" at bounding box center [677, 360] width 173 height 122
click at [637, 333] on span "We can keep the table a bit simpler. A "don’t" isn’t always needed, keyboard co…" at bounding box center [677, 360] width 173 height 122
click at [686, 334] on span "We can keep the table a bit simpler. A "don’t" isn’t always needed, keyboard co…" at bounding box center [677, 360] width 173 height 122
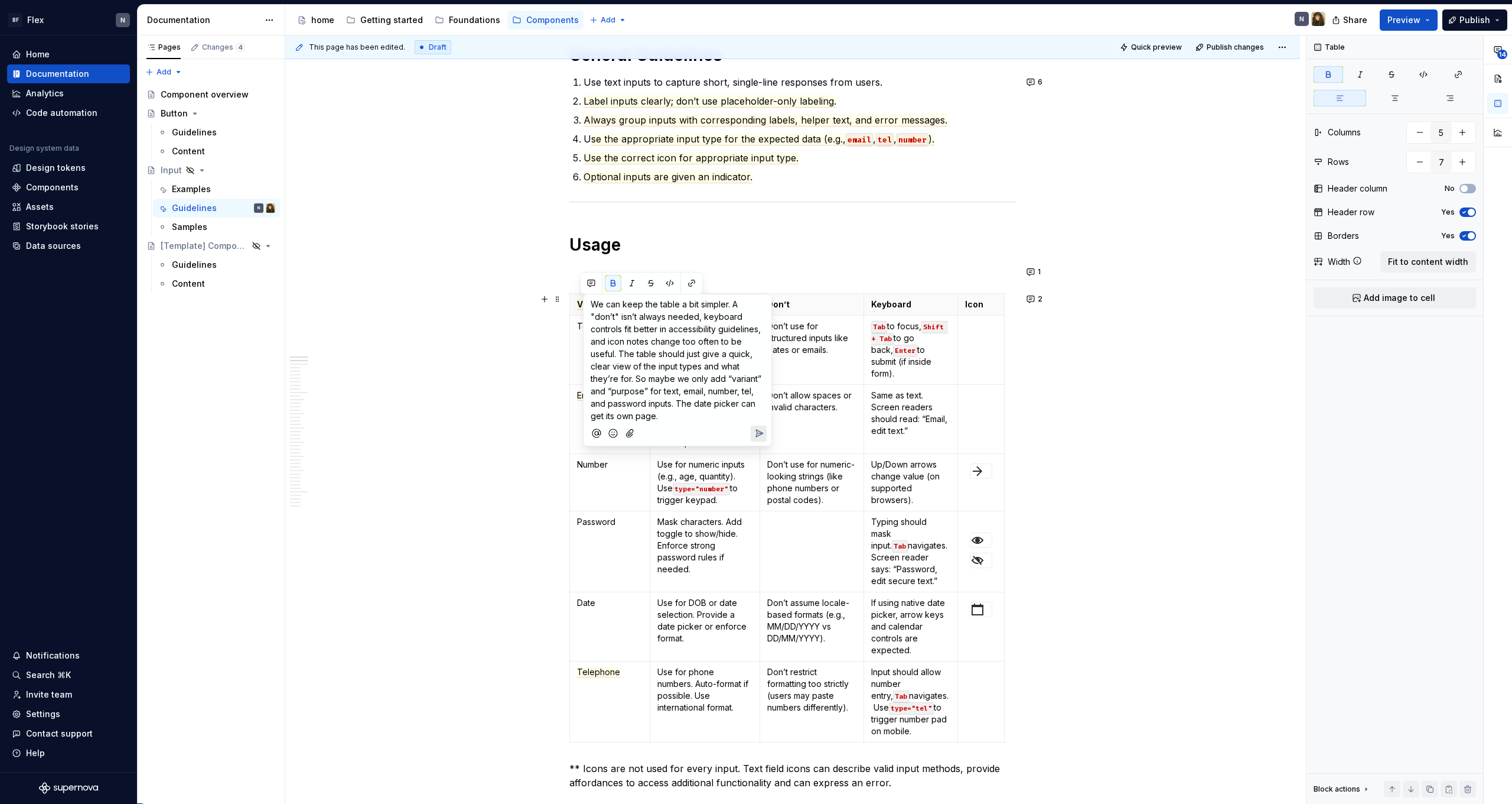
click at [721, 329] on span "We can keep the table a bit simpler. A "don’t" isn’t always needed, keyboard co…" at bounding box center [677, 360] width 173 height 122
click at [718, 335] on p "We can keep the table a bit simpler. A "don’t" isn’t always needed, keyboard co…" at bounding box center [678, 360] width 174 height 124
click at [697, 339] on span "We can keep the table a bit simpler. A "don’t" isn’t always needed, keyboard co…" at bounding box center [677, 360] width 173 height 122
drag, startPoint x: 650, startPoint y: 342, endPoint x: 614, endPoint y: 357, distance: 39.0
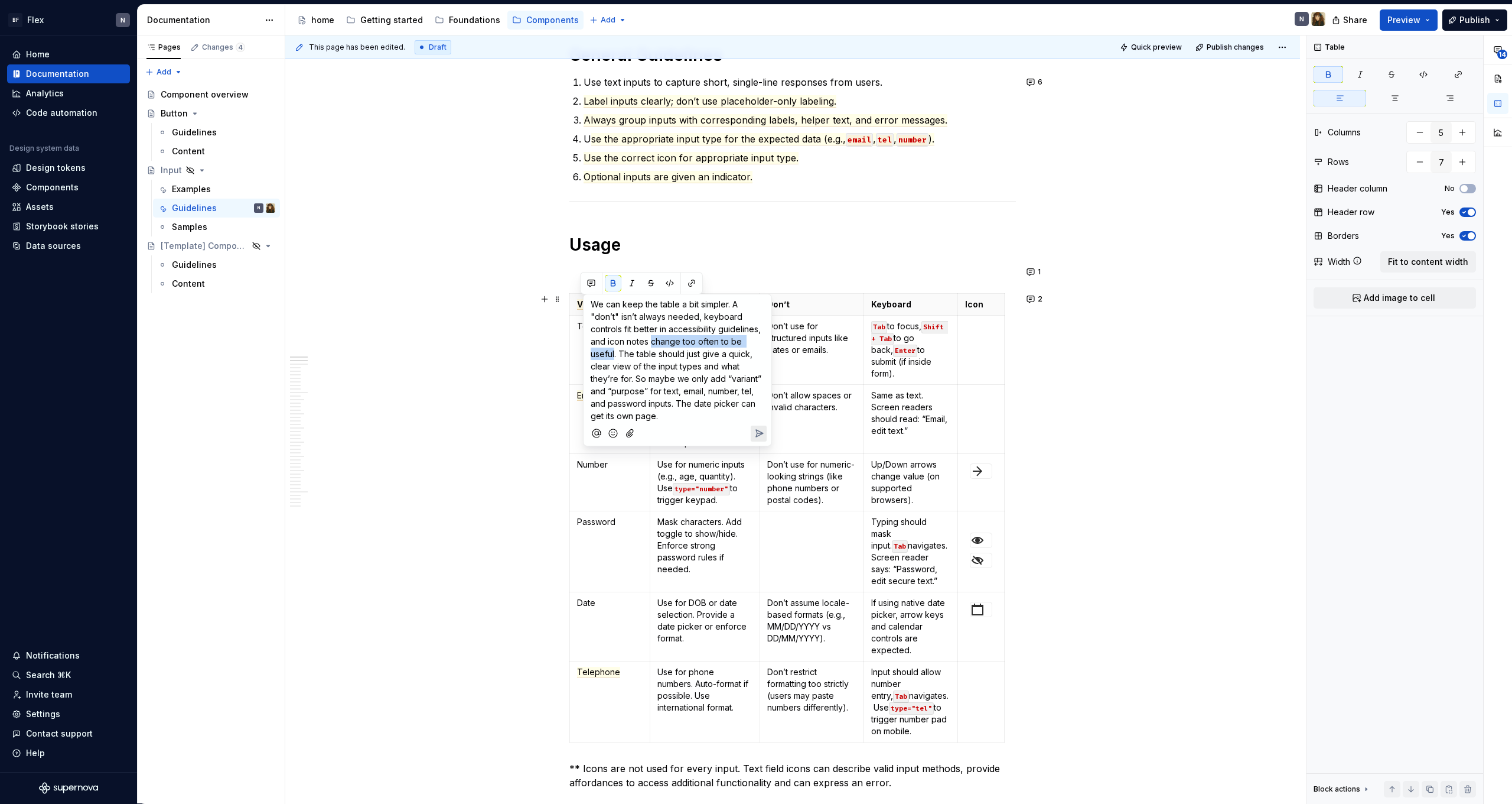
click at [614, 357] on span "We can keep the table a bit simpler. A "don’t" isn’t always needed, keyboard co…" at bounding box center [677, 360] width 173 height 122
click at [613, 341] on span "We can keep the table a bit simpler. A "don’t" isn’t always needed, keyboard co…" at bounding box center [677, 360] width 173 height 122
drag, startPoint x: 607, startPoint y: 342, endPoint x: 615, endPoint y: 357, distance: 17.0
click at [615, 357] on span "We can keep the table a bit simpler. A "don’t" isn’t always needed, keyboard co…" at bounding box center [677, 360] width 173 height 122
click at [617, 369] on span "We can keep the table a bit simpler. A "don’t" isn’t always needed, keyboard co…" at bounding box center [677, 360] width 172 height 122
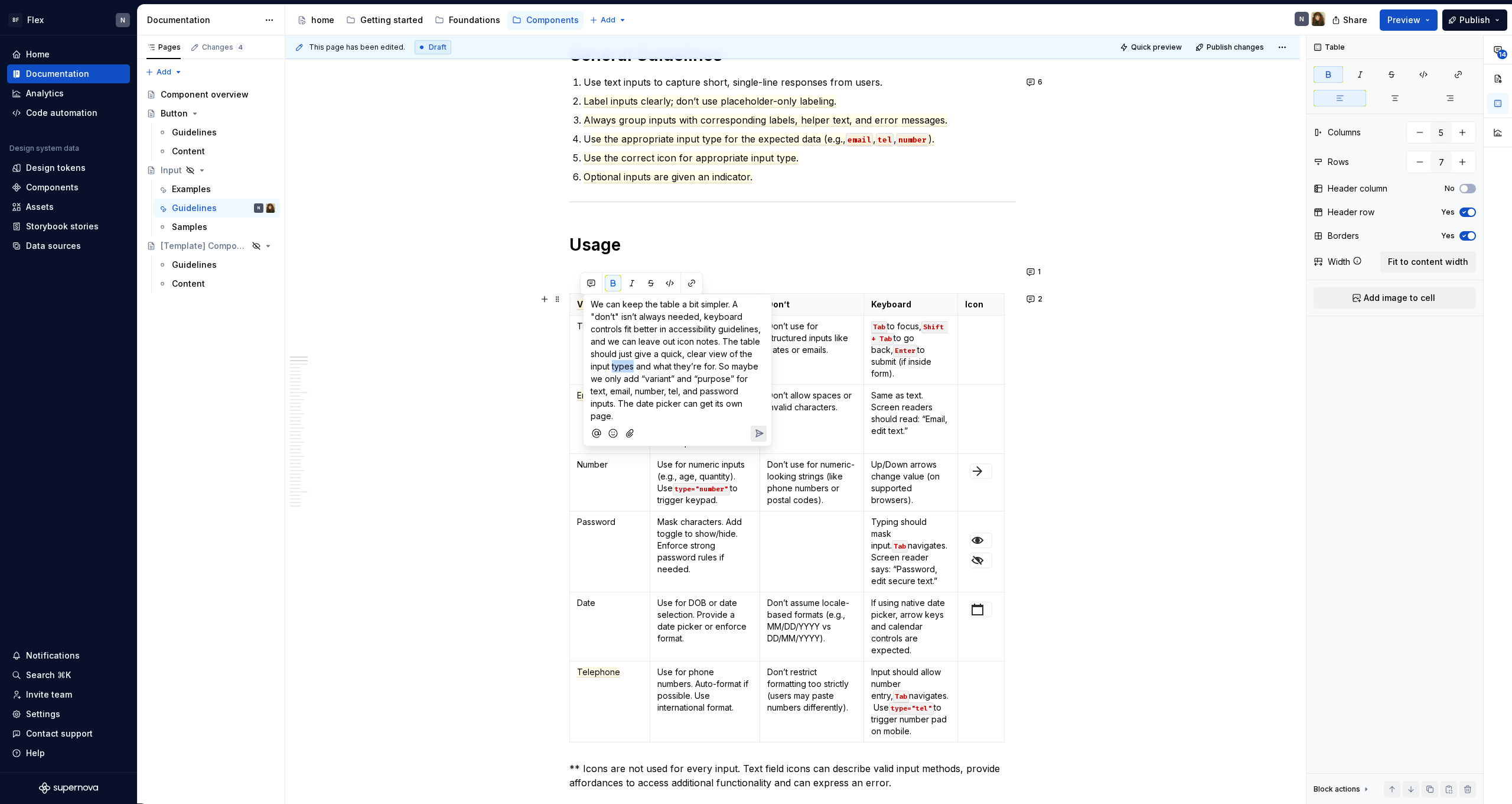
click at [617, 369] on span "We can keep the table a bit simpler. A "don’t" isn’t always needed, keyboard co…" at bounding box center [677, 360] width 172 height 122
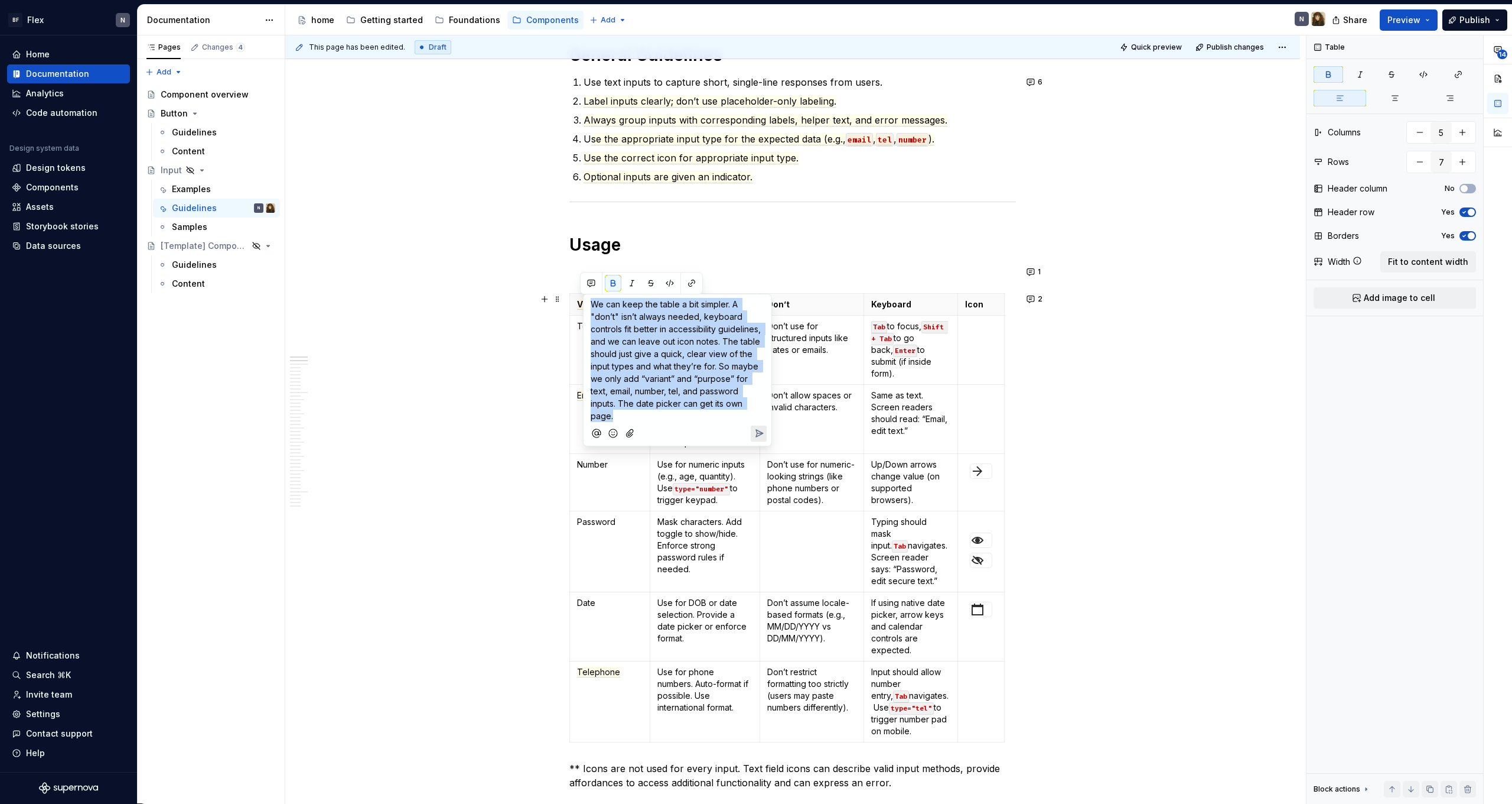
click at [617, 369] on span "We can keep the table a bit simpler. A "don’t" isn’t always needed, keyboard co…" at bounding box center [677, 360] width 172 height 122
click at [652, 369] on span "We can keep the table a bit simpler. A "don’t" isn’t always needed, keyboard co…" at bounding box center [677, 360] width 172 height 122
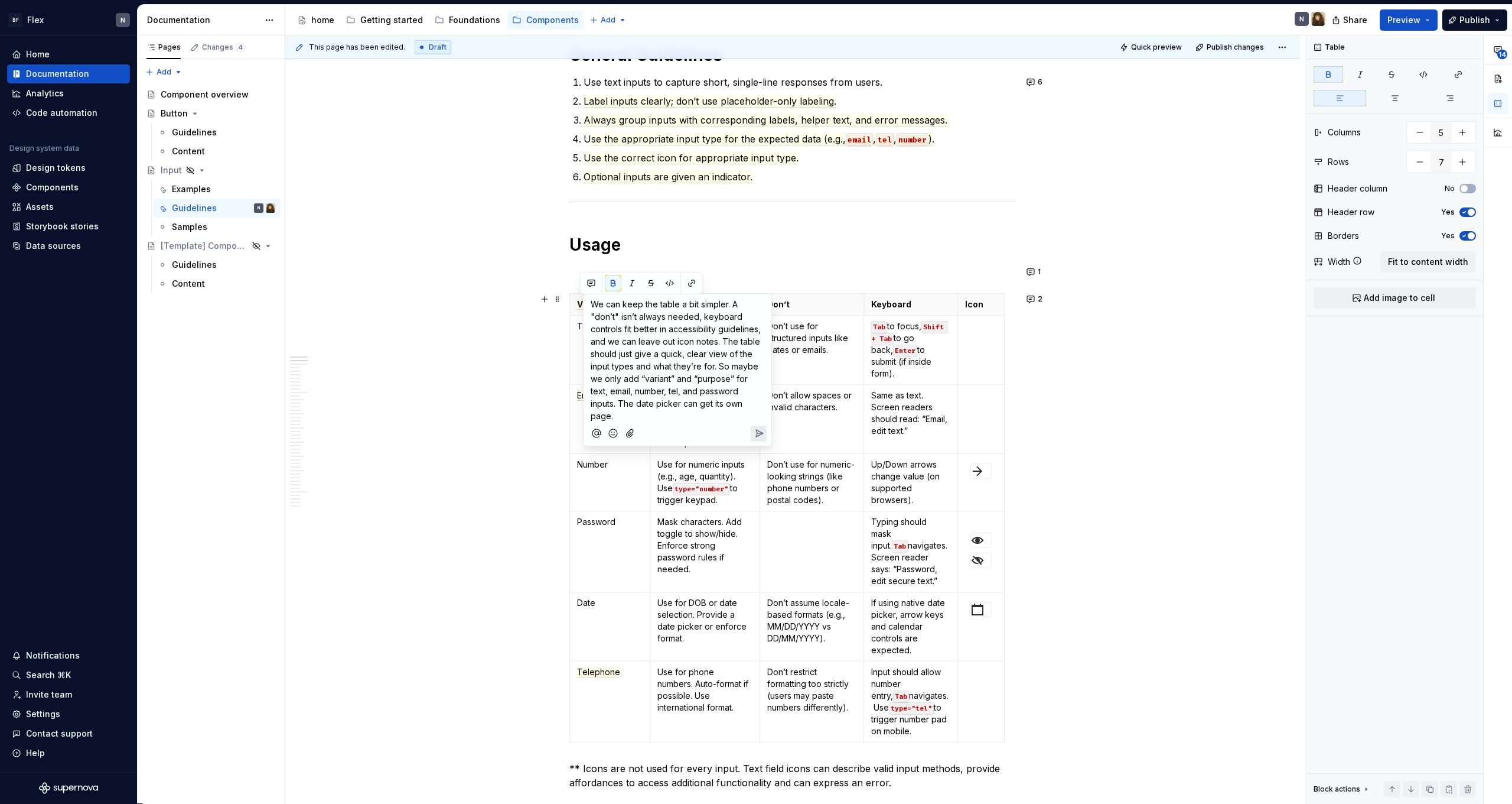
click at [623, 352] on span "We can keep the table a bit simpler. A "don’t" isn’t always needed, keyboard co…" at bounding box center [677, 360] width 172 height 122
click at [686, 361] on span "We can keep the table a bit simpler. A "don’t" isn’t always needed, keyboard co…" at bounding box center [679, 353] width 176 height 109
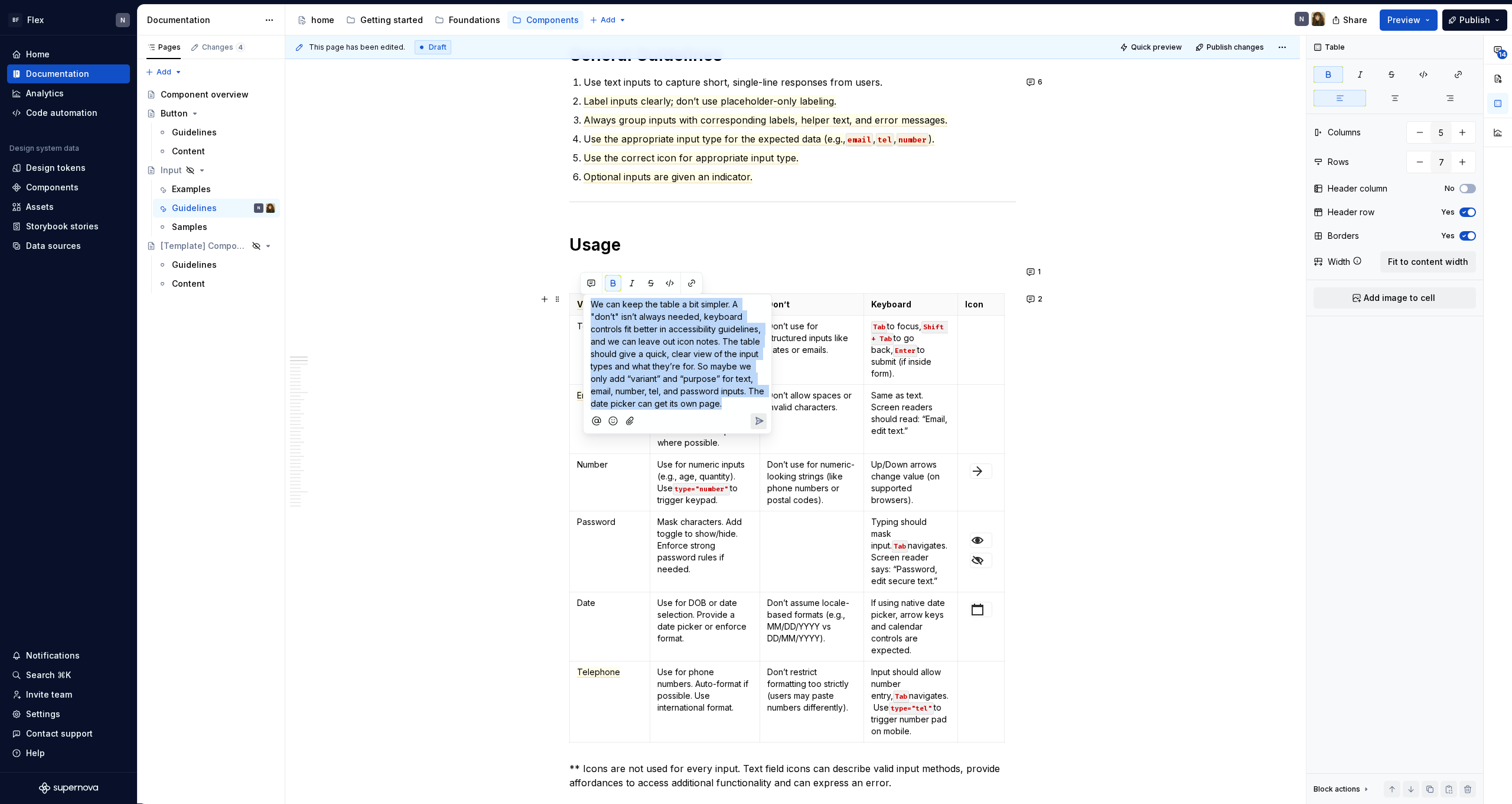
click at [686, 361] on span "We can keep the table a bit simpler. A "don’t" isn’t always needed, keyboard co…" at bounding box center [679, 353] width 176 height 109
click at [686, 381] on span "We can keep the table a bit simpler. A "don’t" isn’t always needed, keyboard co…" at bounding box center [679, 353] width 176 height 109
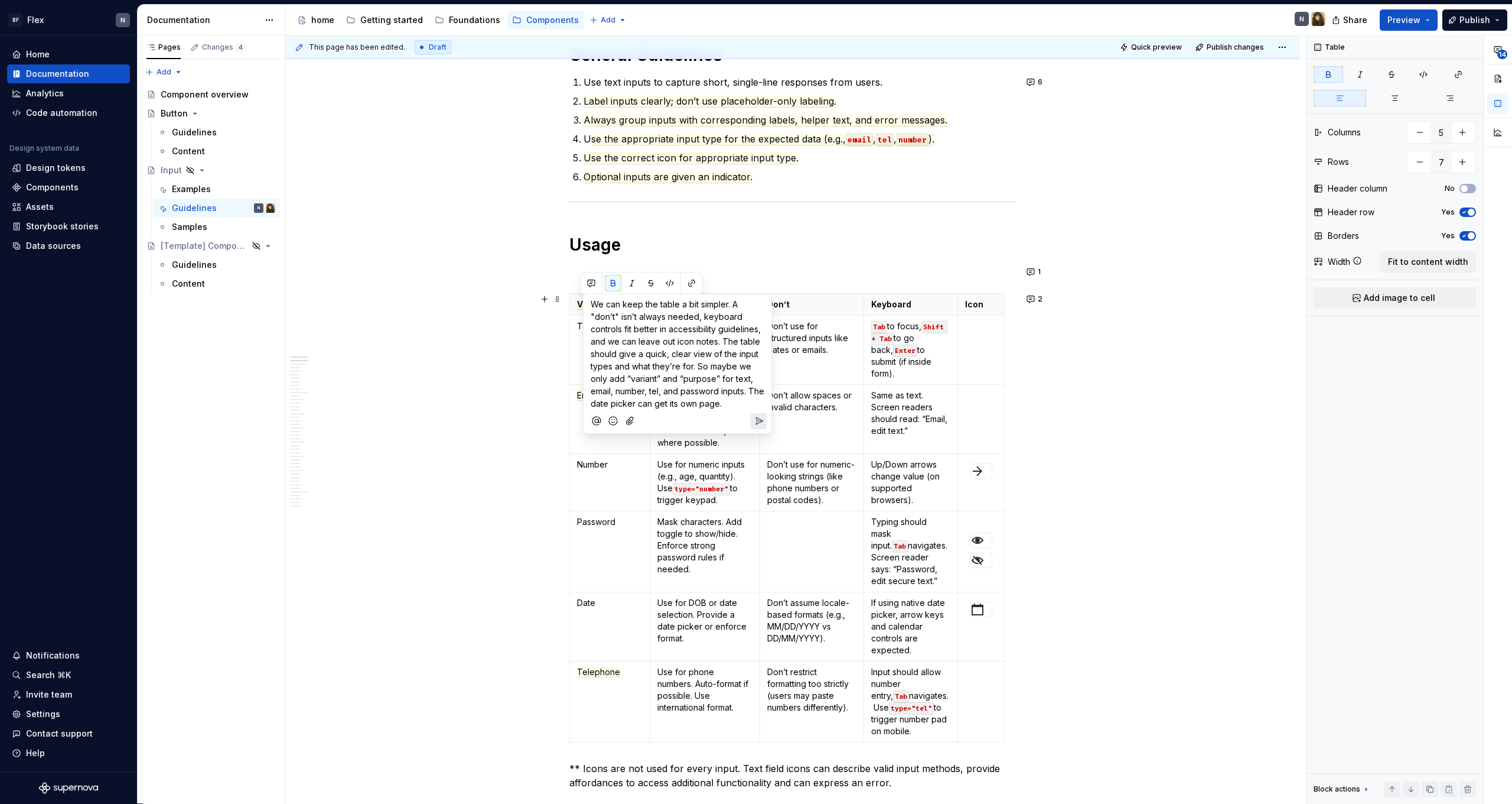
click at [656, 368] on span "We can keep the table a bit simpler. A "don’t" isn’t always needed, keyboard co…" at bounding box center [679, 353] width 176 height 109
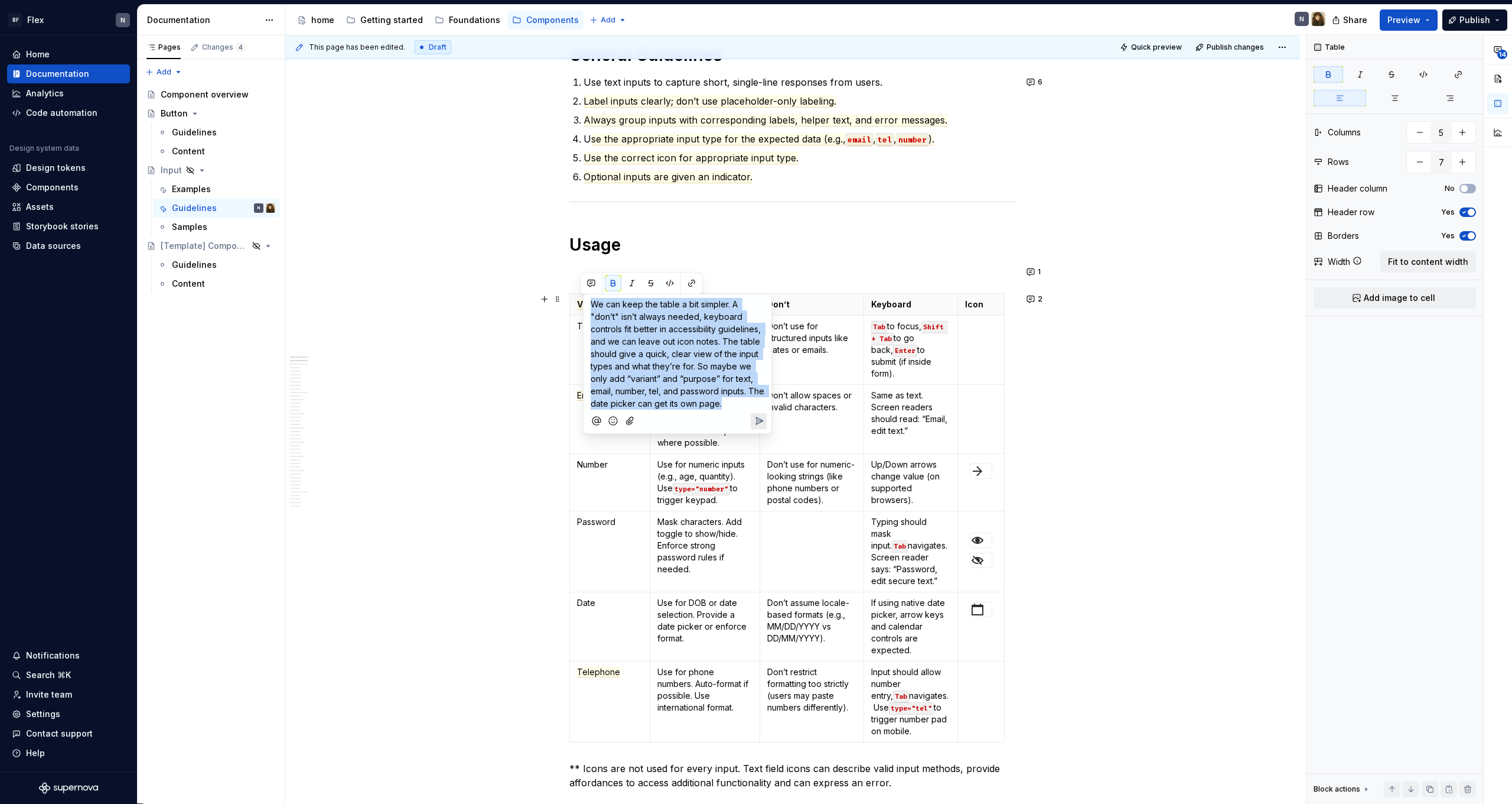
click at [656, 368] on span "We can keep the table a bit simpler. A "don’t" isn’t always needed, keyboard co…" at bounding box center [679, 353] width 176 height 109
click at [669, 393] on span "We can keep the table a bit simpler. A "don’t" isn’t always needed, keyboard co…" at bounding box center [679, 353] width 176 height 109
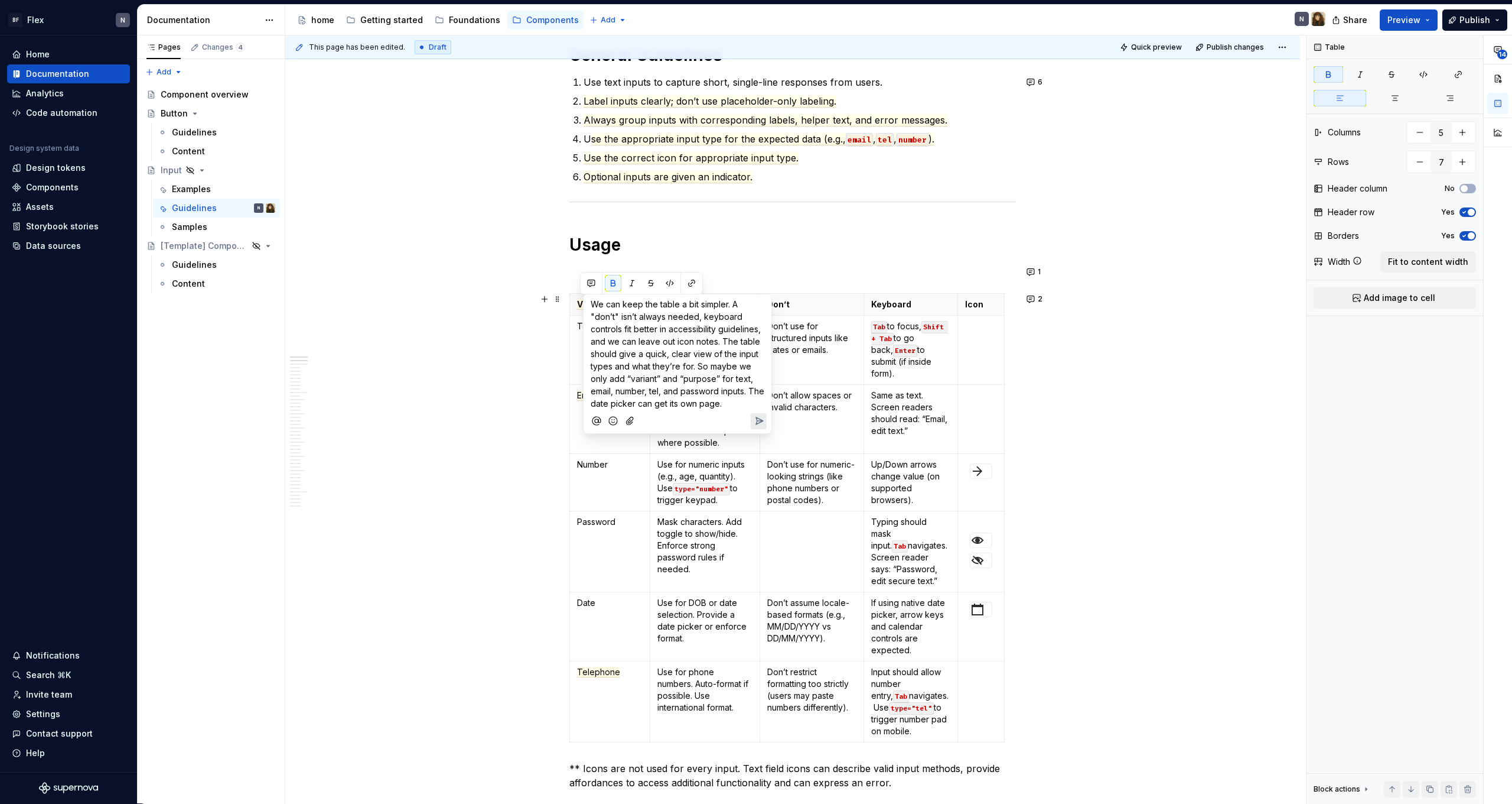
click at [631, 381] on span "We can keep the table a bit simpler. A "don’t" isn’t always needed, keyboard co…" at bounding box center [679, 353] width 176 height 109
click at [661, 380] on span "We can keep the table a bit simpler. A "don’t" isn’t always needed, keyboard co…" at bounding box center [679, 353] width 176 height 109
click at [682, 383] on span "We can keep the table a bit simpler. A "don’t" isn’t always needed, keyboard co…" at bounding box center [679, 353] width 176 height 109
click at [719, 381] on span "We can keep the table a bit simpler. A "don’t" isn’t always needed, keyboard co…" at bounding box center [679, 353] width 176 height 109
click at [680, 379] on span "We can keep the table a bit simpler. A "don’t" isn’t always needed, keyboard co…" at bounding box center [679, 360] width 176 height 122
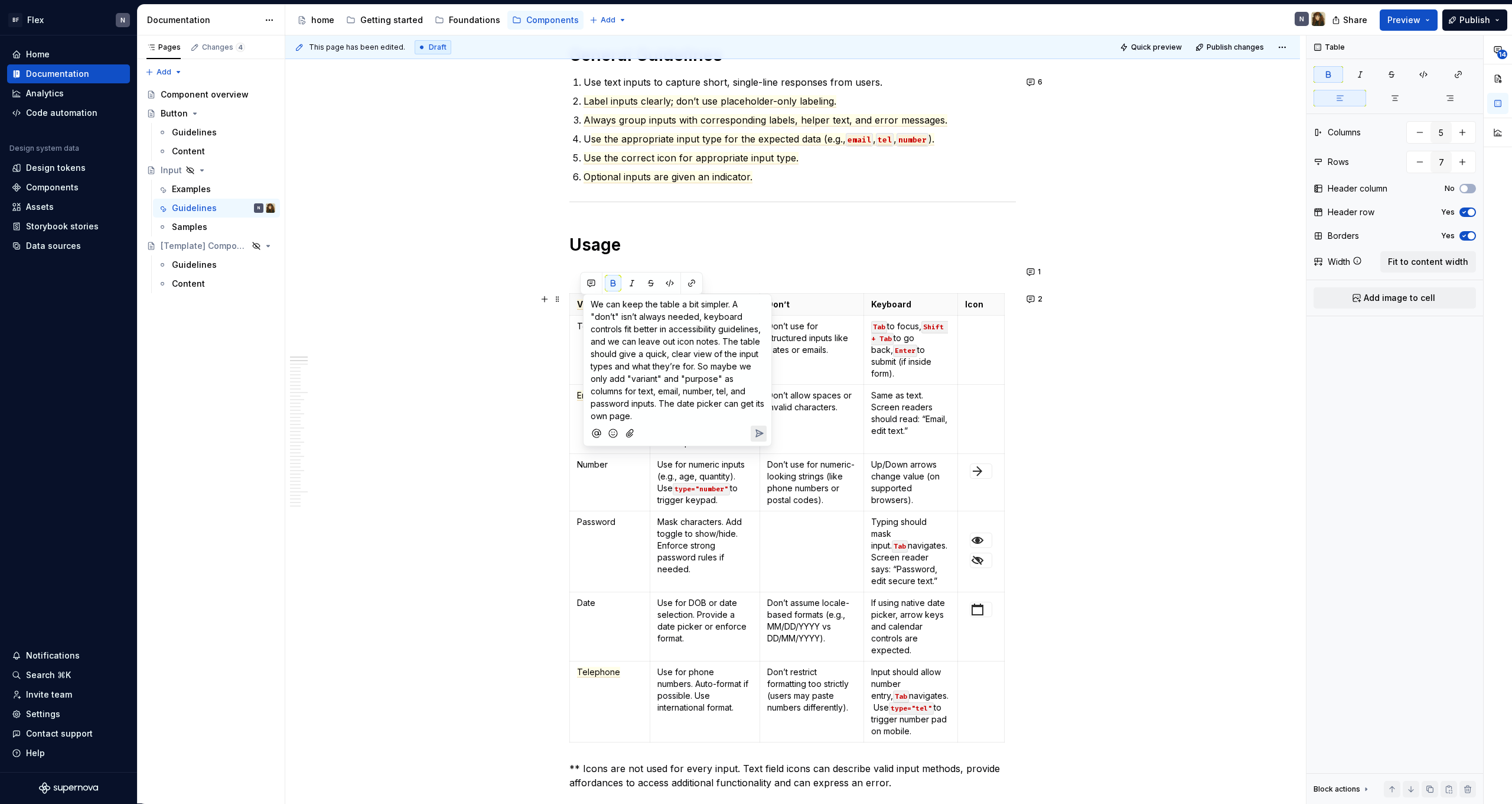
click at [666, 401] on span "We can keep the table a bit simpler. A "don’t" isn’t always needed, keyboard co…" at bounding box center [679, 360] width 176 height 122
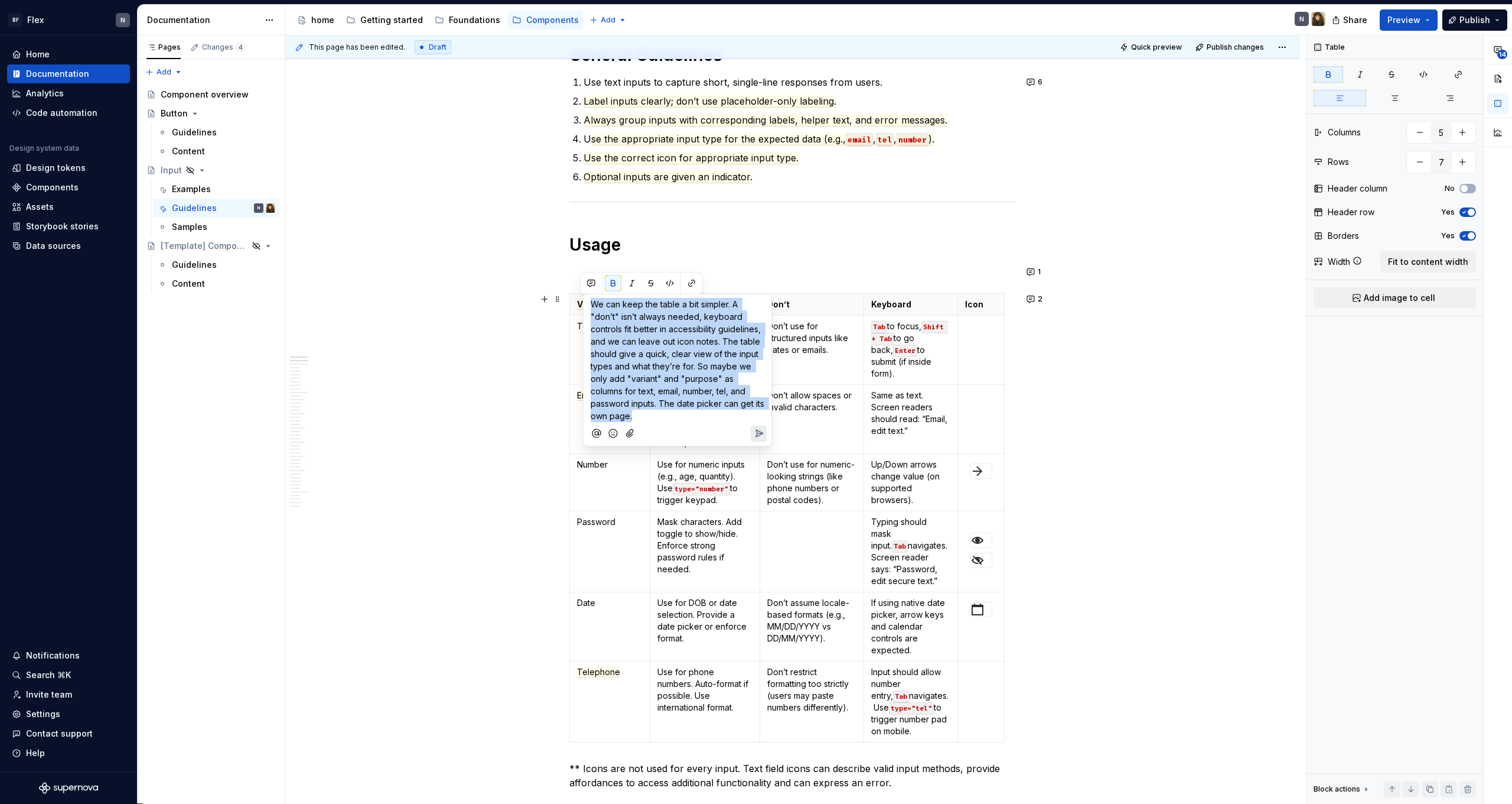
click at [666, 401] on span "We can keep the table a bit simpler. A "don’t" isn’t always needed, keyboard co…" at bounding box center [679, 360] width 176 height 122
click at [666, 416] on p "We can keep the table a bit simpler. A "don’t" isn’t always needed, keyboard co…" at bounding box center [678, 360] width 174 height 124
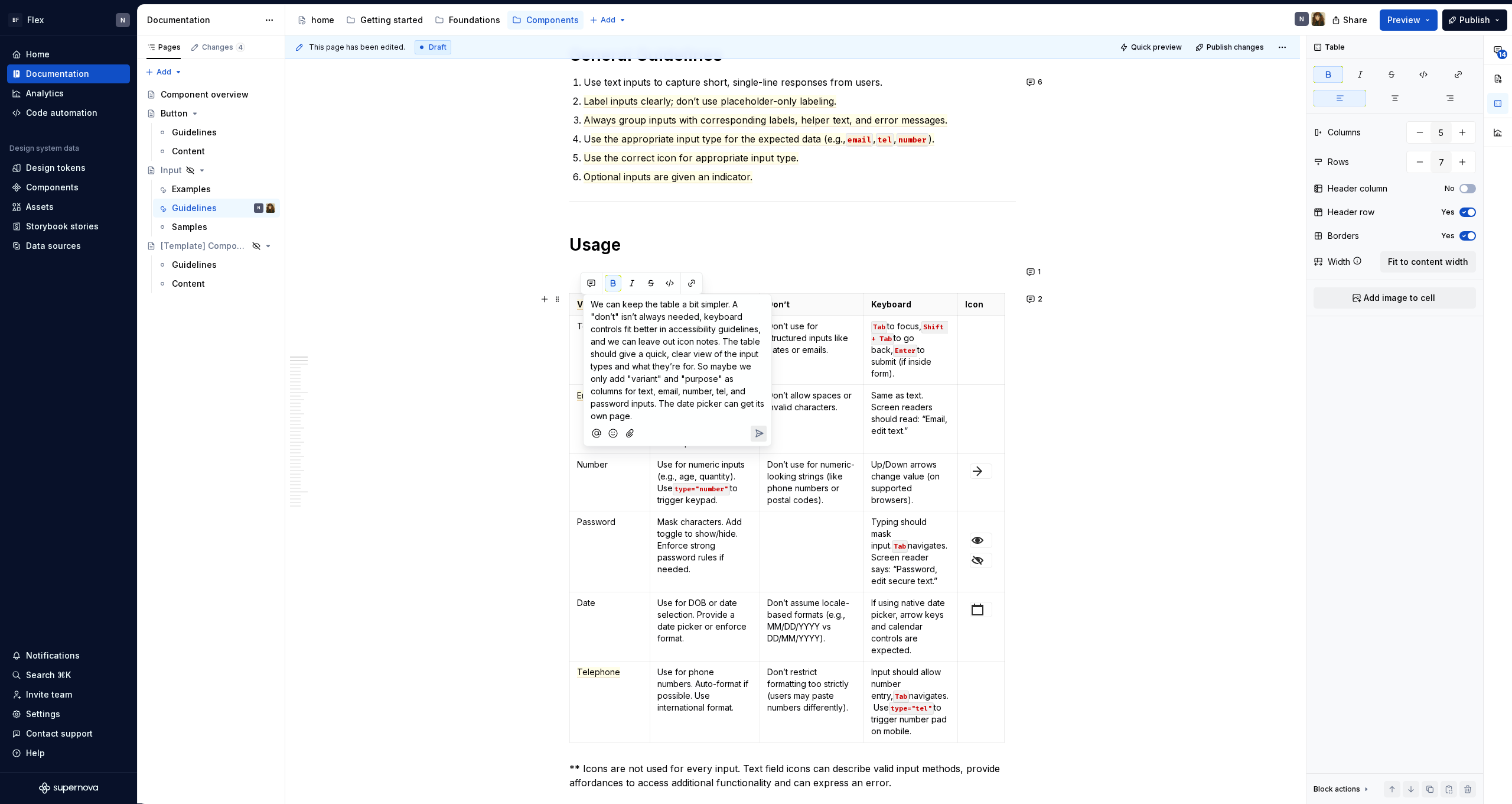
click at [656, 417] on p "We can keep the table a bit simpler. A "don’t" isn’t always needed, keyboard co…" at bounding box center [678, 360] width 174 height 124
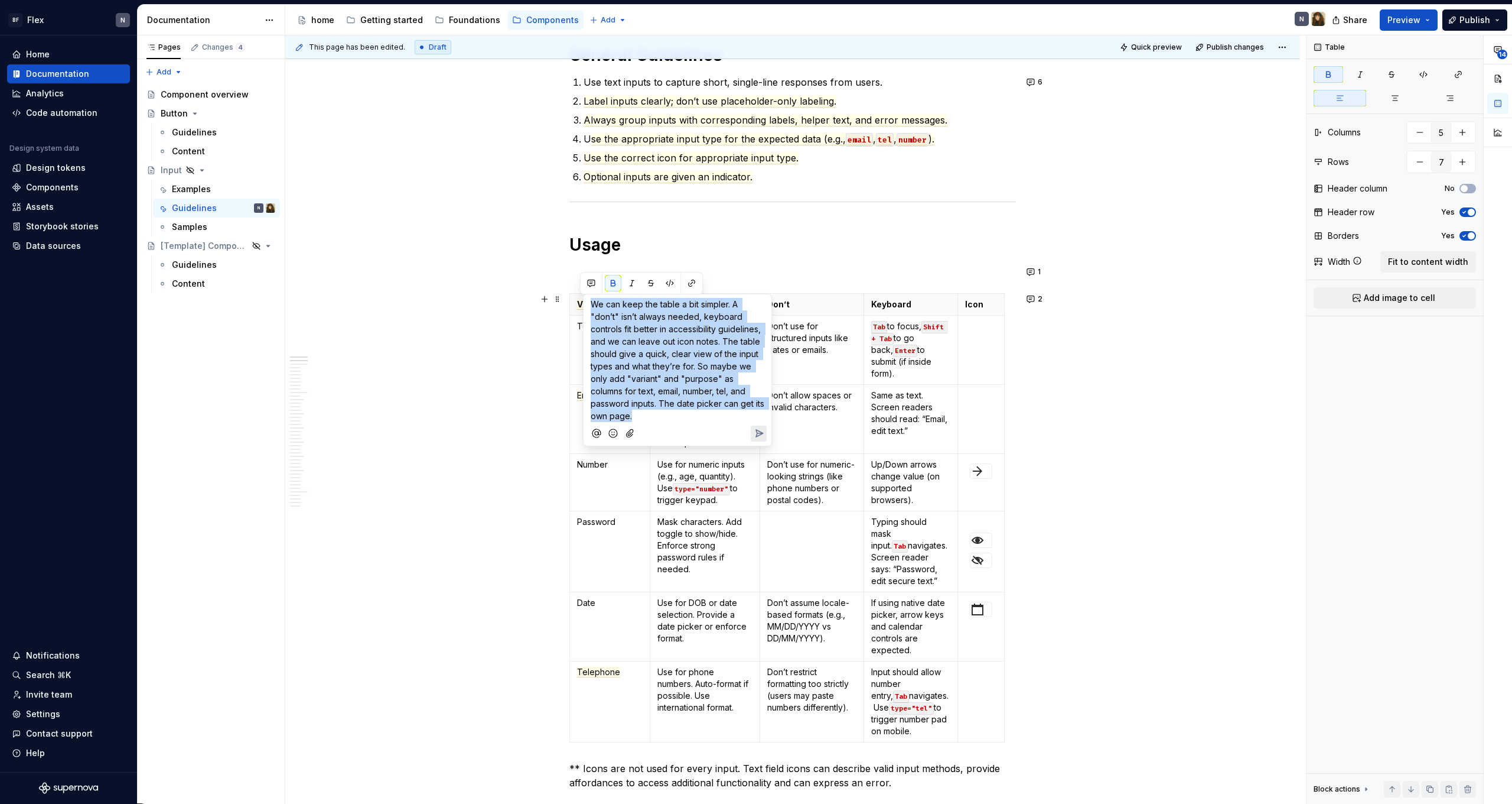
click at [656, 417] on p "We can keep the table a bit simpler. A "don’t" isn’t always needed, keyboard co…" at bounding box center [678, 360] width 174 height 124
click at [677, 413] on p "We can keep the table a bit simpler. A "don’t" isn’t always needed, keyboard co…" at bounding box center [678, 360] width 174 height 124
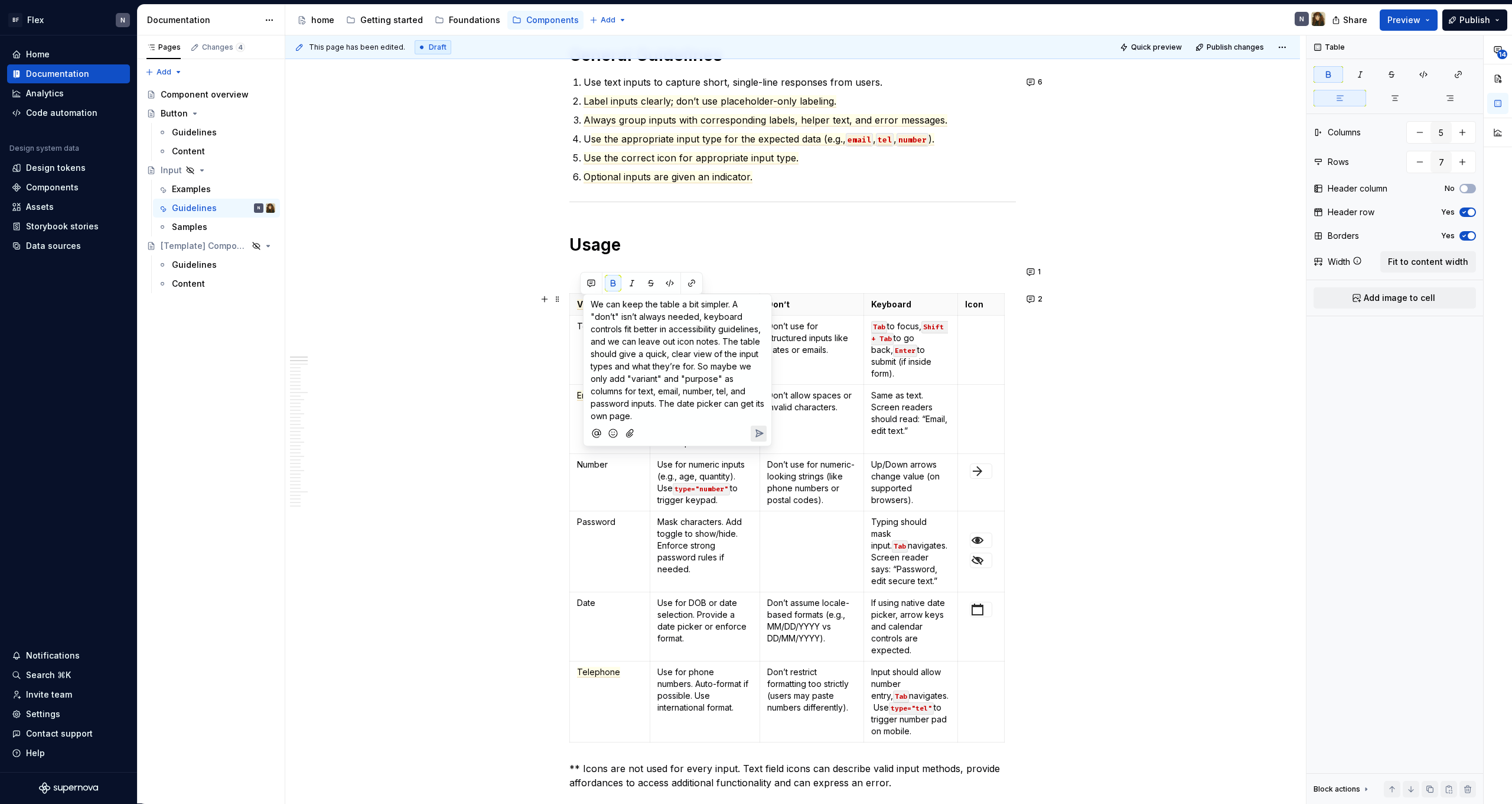
click at [757, 436] on icon "Send" at bounding box center [760, 433] width 7 height 7
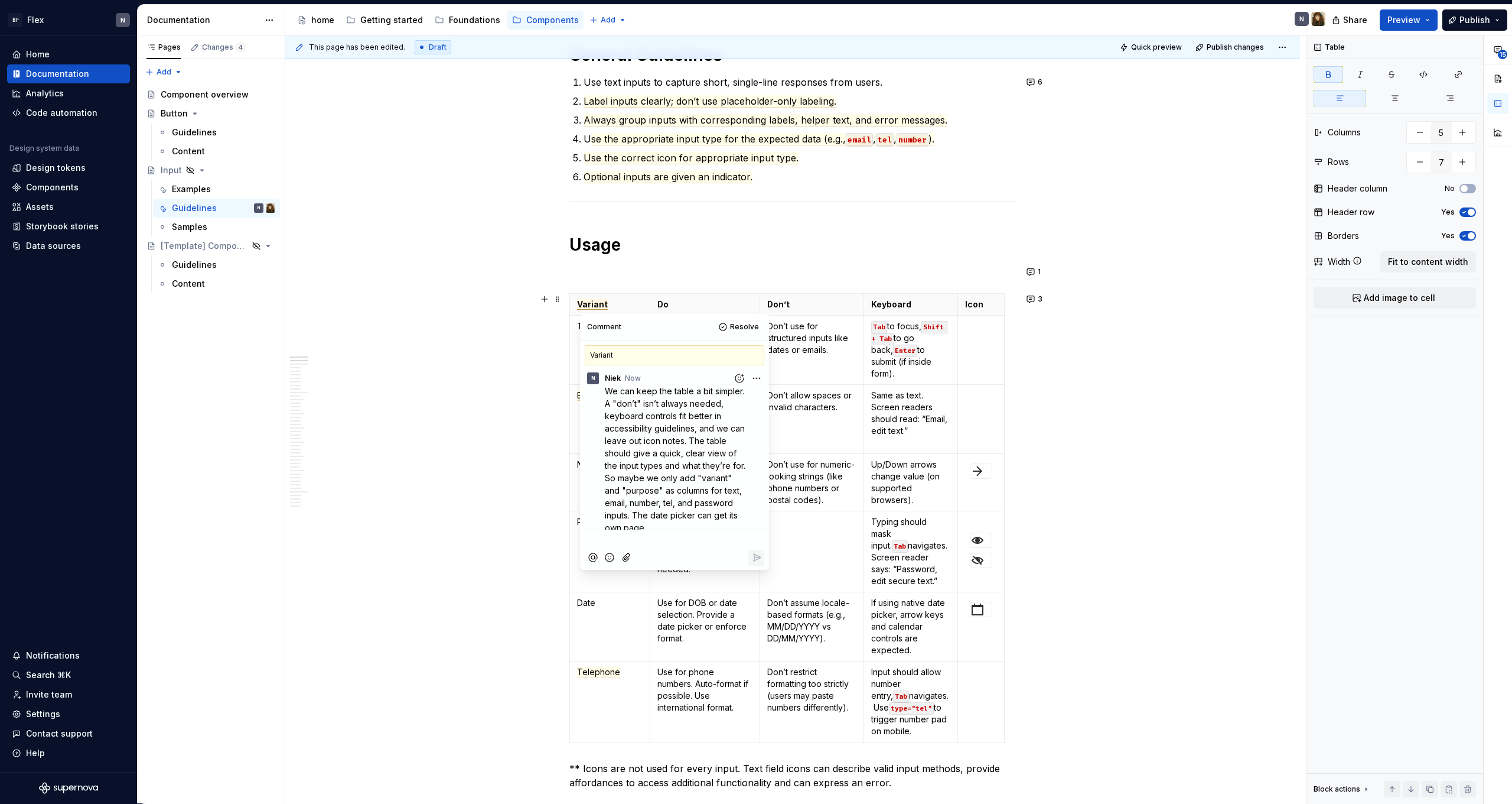
type textarea "*"
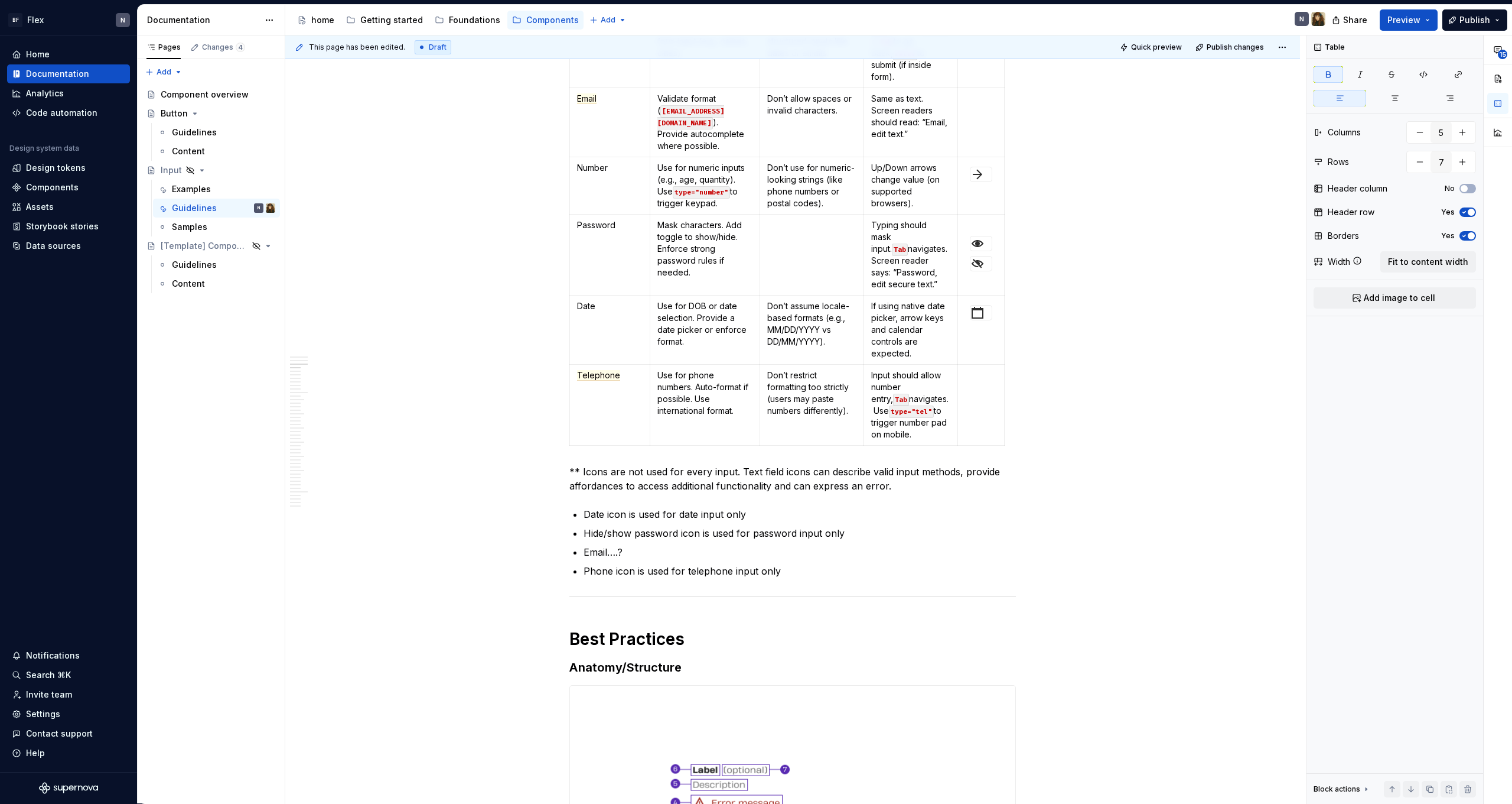
scroll to position [486, 0]
click at [599, 369] on span "Telephone" at bounding box center [599, 374] width 43 height 11
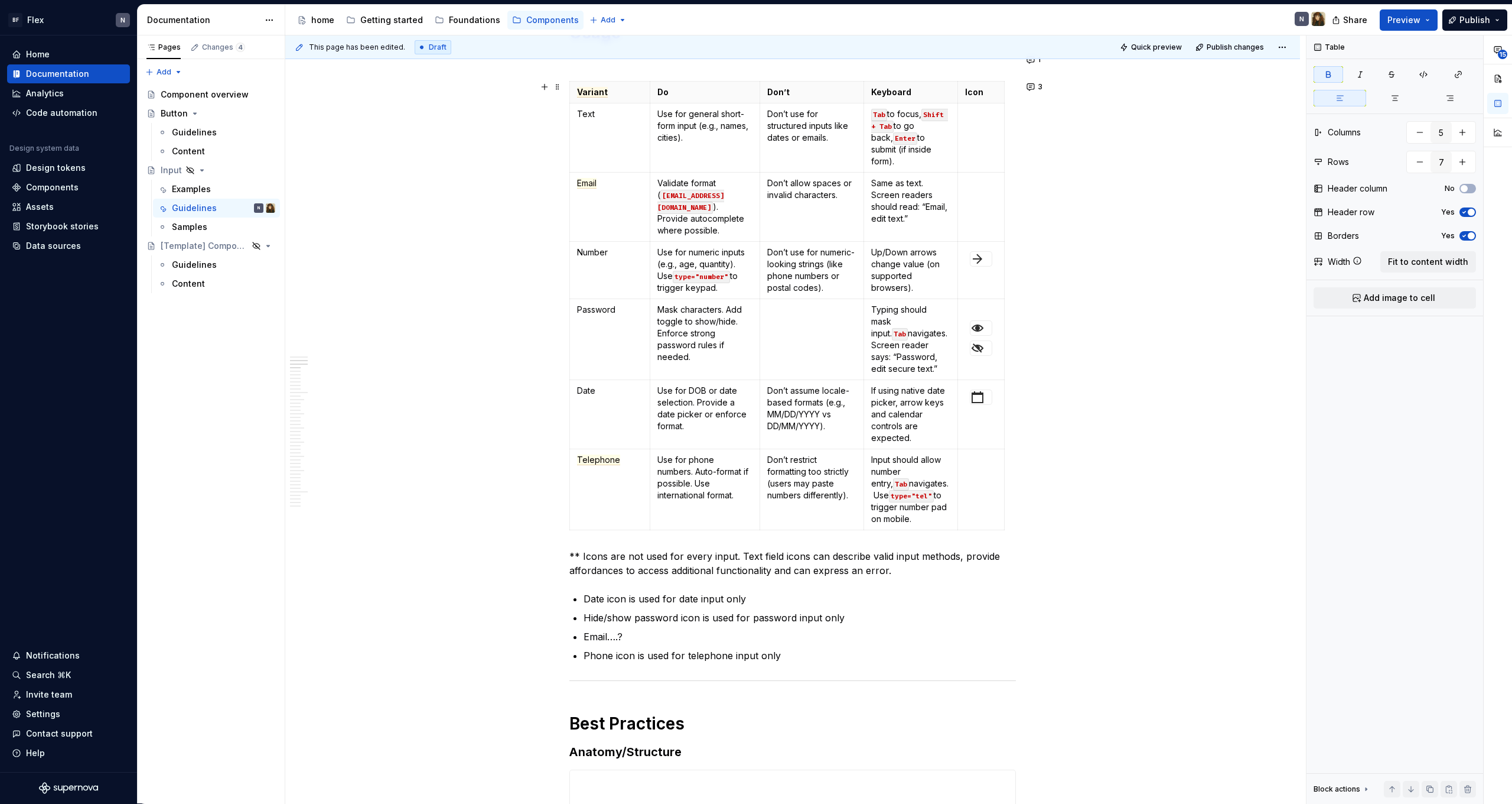
scroll to position [403, 0]
click at [766, 272] on td "Don’t use for numeric-looking strings (like phone numbers or postal codes)." at bounding box center [811, 269] width 104 height 57
drag, startPoint x: 770, startPoint y: 275, endPoint x: 821, endPoint y: 276, distance: 51.0
click at [821, 276] on p "Don’t use for numeric-looking strings (like phone numbers or postal codes)." at bounding box center [812, 269] width 89 height 47
click at [803, 484] on p "Don’t restrict formatting too strictly (users may paste numbers differently)." at bounding box center [812, 475] width 89 height 47
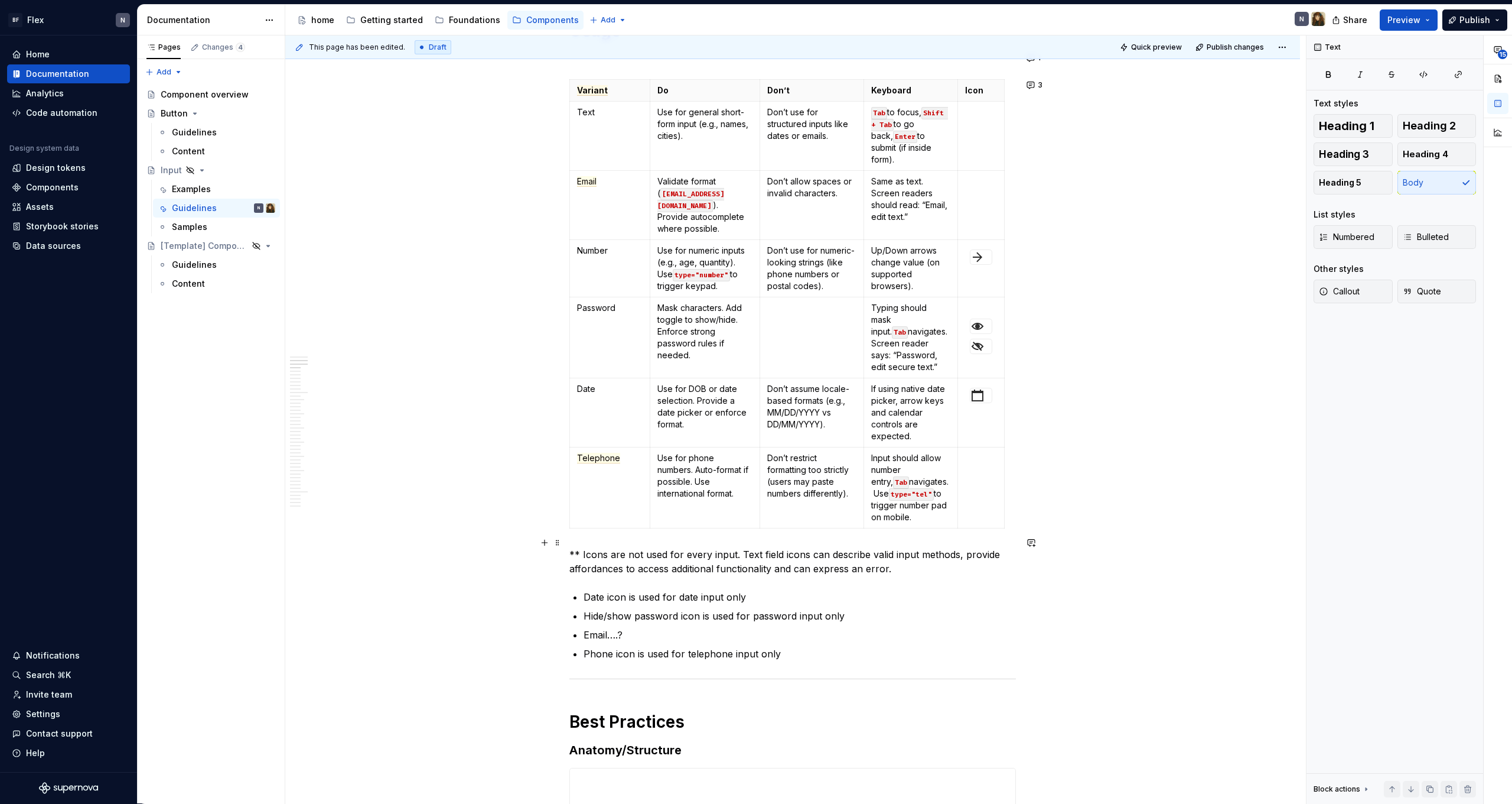
click at [718, 550] on p "** Icons are not used for every input. Text field icons can describe valid inpu…" at bounding box center [793, 562] width 447 height 29
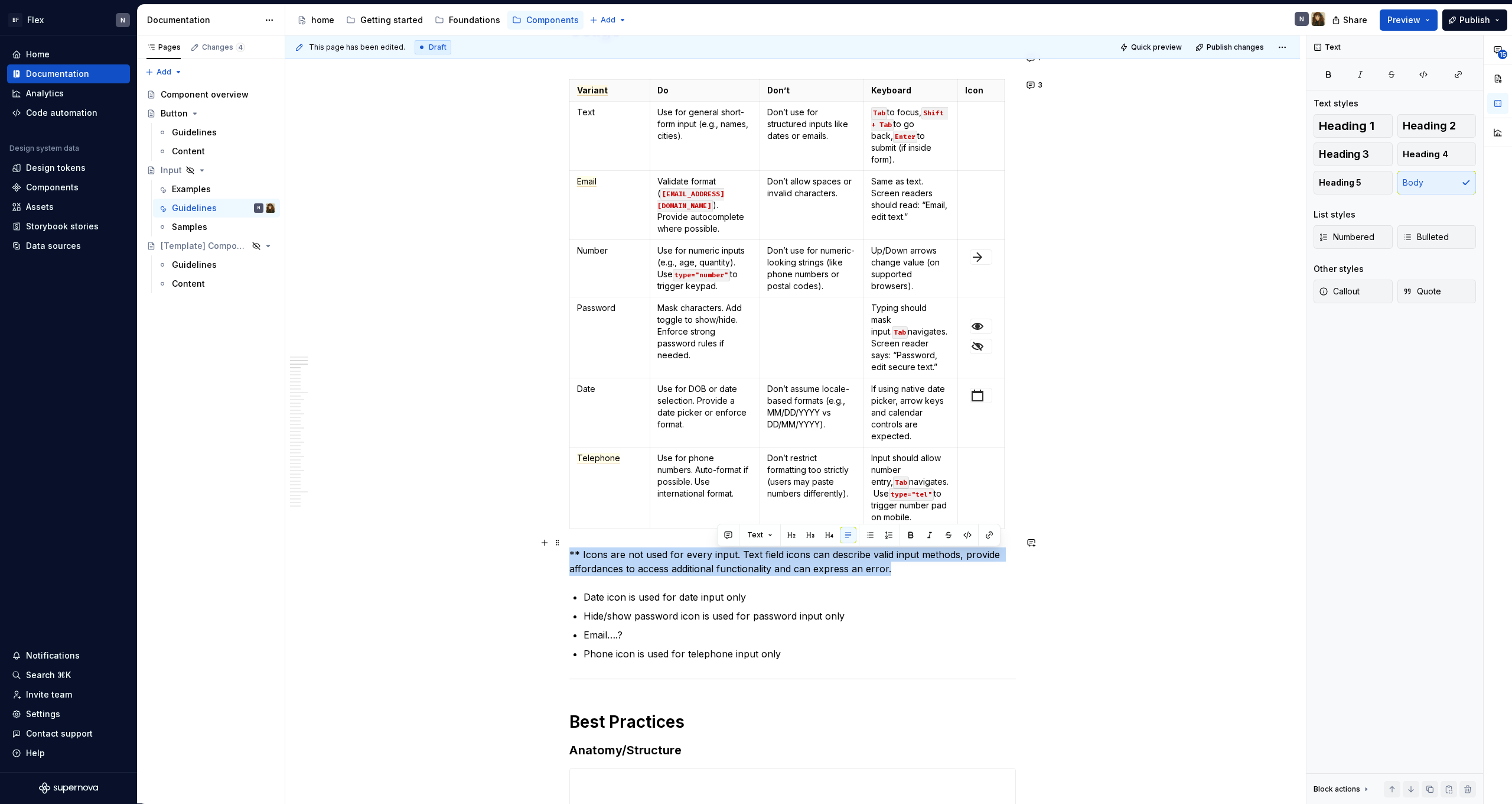
click at [718, 550] on p "** Icons are not used for every input. Text field icons can describe valid inpu…" at bounding box center [793, 562] width 447 height 29
click at [734, 555] on p "** Icons are not used for every input. Text field icons can describe valid inpu…" at bounding box center [793, 562] width 447 height 29
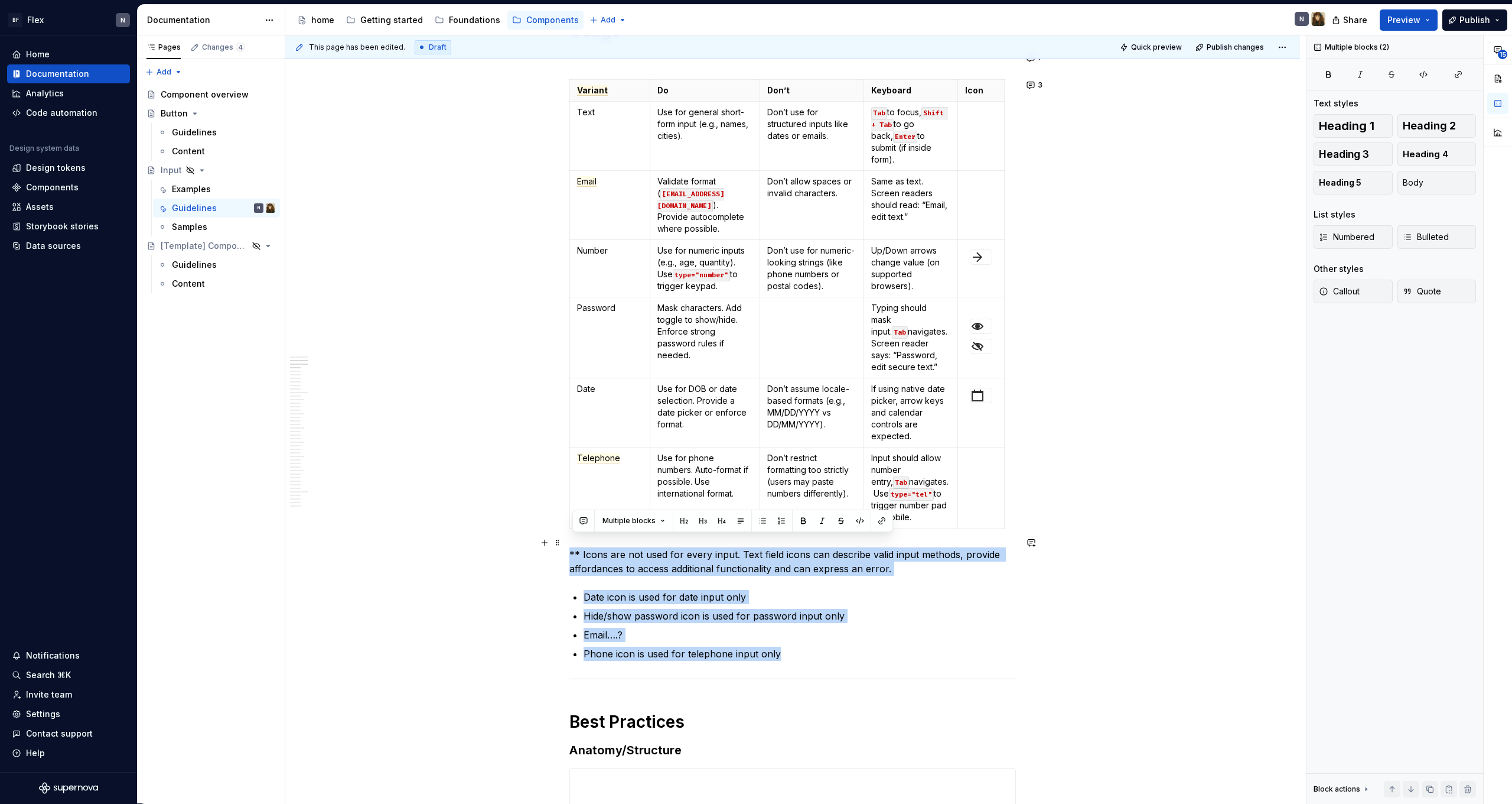
drag, startPoint x: 804, startPoint y: 640, endPoint x: 570, endPoint y: 543, distance: 253.3
click at [586, 521] on button "button" at bounding box center [584, 521] width 17 height 17
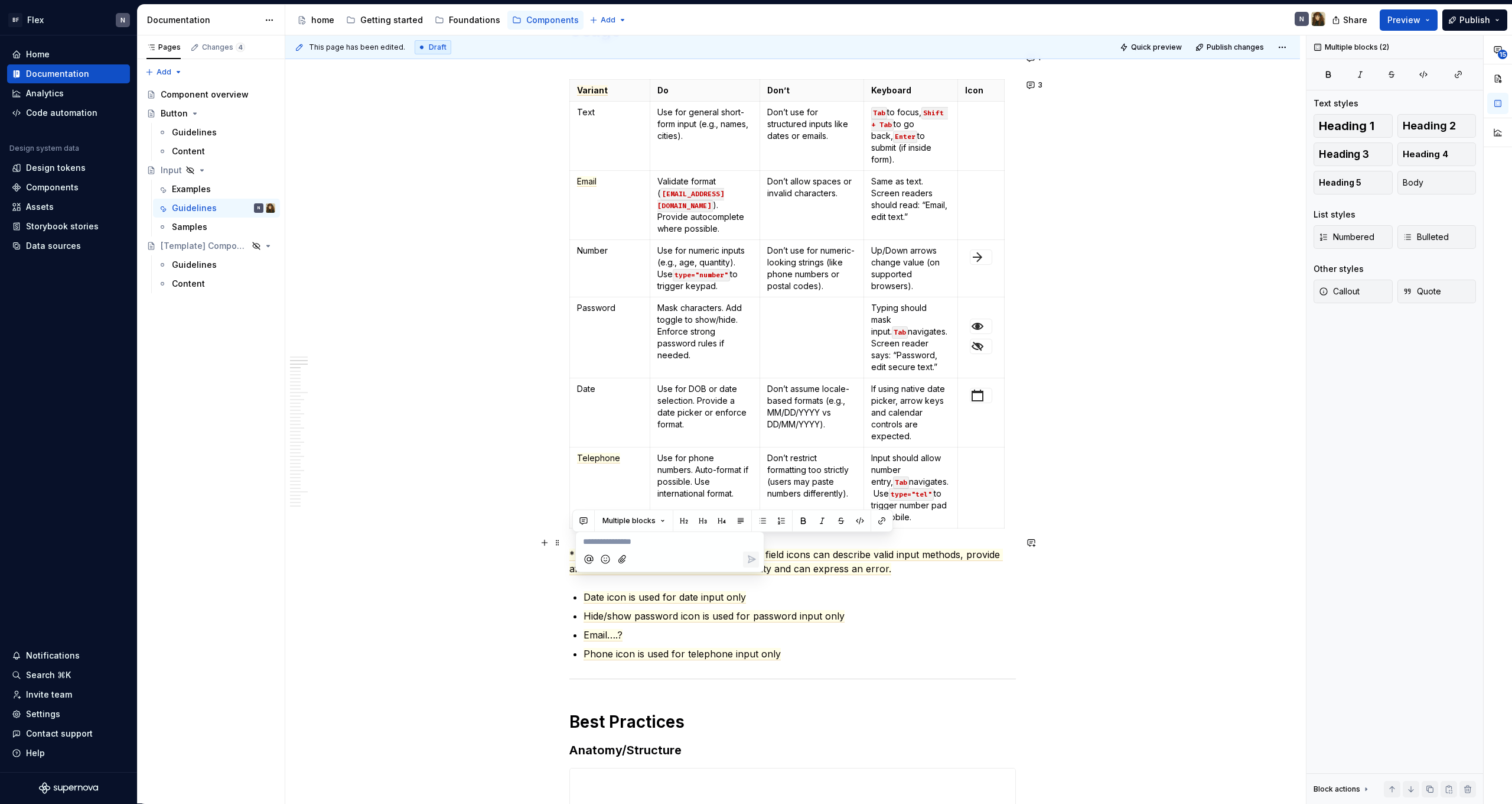
click at [643, 543] on p "**********" at bounding box center [670, 541] width 174 height 13
click at [626, 556] on span "We can leave this out. The hide/show interaction fits better under best practic…" at bounding box center [669, 560] width 173 height 47
drag, startPoint x: 626, startPoint y: 556, endPoint x: 609, endPoint y: 568, distance: 20.8
click at [609, 568] on span "We can leave this out. The hide/show interaction fits better under best practic…" at bounding box center [669, 560] width 173 height 47
click at [699, 562] on p "We can leave this out. The hide/show interaction we can add a section specifica…" at bounding box center [670, 554] width 174 height 37
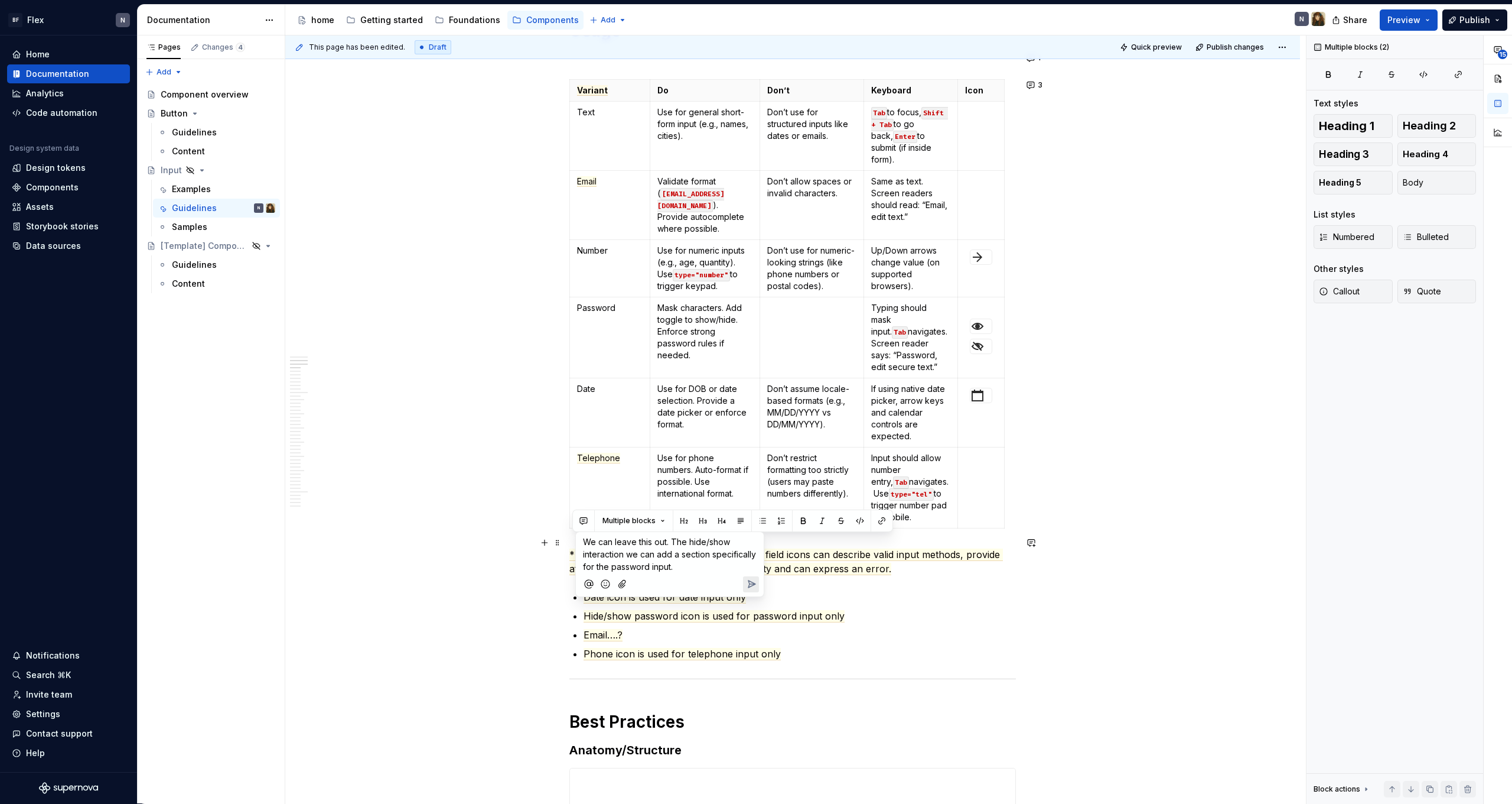
click at [635, 555] on span "We can leave this out. The hide/show interaction we can add a section specifica…" at bounding box center [671, 553] width 176 height 35
click at [627, 560] on p "We can leave this out. The hide/show interaction we can add a section specifica…" at bounding box center [670, 554] width 174 height 37
click at [627, 555] on span "We can leave this out. The hide/show interaction we can add a section specifica…" at bounding box center [671, 553] width 176 height 35
click at [631, 557] on span "We can leave this out. The hide/show interaction we can add a section specifica…" at bounding box center [671, 553] width 176 height 35
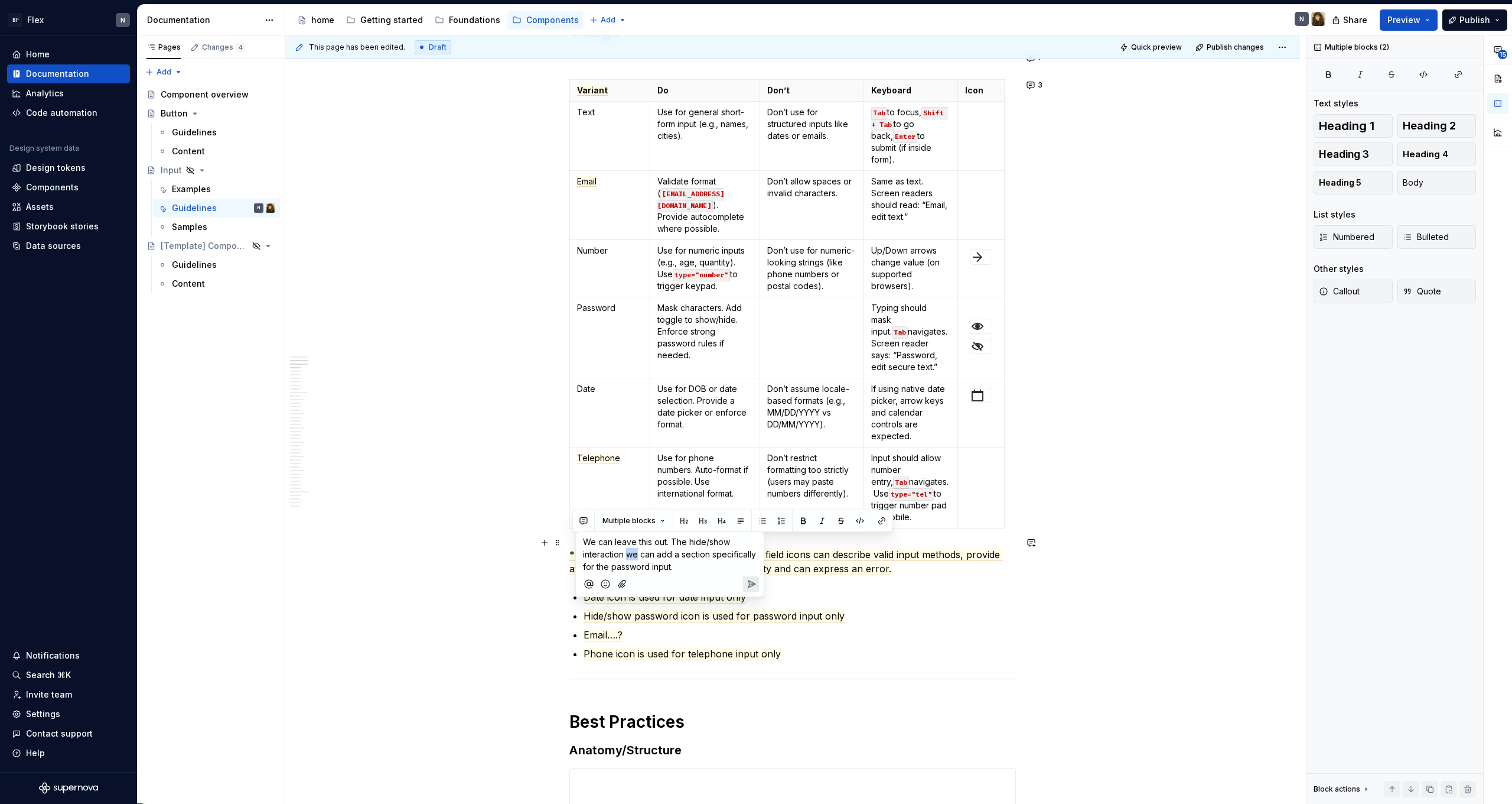
click at [631, 557] on span "We can leave this out. The hide/show interaction we can add a section specifica…" at bounding box center [671, 553] width 176 height 35
click at [646, 557] on span "We can leave this out. The hide/show interaction can add a section specifically…" at bounding box center [670, 553] width 175 height 35
click at [675, 556] on span "We can leave this out. The hide/show interaction can we add a section specifica…" at bounding box center [671, 553] width 176 height 35
click at [674, 559] on span "We can leave this out. The hide/show interaction can we add a section specifica…" at bounding box center [671, 553] width 176 height 35
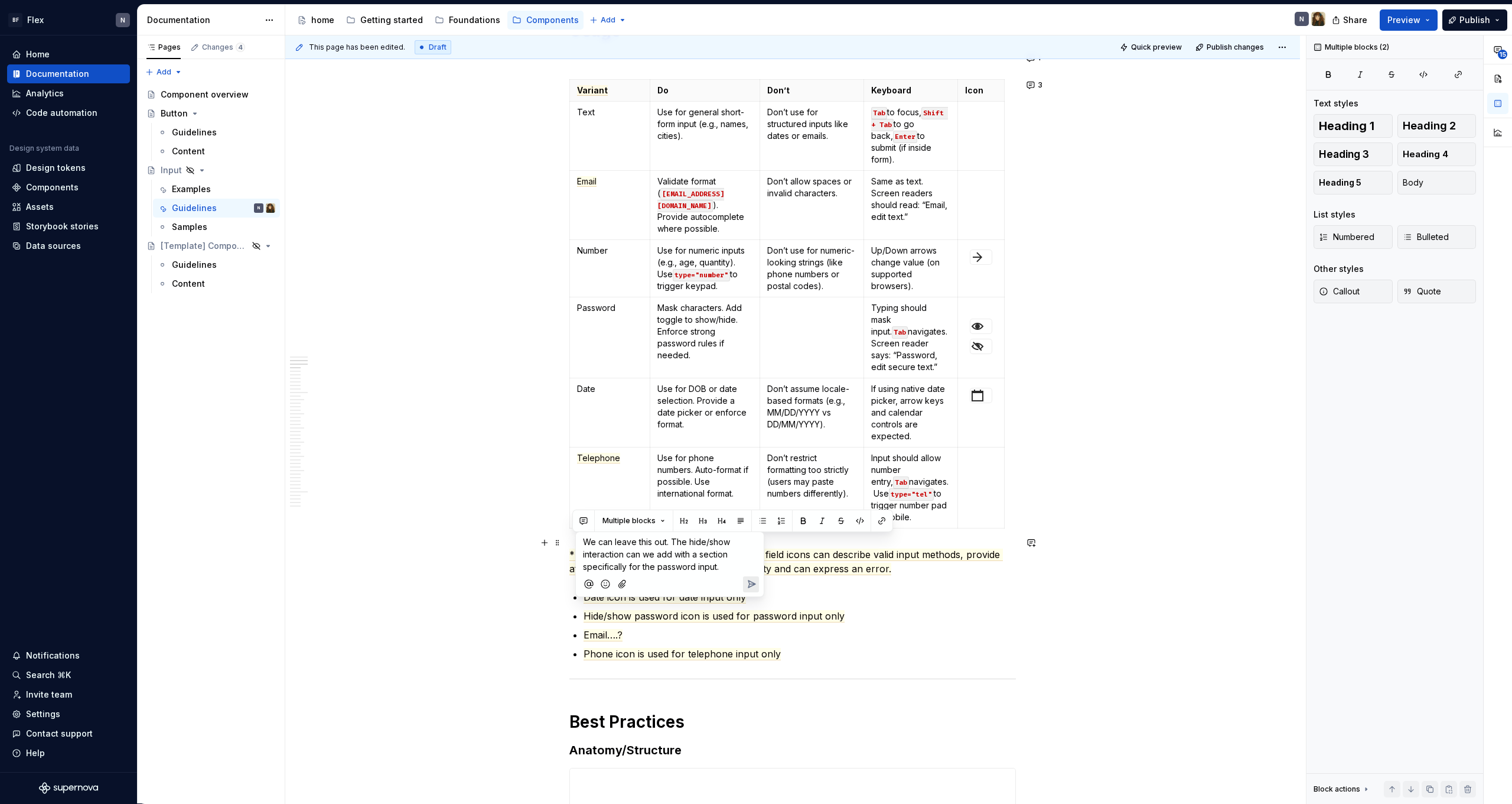
click at [737, 560] on p "We can leave this out. The hide/show interaction can we add with a section spec…" at bounding box center [670, 554] width 174 height 37
click at [753, 582] on icon "Send" at bounding box center [751, 584] width 12 height 12
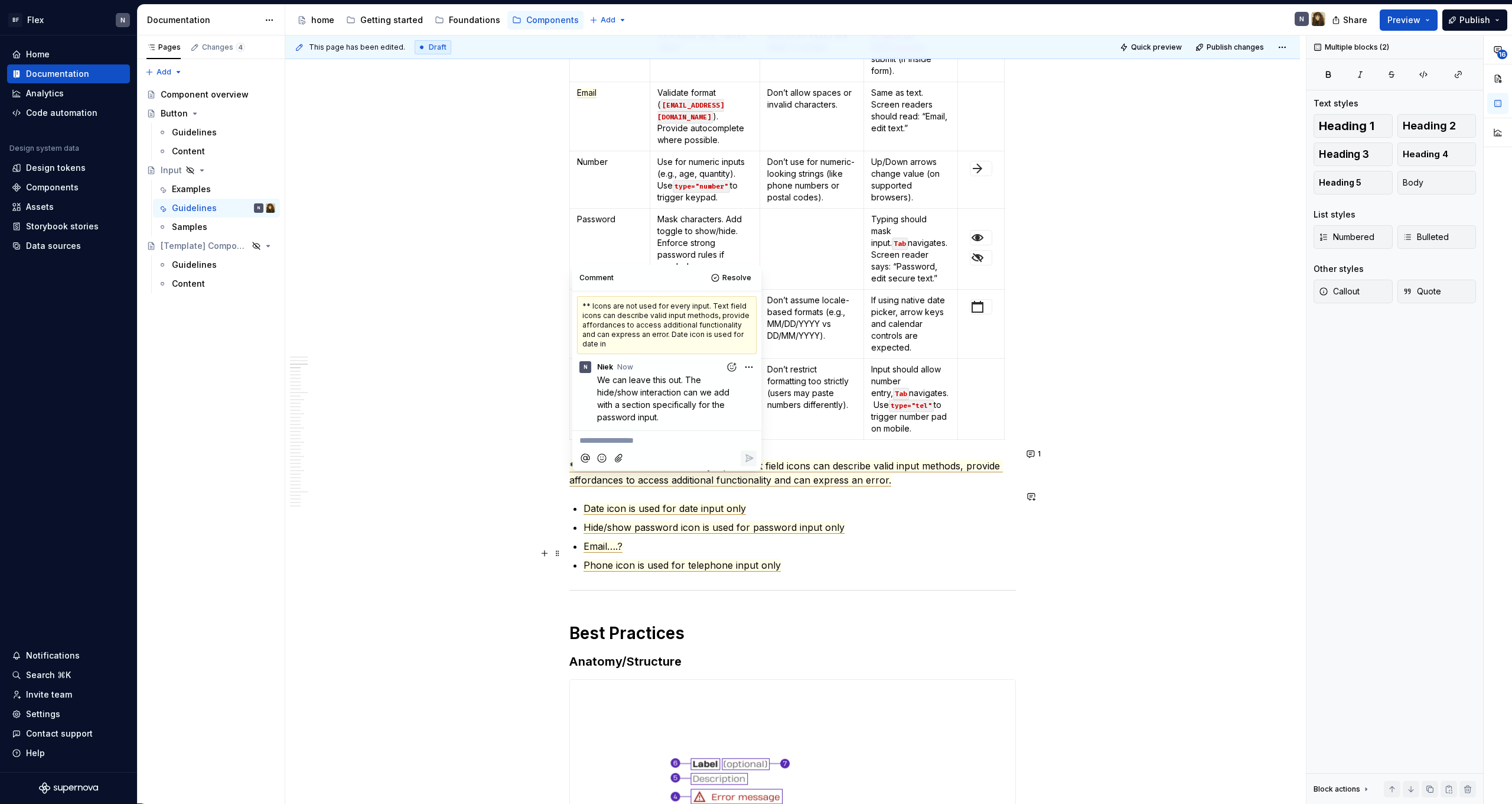
scroll to position [497, 0]
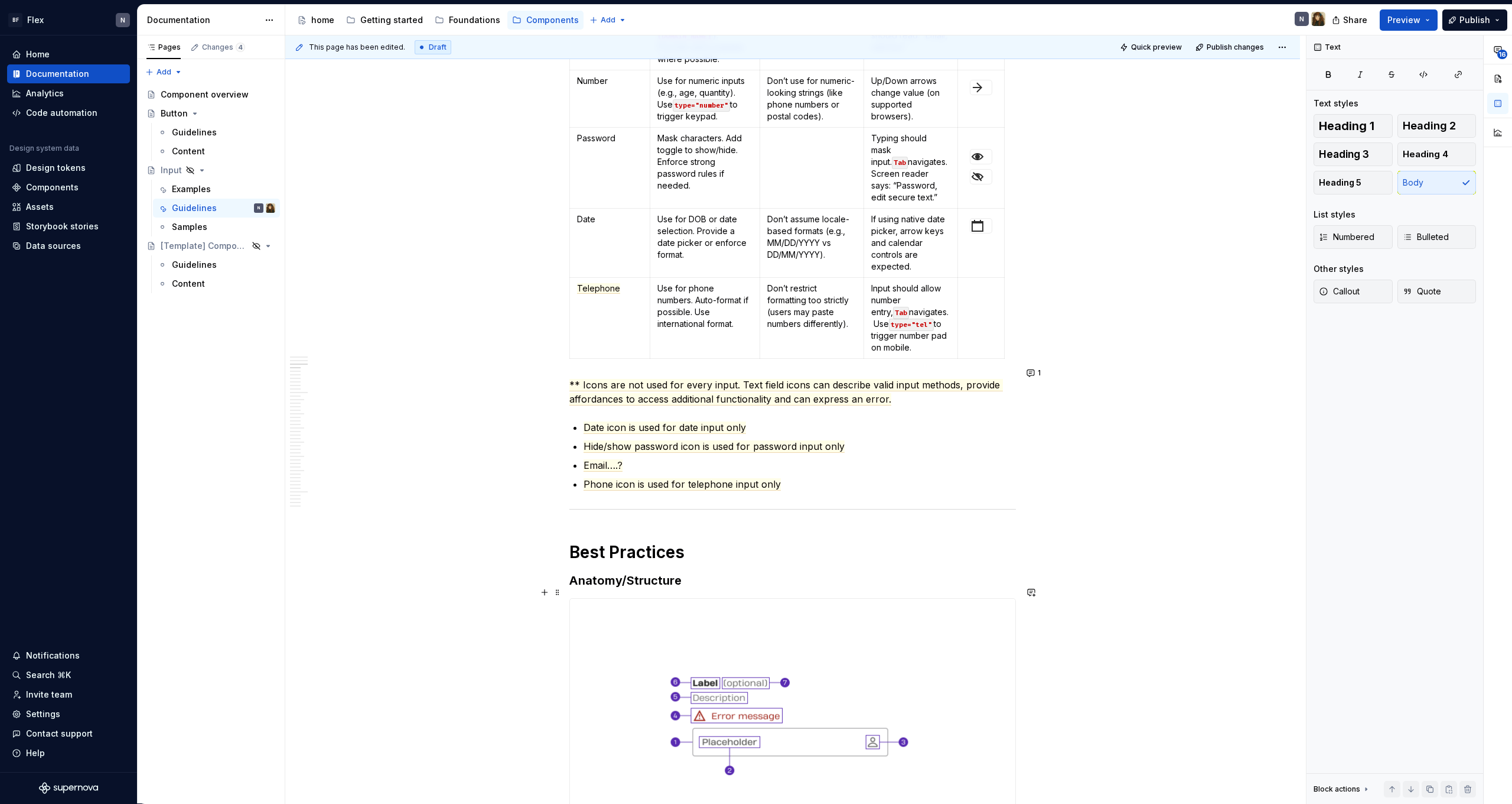
scroll to position [738, 0]
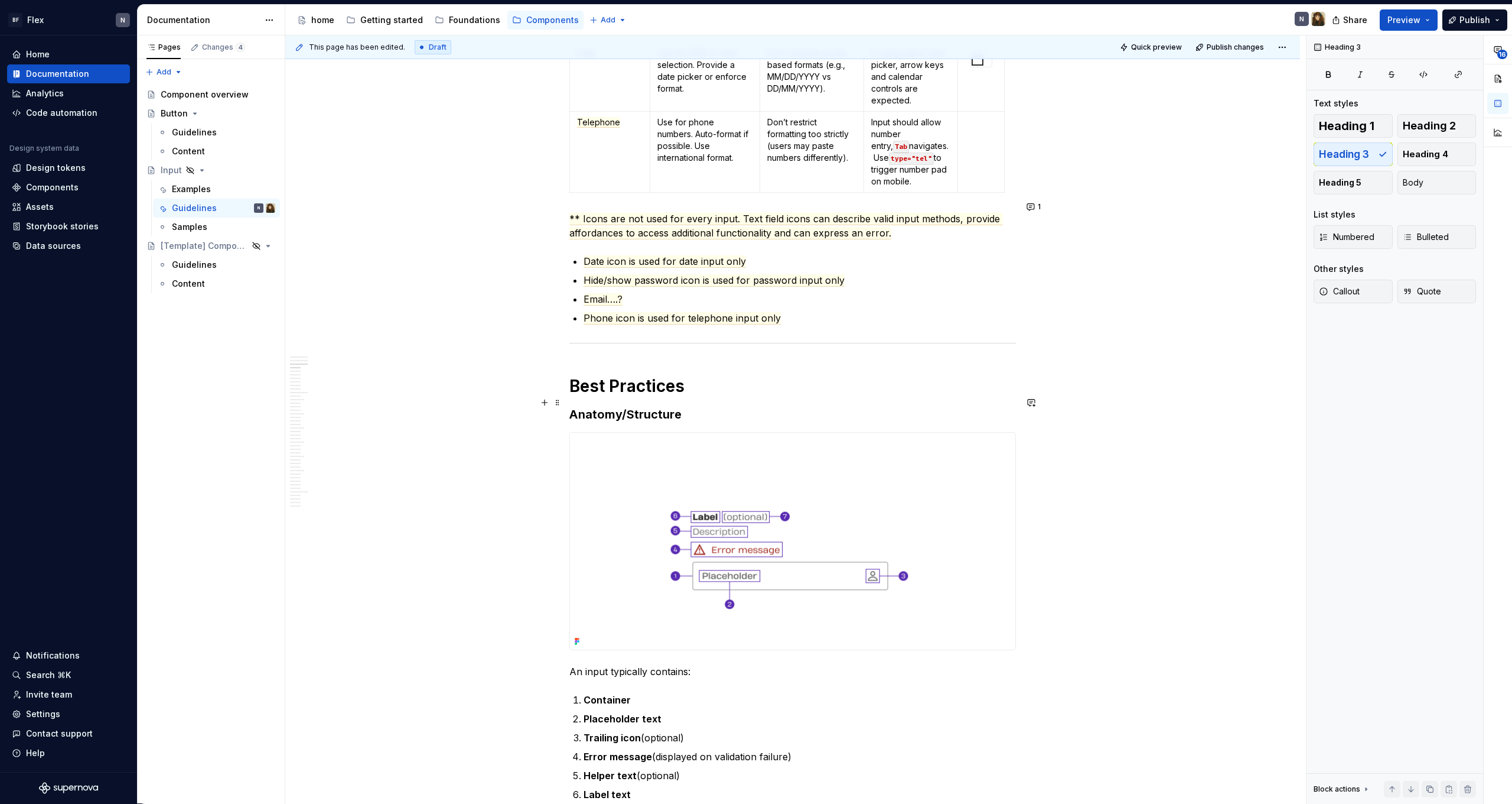
click at [615, 406] on h3 "Anatomy/Structure" at bounding box center [793, 415] width 447 height 17
click at [740, 409] on h3 "Anatomy/Structure" at bounding box center [793, 415] width 447 height 17
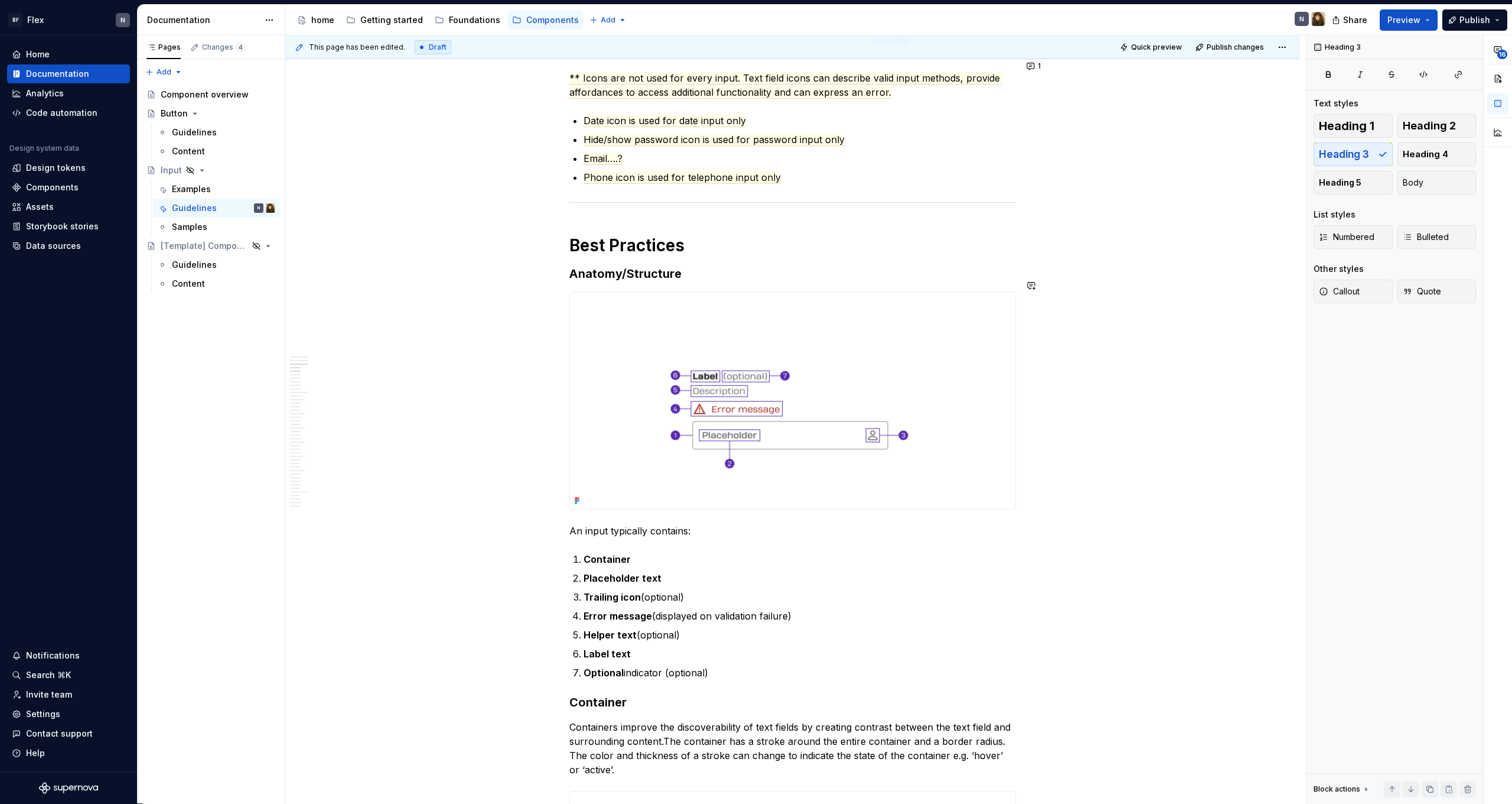
scroll to position [879, 0]
click at [743, 442] on img at bounding box center [793, 399] width 446 height 217
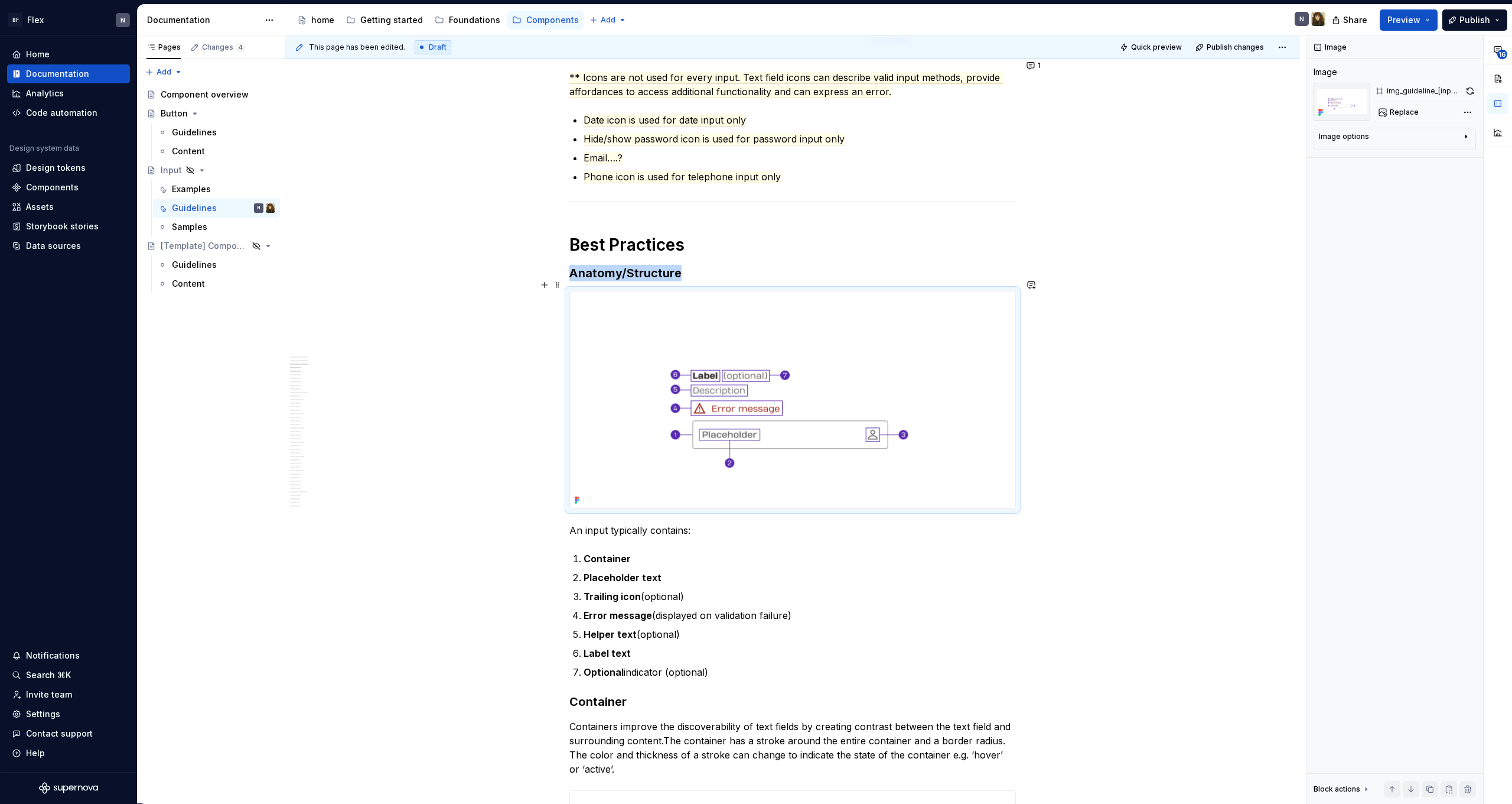
type textarea "*"
click at [1038, 285] on button "button" at bounding box center [1032, 285] width 17 height 17
click at [884, 325] on icon "Add emoji" at bounding box center [883, 323] width 3 height 3
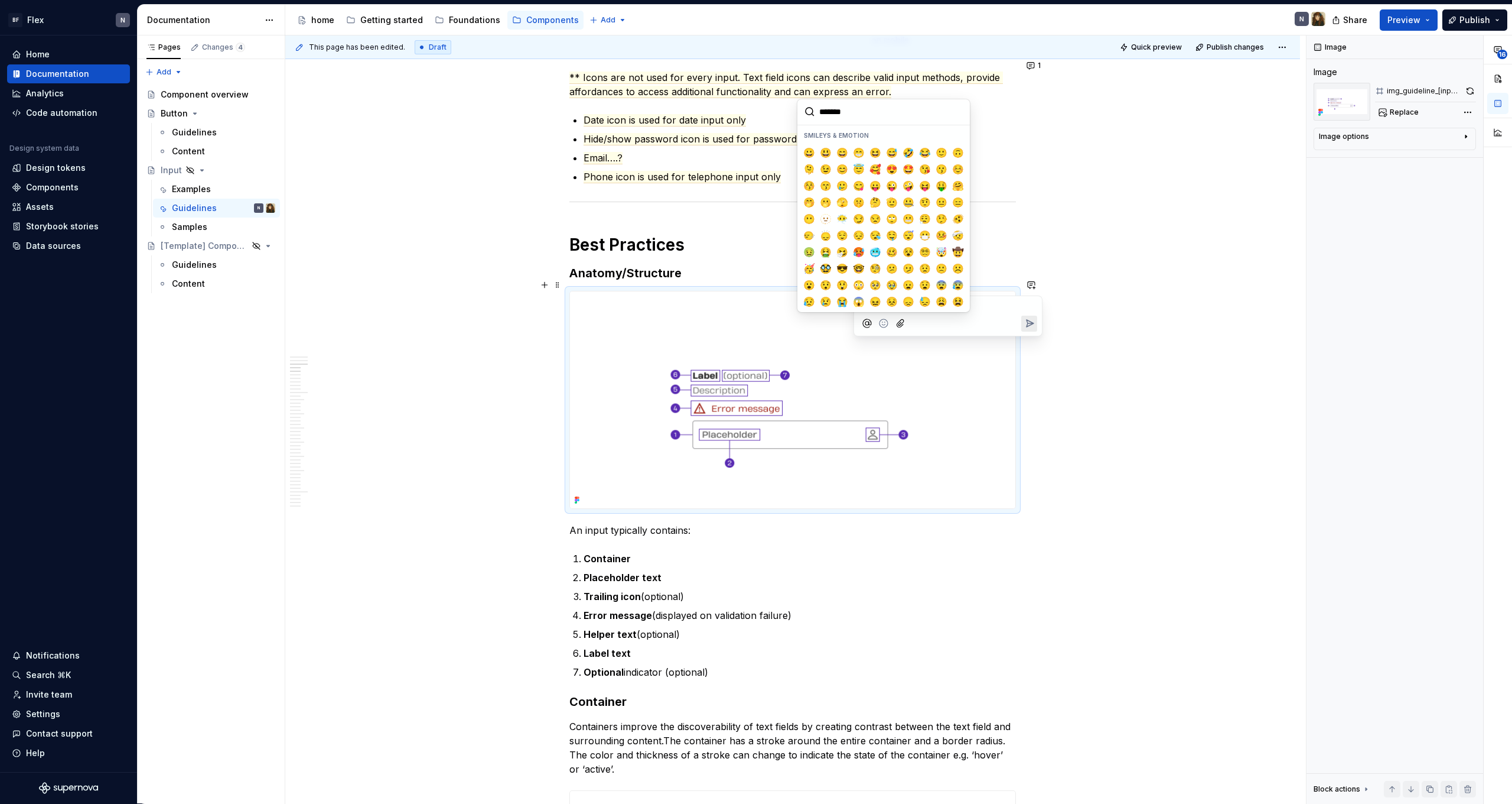
click at [981, 312] on div at bounding box center [947, 323] width 178 height 24
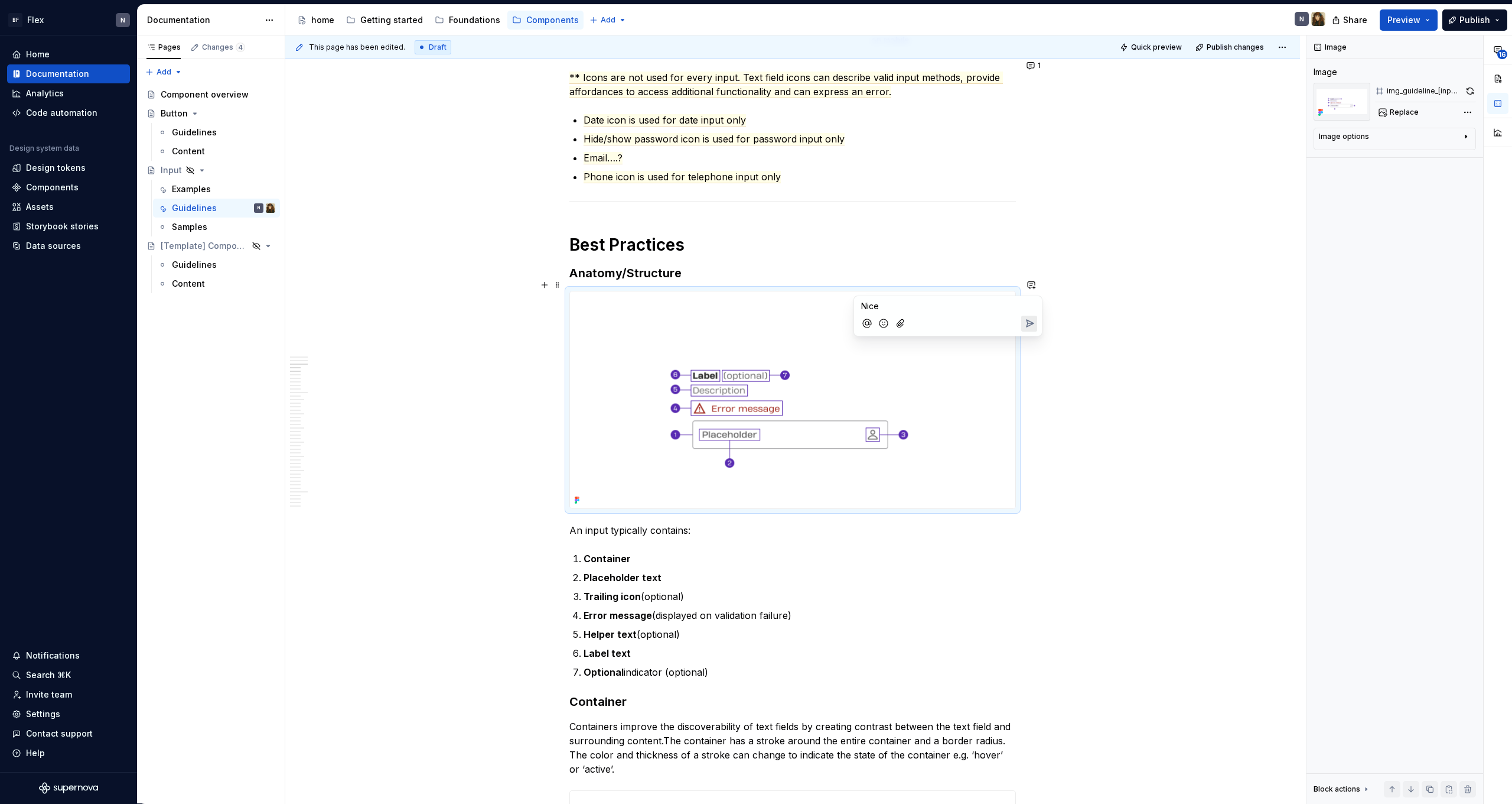
click at [984, 307] on p "Nice" at bounding box center [948, 306] width 174 height 13
type textarea "*"
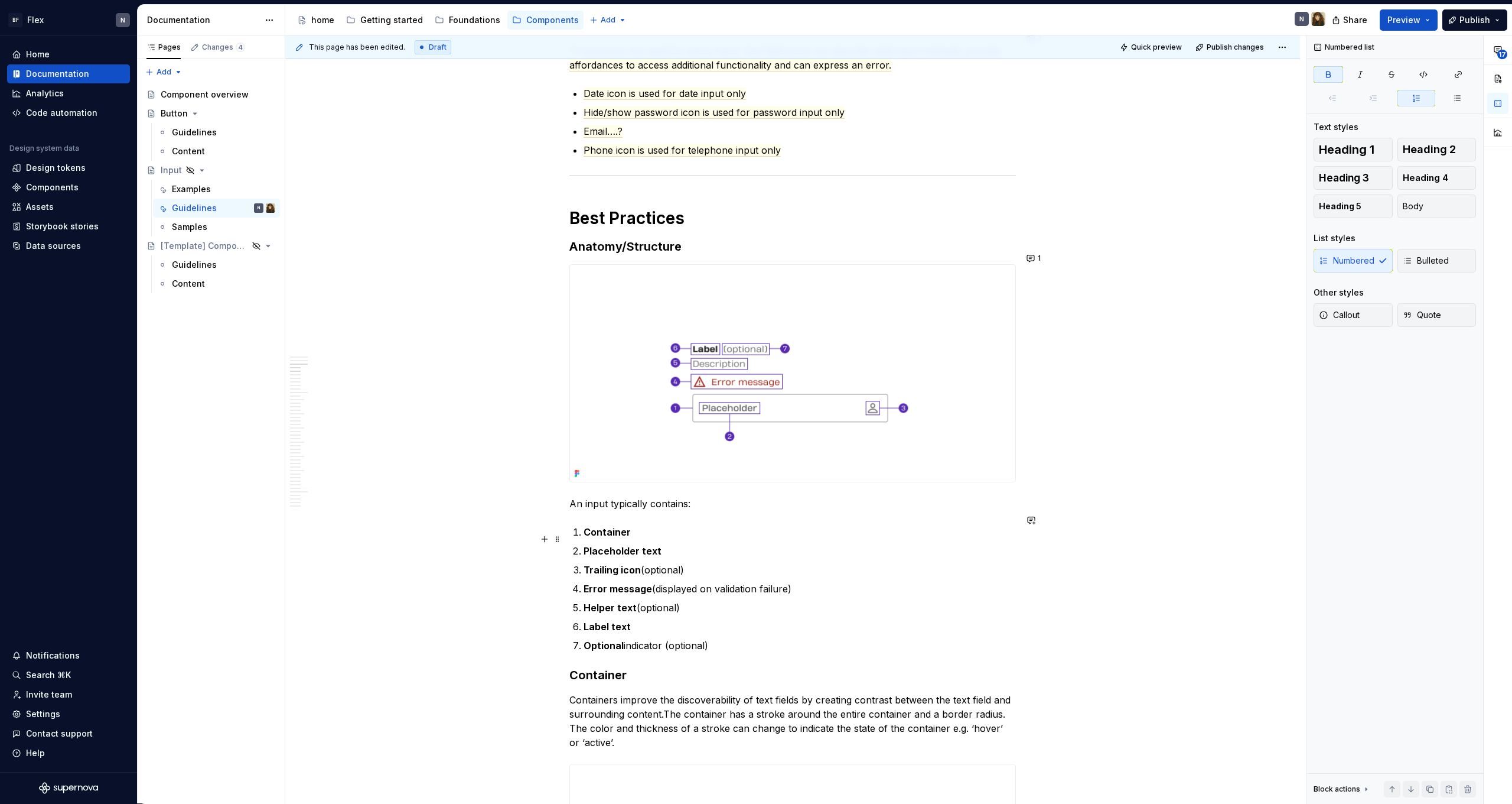
scroll to position [922, 0]
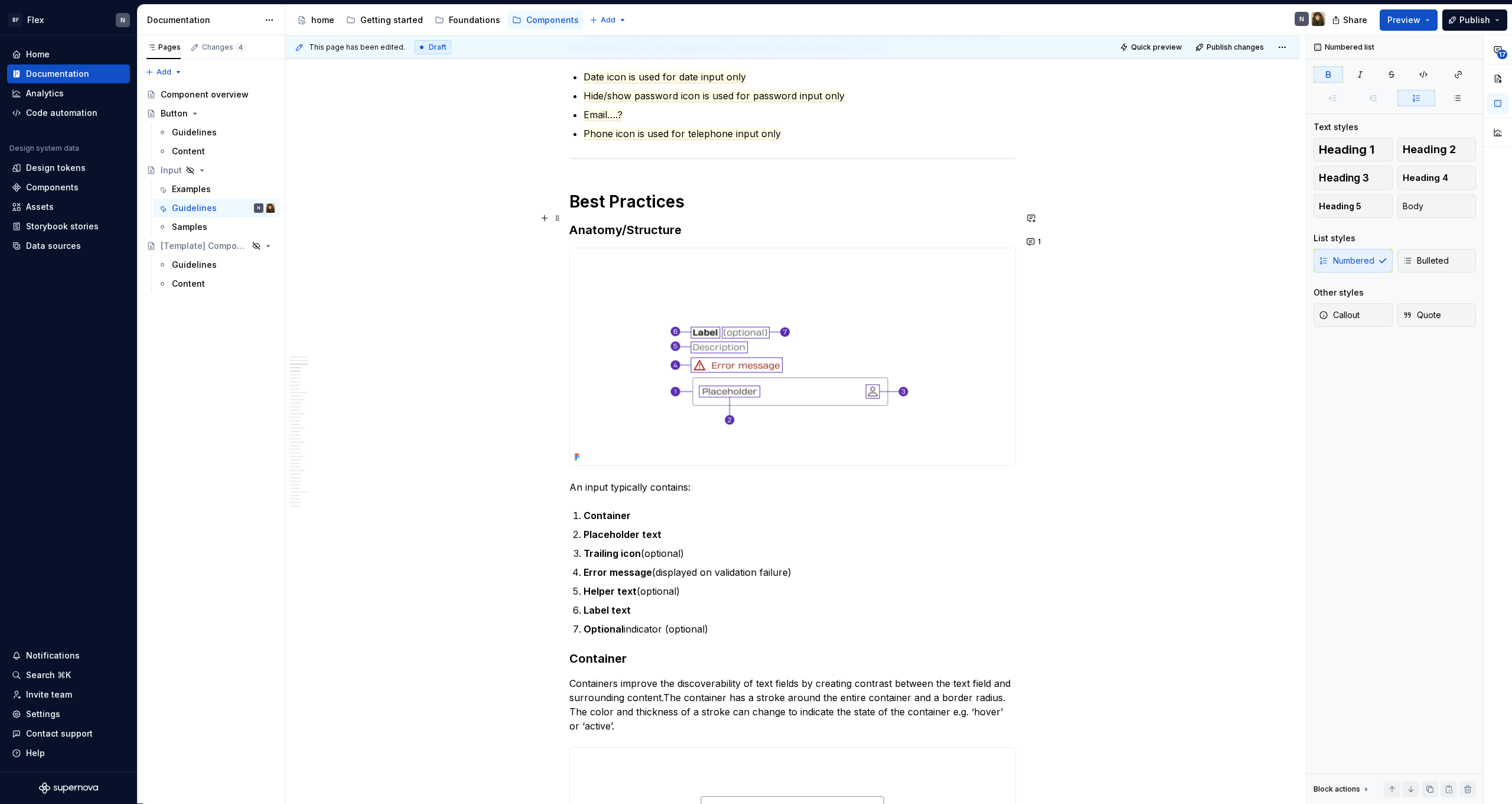
click at [644, 221] on h3 "Anatomy/Structure" at bounding box center [793, 230] width 447 height 17
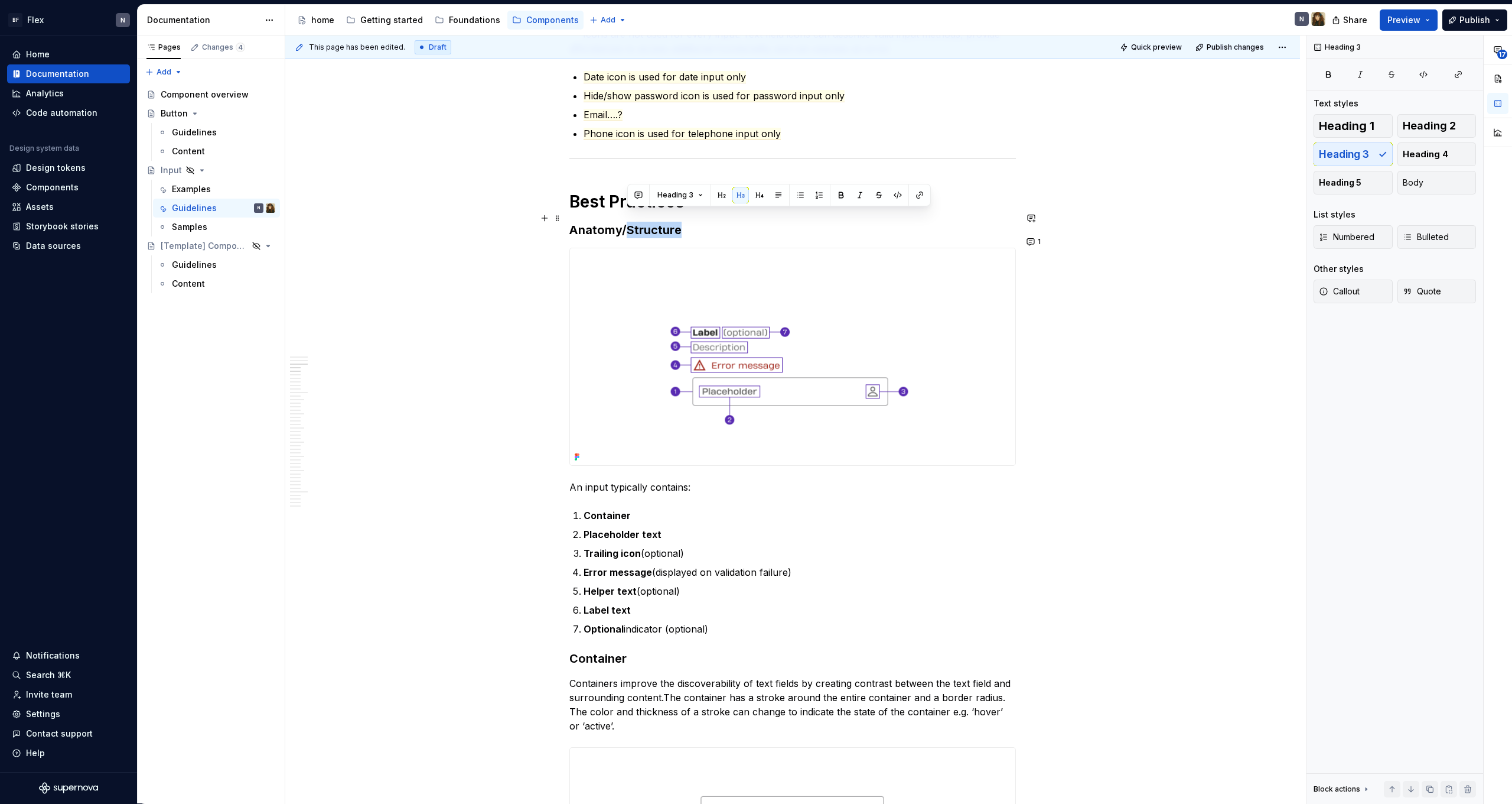
drag, startPoint x: 626, startPoint y: 218, endPoint x: 740, endPoint y: 220, distance: 114.0
click at [740, 221] on h3 "Anatomy/Structure" at bounding box center [793, 230] width 447 height 17
click at [684, 565] on p "Error message (displayed on validation failure)" at bounding box center [799, 572] width 432 height 14
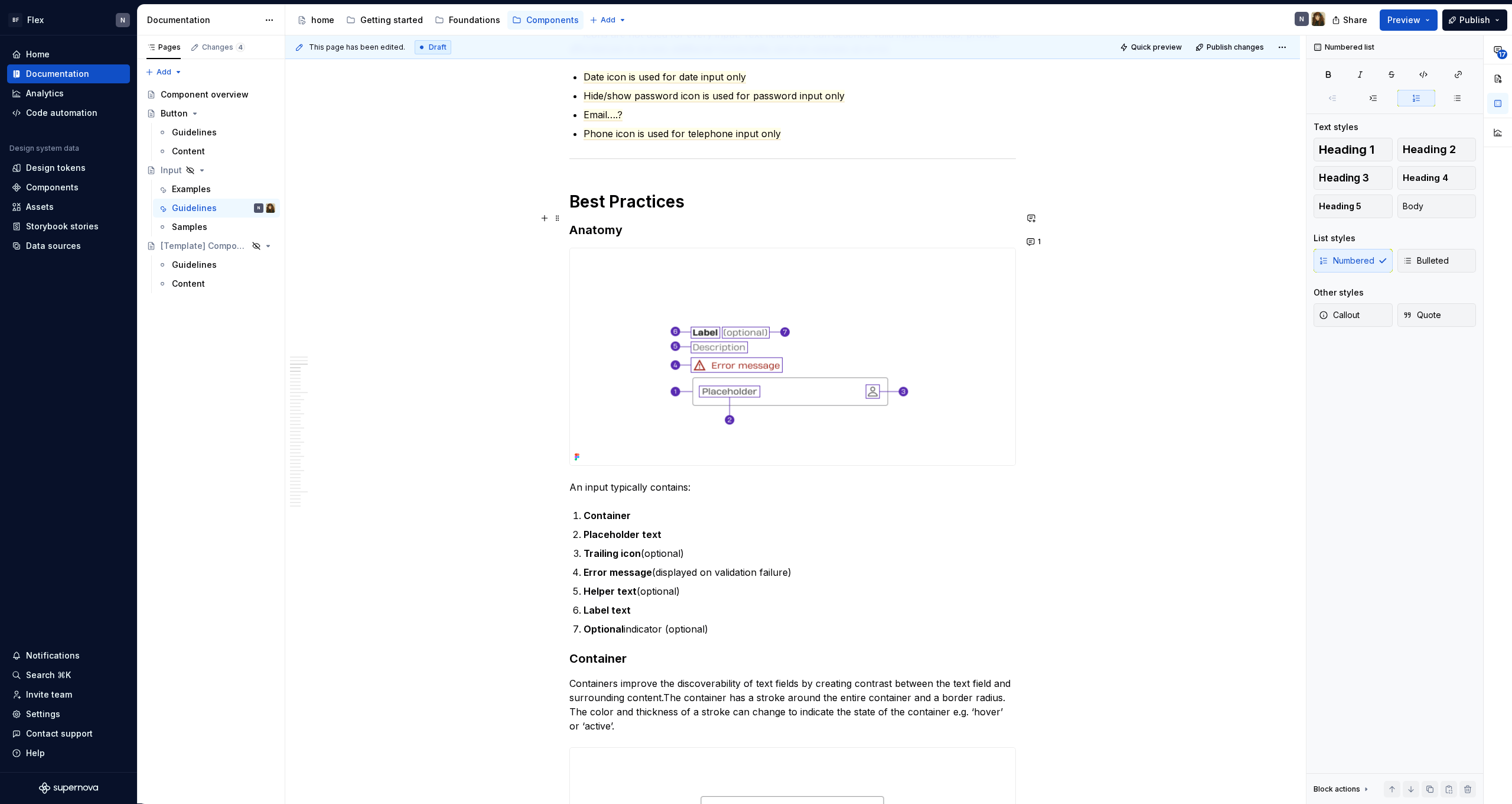
click at [604, 222] on h3 "Anatomy" at bounding box center [793, 230] width 447 height 17
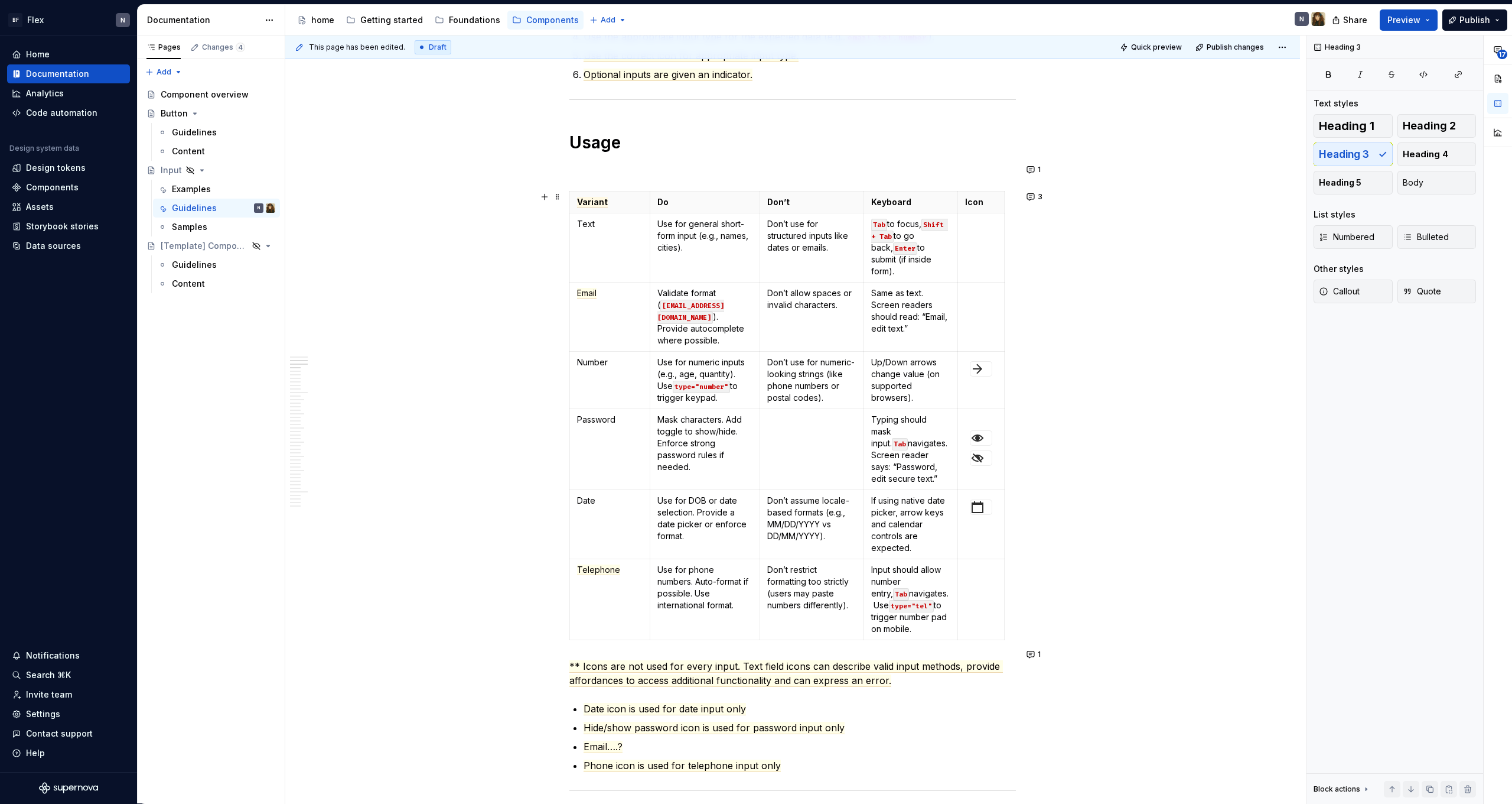
scroll to position [42, 0]
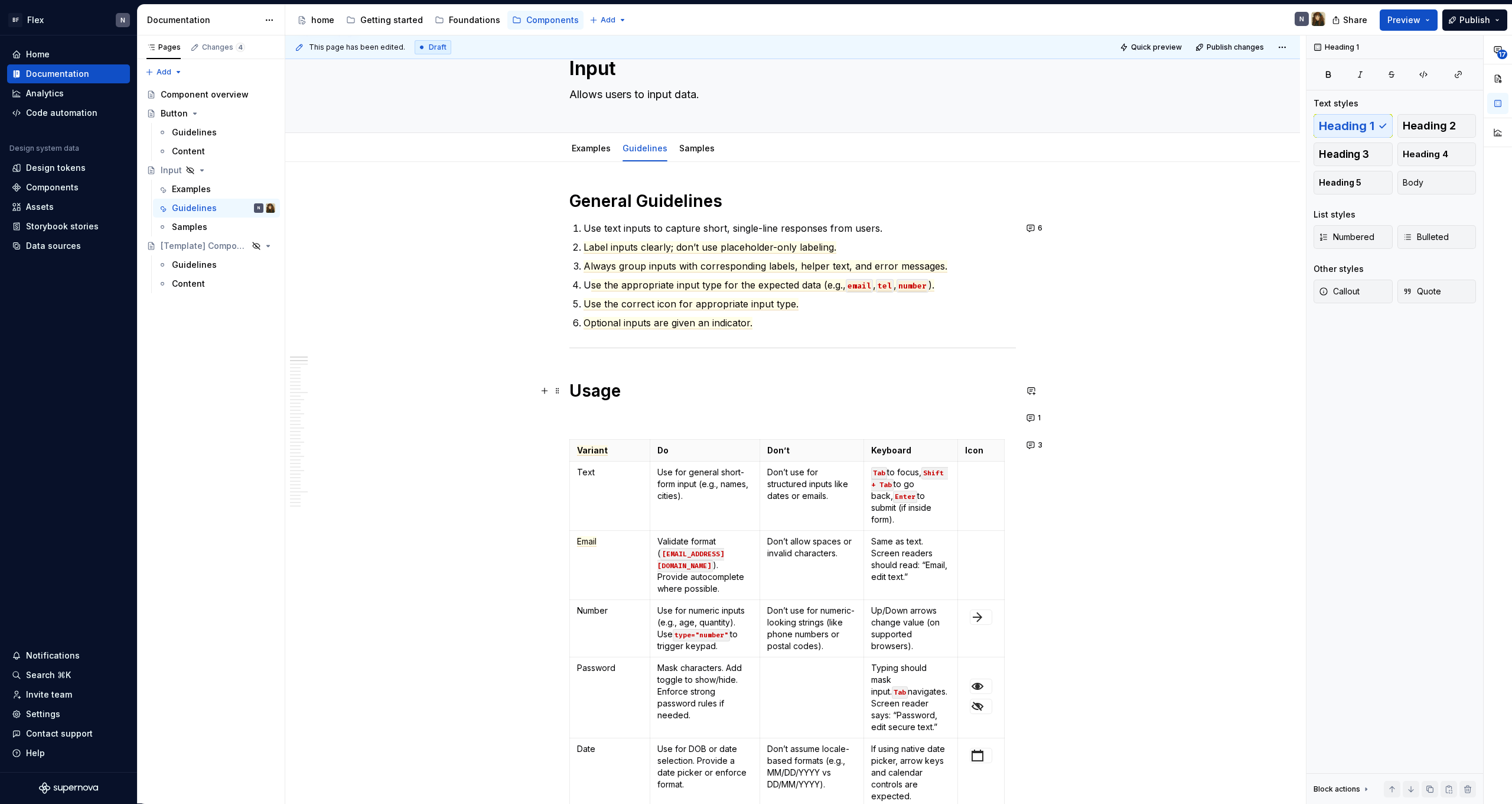
click at [599, 395] on h1 "Usage" at bounding box center [793, 390] width 447 height 21
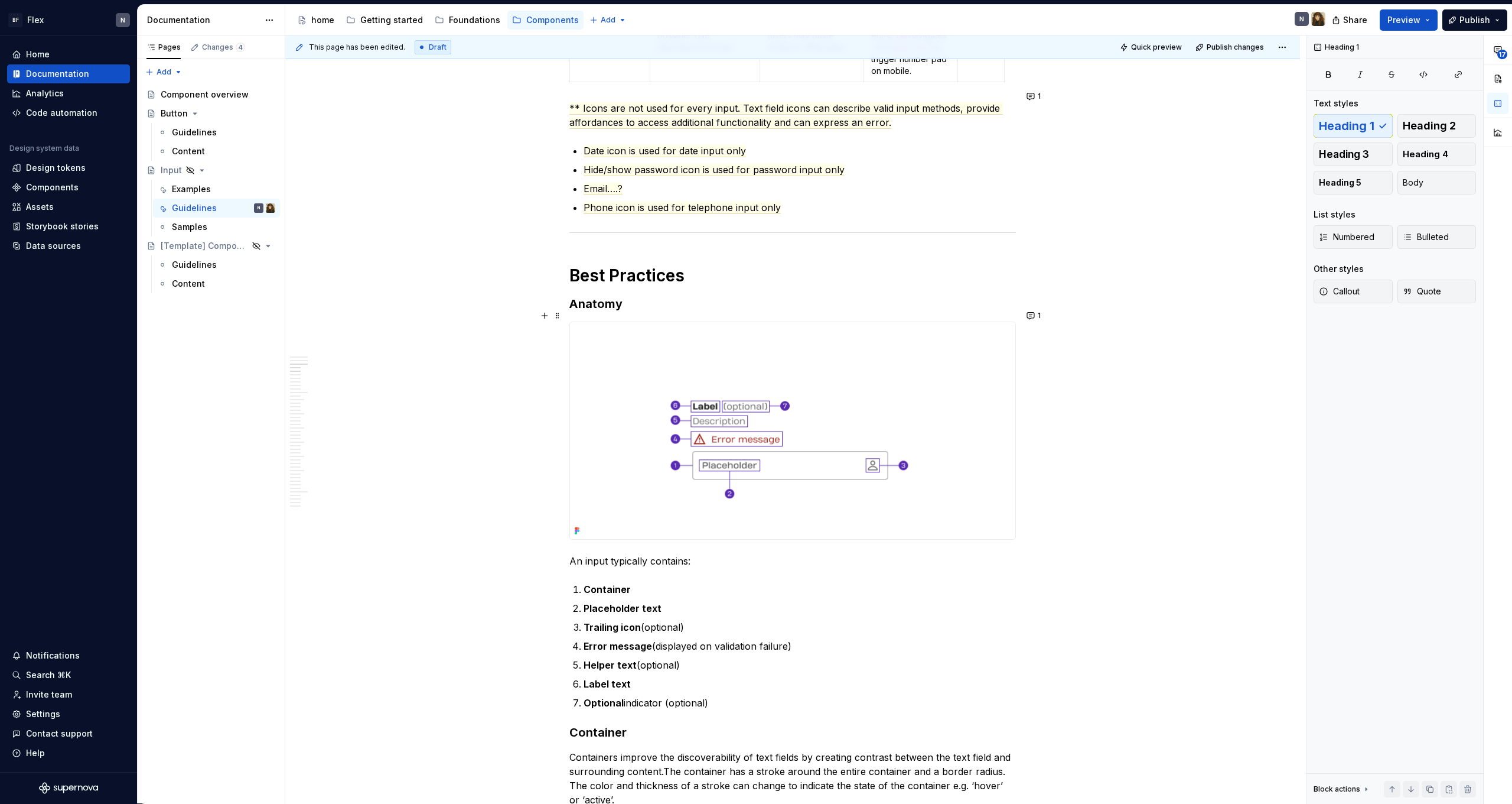
scroll to position [853, 0]
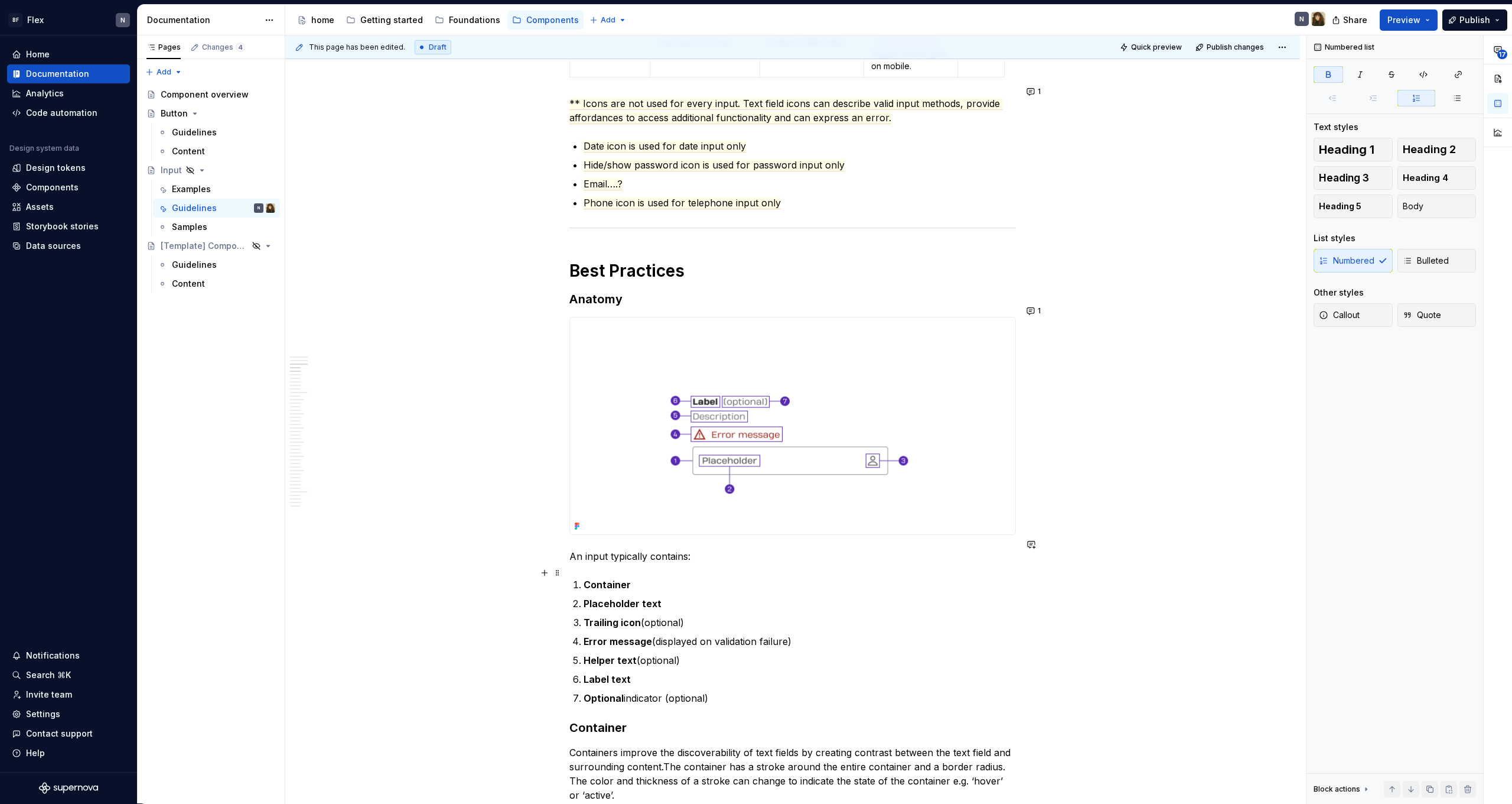
click at [660, 579] on p "Container" at bounding box center [799, 584] width 432 height 14
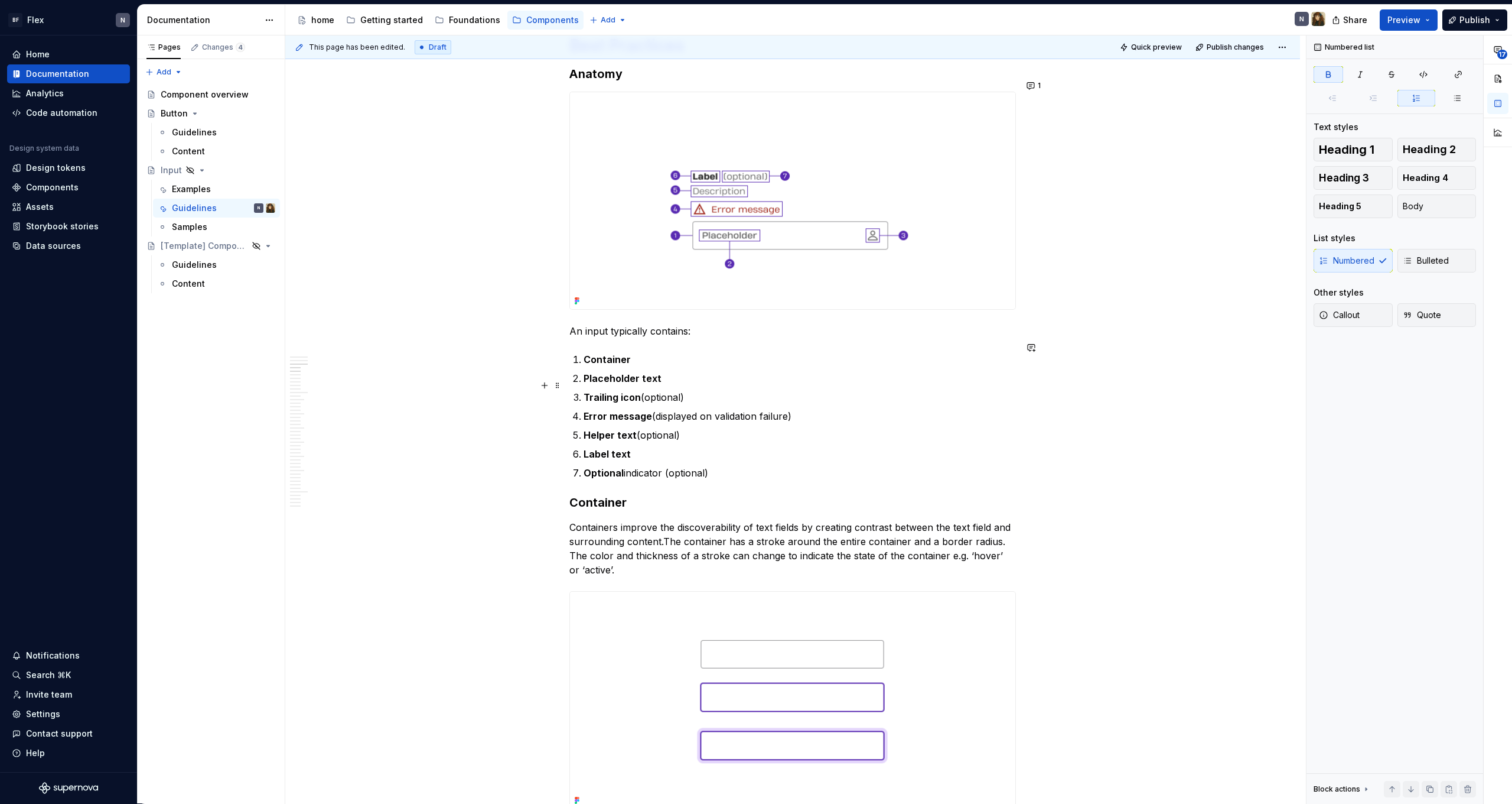
scroll to position [1095, 0]
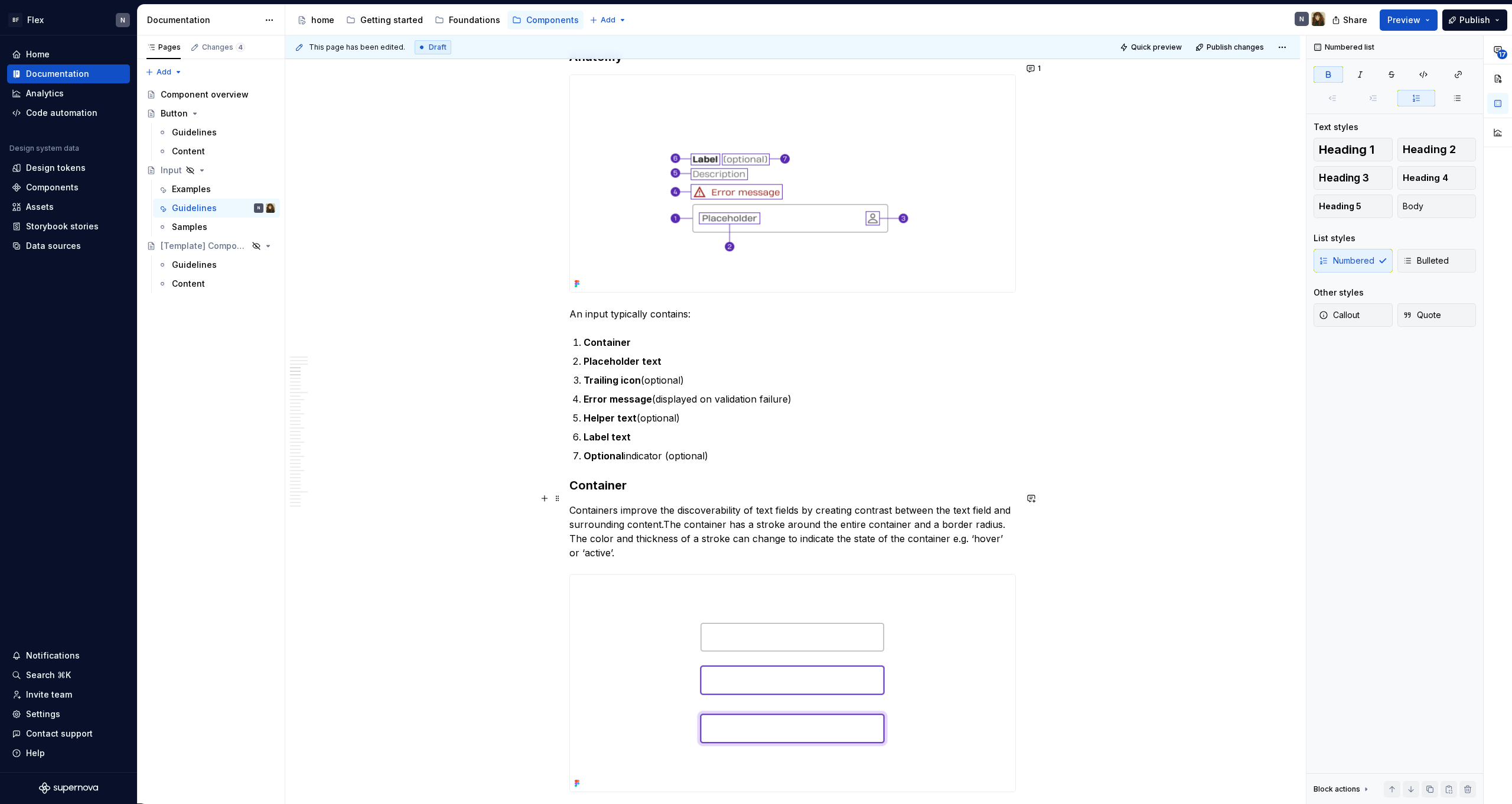
click at [713, 513] on p "Containers improve the discoverability of text fields by creating contrast betw…" at bounding box center [793, 530] width 447 height 57
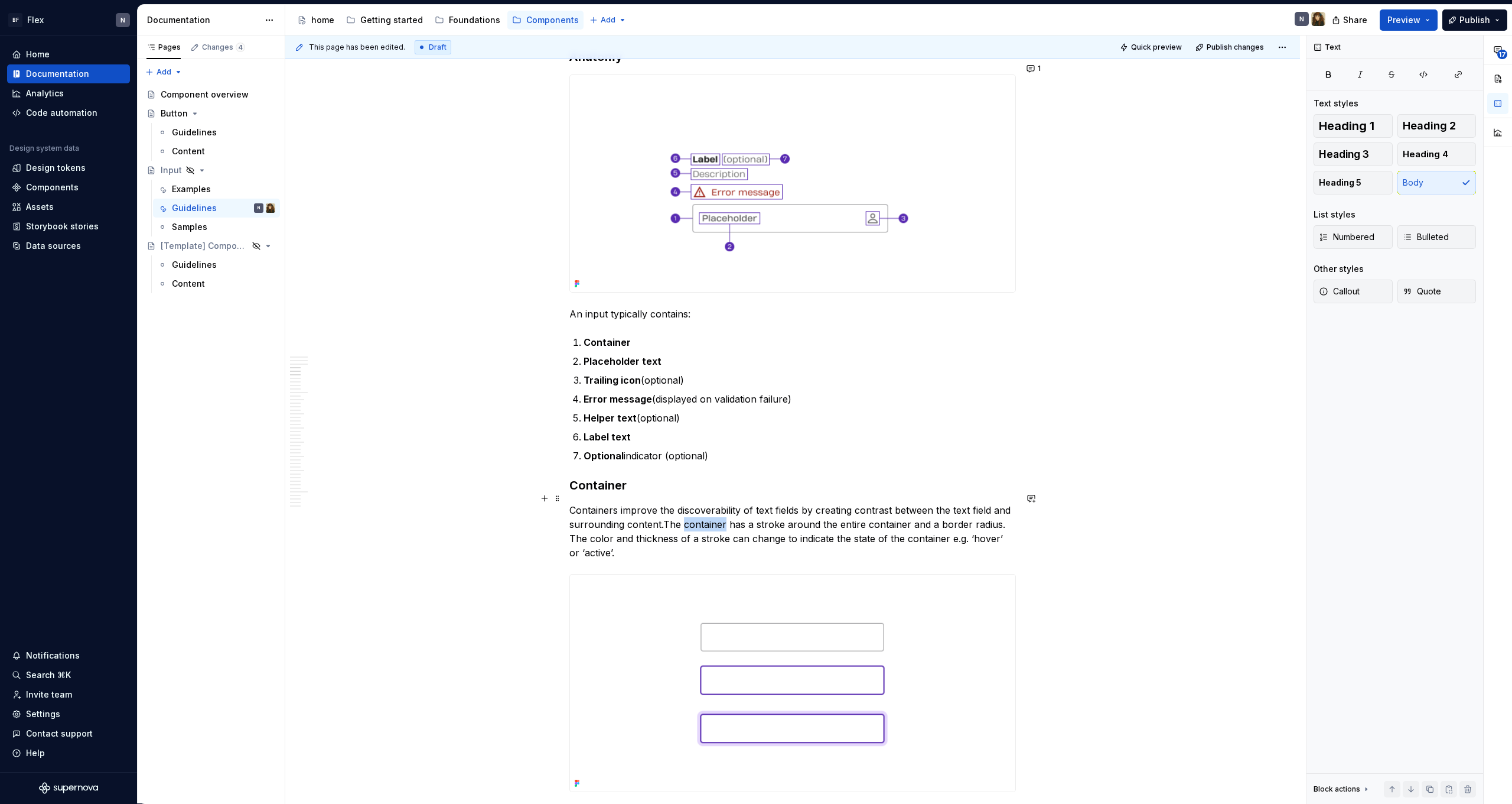
click at [713, 513] on p "Containers improve the discoverability of text fields by creating contrast betw…" at bounding box center [793, 530] width 447 height 57
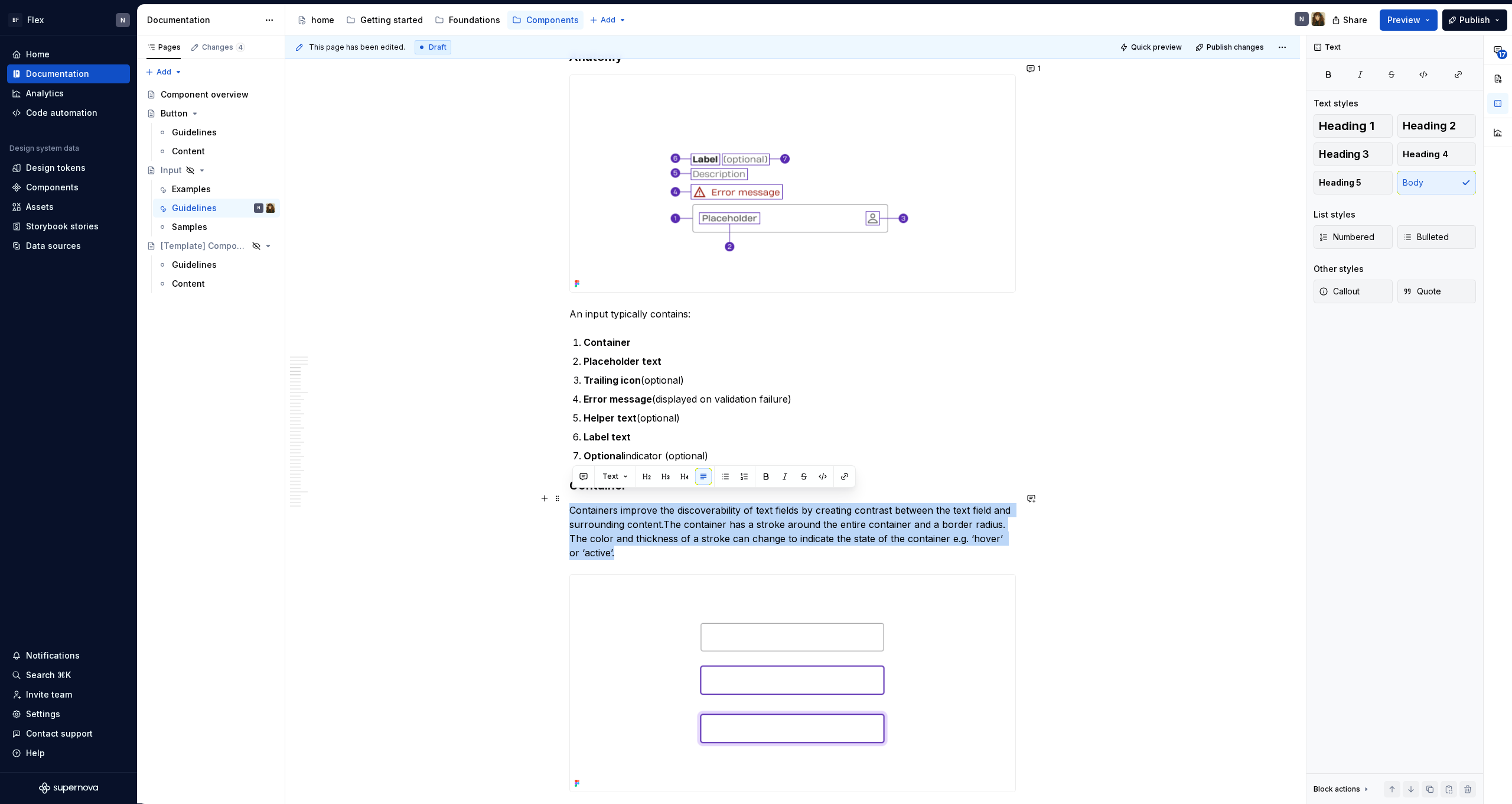
click at [713, 513] on p "Containers improve the discoverability of text fields by creating contrast betw…" at bounding box center [793, 530] width 447 height 57
click at [730, 522] on p "Containers improve the discoverability of text fields by creating contrast betw…" at bounding box center [793, 530] width 447 height 57
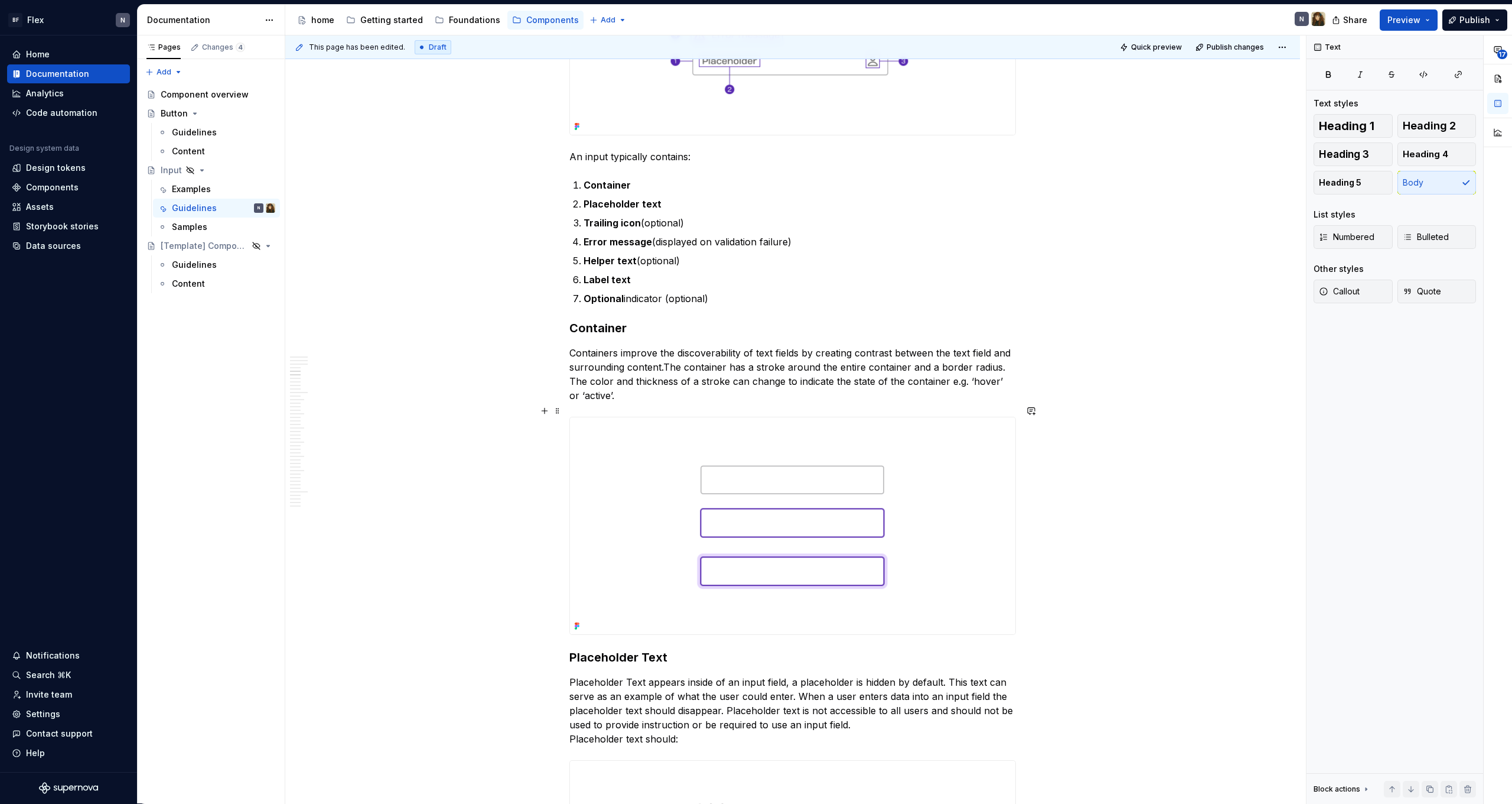
scroll to position [1307, 0]
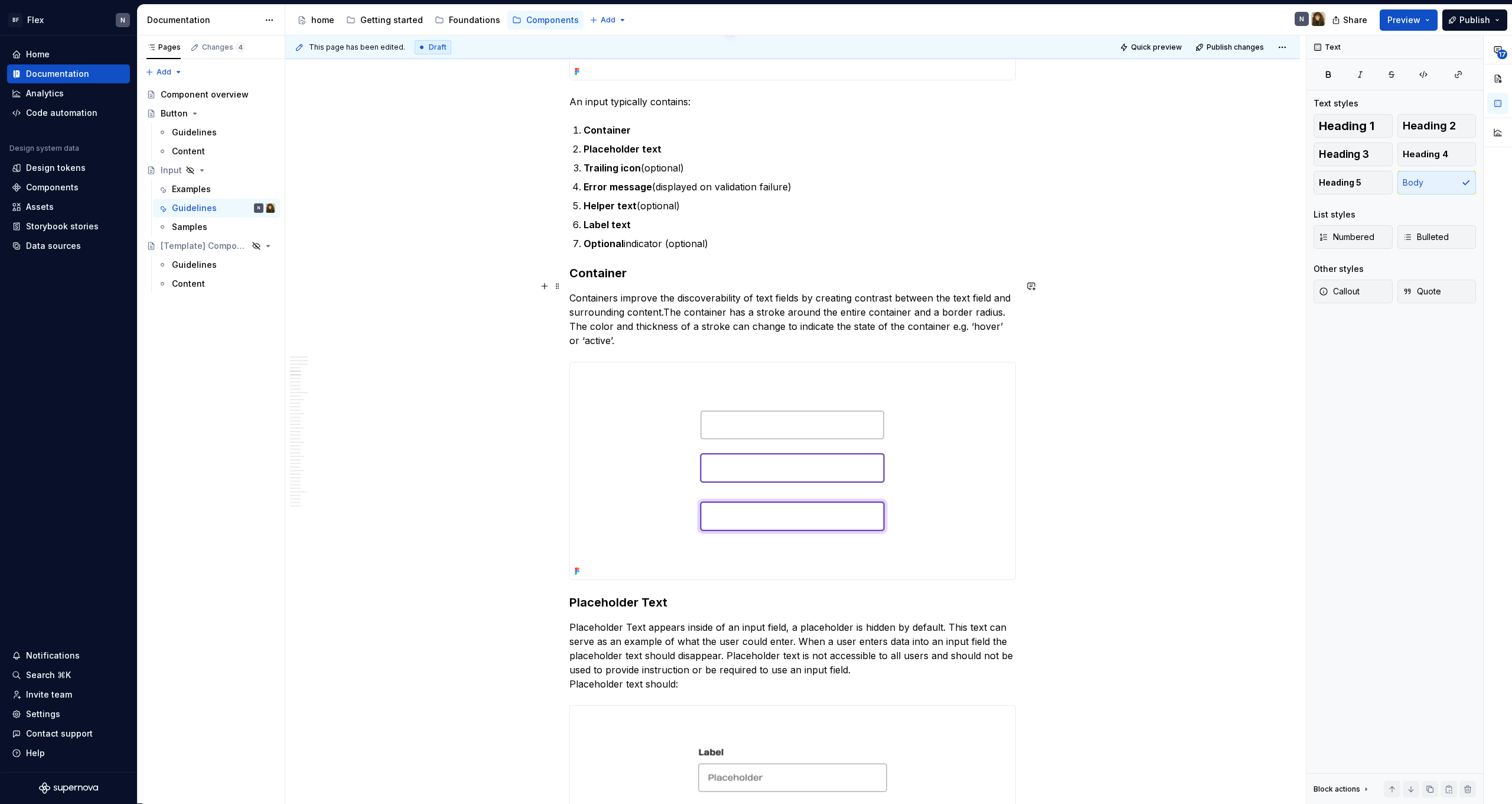
click at [841, 316] on p "Containers improve the discoverability of text fields by creating contrast betw…" at bounding box center [793, 318] width 447 height 57
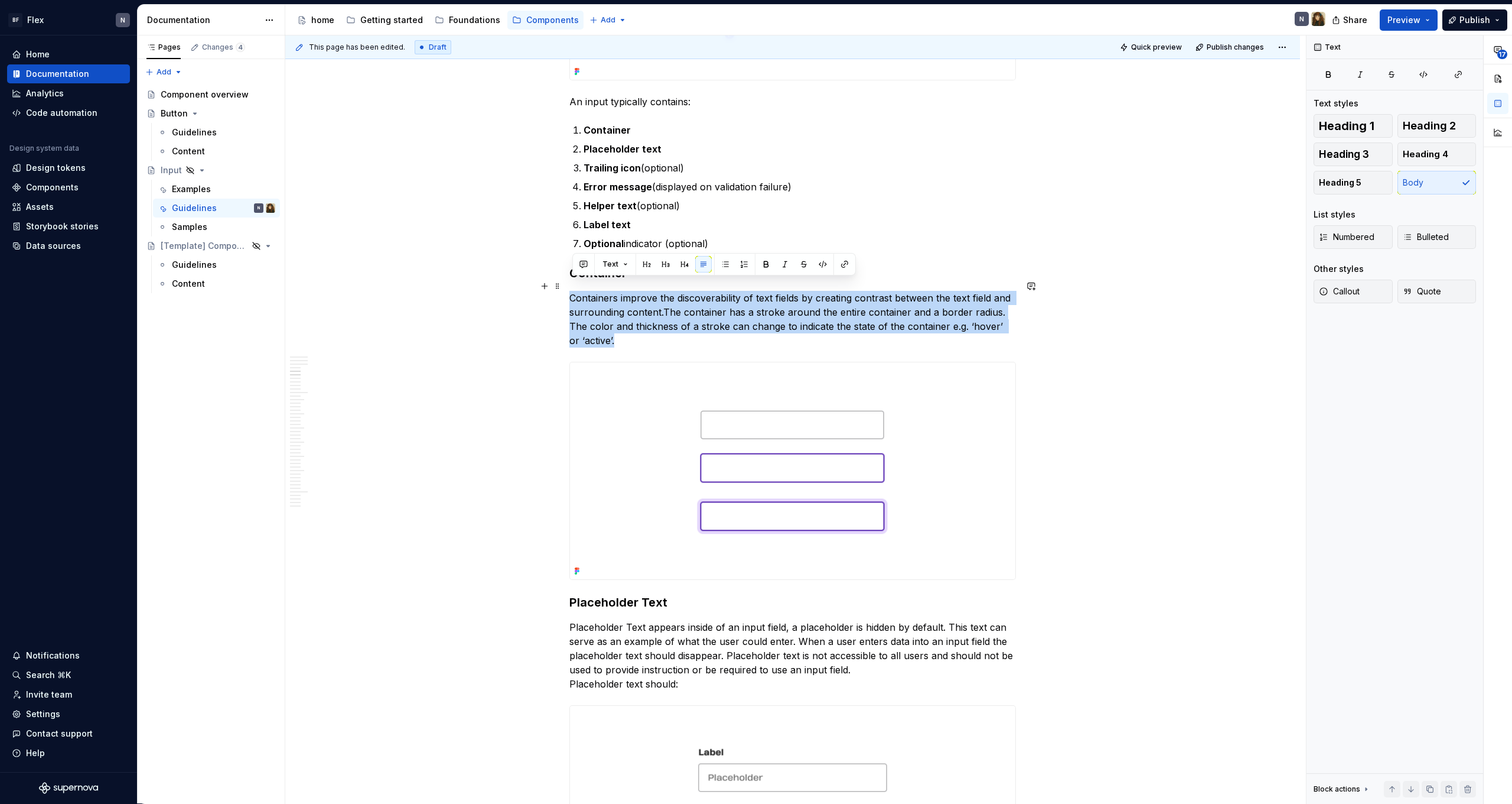
click at [841, 316] on p "Containers improve the discoverability of text fields by creating contrast betw…" at bounding box center [793, 318] width 447 height 57
click at [832, 322] on p "Containers improve the discoverability of text fields by creating contrast betw…" at bounding box center [793, 318] width 447 height 57
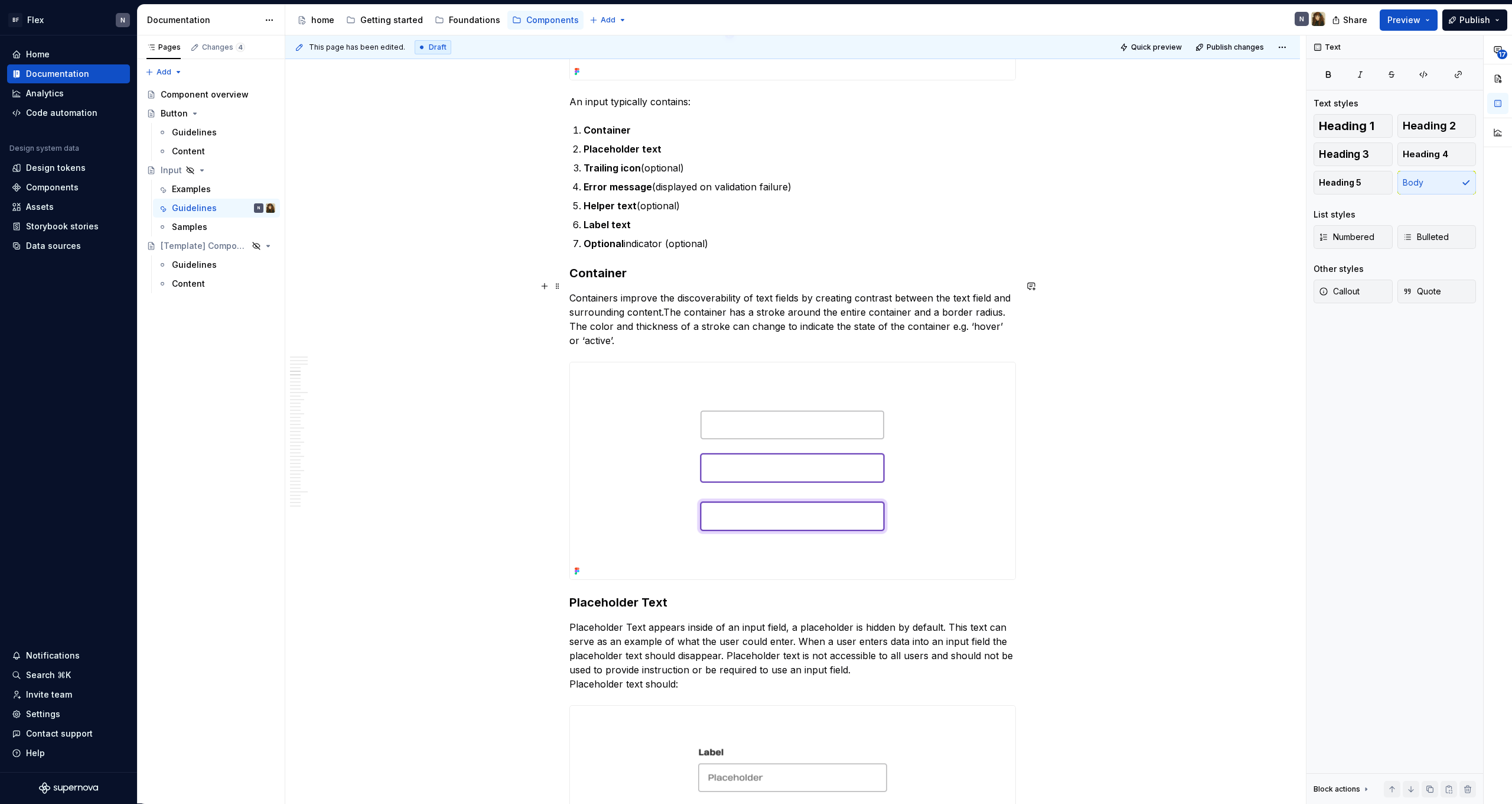
type textarea "*"
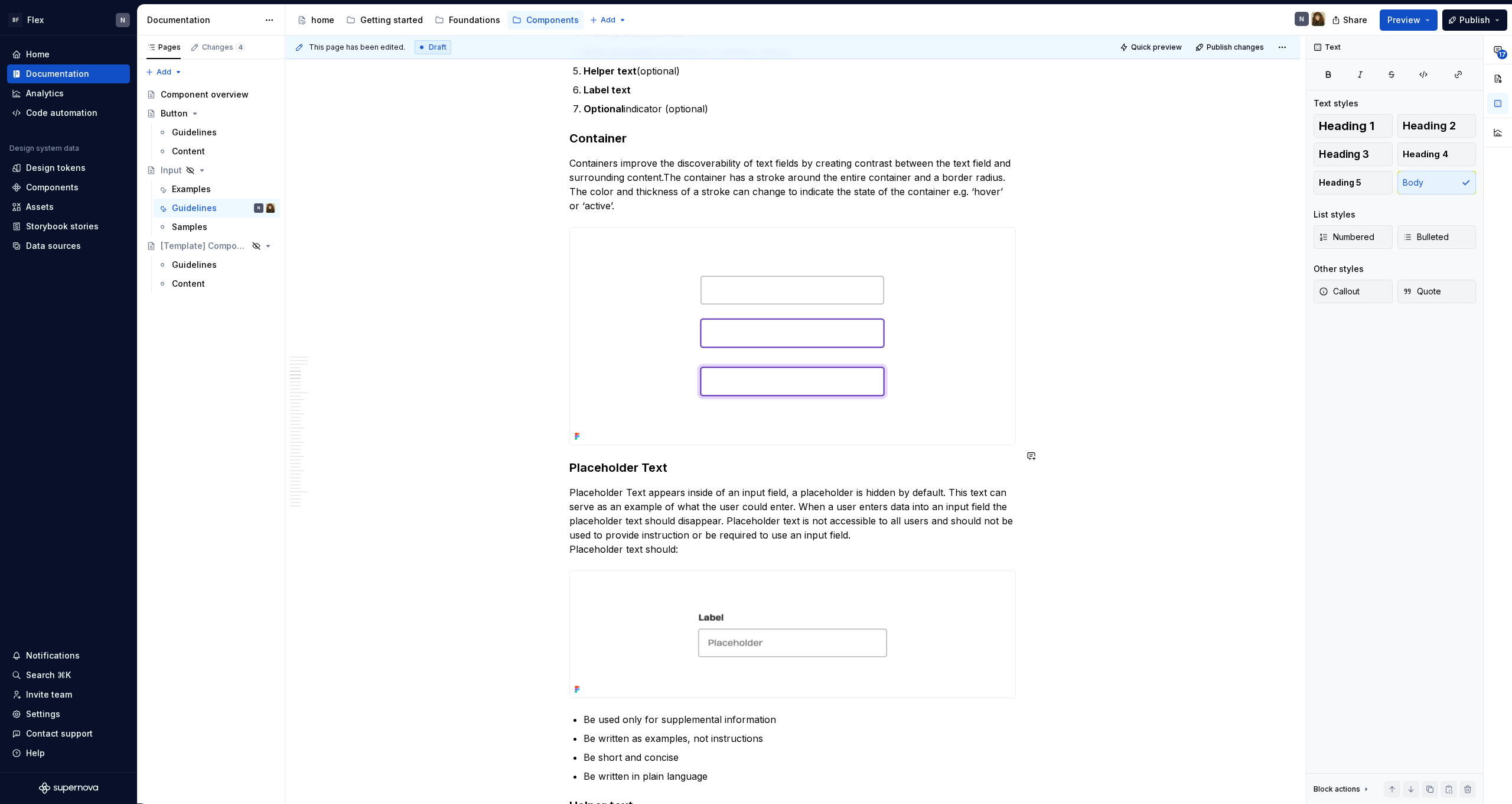
scroll to position [1443, 0]
click at [755, 485] on p "Placeholder Text appears inside of an input field, a placeholder is hidden by d…" at bounding box center [793, 520] width 447 height 71
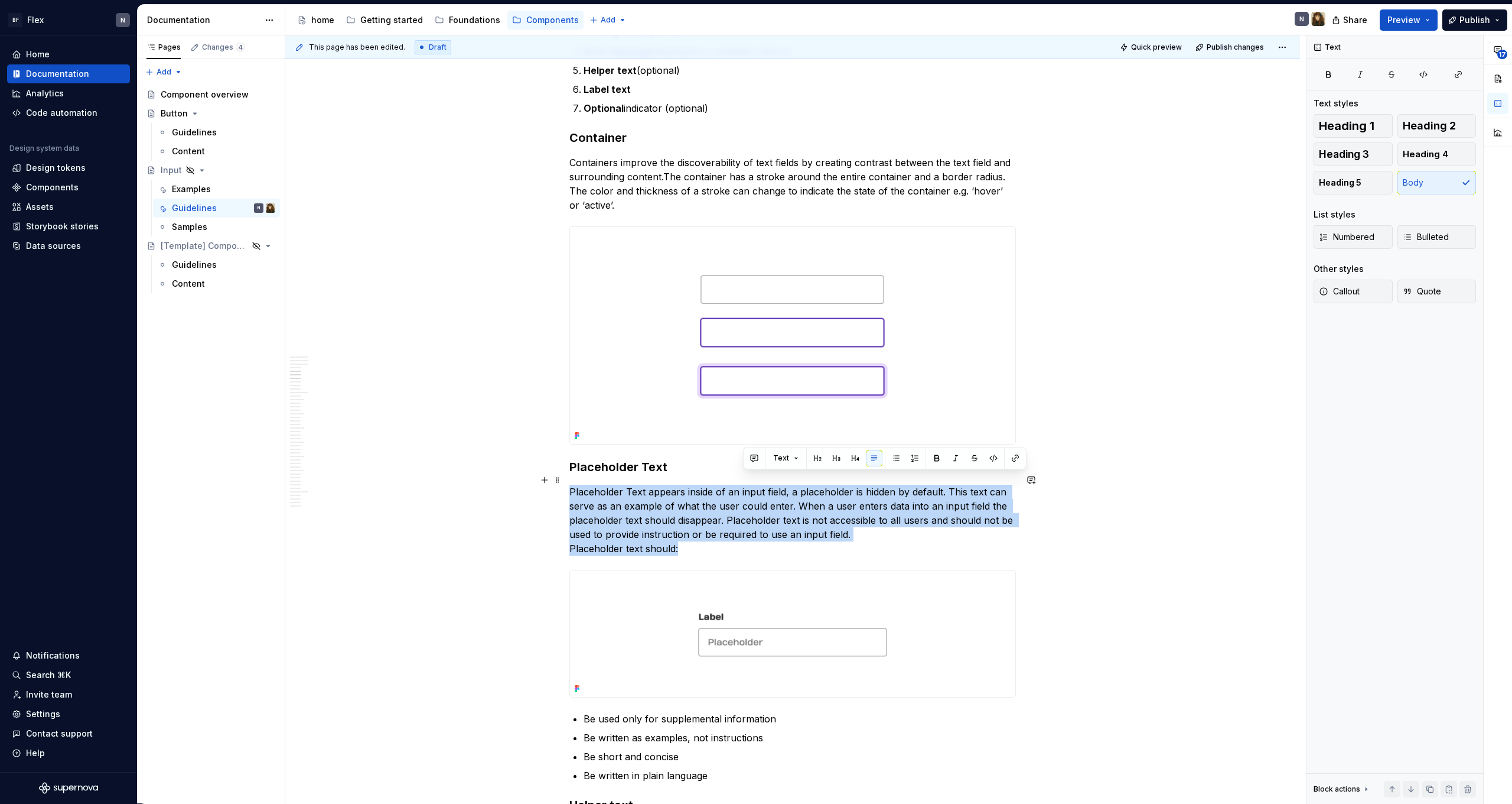
click at [755, 485] on p "Placeholder Text appears inside of an input field, a placeholder is hidden by d…" at bounding box center [793, 520] width 447 height 71
click at [764, 492] on p "Placeholder Text appears inside of an input field, a placeholder is hidden by d…" at bounding box center [793, 520] width 447 height 71
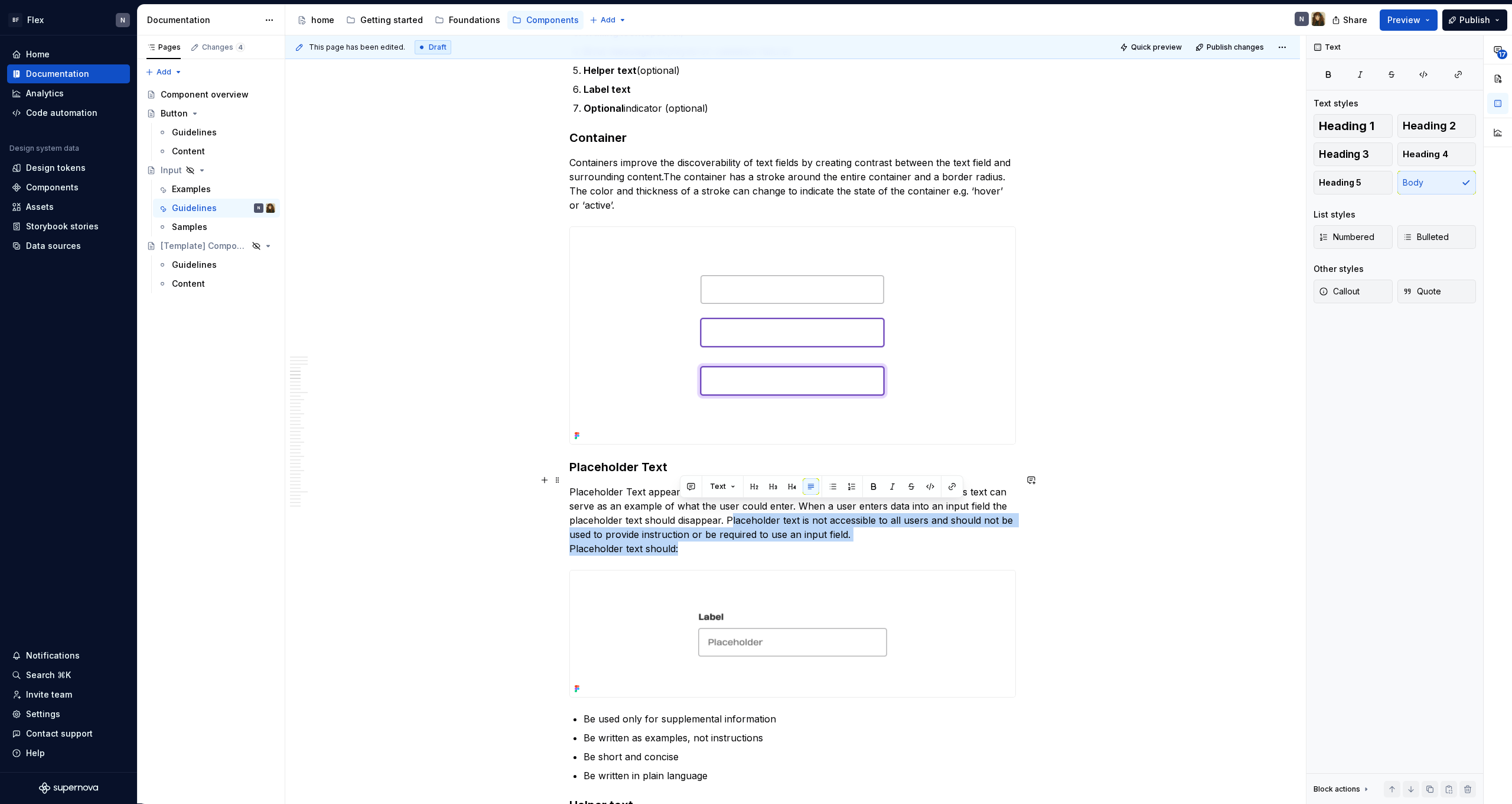
drag, startPoint x: 735, startPoint y: 501, endPoint x: 751, endPoint y: 537, distance: 39.4
click at [751, 537] on p "Placeholder Text appears inside of an input field, a placeholder is hidden by d…" at bounding box center [793, 520] width 447 height 71
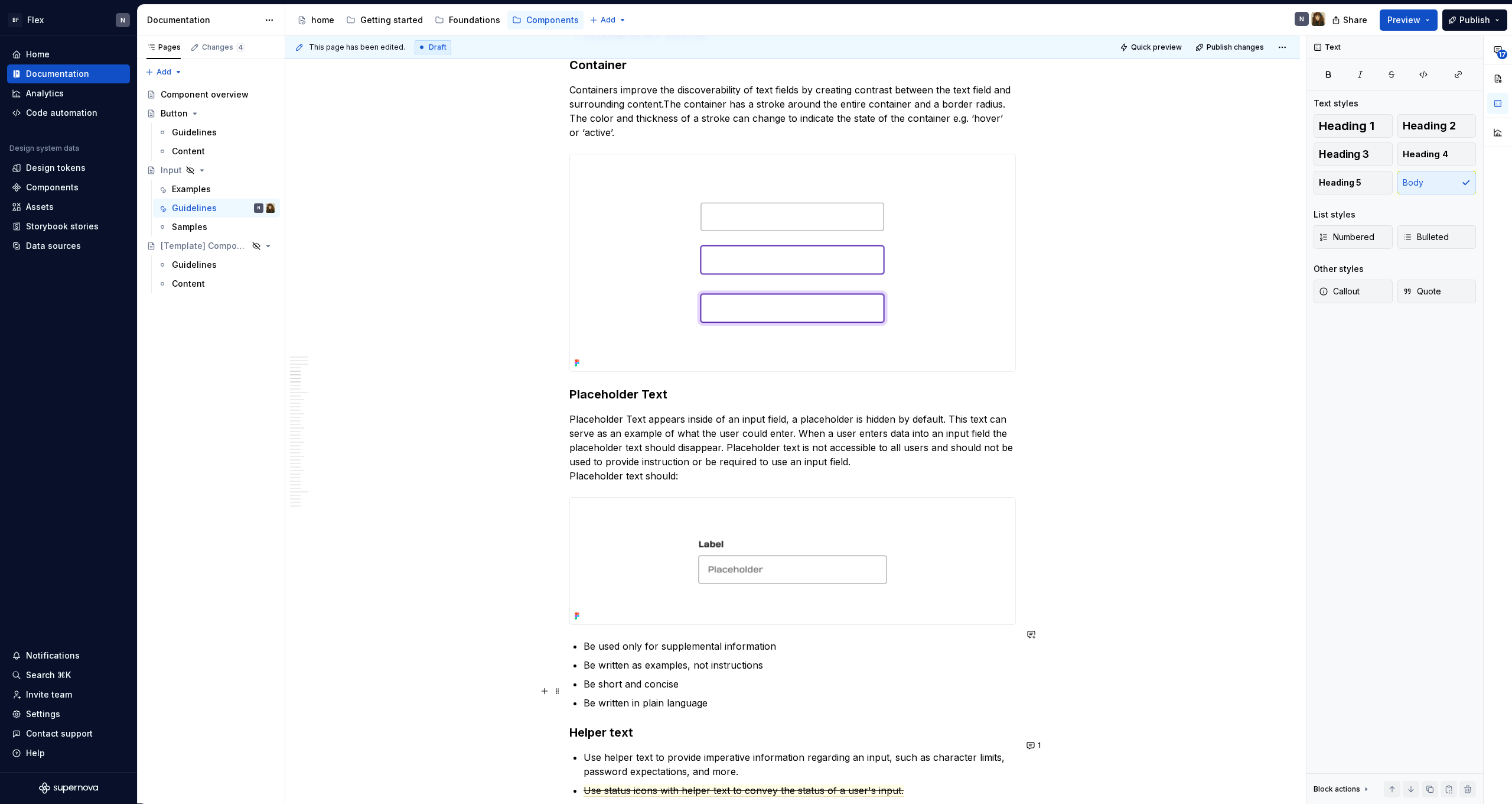
scroll to position [1565, 0]
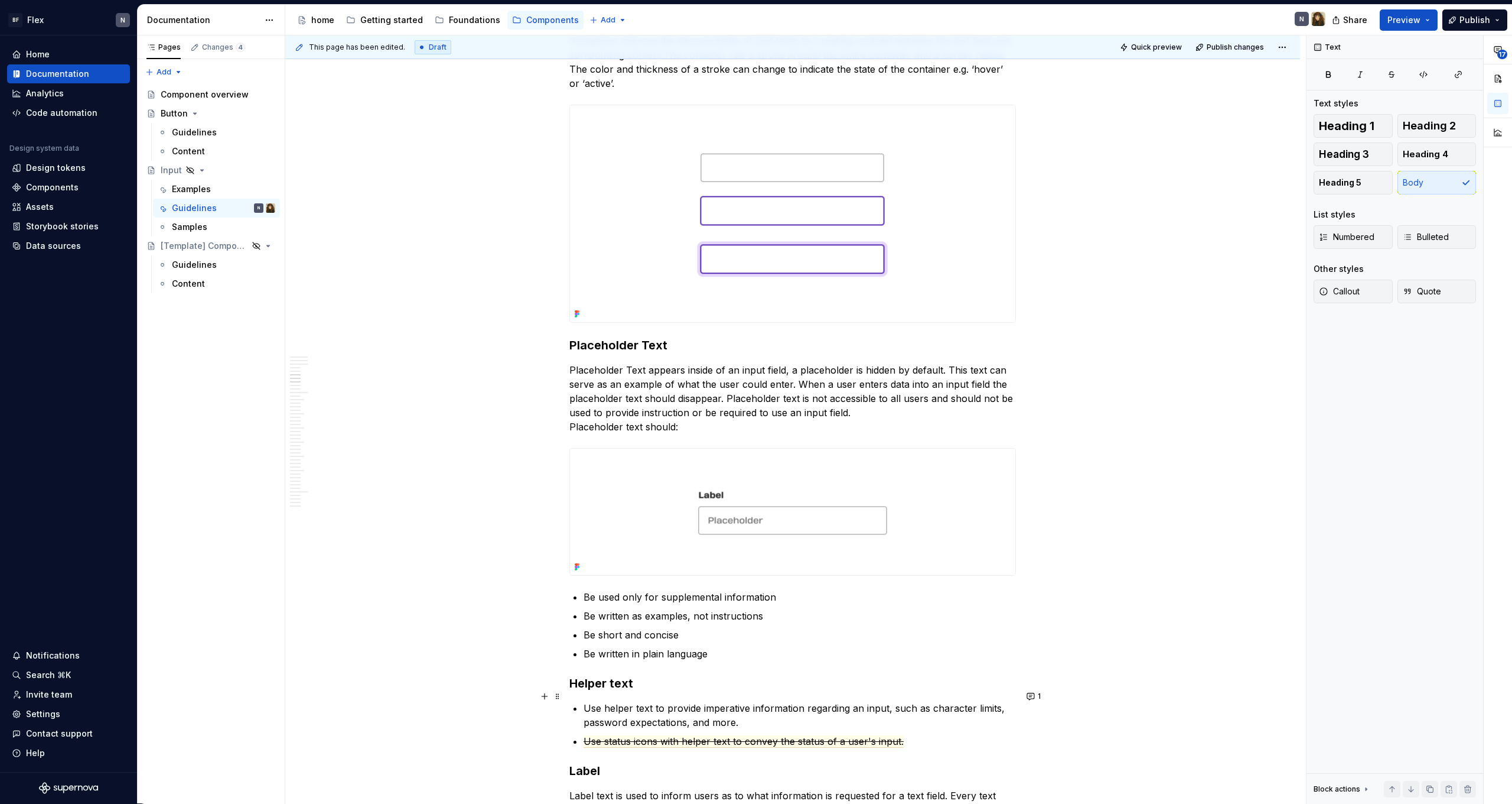
click at [630, 701] on p "Use helper text to provide imperative information regarding an input, such as c…" at bounding box center [799, 715] width 432 height 29
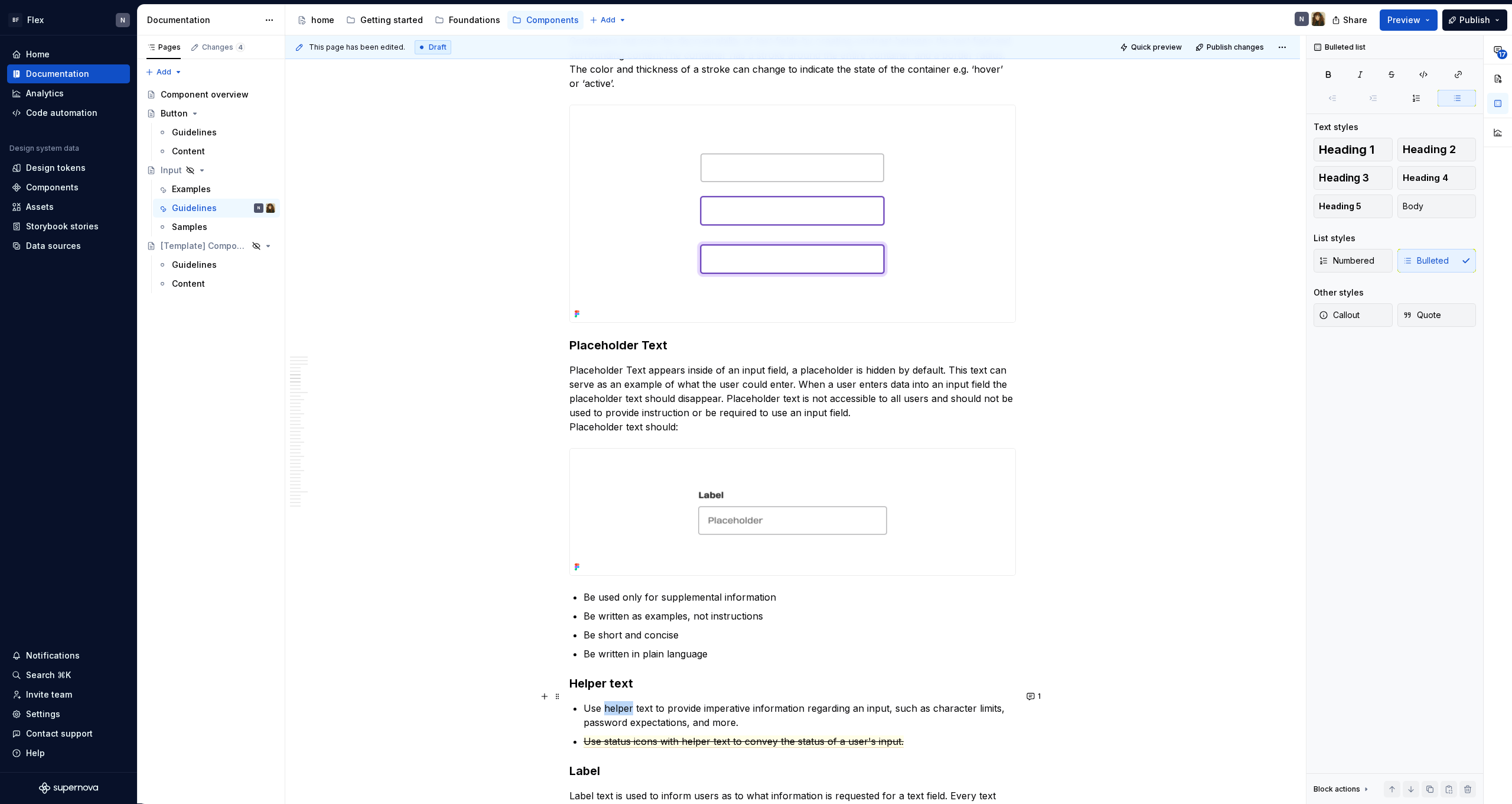
click at [630, 701] on p "Use helper text to provide imperative information regarding an input, such as c…" at bounding box center [799, 715] width 432 height 29
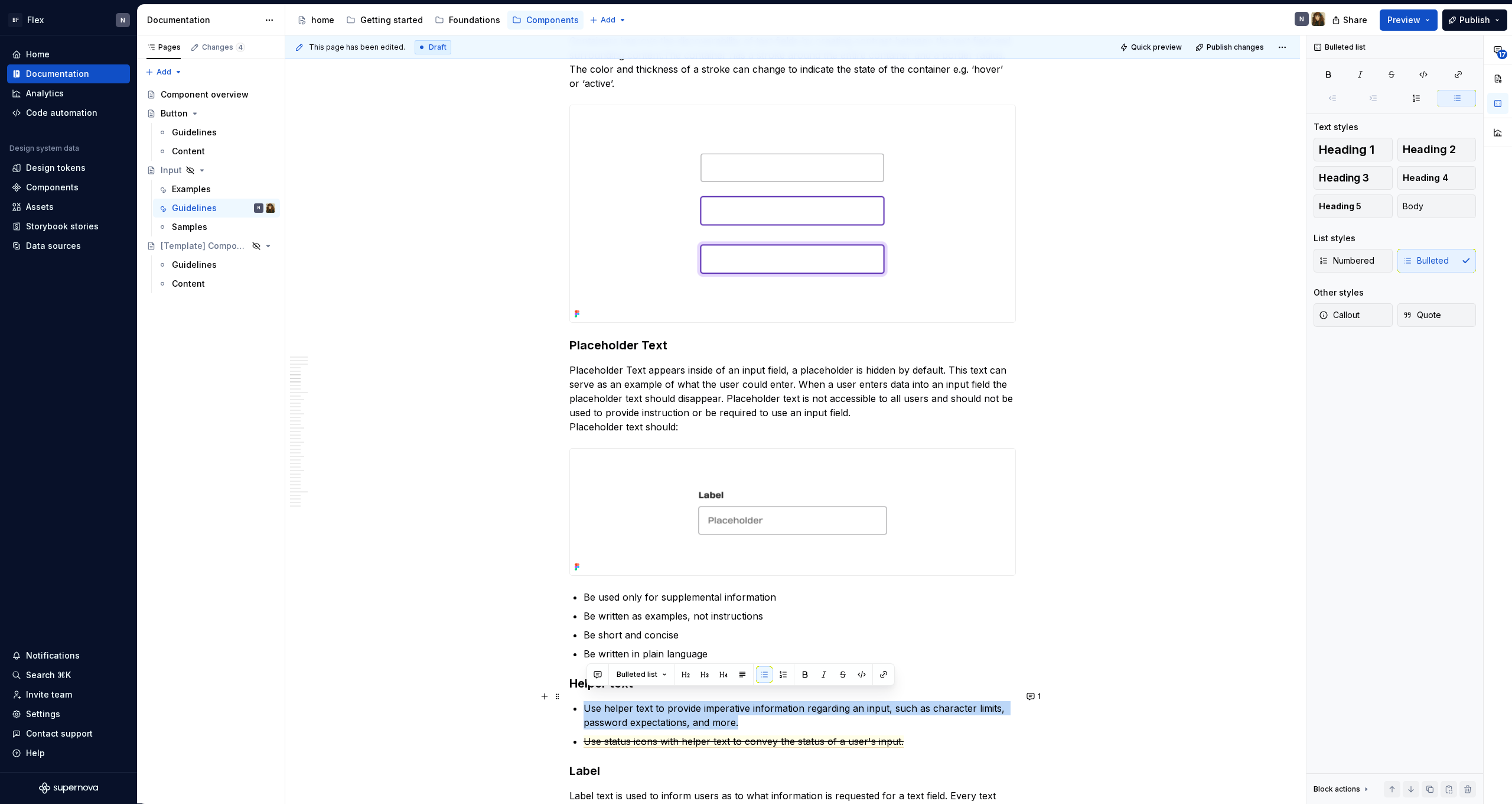
click at [630, 701] on p "Use helper text to provide imperative information regarding an input, such as c…" at bounding box center [799, 715] width 432 height 29
click at [721, 704] on p "Use helper text to provide imperative information regarding an input, such as c…" at bounding box center [799, 715] width 432 height 29
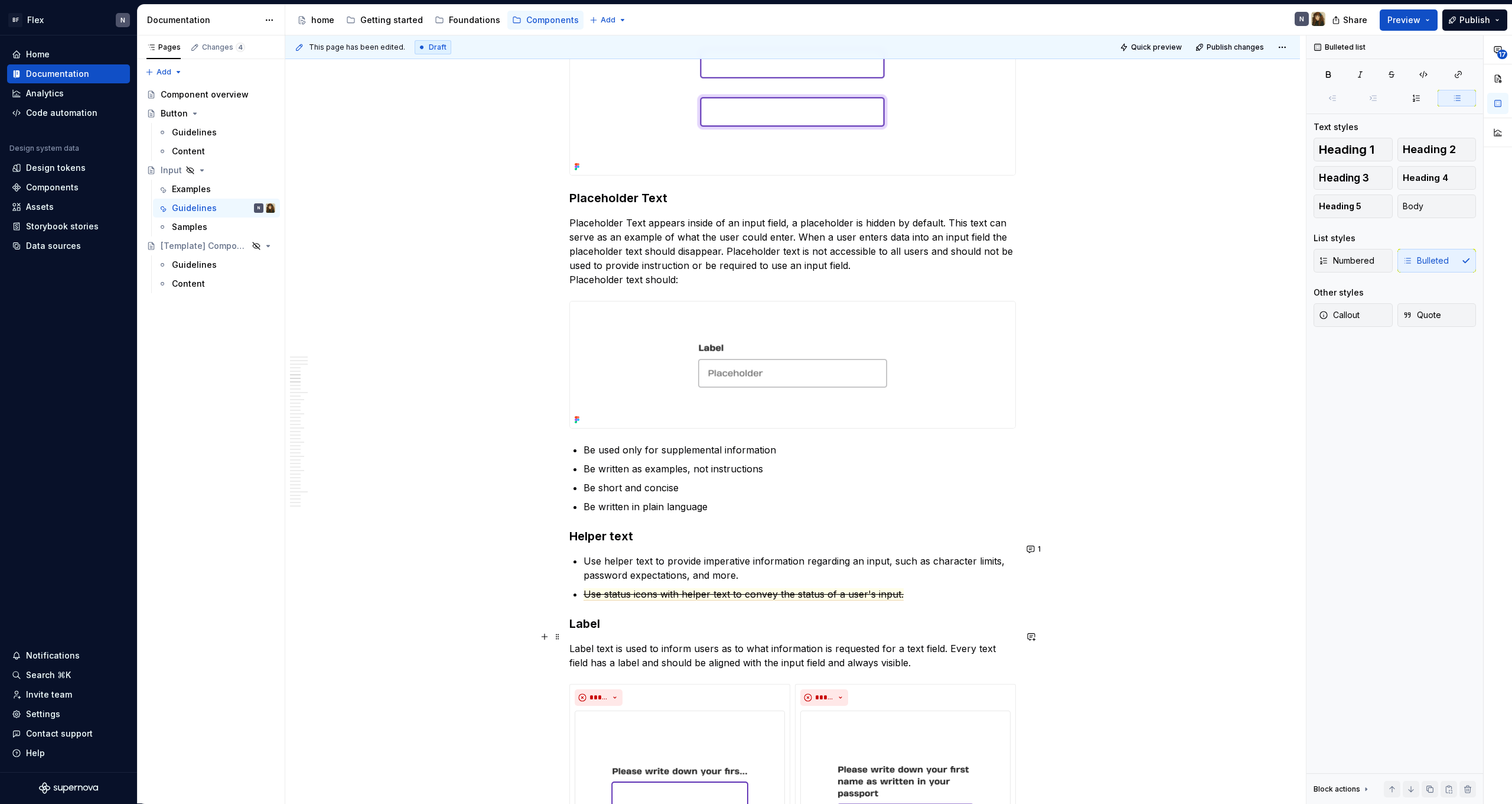
scroll to position [1714, 0]
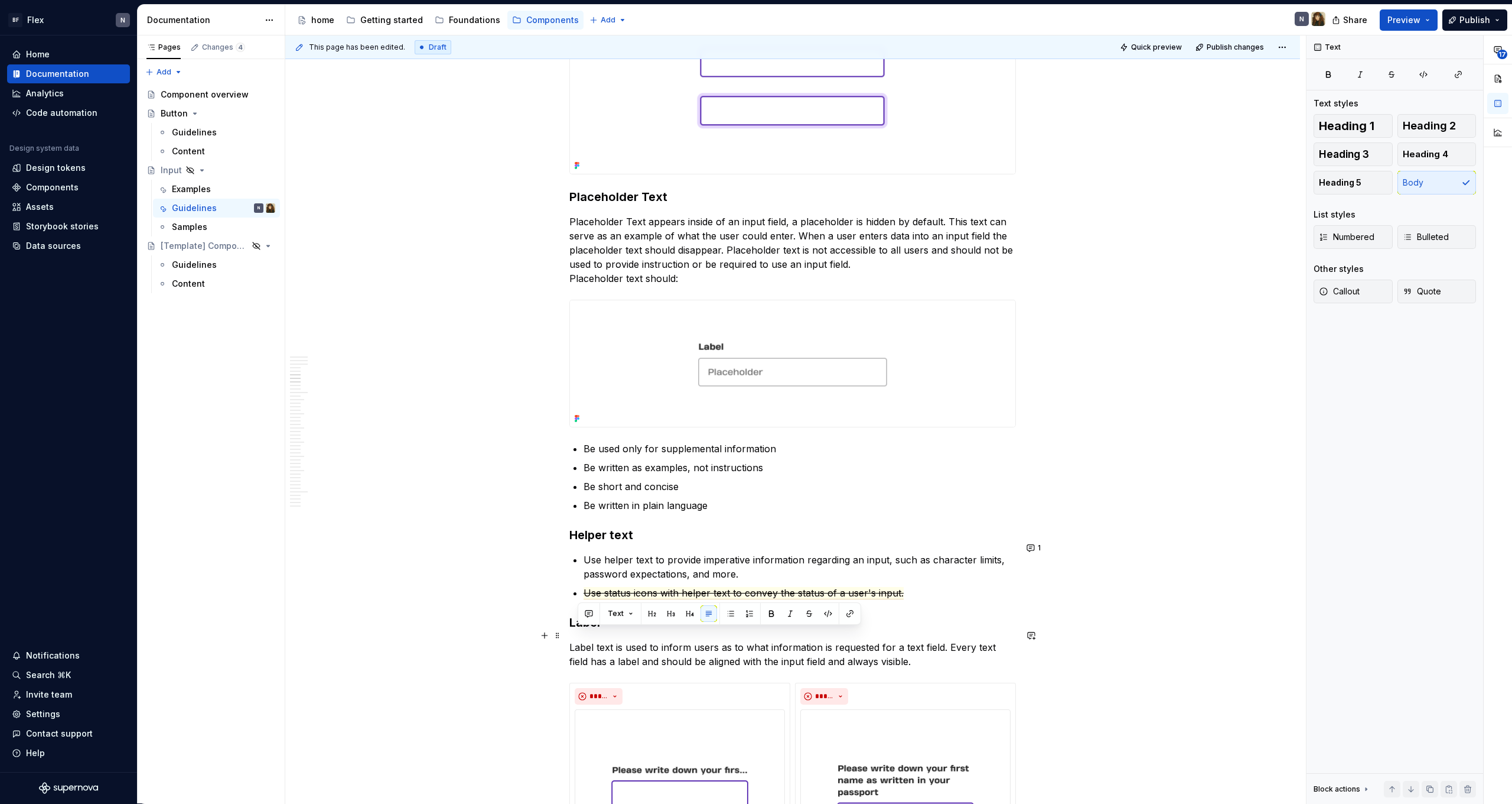
drag, startPoint x: 577, startPoint y: 637, endPoint x: 944, endPoint y: 655, distance: 367.4
click at [944, 655] on p "Label text is used to inform users as to what information is requested for a te…" at bounding box center [793, 655] width 447 height 29
click at [943, 655] on p "Label text is used to inform users as to what information is requested for a te…" at bounding box center [793, 655] width 447 height 29
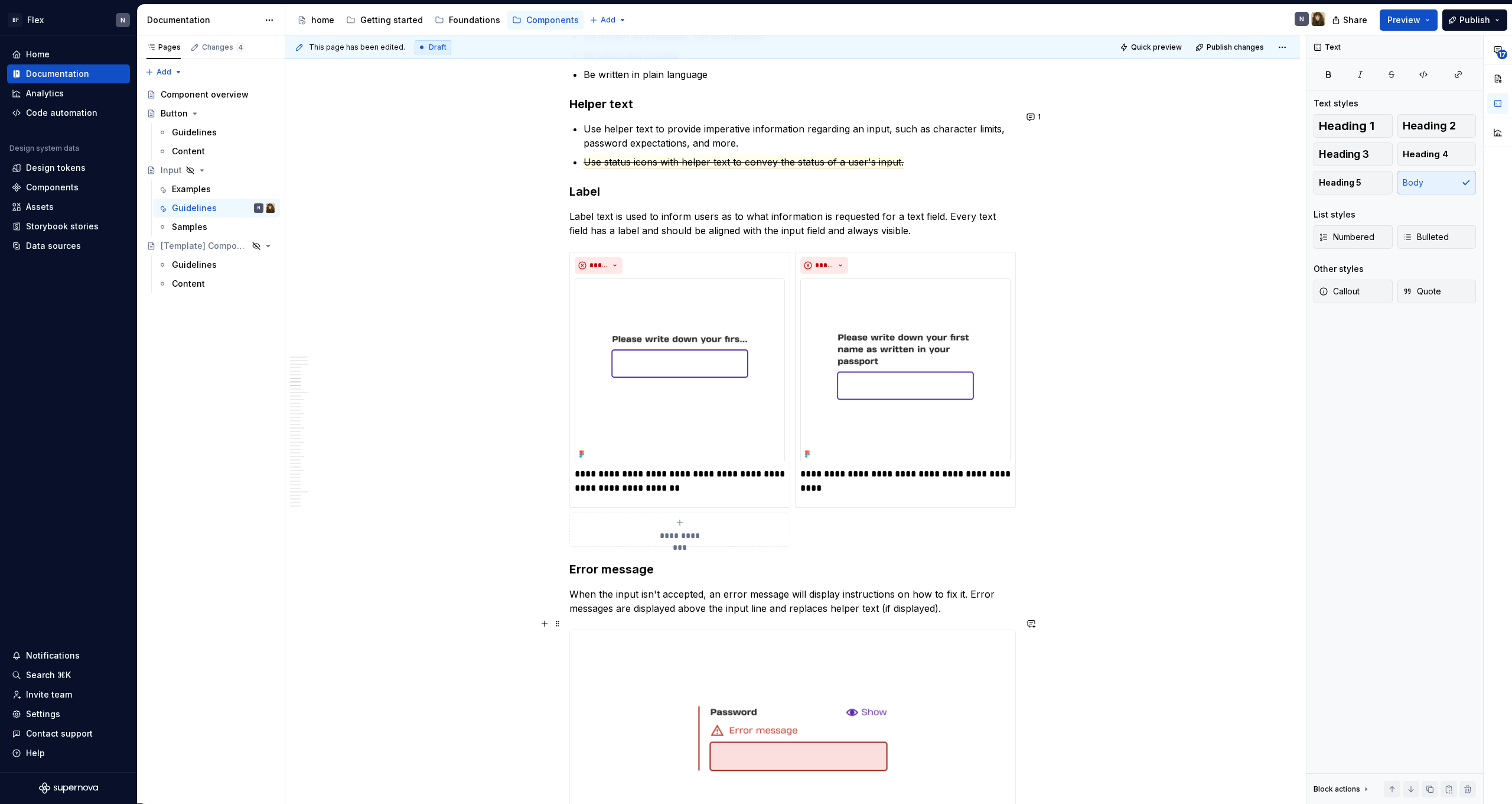
scroll to position [2148, 0]
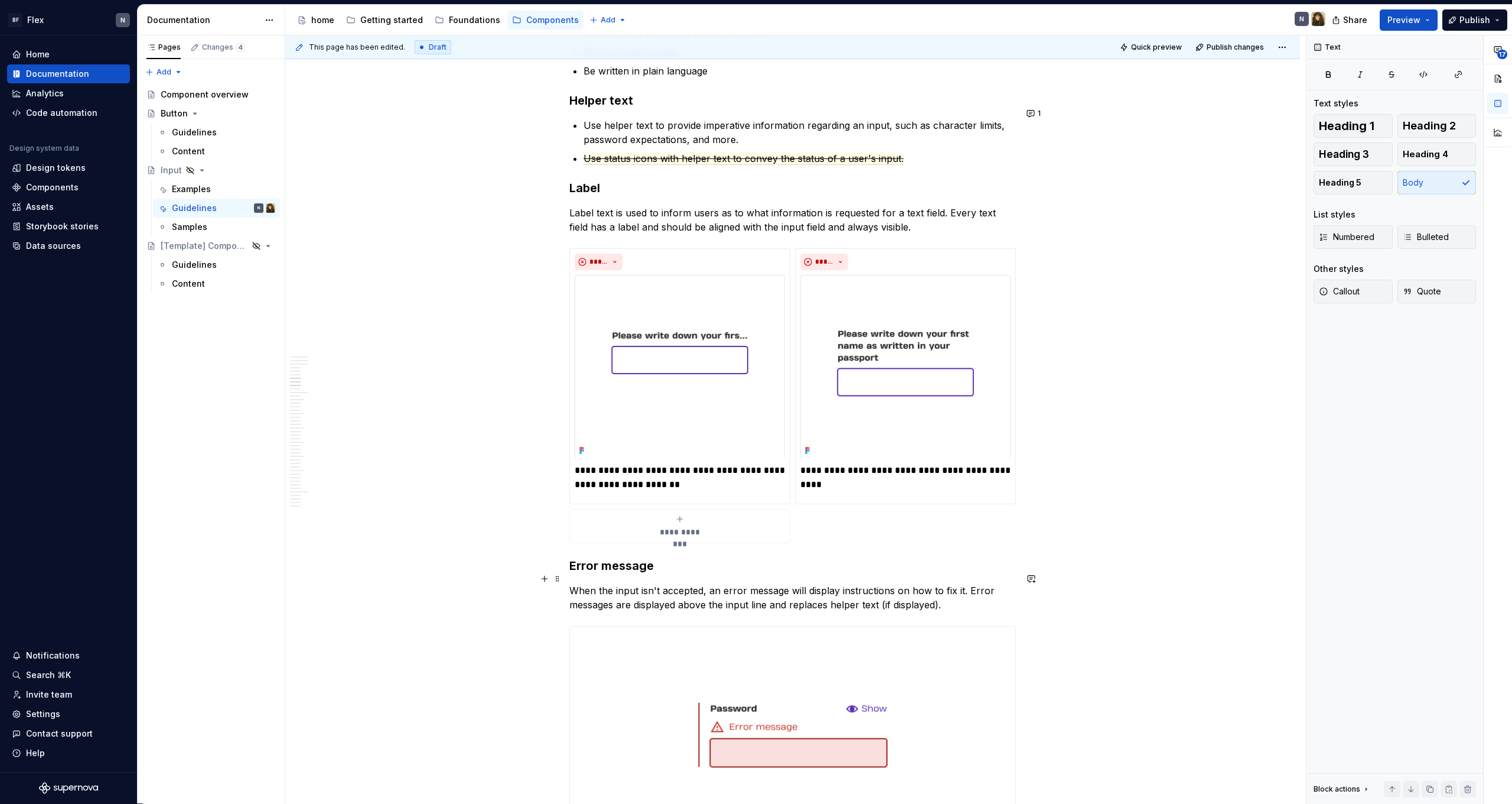
click at [669, 592] on p "When the input isn't accepted, an error message will display instructions on ho…" at bounding box center [793, 598] width 447 height 29
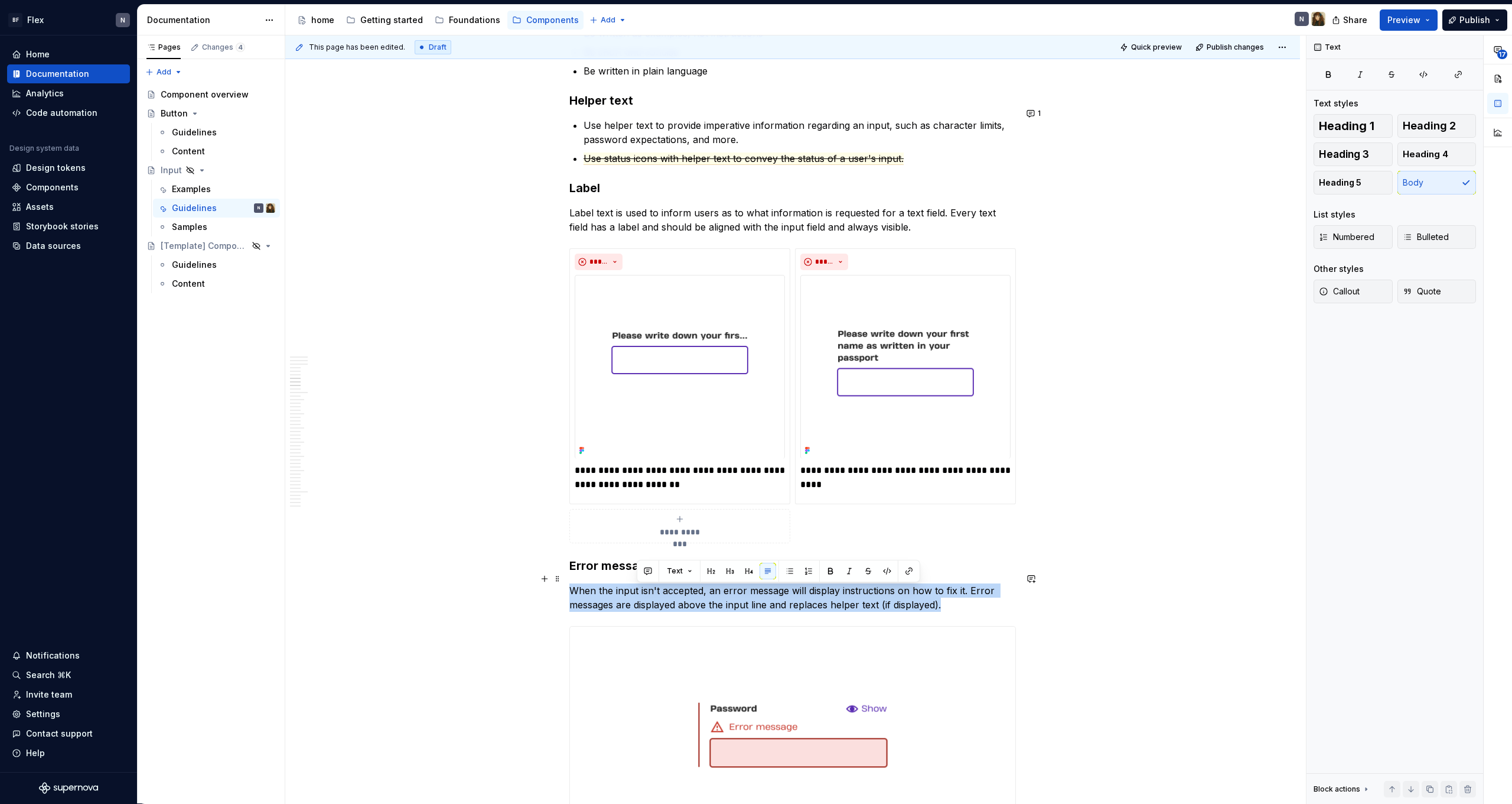
click at [669, 592] on p "When the input isn't accepted, an error message will display instructions on ho…" at bounding box center [793, 598] width 447 height 29
click at [791, 589] on p "When the input isn't accepted, an error message will display instructions on ho…" at bounding box center [793, 598] width 447 height 29
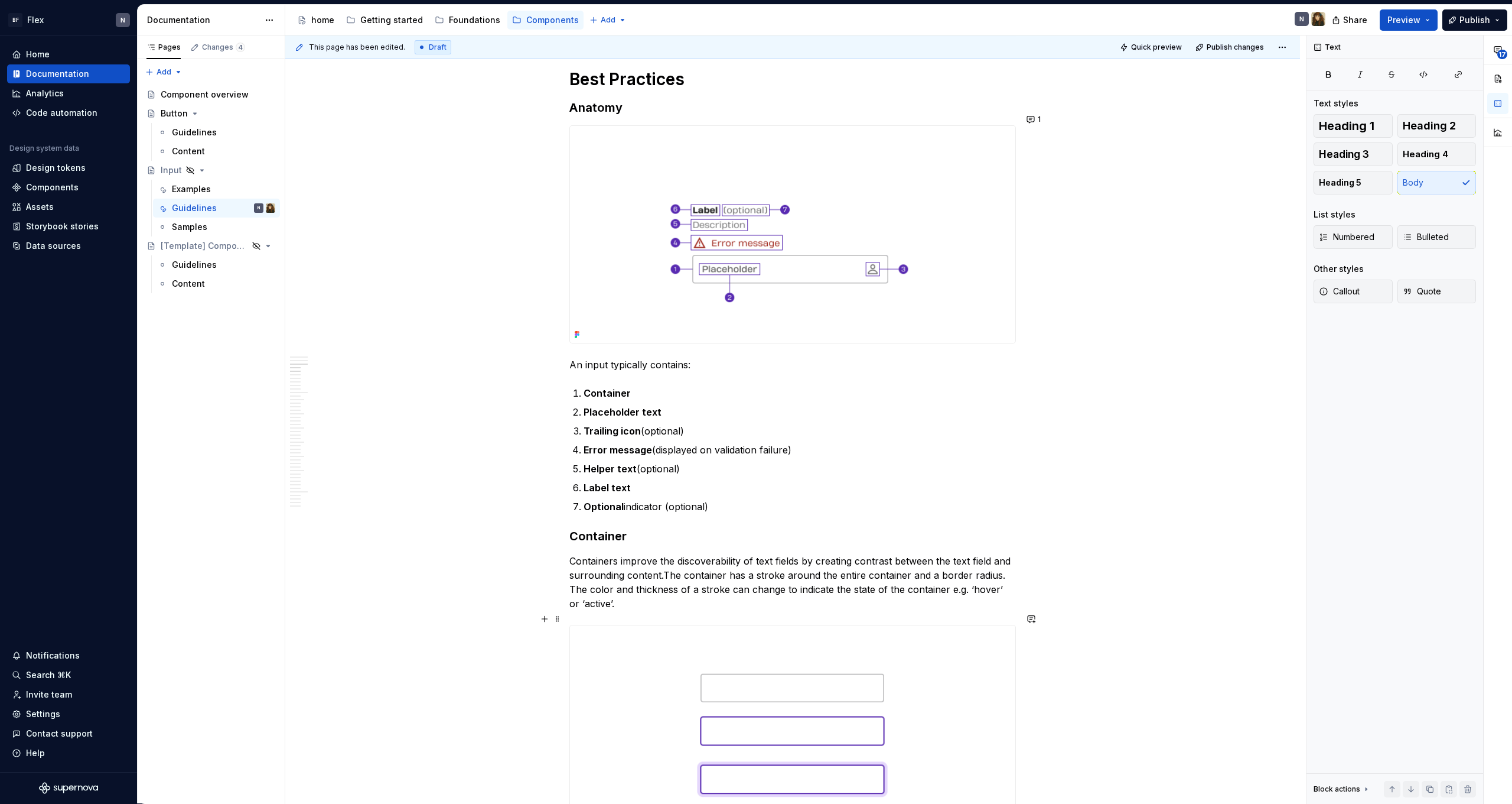
scroll to position [1106, 0]
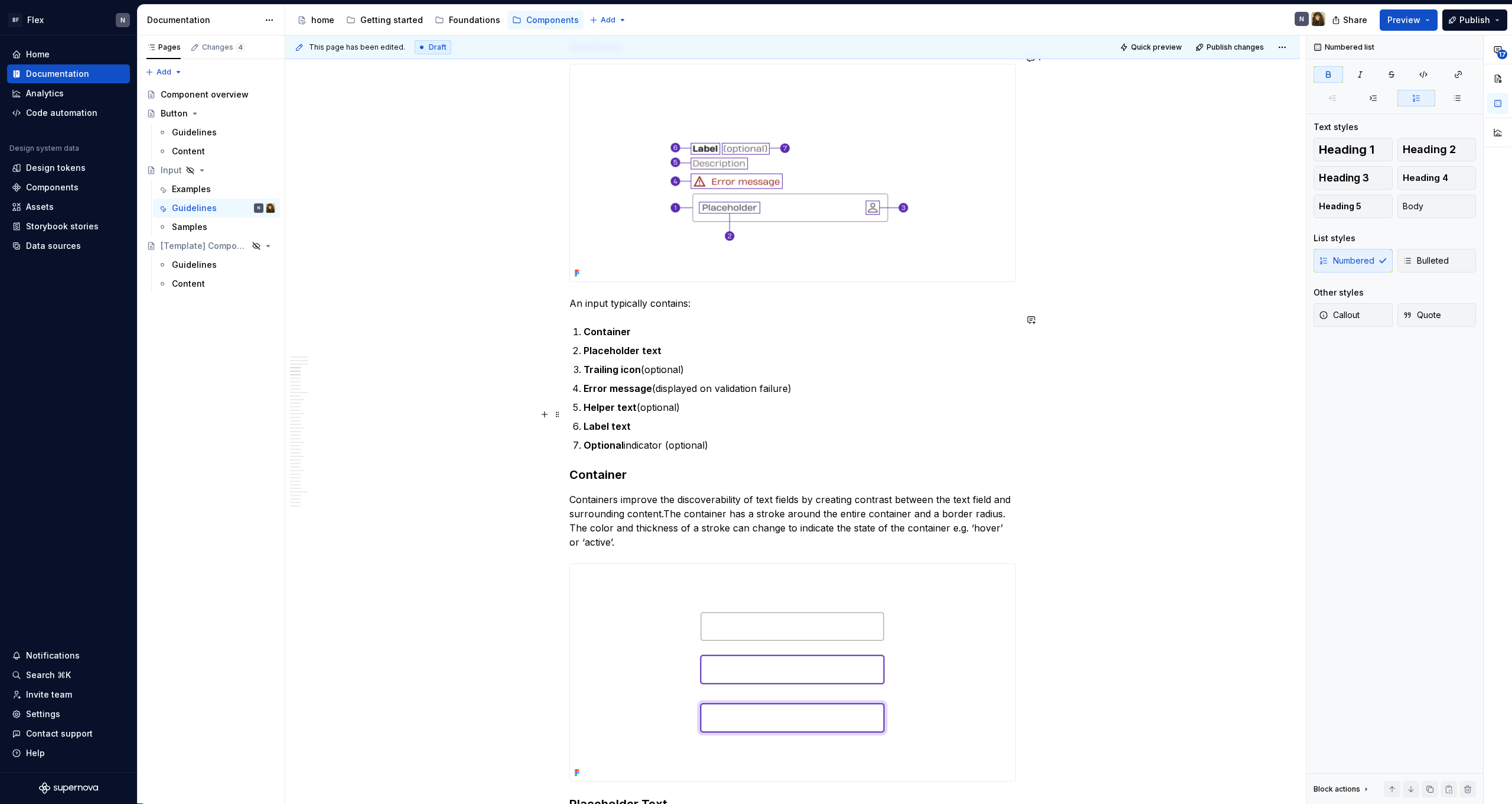
click at [623, 419] on p "Label text" at bounding box center [799, 426] width 432 height 14
